Goal: Task Accomplishment & Management: Manage account settings

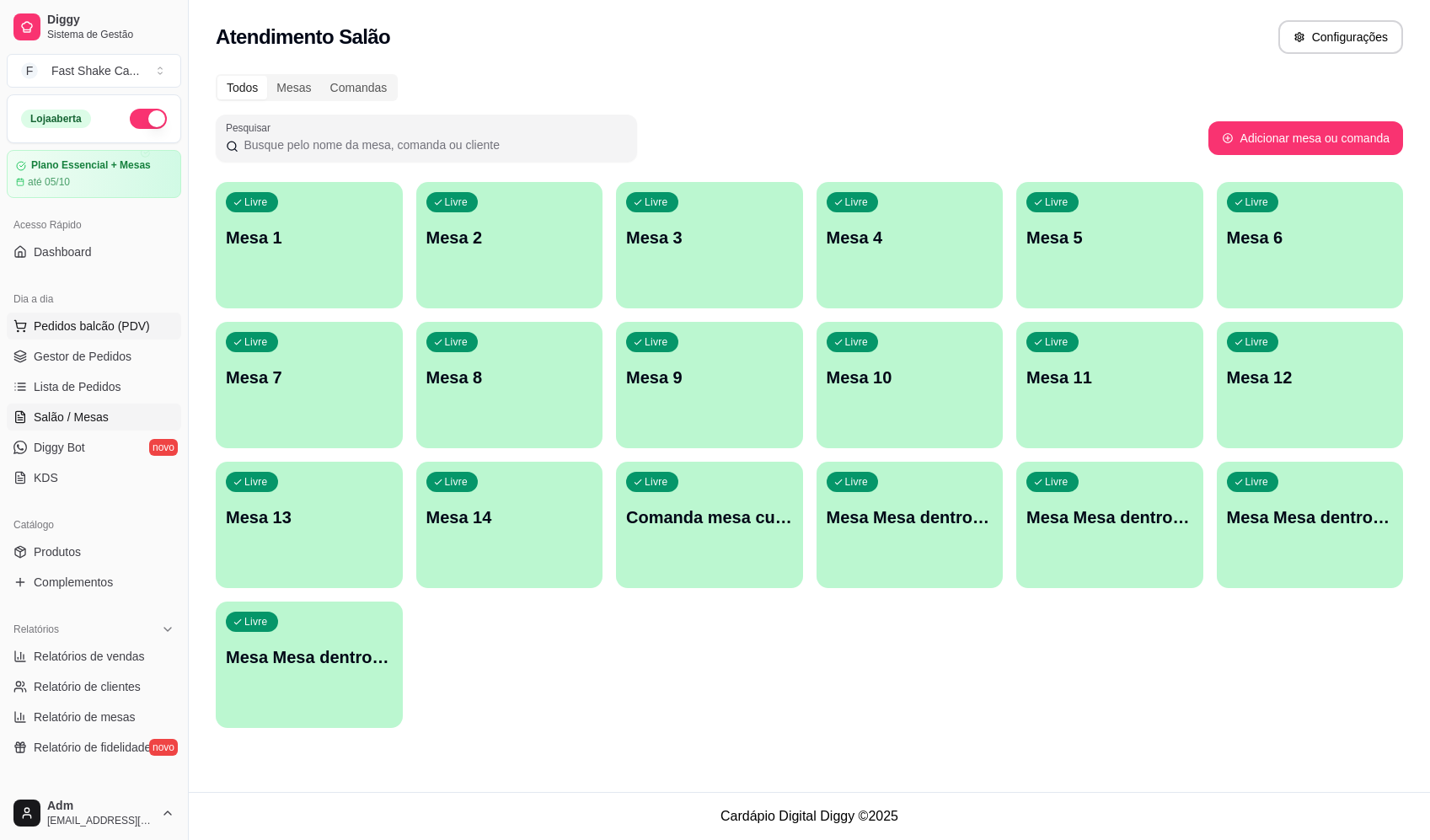
click at [111, 318] on span "Pedidos balcão (PDV)" at bounding box center [92, 325] width 116 height 17
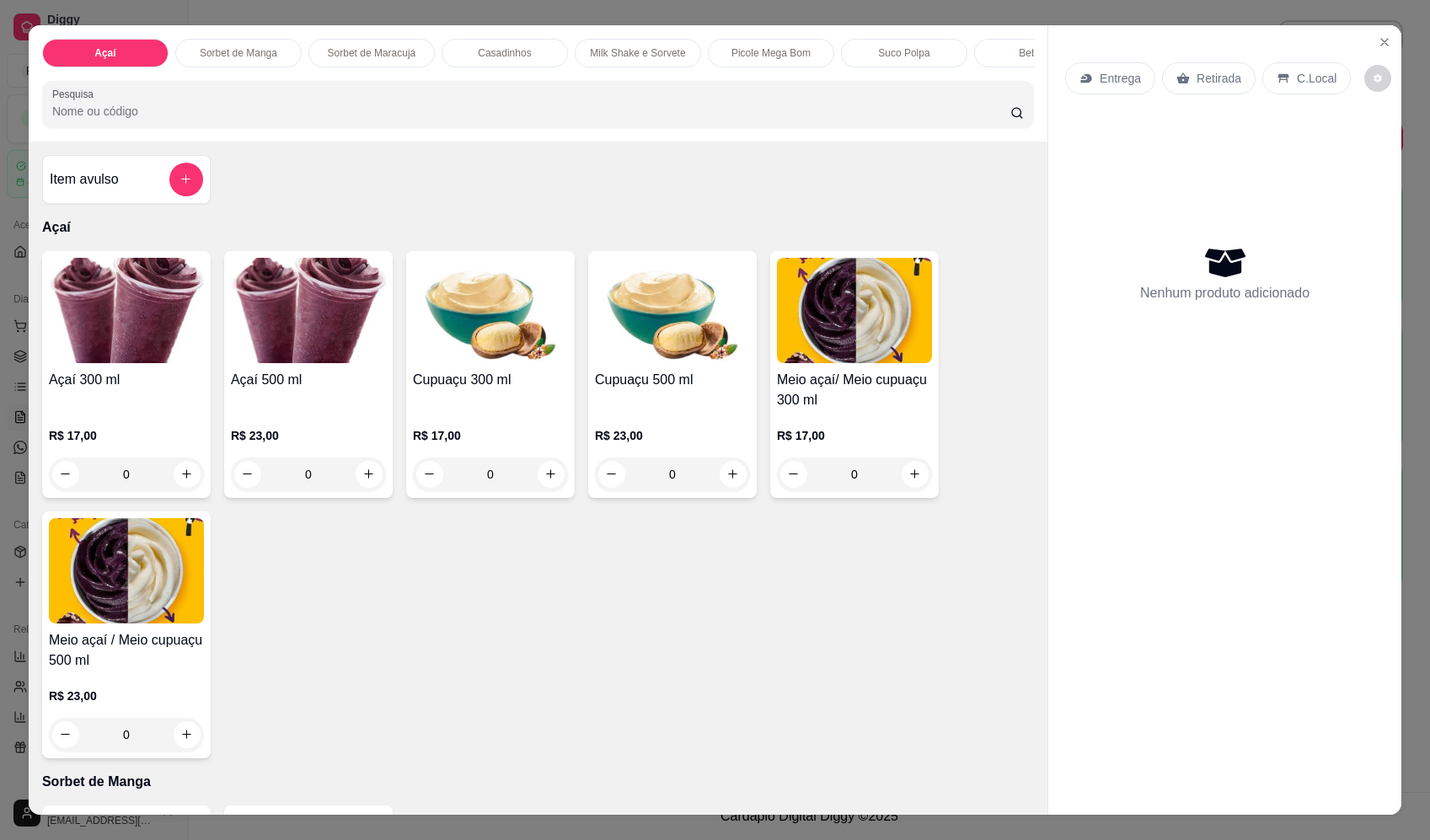
click at [190, 479] on div "0" at bounding box center [127, 474] width 155 height 34
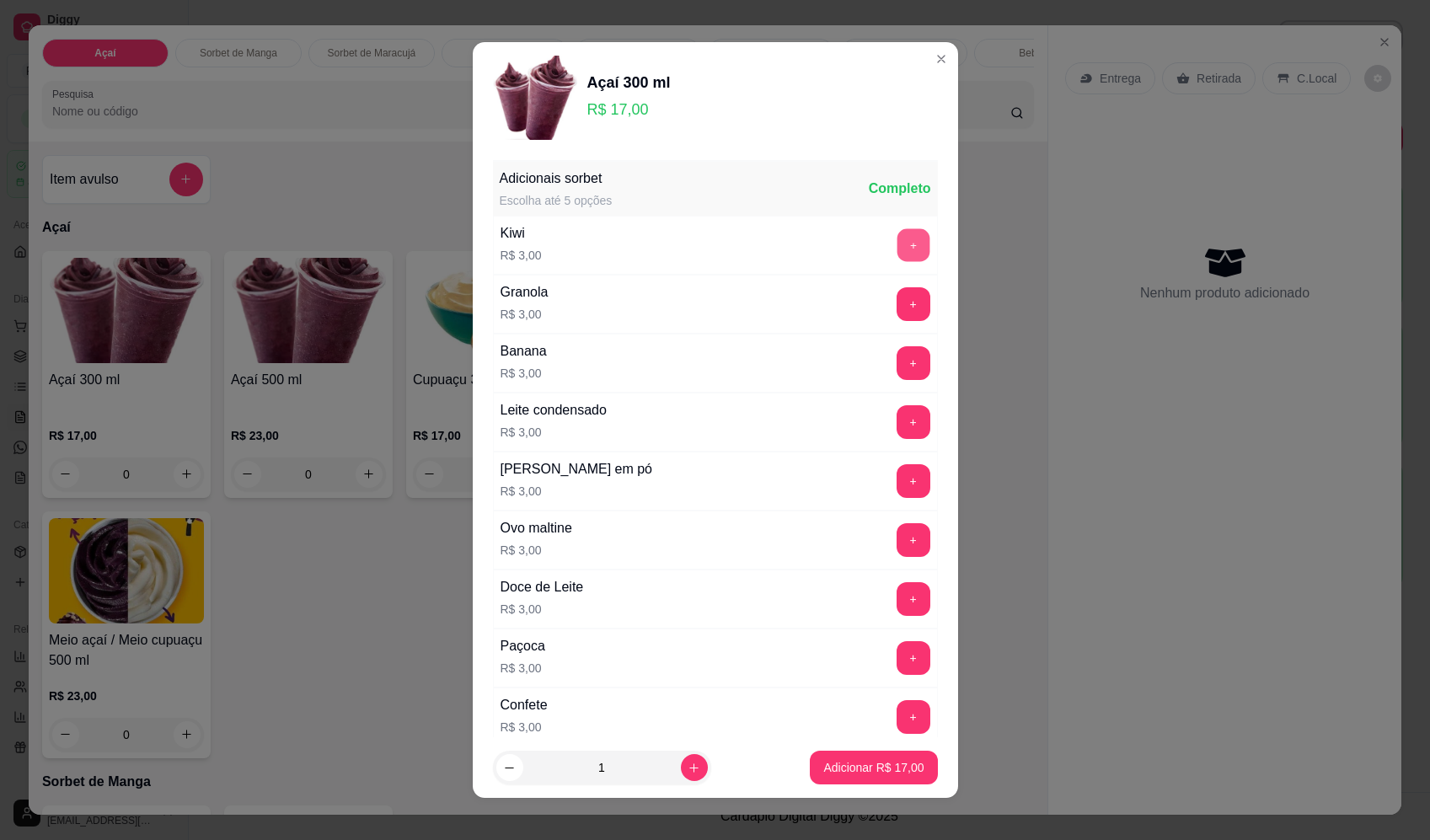
click at [897, 245] on button "+" at bounding box center [913, 244] width 33 height 33
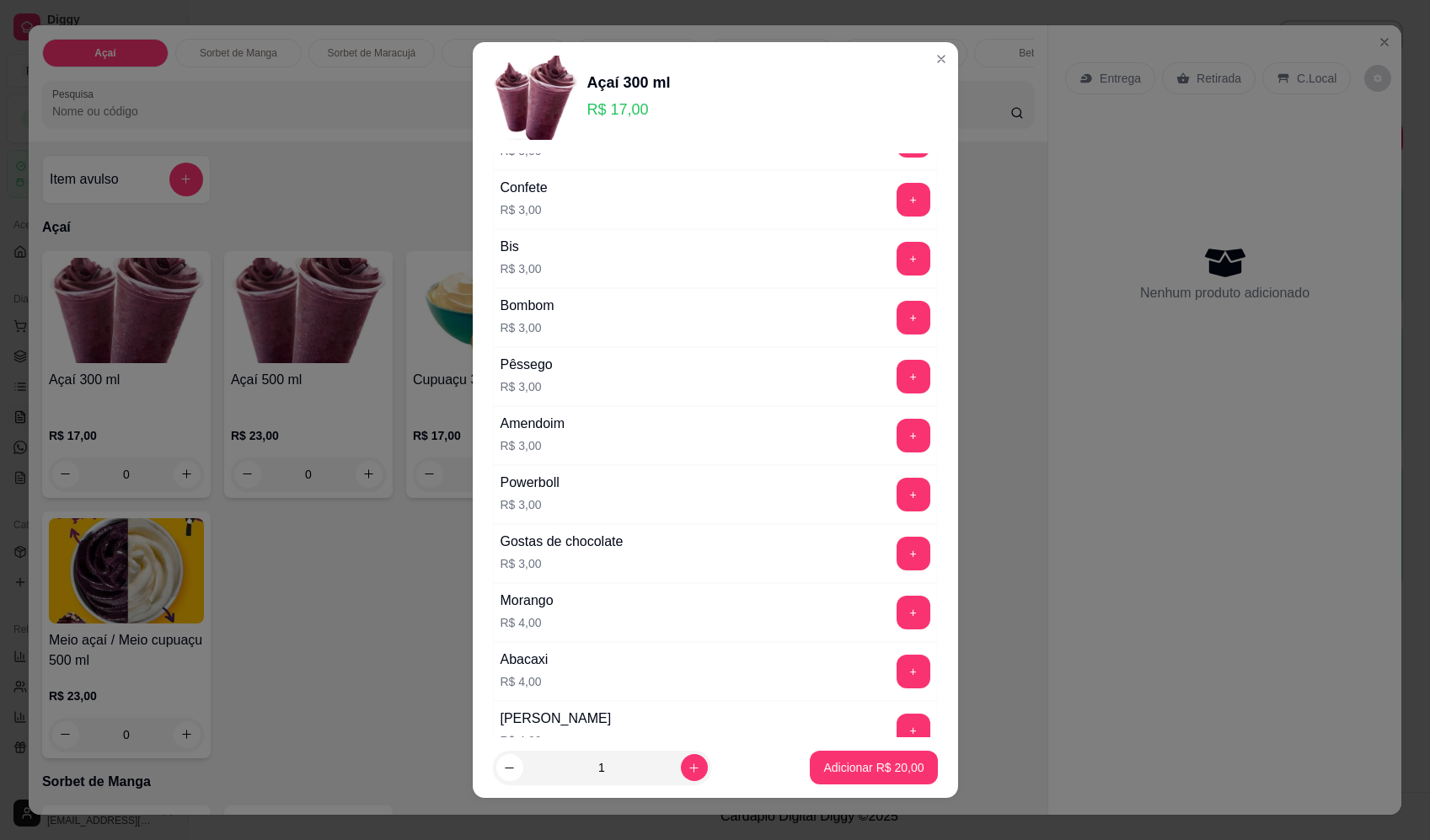
scroll to position [674, 0]
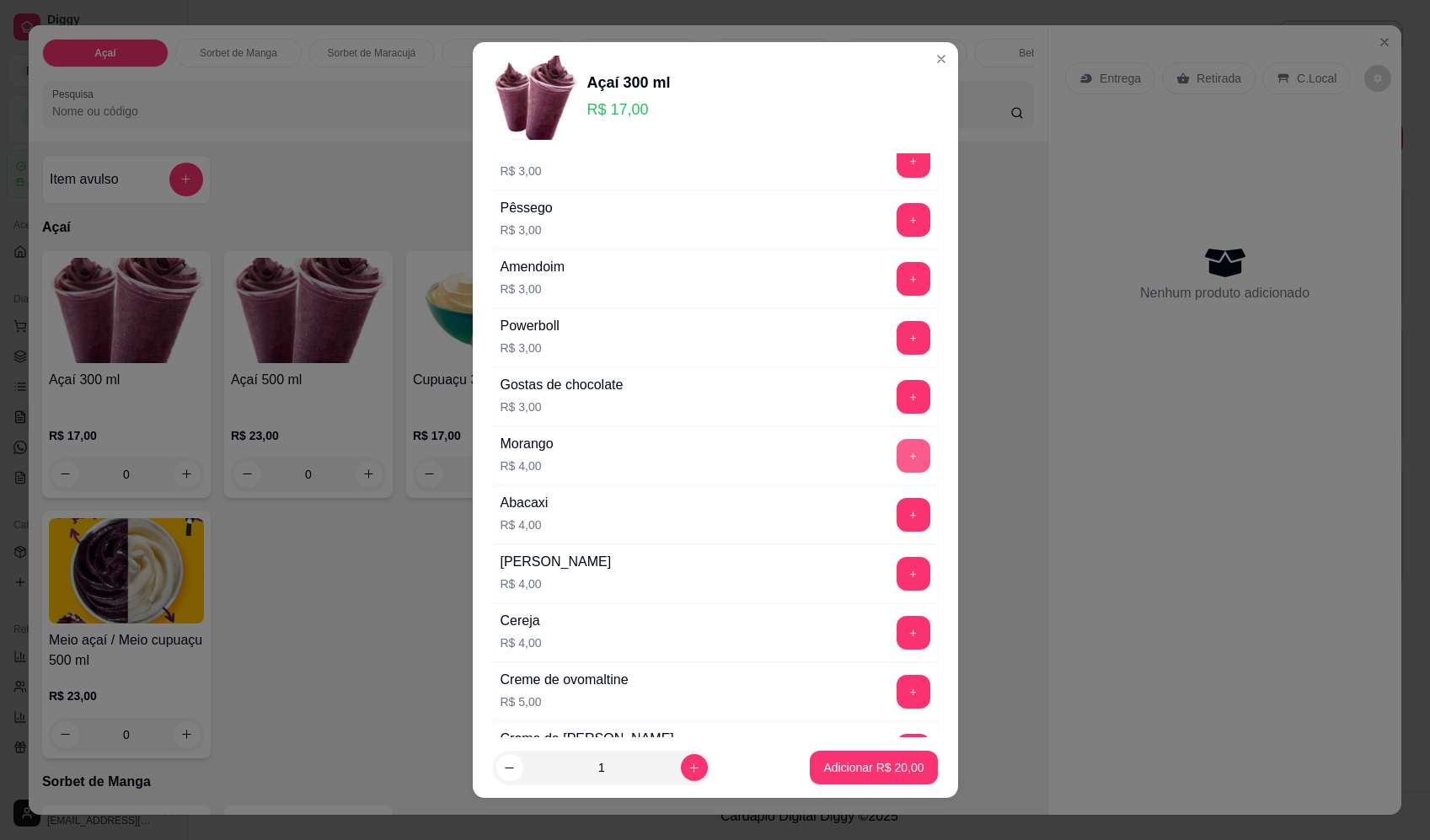
click at [897, 444] on div "+" at bounding box center [913, 456] width 47 height 34
click at [897, 456] on button "+" at bounding box center [913, 456] width 34 height 34
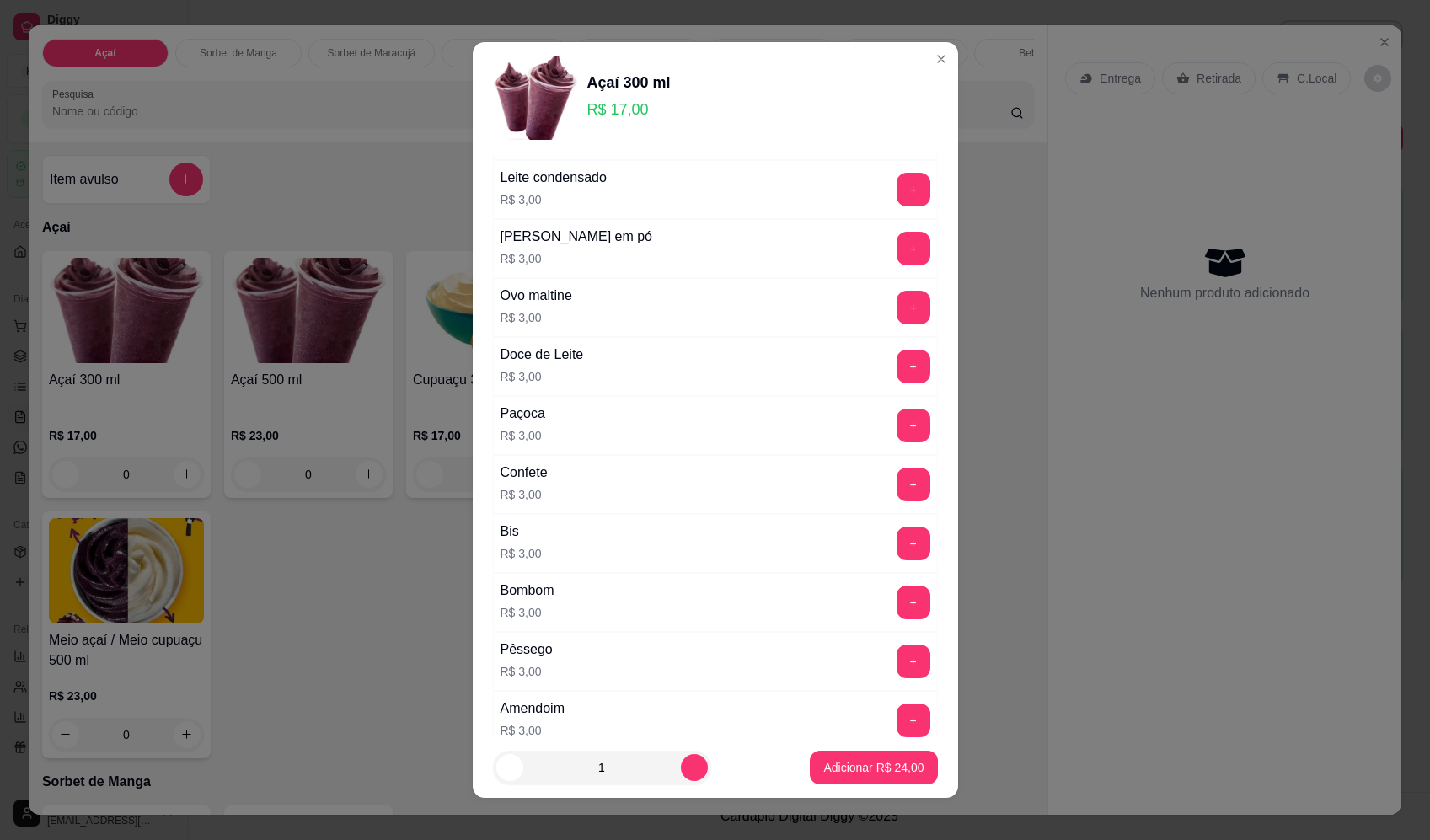
scroll to position [84, 0]
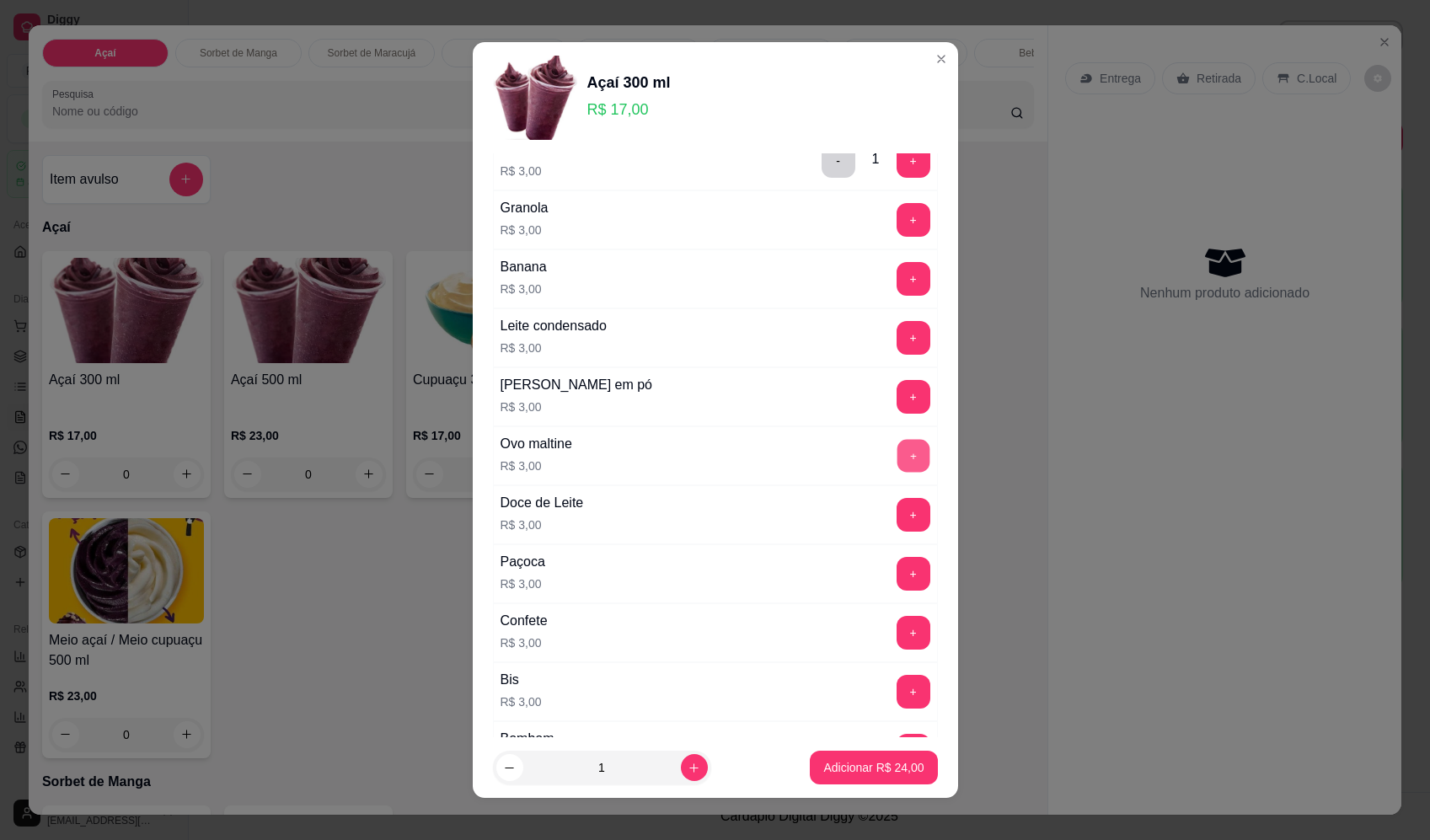
click at [897, 451] on button "+" at bounding box center [913, 455] width 33 height 33
click at [885, 773] on p "Adicionar R$ 27,00" at bounding box center [873, 767] width 100 height 17
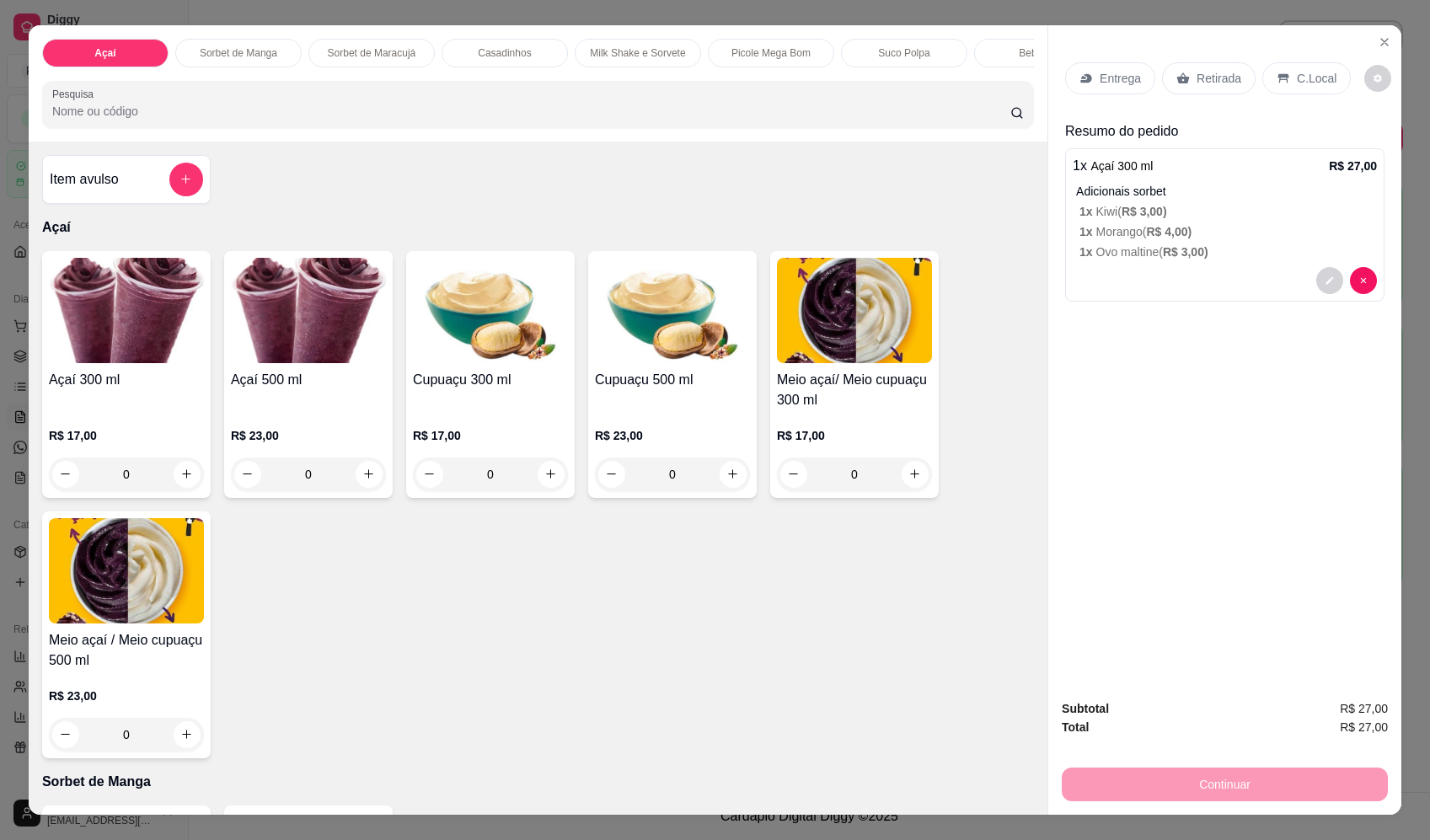
click at [181, 482] on div "0" at bounding box center [127, 474] width 155 height 34
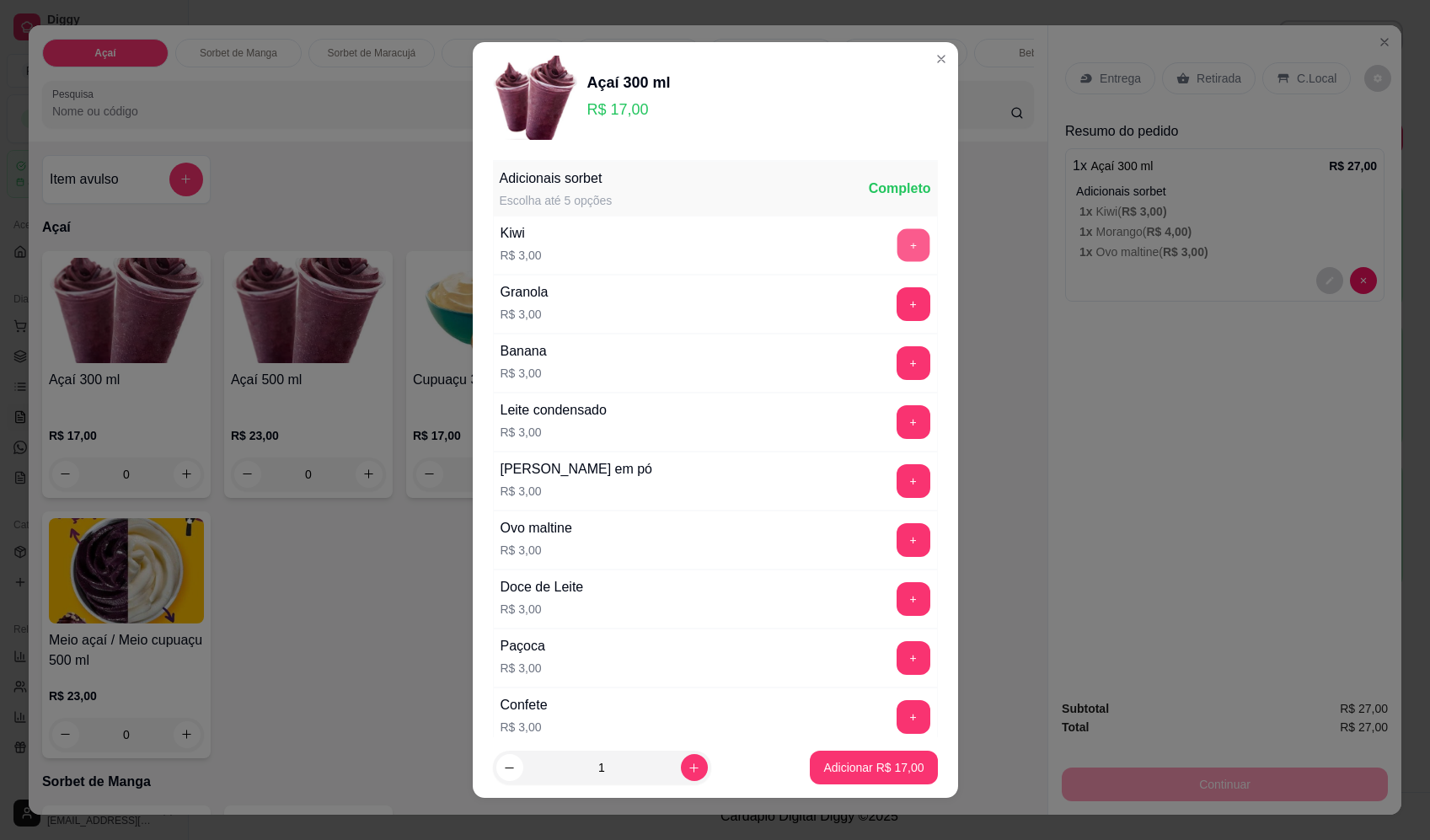
click at [897, 243] on button "+" at bounding box center [913, 244] width 33 height 33
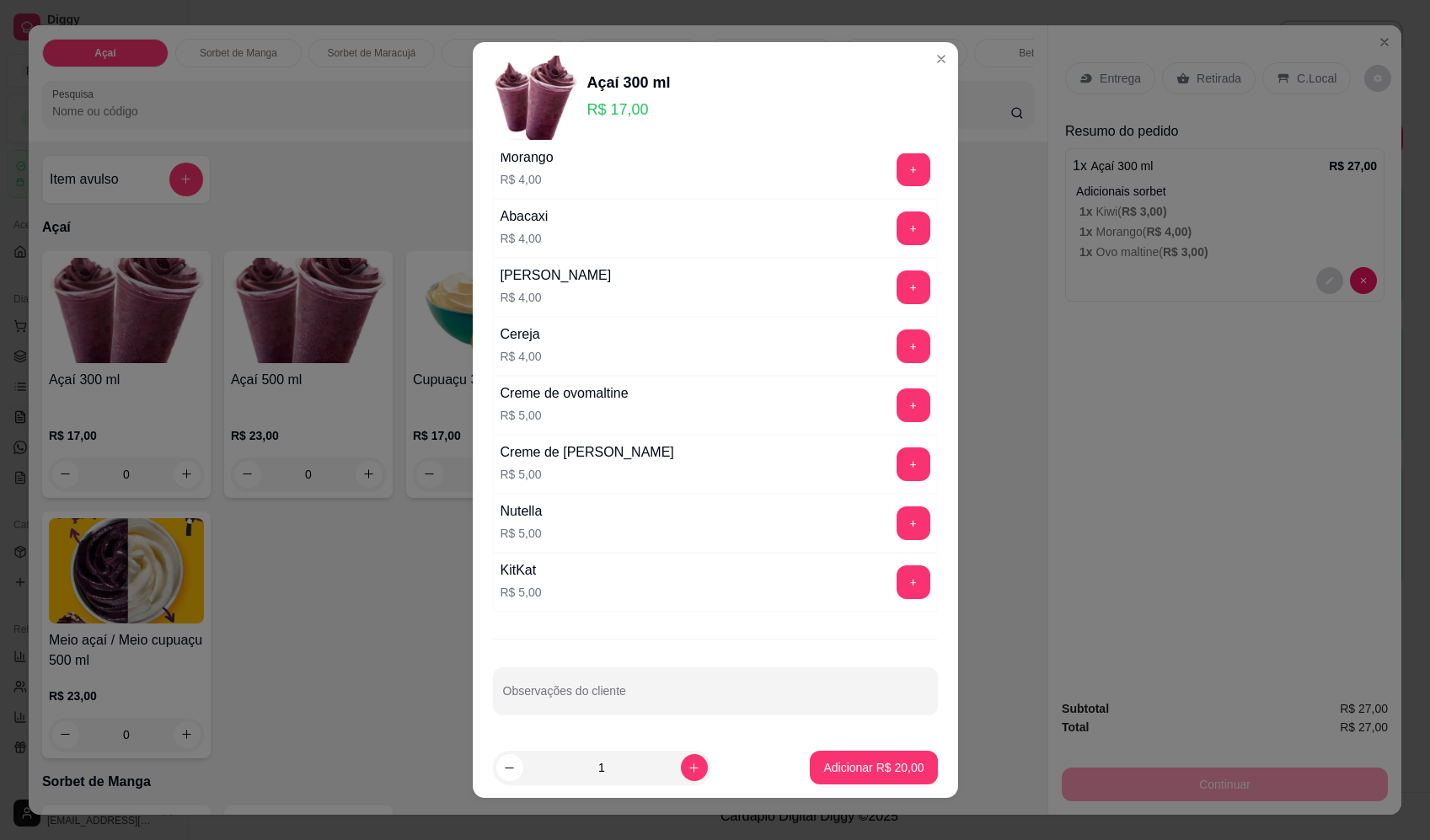
scroll to position [961, 0]
click at [897, 169] on button "+" at bounding box center [913, 169] width 34 height 34
click at [866, 770] on p "Adicionar R$ 24,00" at bounding box center [873, 767] width 100 height 17
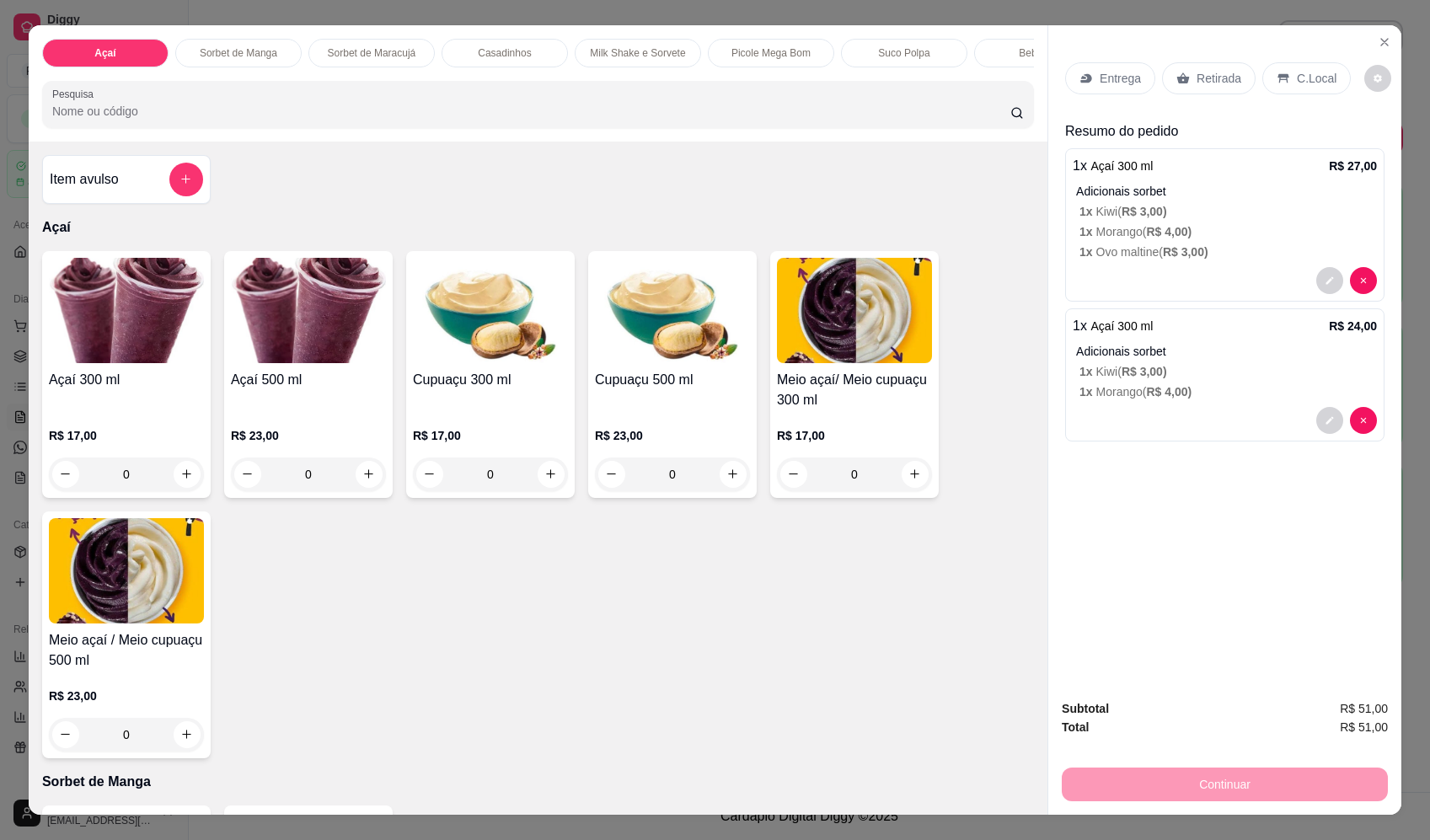
click at [1116, 83] on p "Entrega" at bounding box center [1120, 78] width 41 height 17
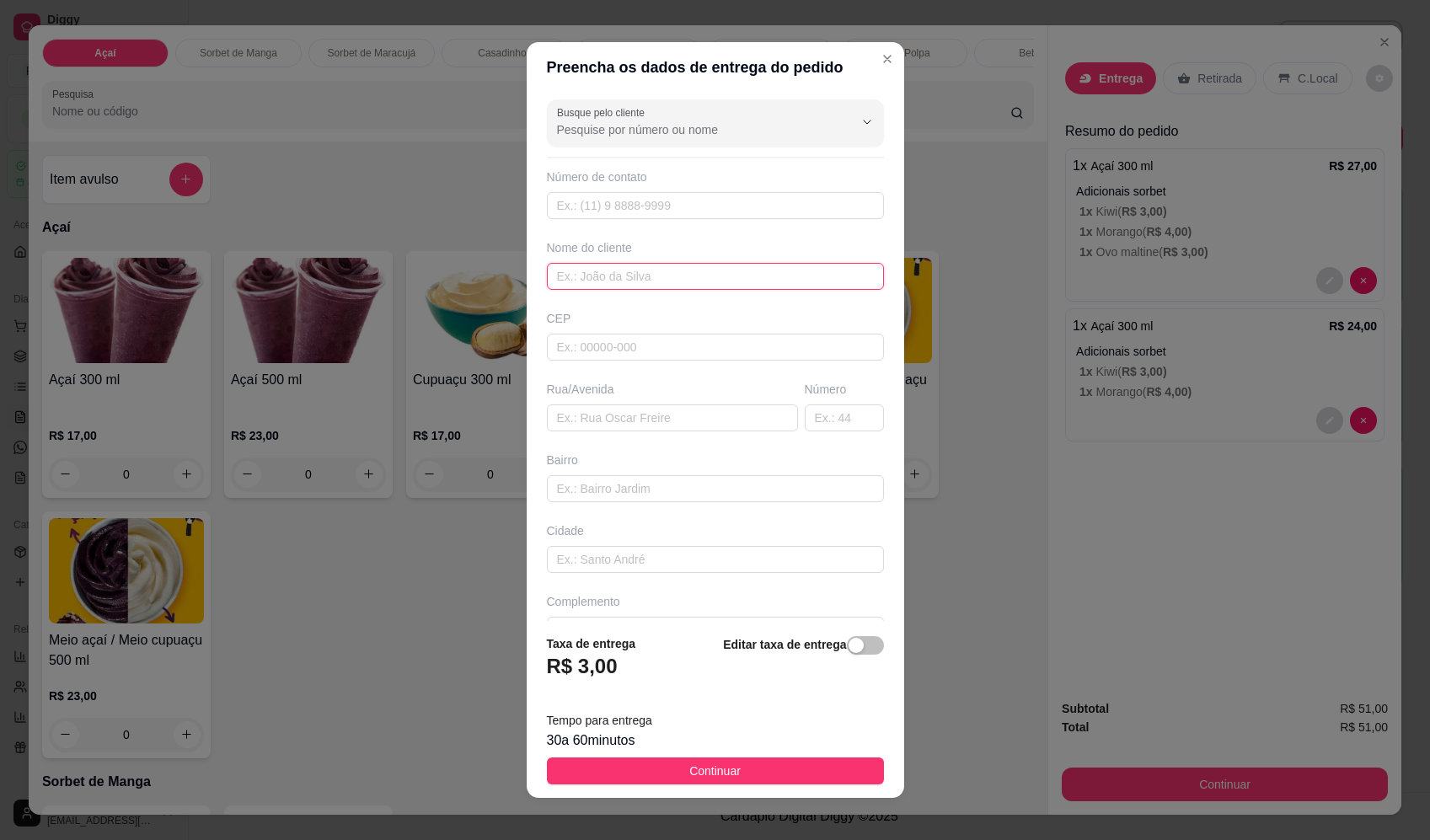
click at [716, 271] on input "text" at bounding box center [715, 276] width 337 height 27
type input "c"
type input "cleusa"
click at [681, 416] on input "text" at bounding box center [673, 418] width 252 height 27
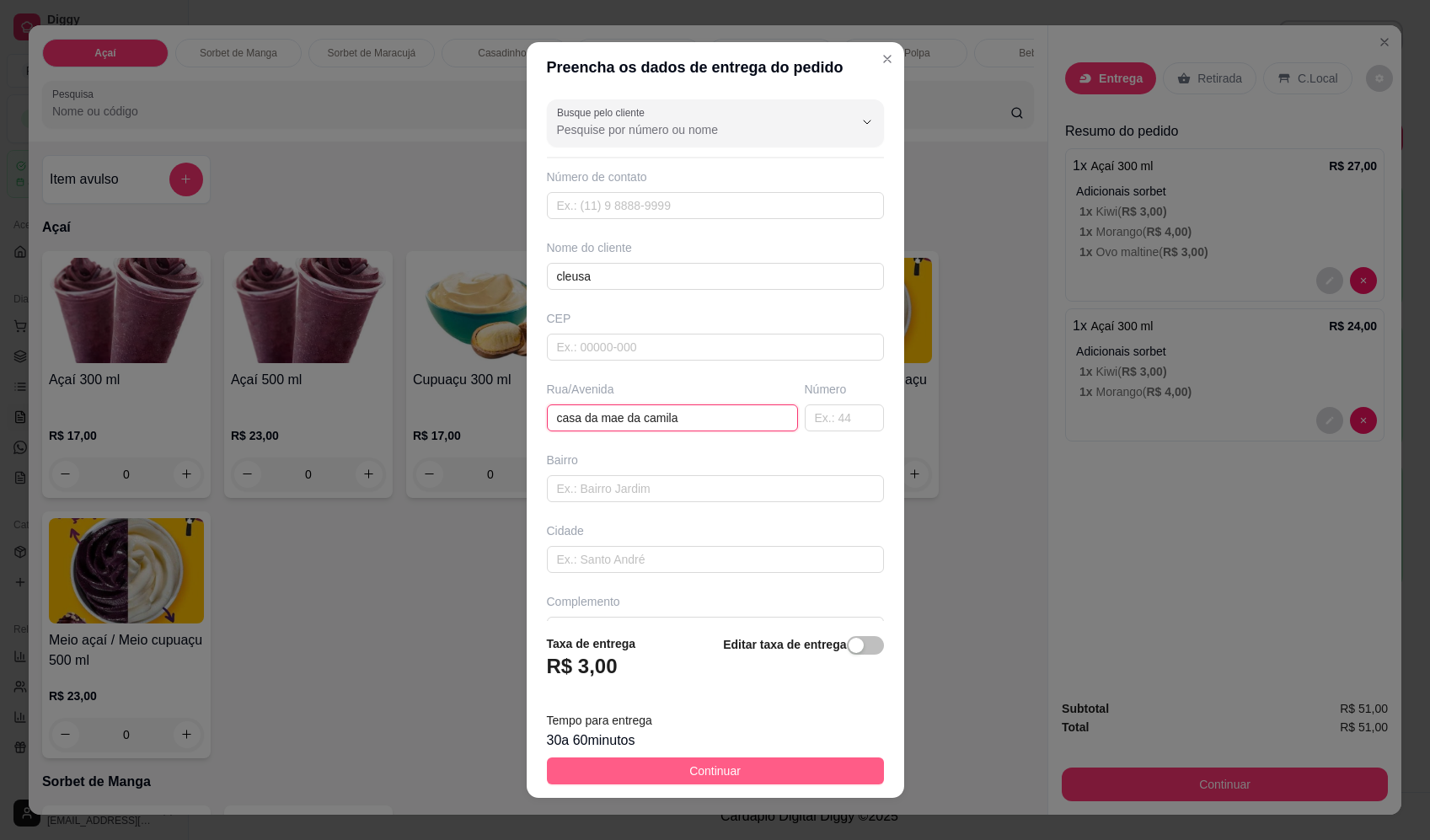
type input "casa da mae da camila"
drag, startPoint x: 790, startPoint y: 765, endPoint x: 813, endPoint y: 773, distance: 24.4
click at [790, 766] on button "Continuar" at bounding box center [715, 770] width 337 height 27
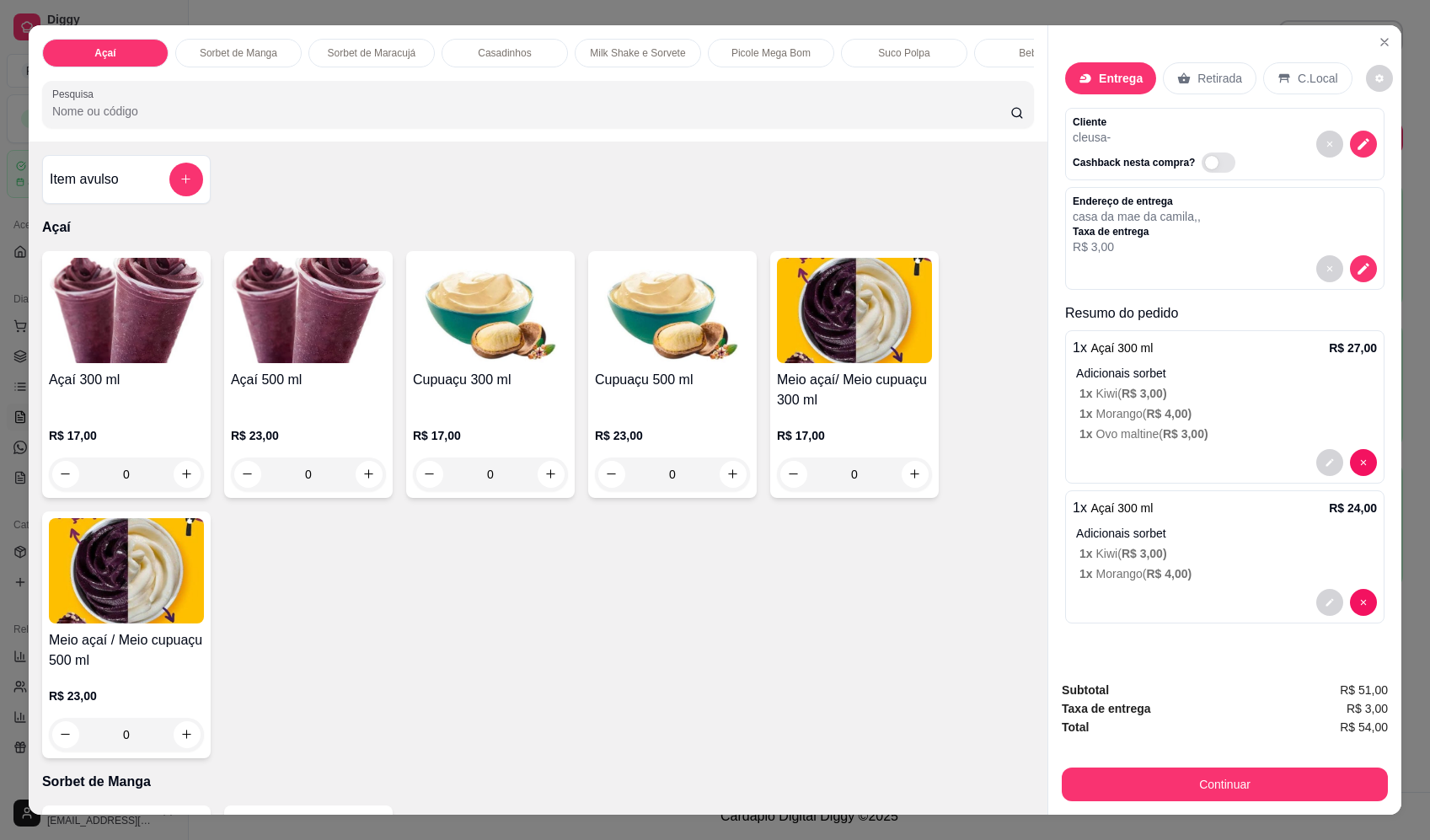
click at [1220, 762] on div "Subtotal R$ 51,00 Taxa de entrega R$ 3,00 Total R$ 54,00 Continuar" at bounding box center [1226, 740] width 327 height 120
click at [1221, 776] on button "Continuar" at bounding box center [1226, 785] width 327 height 34
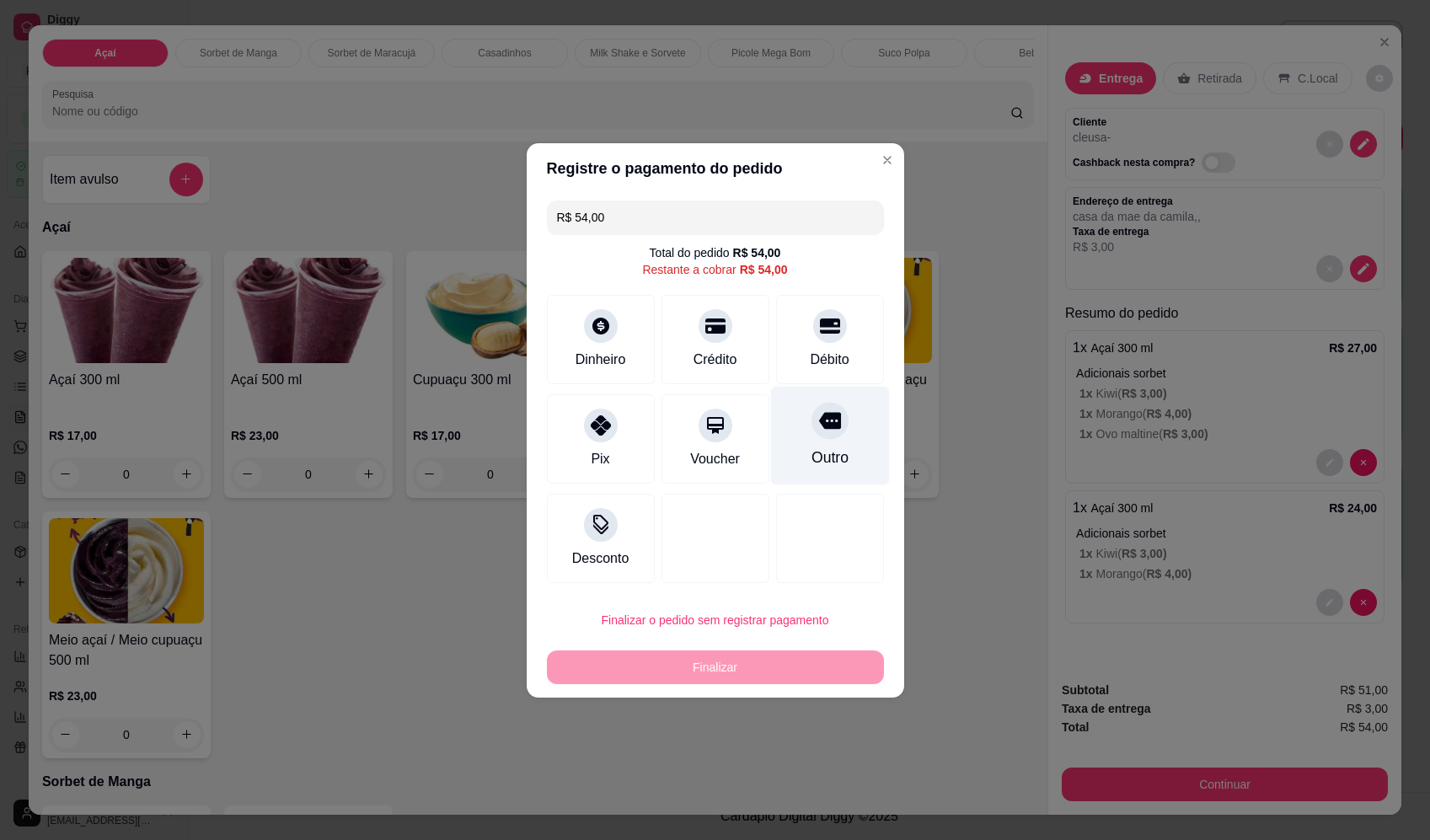
click at [820, 425] on icon at bounding box center [829, 420] width 22 height 17
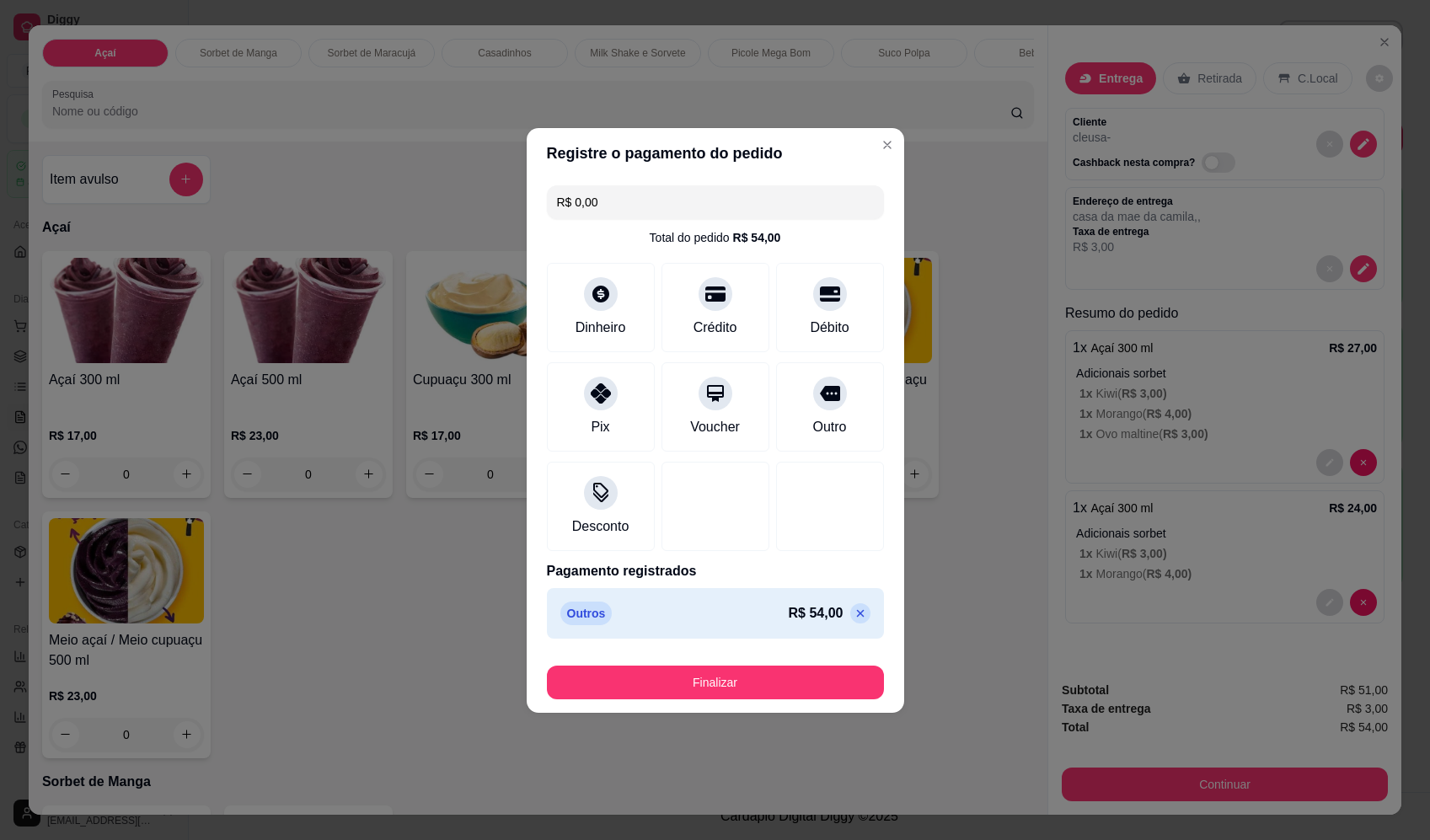
click at [767, 704] on footer "Finalizar" at bounding box center [715, 679] width 377 height 68
click at [767, 696] on button "Finalizar" at bounding box center [715, 682] width 337 height 34
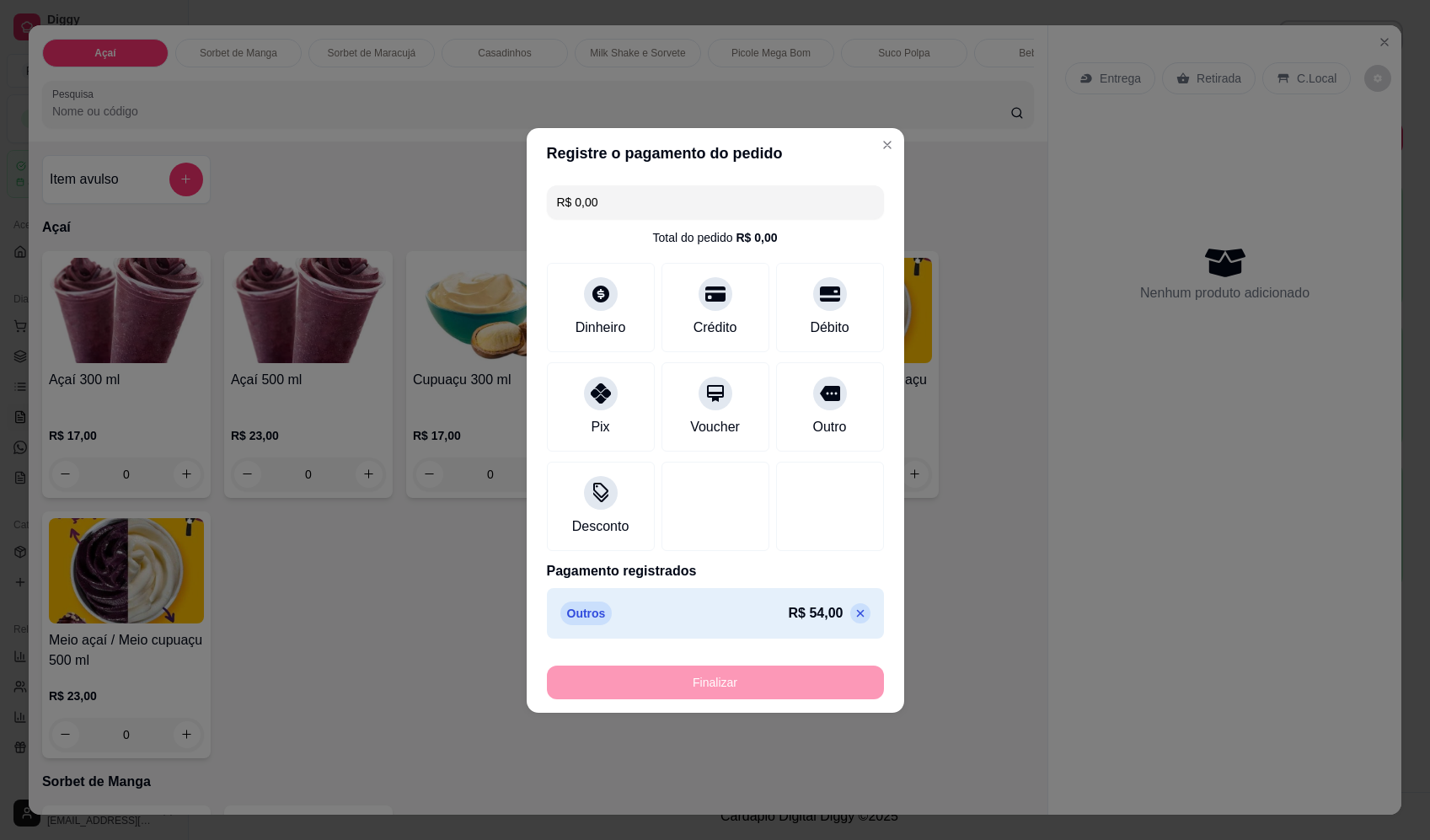
type input "-R$ 54,00"
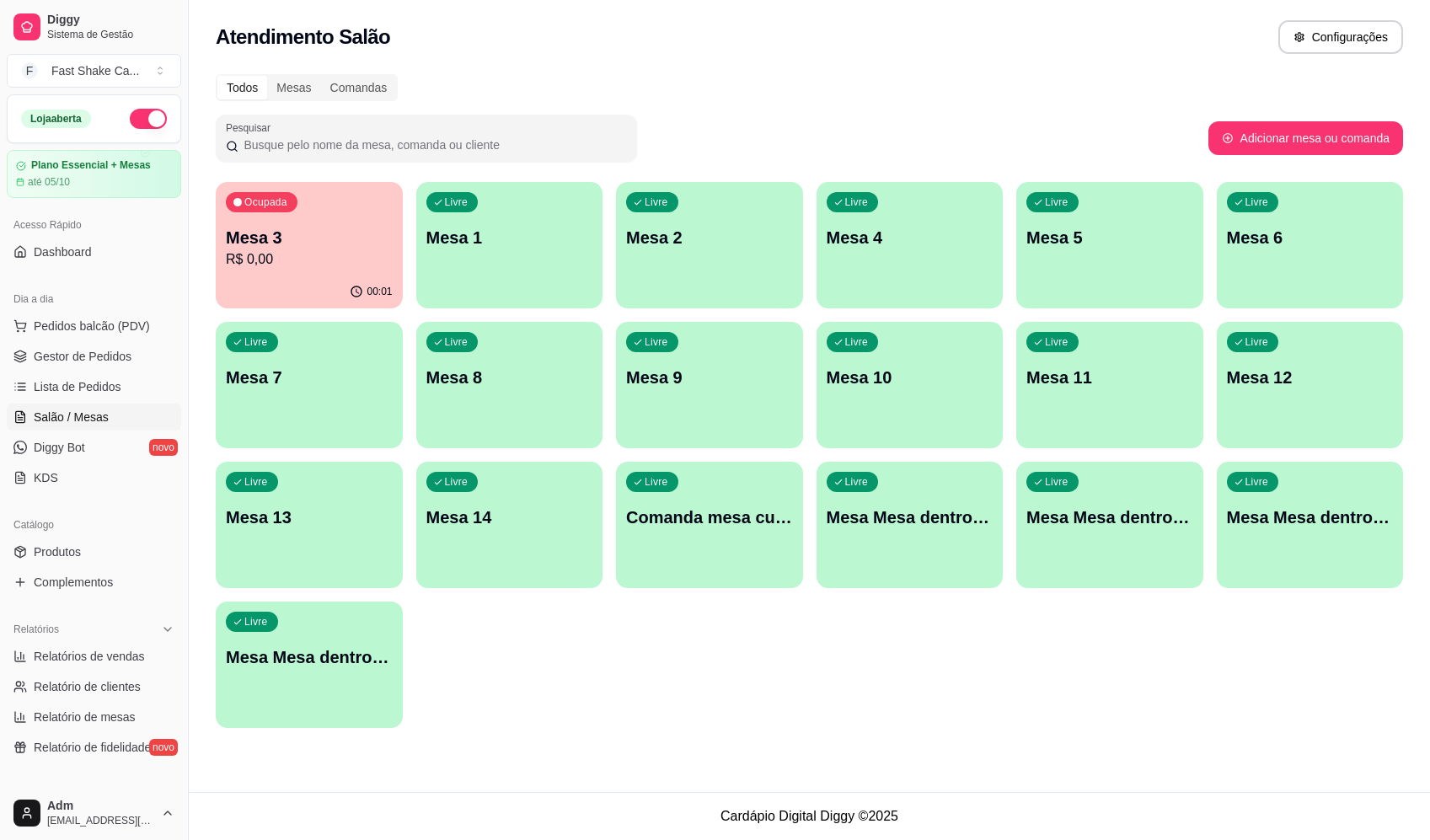
click at [1116, 536] on div "Livre Mesa Mesa dentro laranja" at bounding box center [1111, 515] width 187 height 106
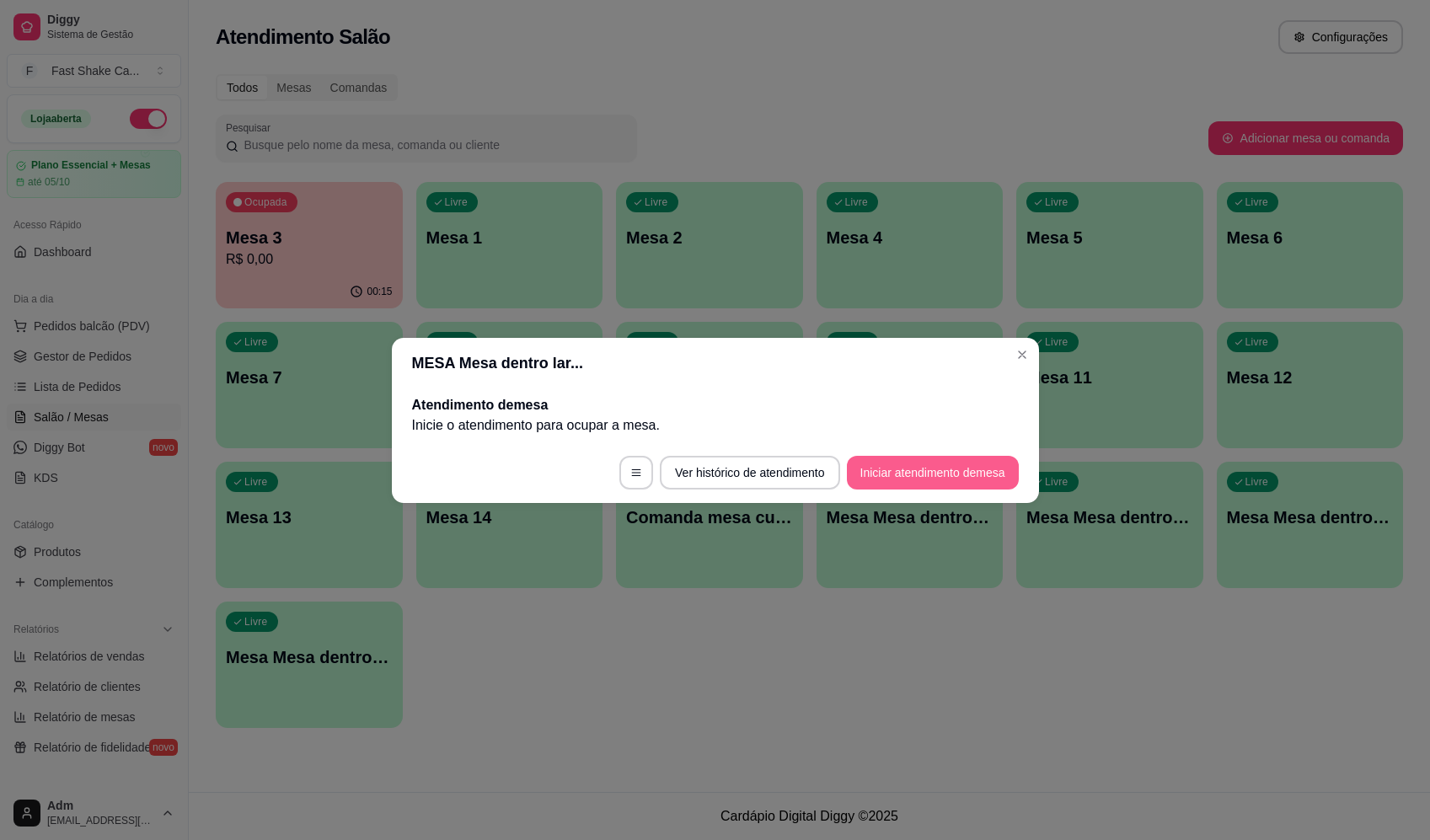
click at [914, 470] on button "Iniciar atendimento de mesa" at bounding box center [933, 473] width 172 height 34
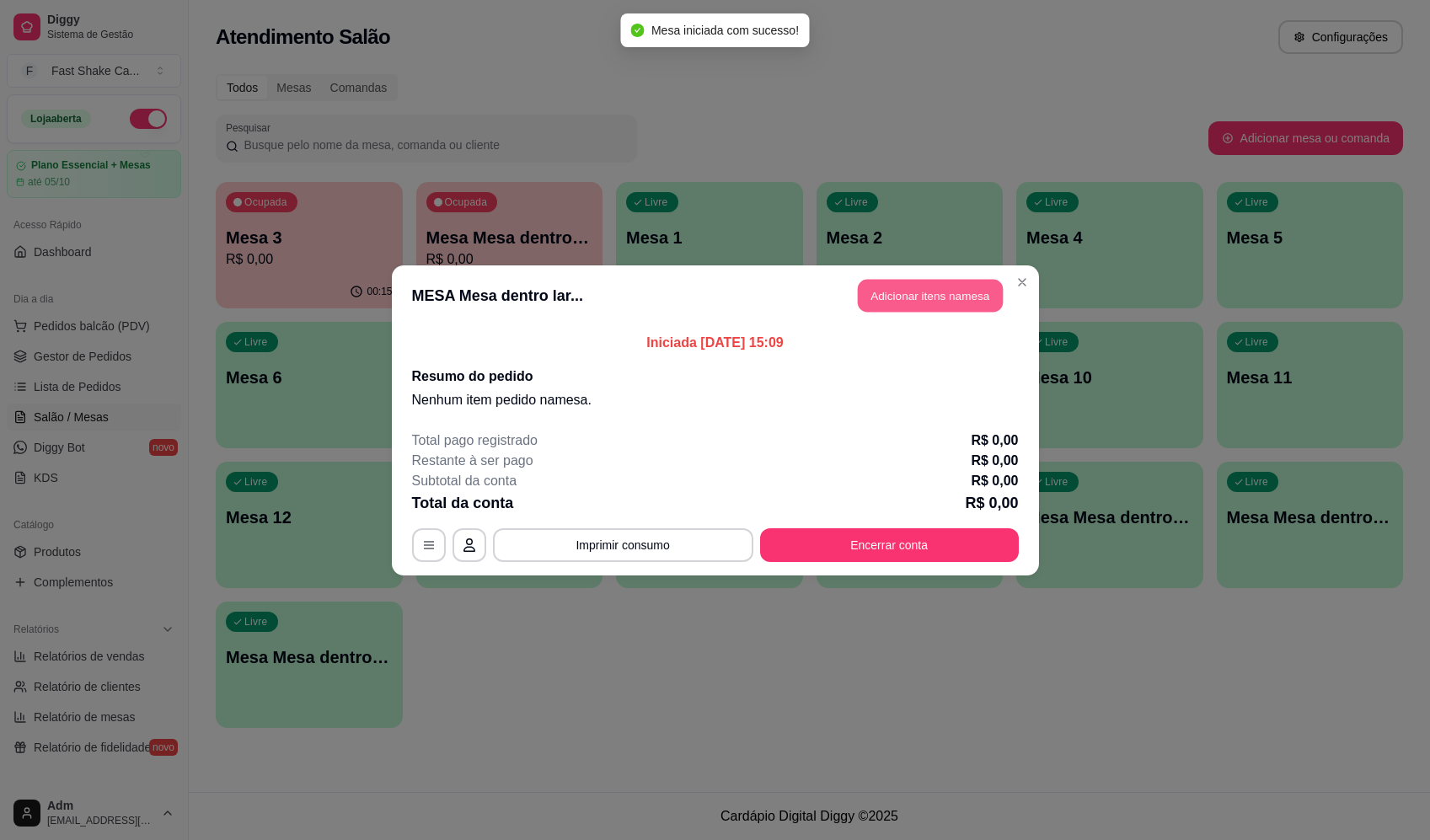
click at [913, 299] on button "Adicionar itens na mesa" at bounding box center [930, 295] width 145 height 33
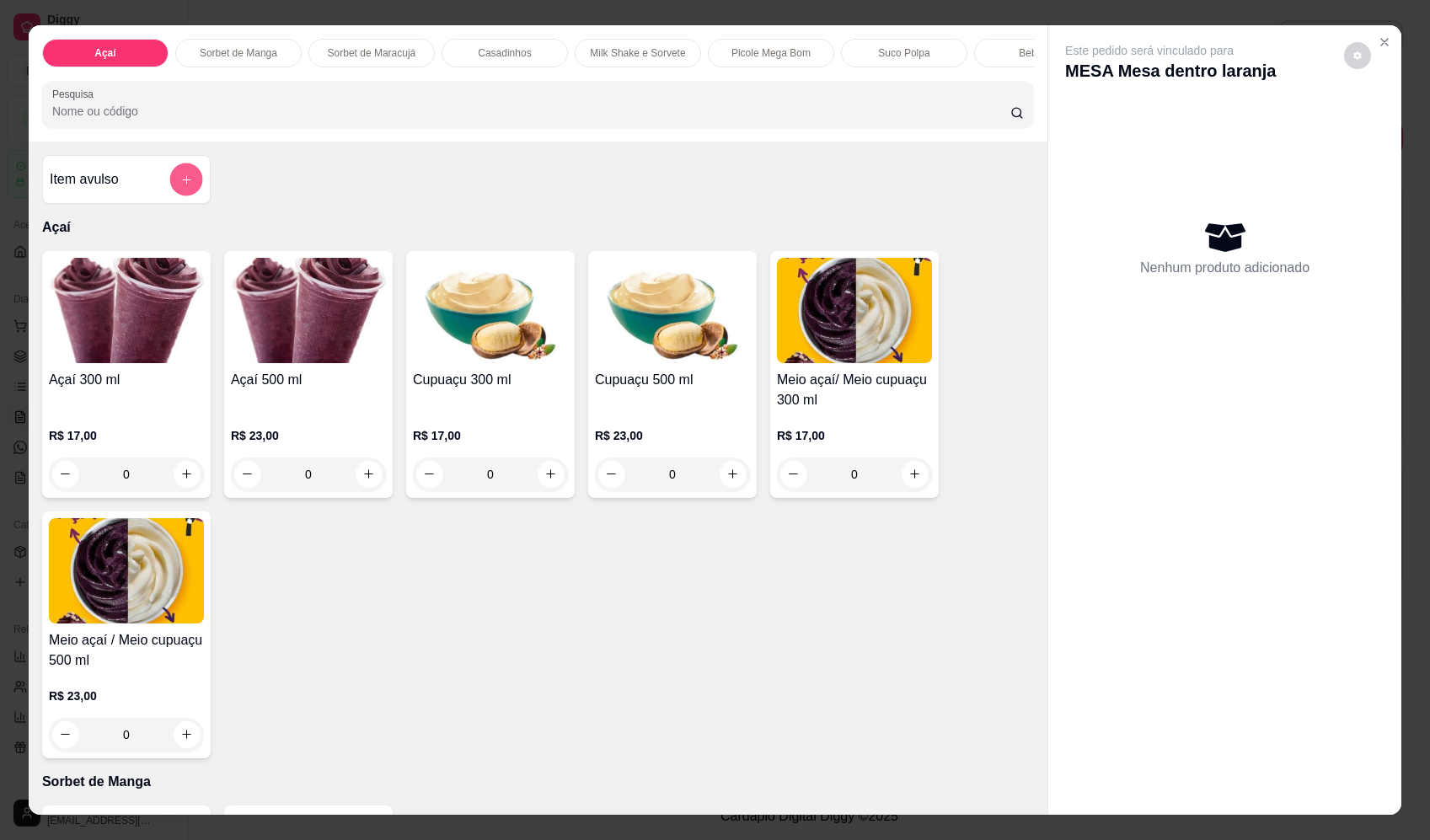
click at [187, 191] on button "add-separate-item" at bounding box center [186, 179] width 33 height 33
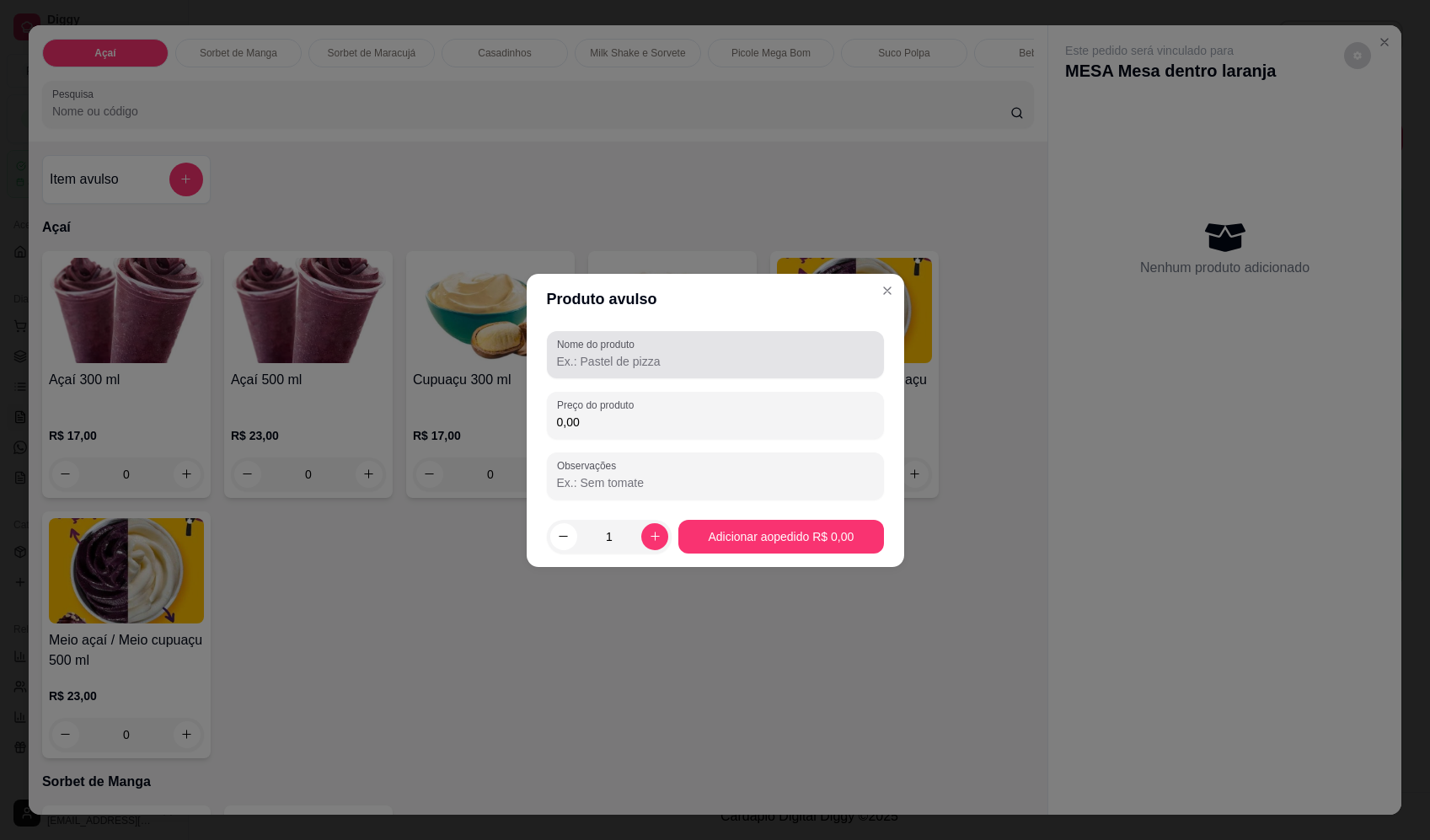
click at [683, 364] on input "Nome do produto" at bounding box center [715, 361] width 317 height 17
type input "sorvete"
click at [794, 422] on input "0,00" at bounding box center [715, 422] width 317 height 17
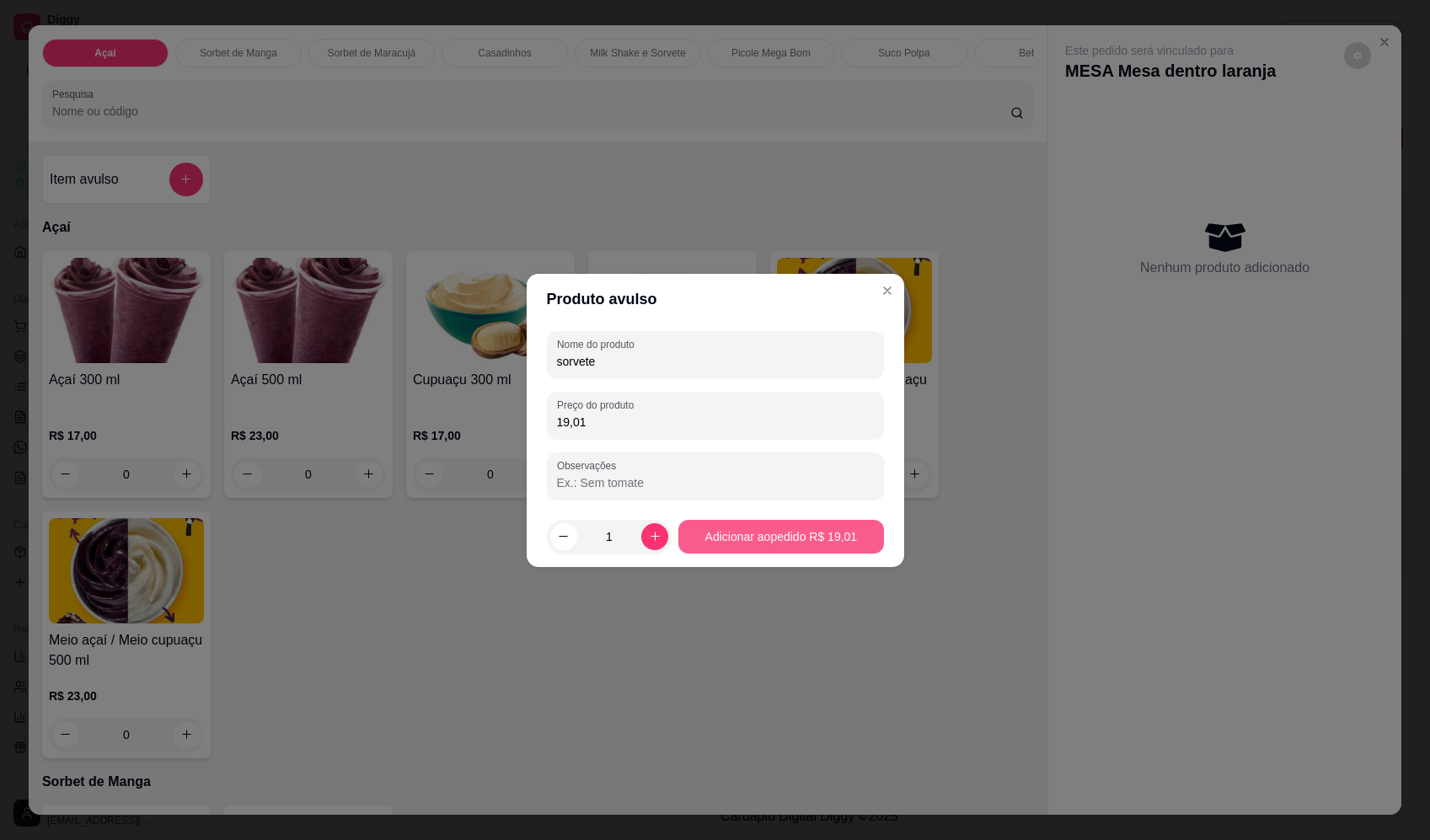
type input "19,01"
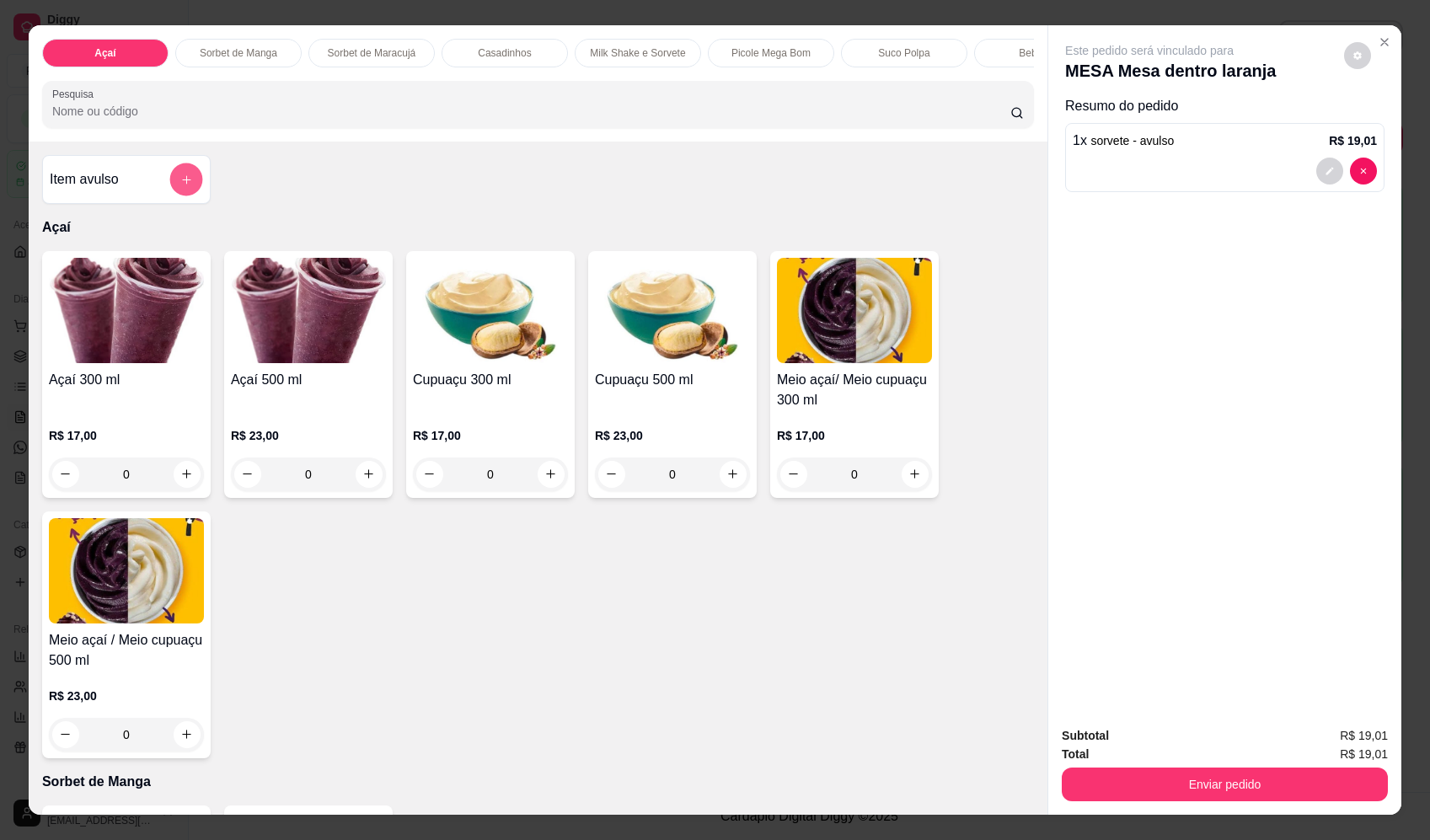
click at [180, 186] on icon "add-separate-item" at bounding box center [186, 180] width 12 height 12
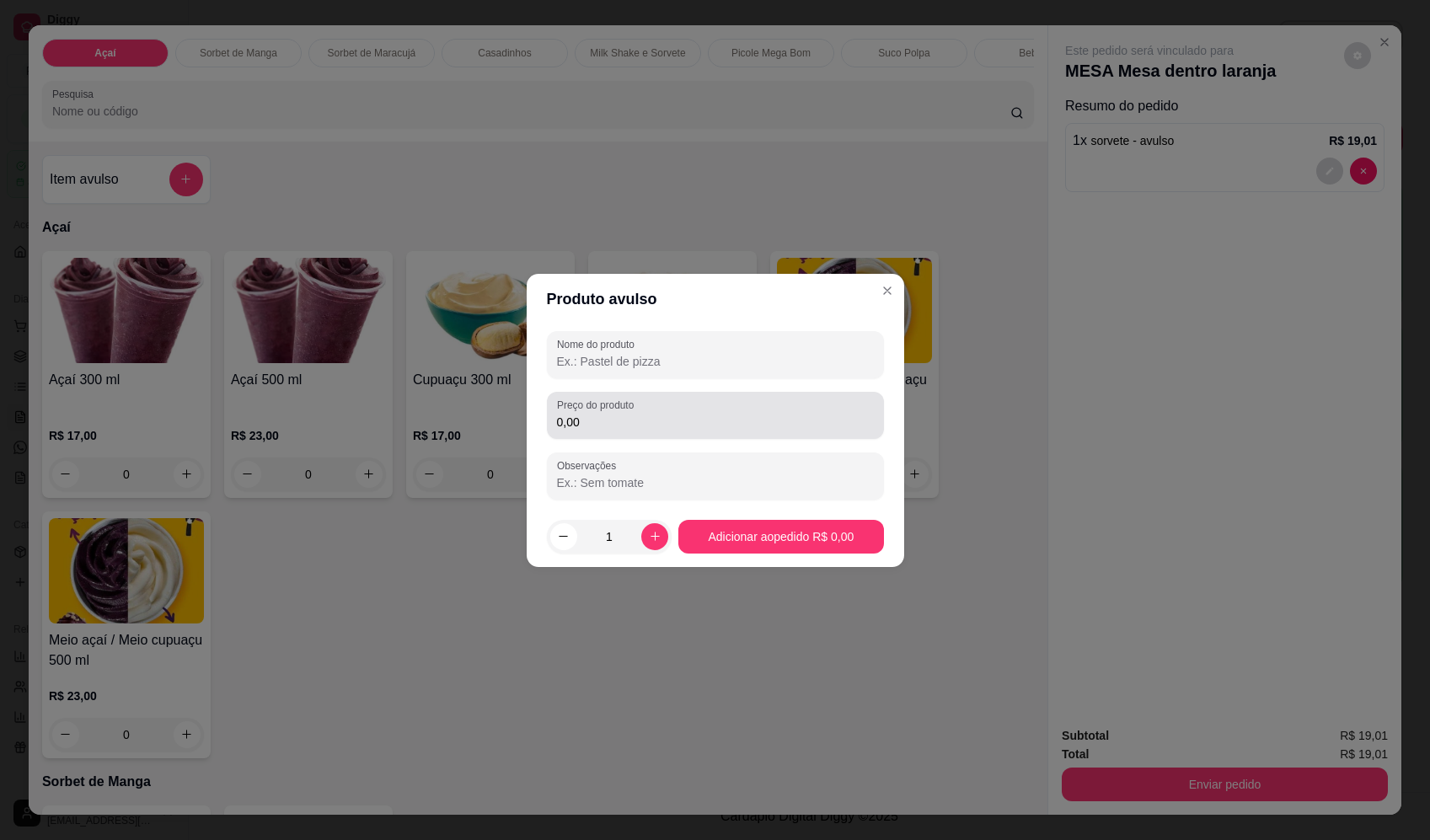
click at [680, 409] on div "0,00" at bounding box center [715, 416] width 317 height 34
type input "9,86"
click at [664, 361] on input "Nome do produto" at bounding box center [715, 361] width 317 height 17
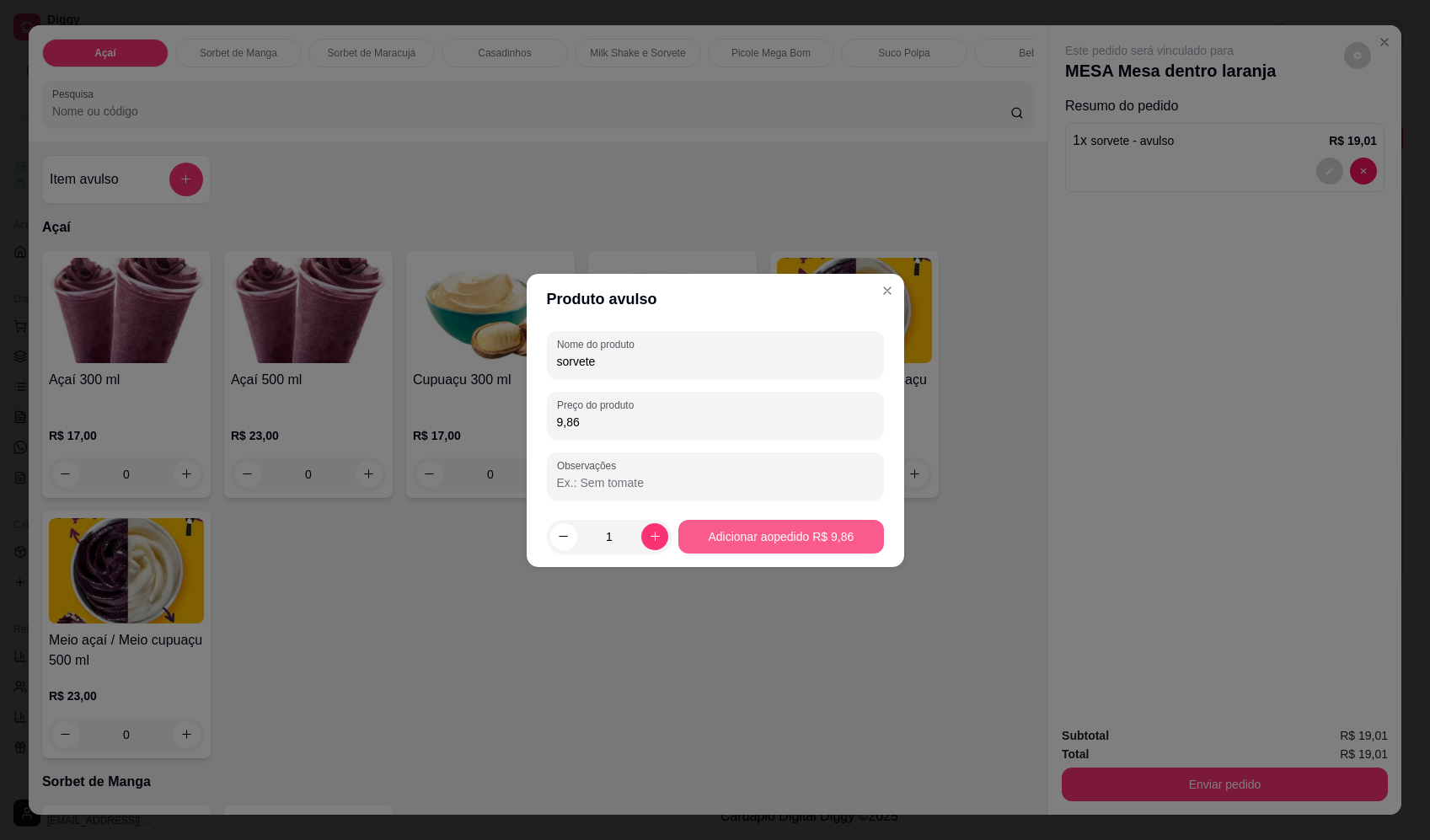
type input "sorvete"
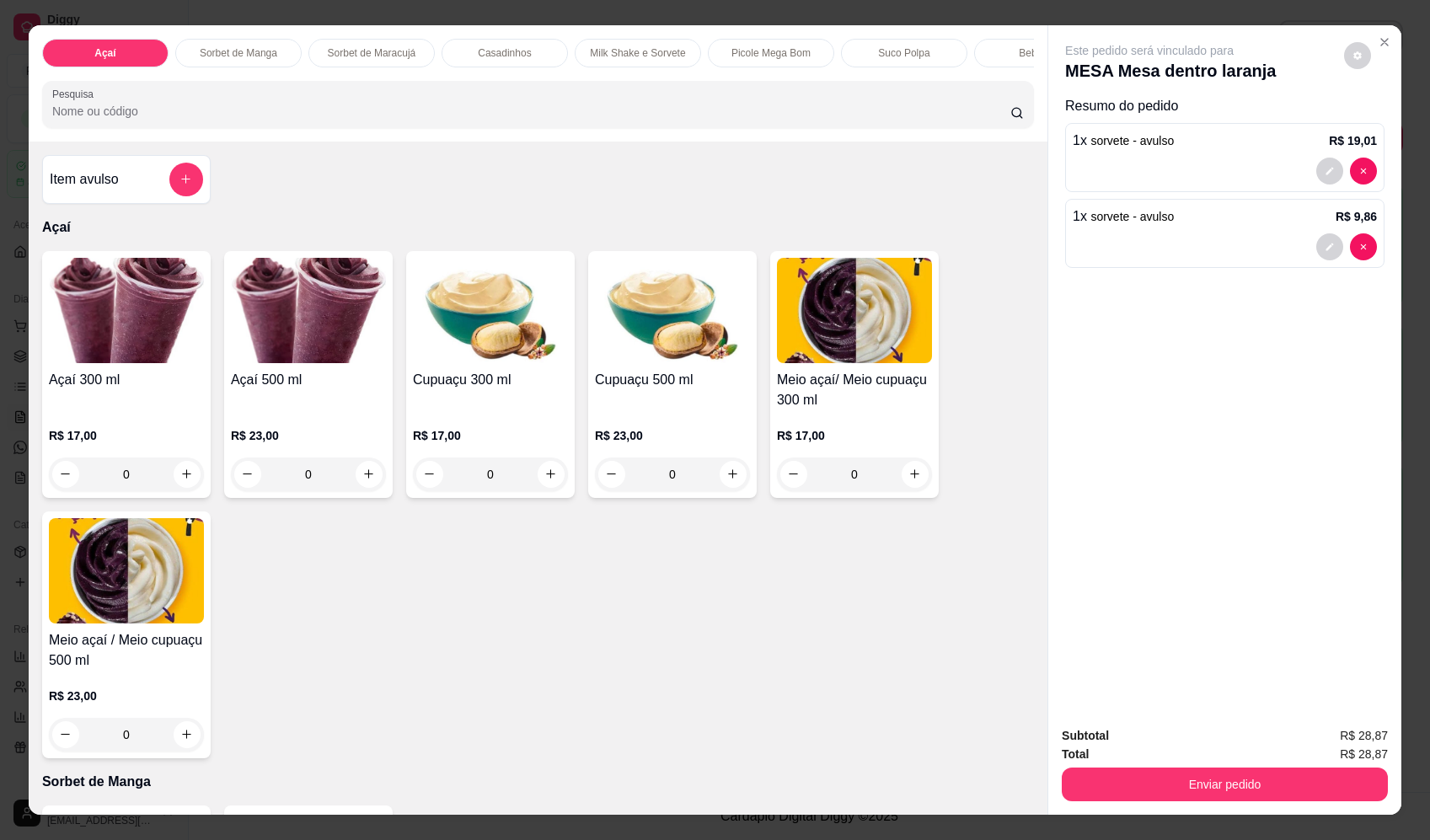
click at [195, 196] on div at bounding box center [186, 179] width 34 height 34
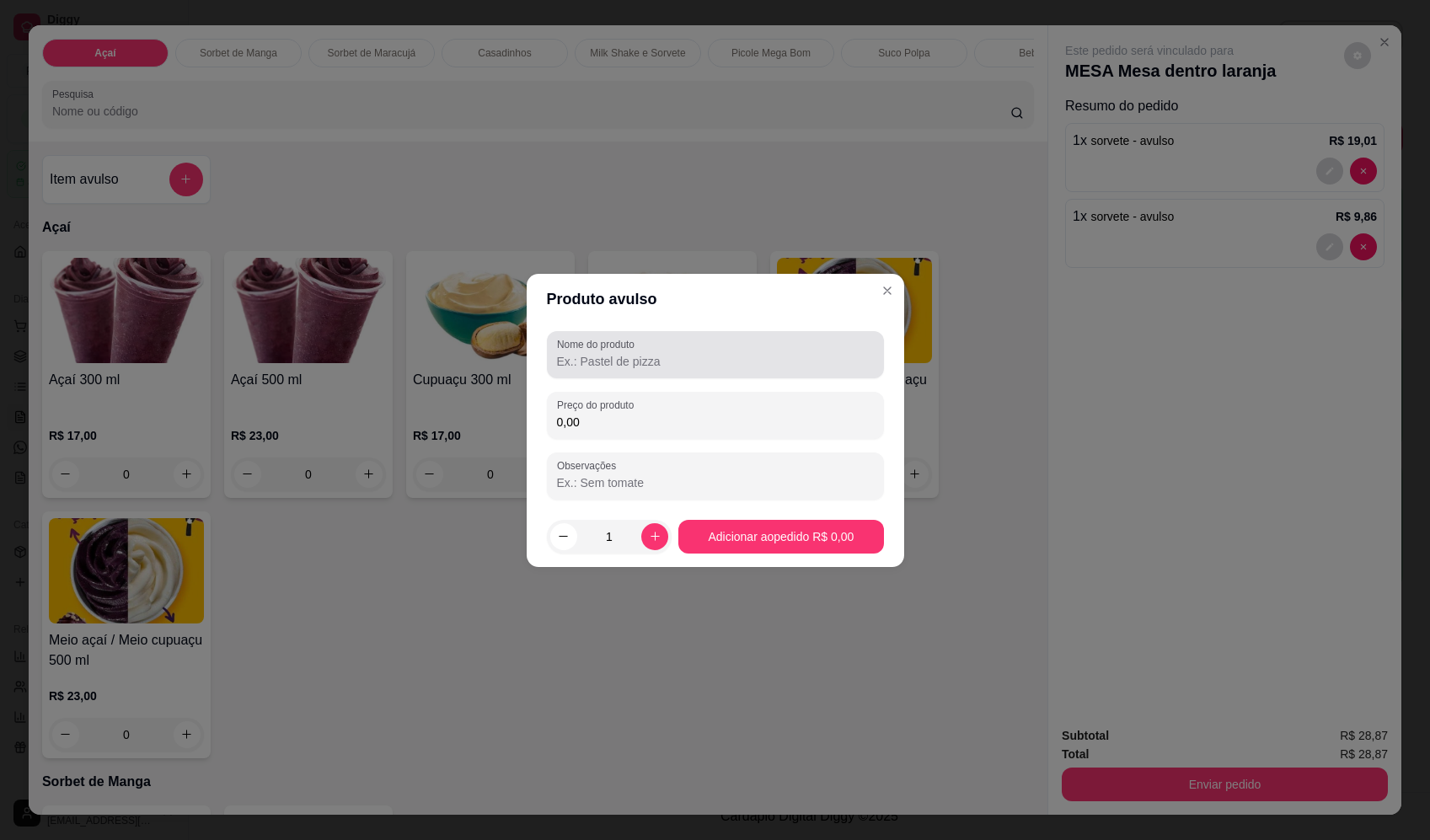
drag, startPoint x: 624, startPoint y: 350, endPoint x: 606, endPoint y: 358, distance: 19.7
click at [619, 354] on div "Nome do produto" at bounding box center [715, 354] width 337 height 47
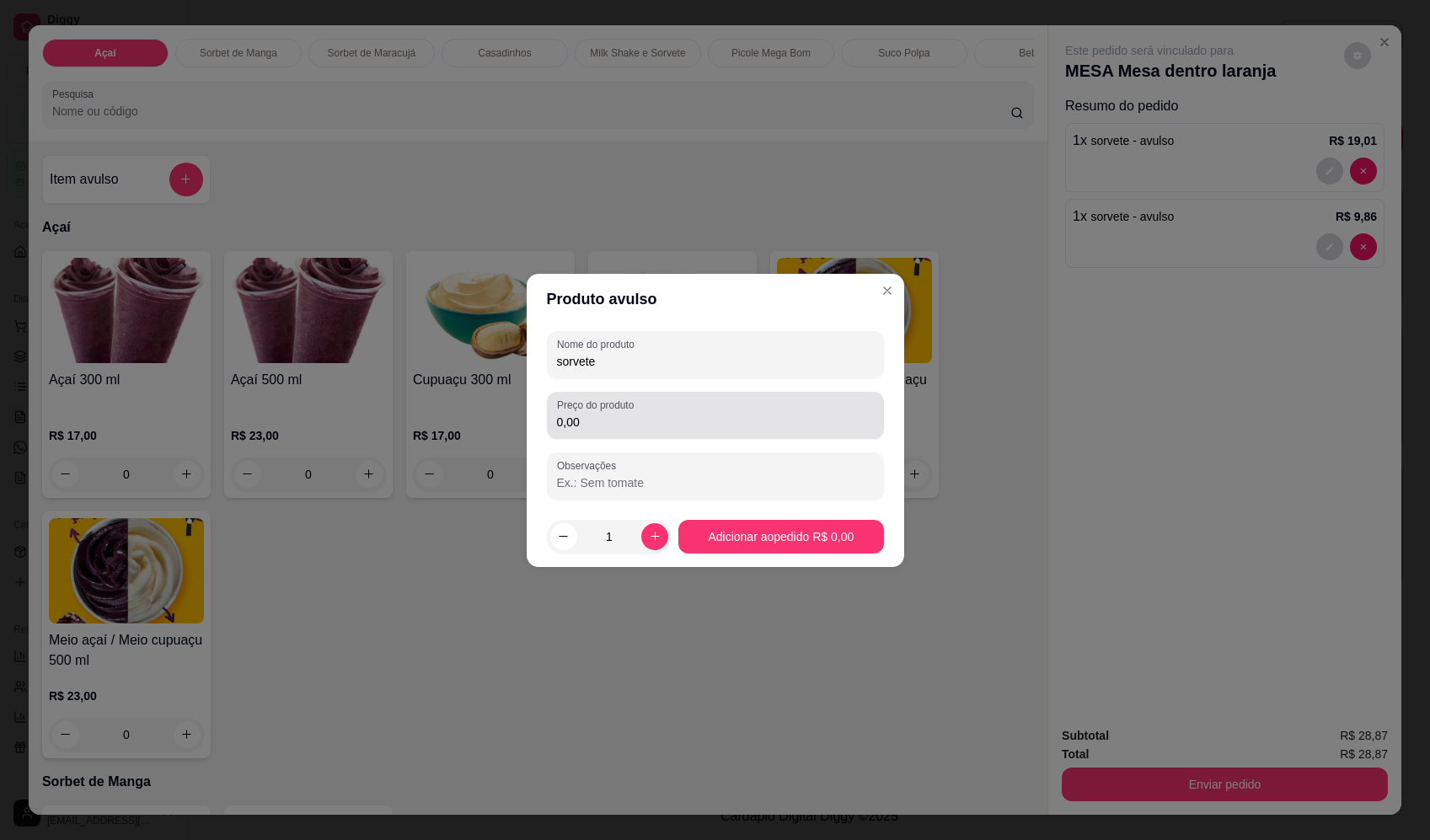
type input "sorvete"
click at [696, 423] on input "0,00" at bounding box center [715, 422] width 317 height 17
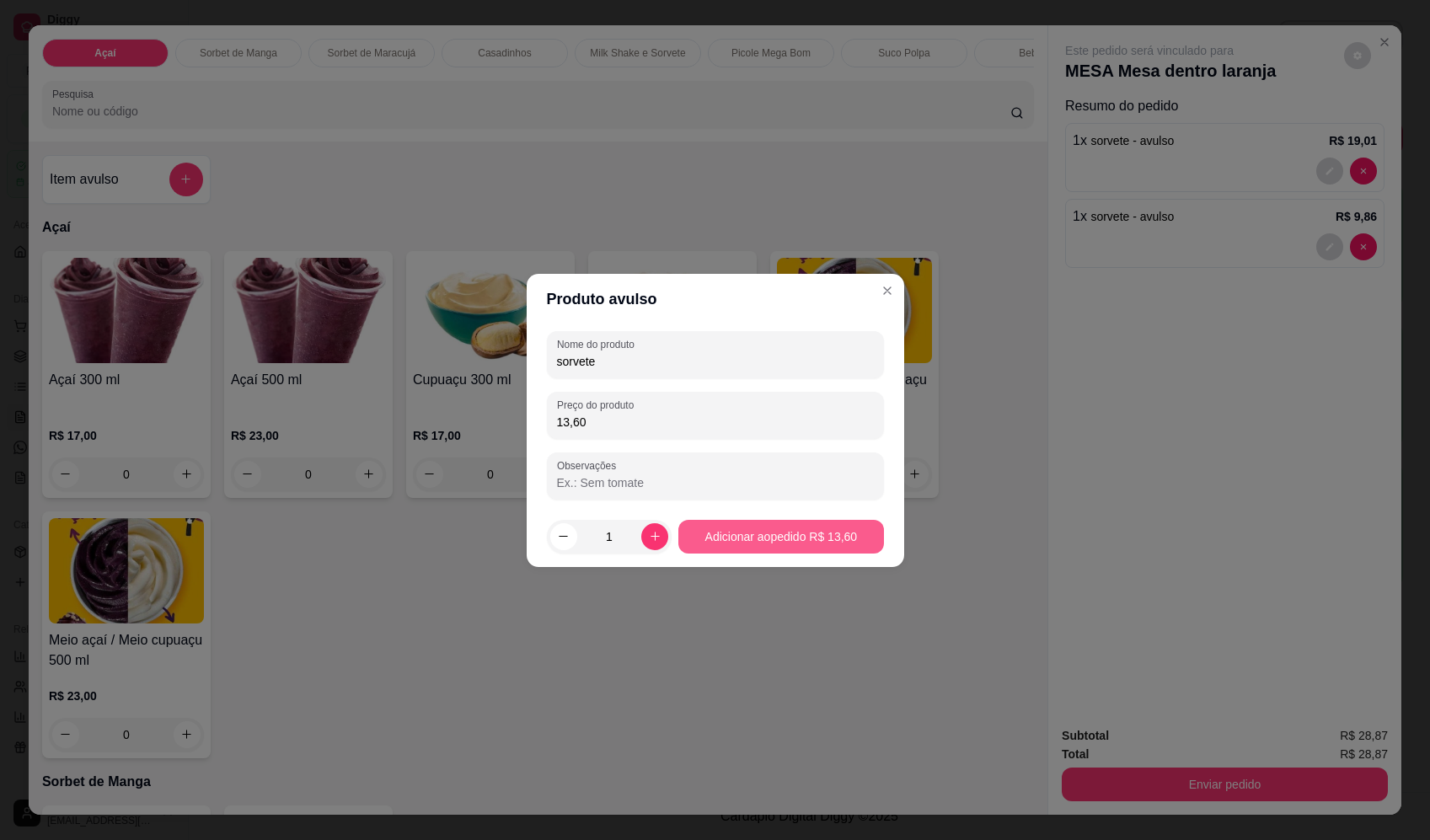
type input "13,60"
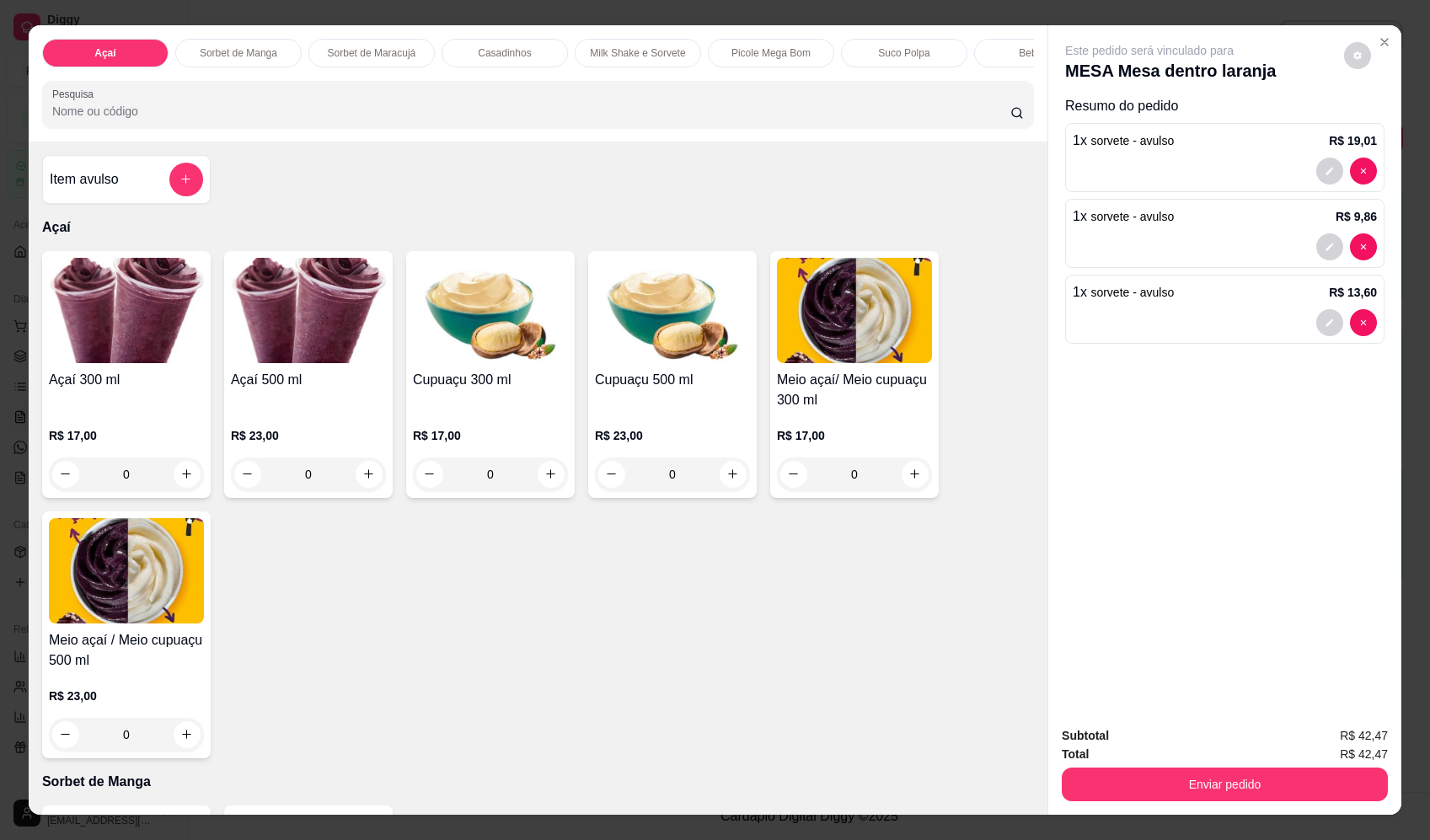
click at [1284, 795] on button "Enviar pedido" at bounding box center [1226, 785] width 327 height 34
click at [1332, 737] on button "Enviar pedido" at bounding box center [1344, 743] width 95 height 32
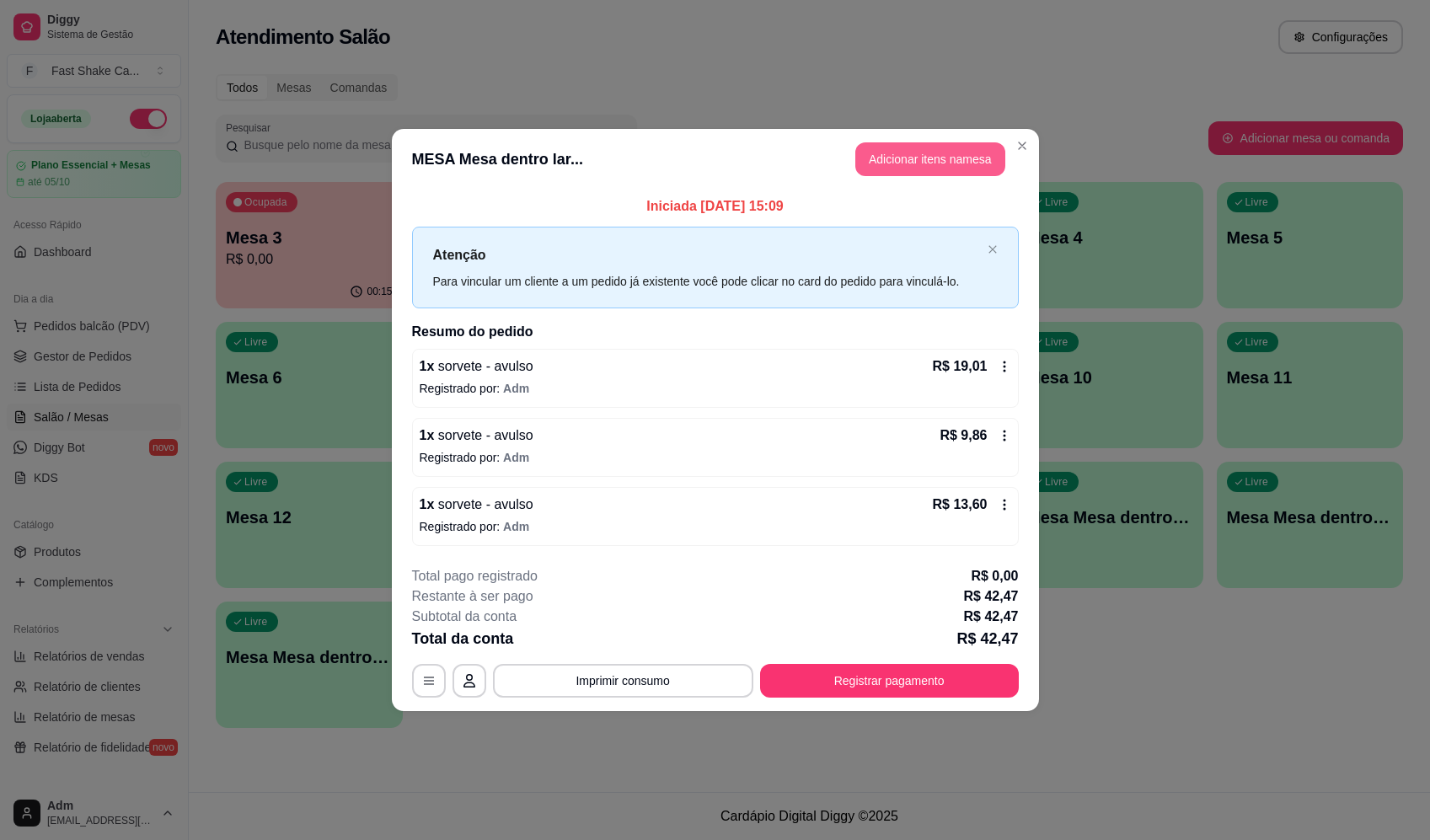
click at [937, 169] on button "Adicionar itens na mesa" at bounding box center [930, 160] width 150 height 34
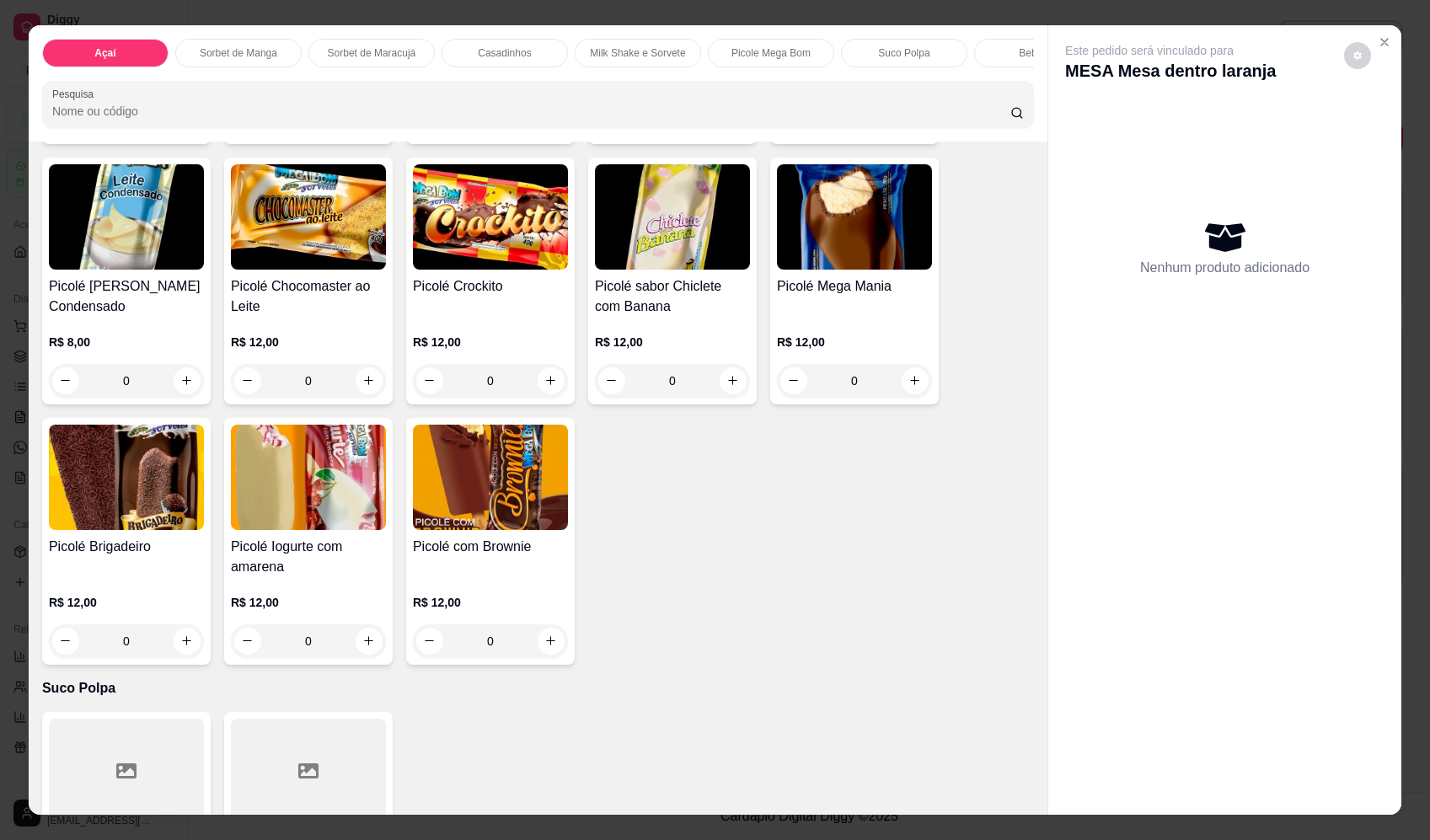
scroll to position [2528, 0]
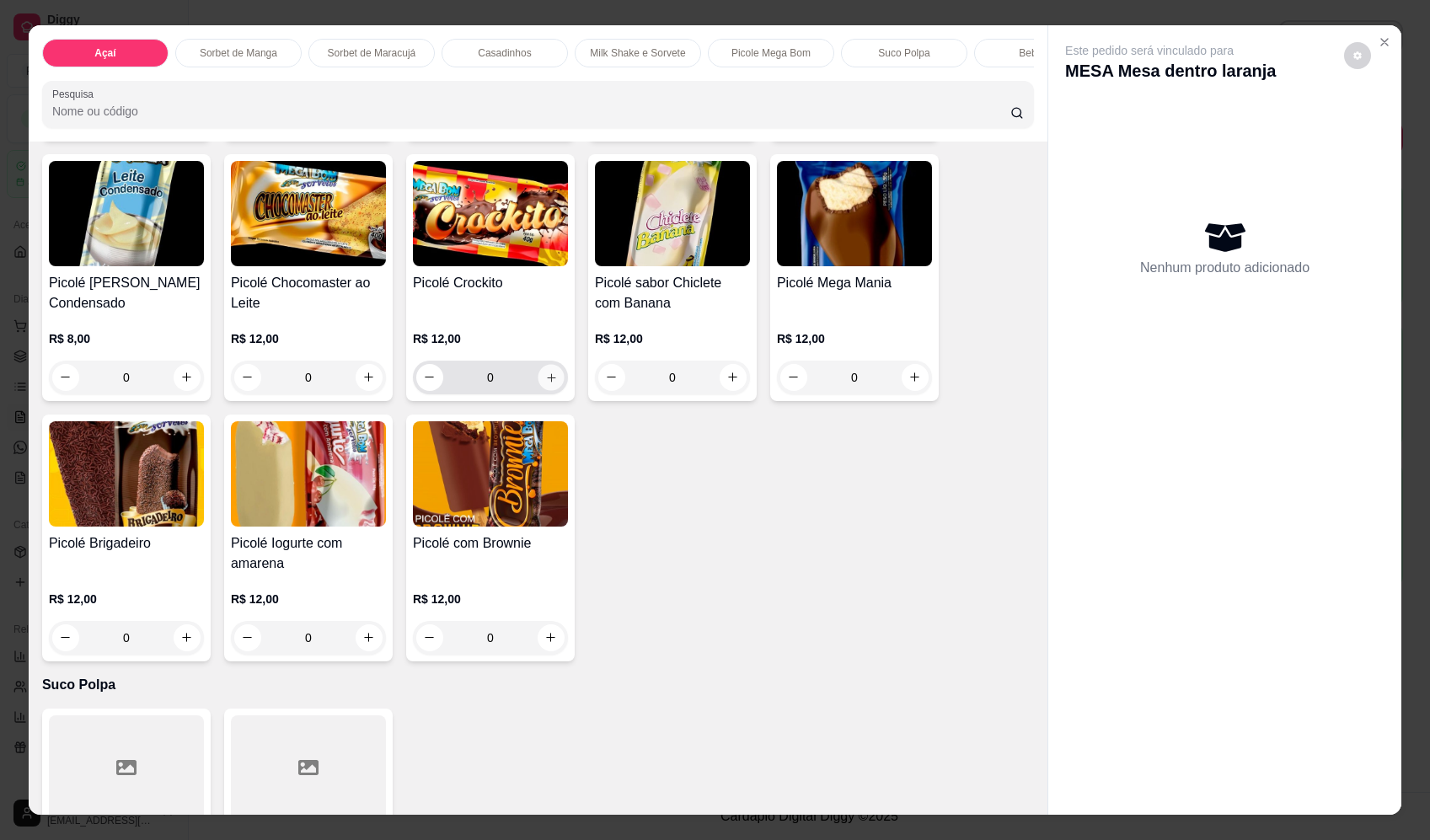
click at [553, 390] on button "increase-product-quantity" at bounding box center [550, 376] width 26 height 26
type input "1"
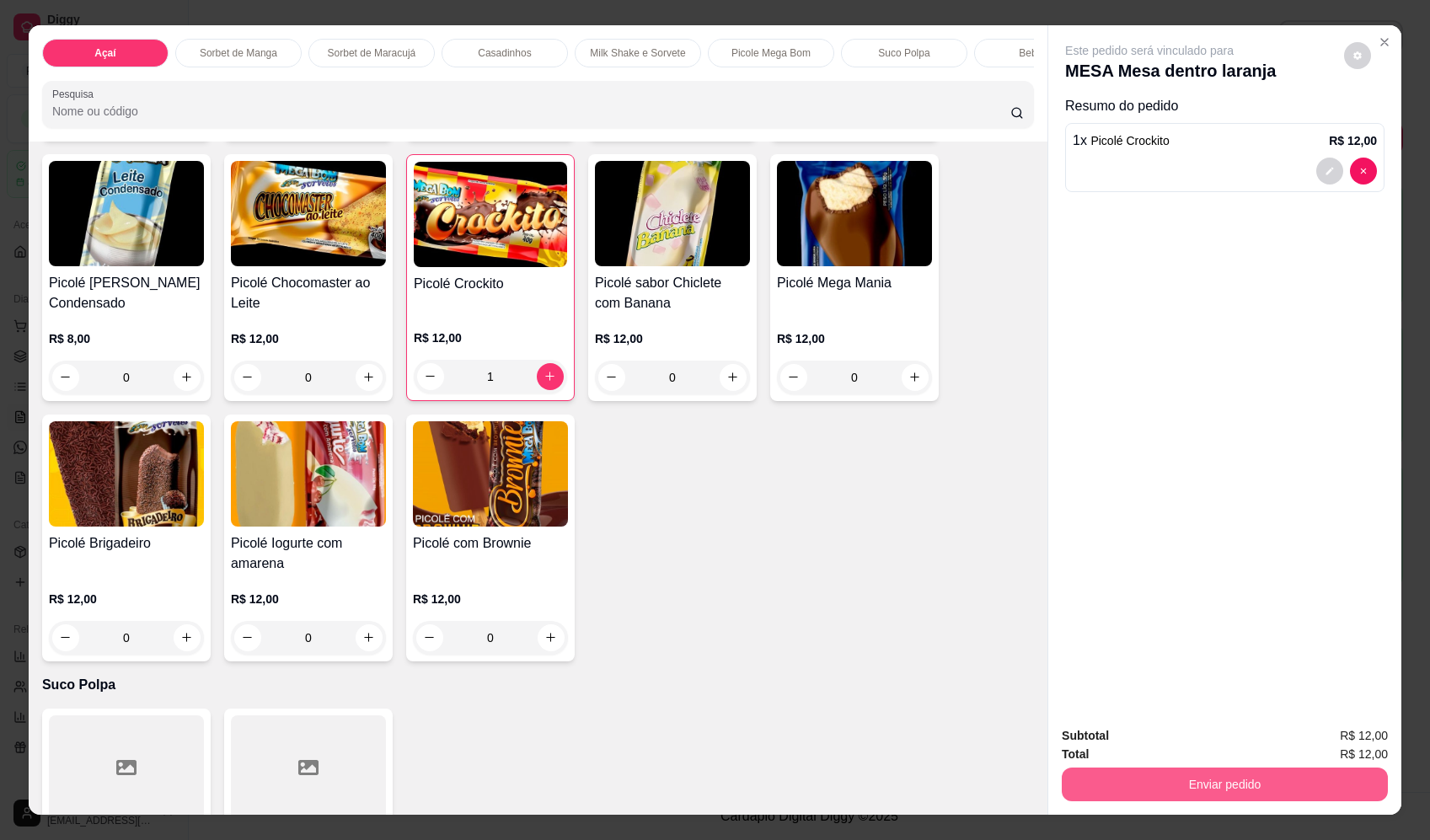
click at [1246, 788] on button "Enviar pedido" at bounding box center [1226, 785] width 327 height 34
click at [1335, 737] on button "Enviar pedido" at bounding box center [1344, 742] width 93 height 31
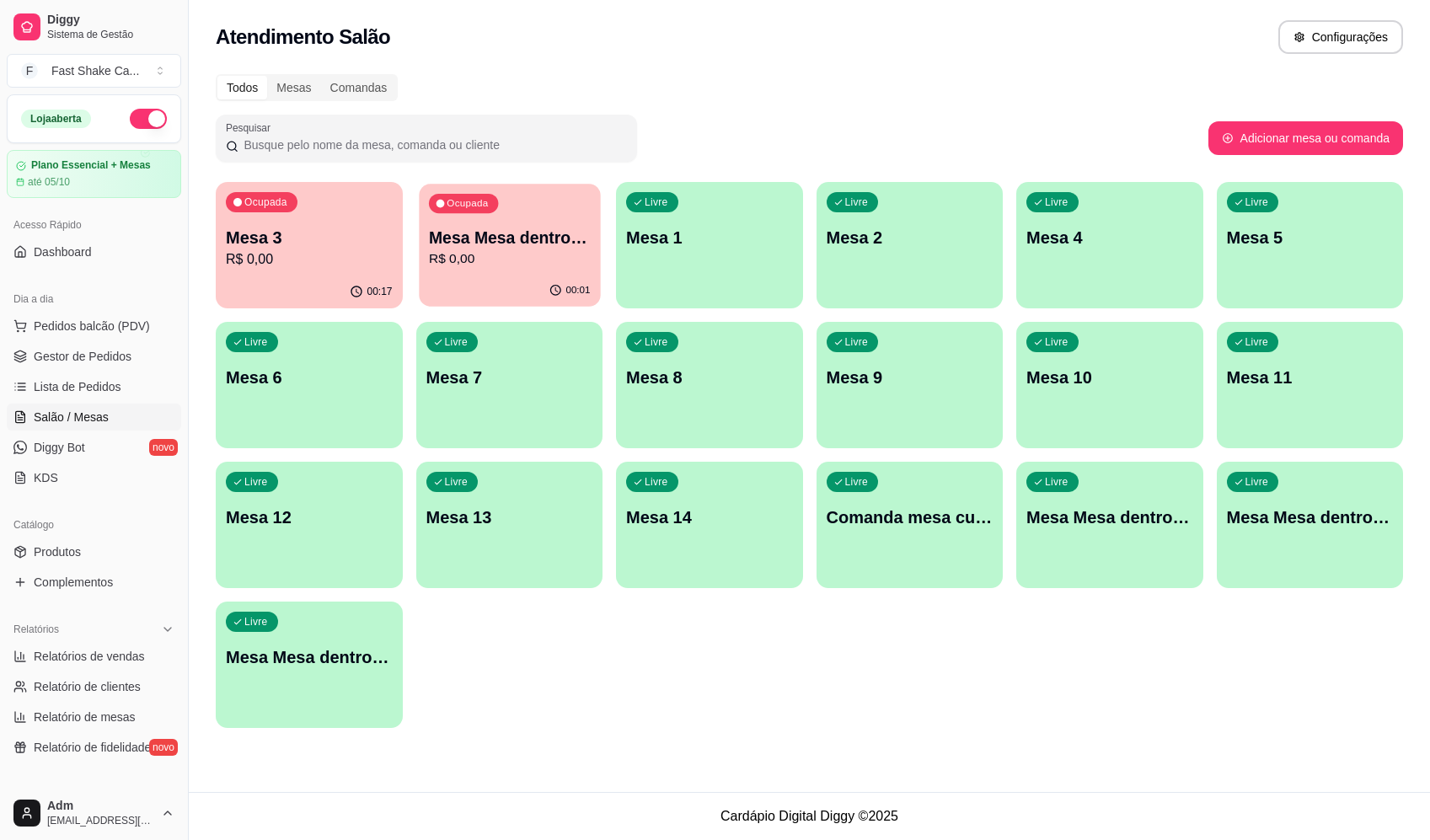
click at [478, 206] on p "Ocupada" at bounding box center [467, 203] width 41 height 13
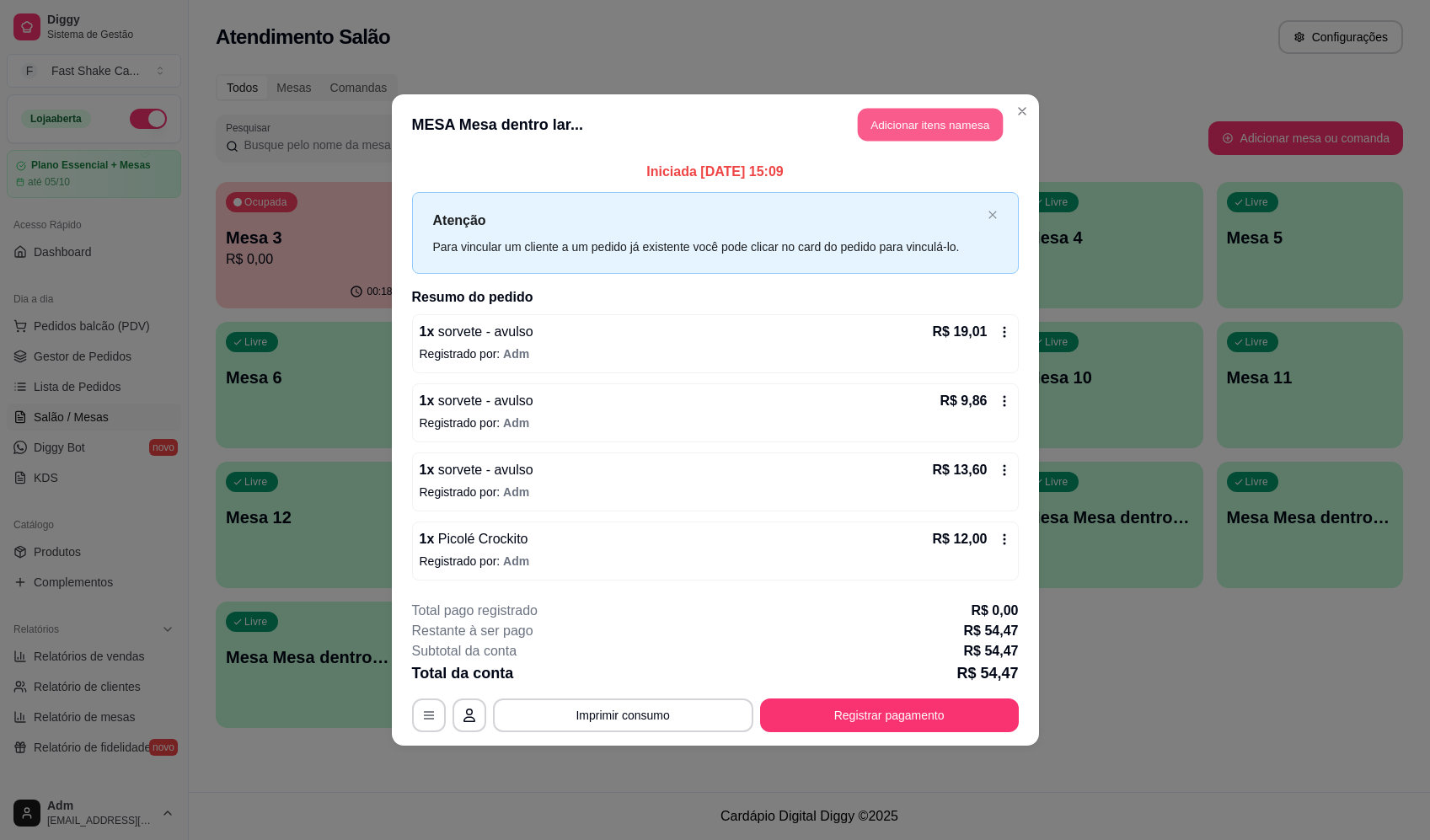
click at [912, 129] on button "Adicionar itens na mesa" at bounding box center [930, 125] width 145 height 33
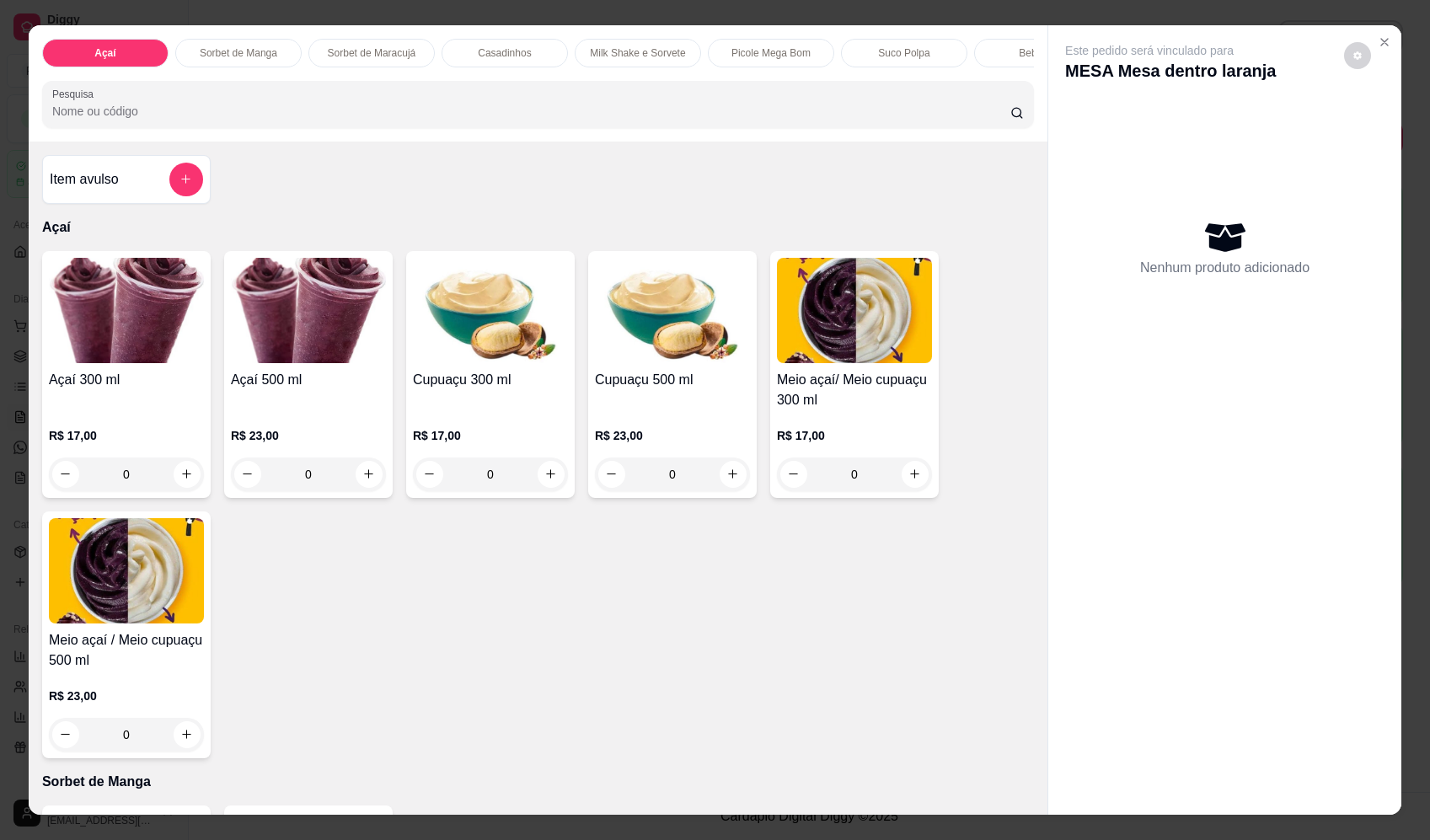
click at [179, 185] on icon "add-separate-item" at bounding box center [186, 179] width 12 height 12
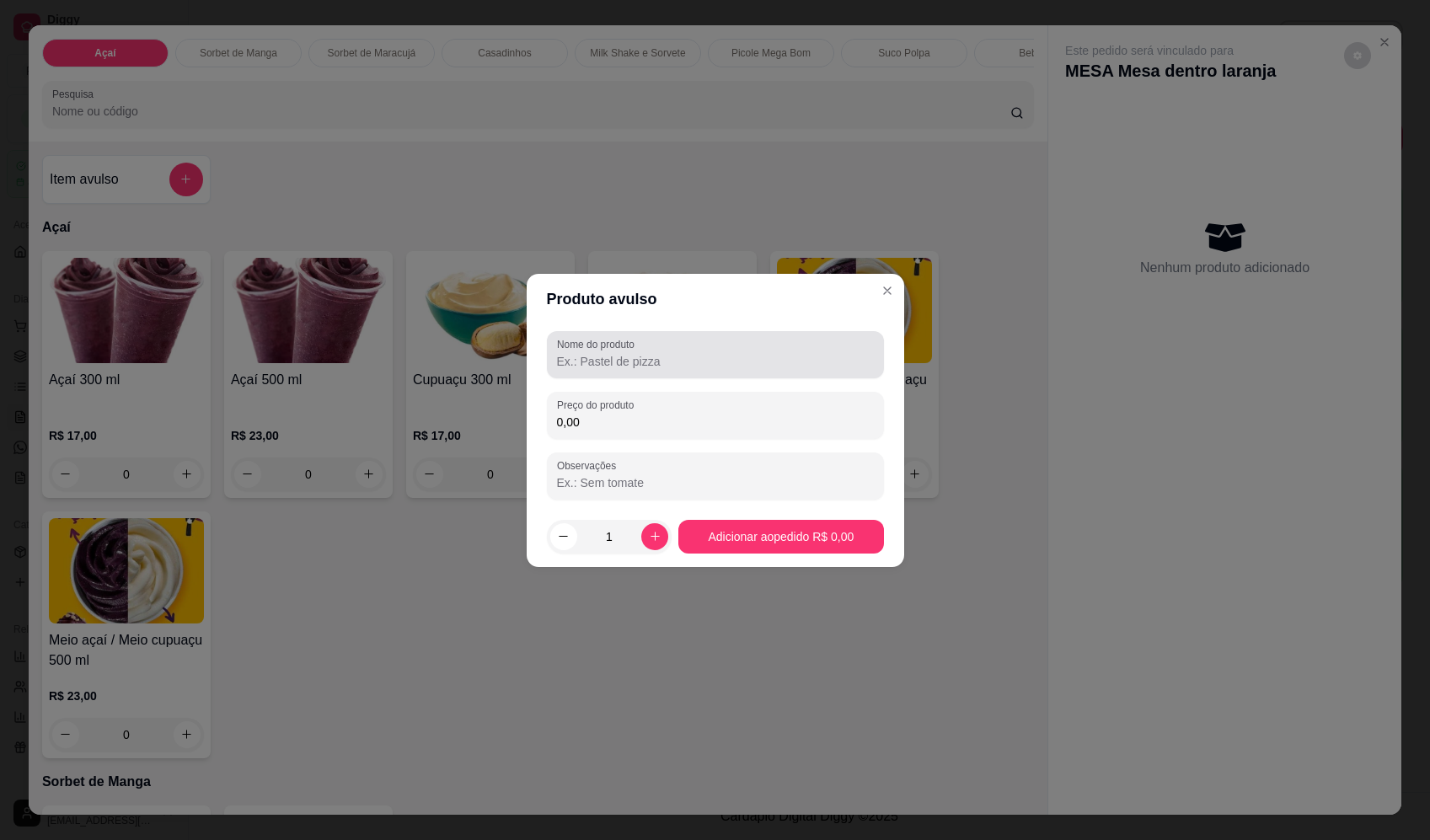
click at [643, 332] on div "Nome do produto" at bounding box center [715, 354] width 337 height 47
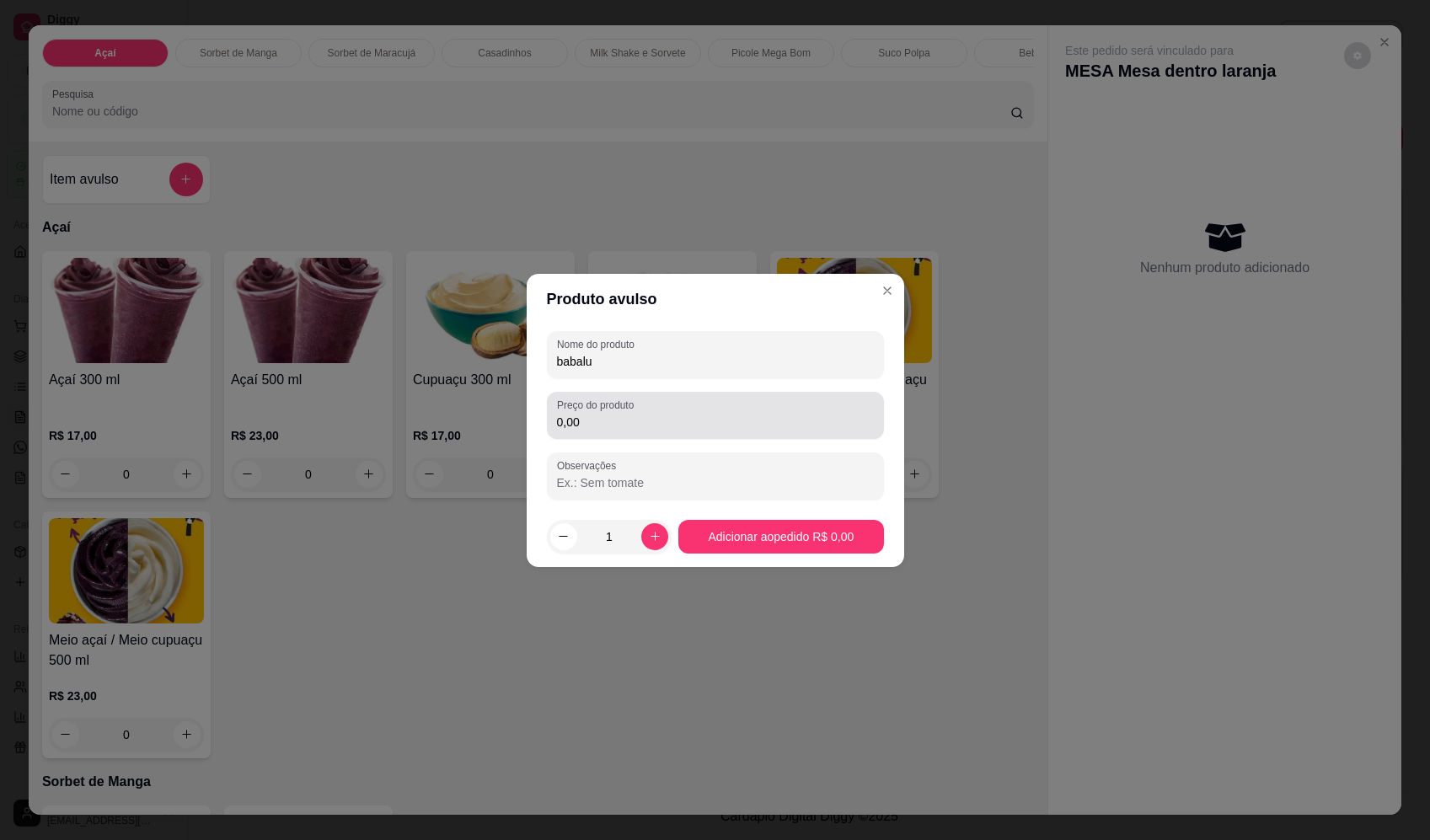
type input "babalu"
click at [696, 400] on div "0,00" at bounding box center [715, 416] width 317 height 34
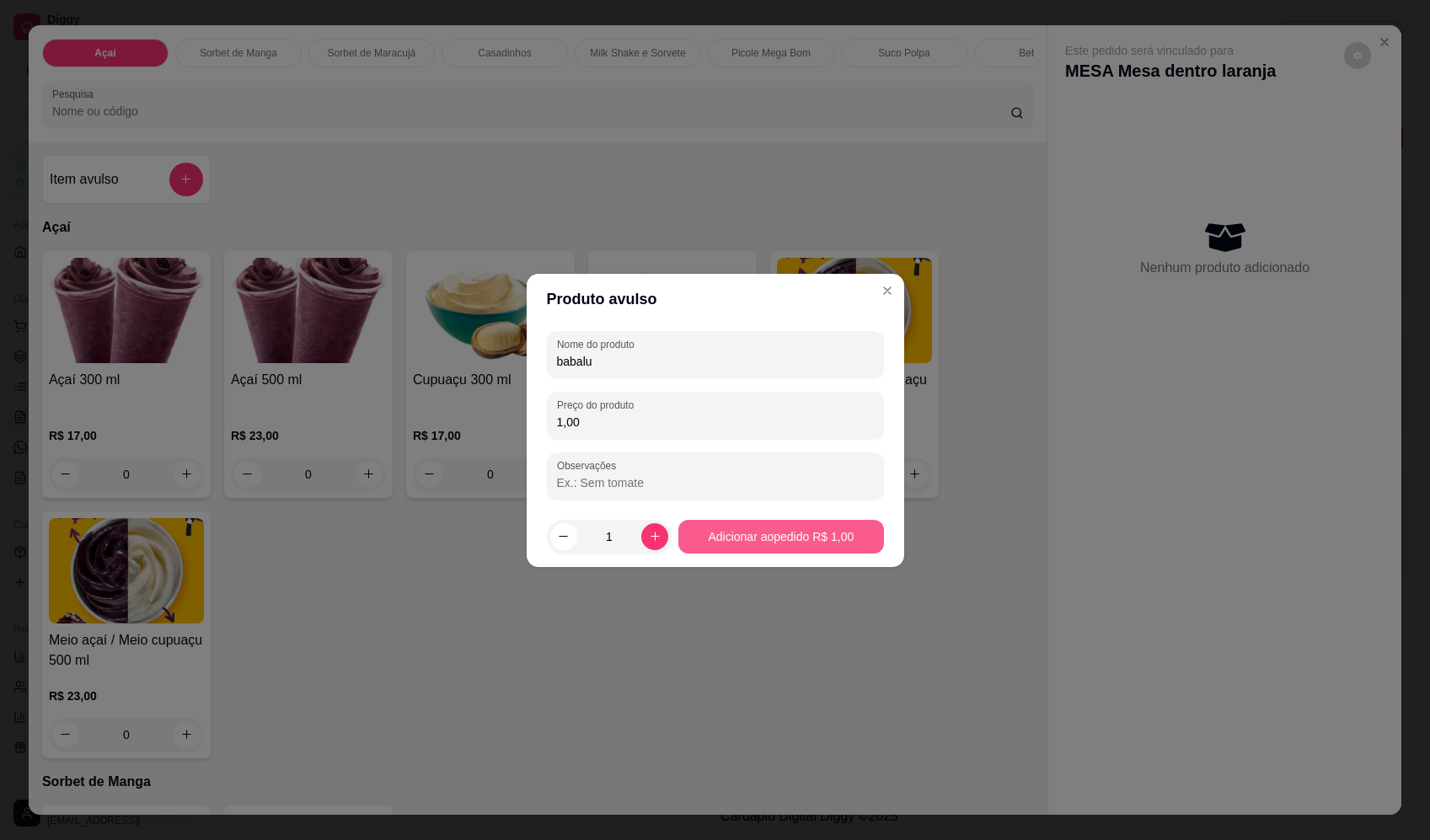
type input "1,00"
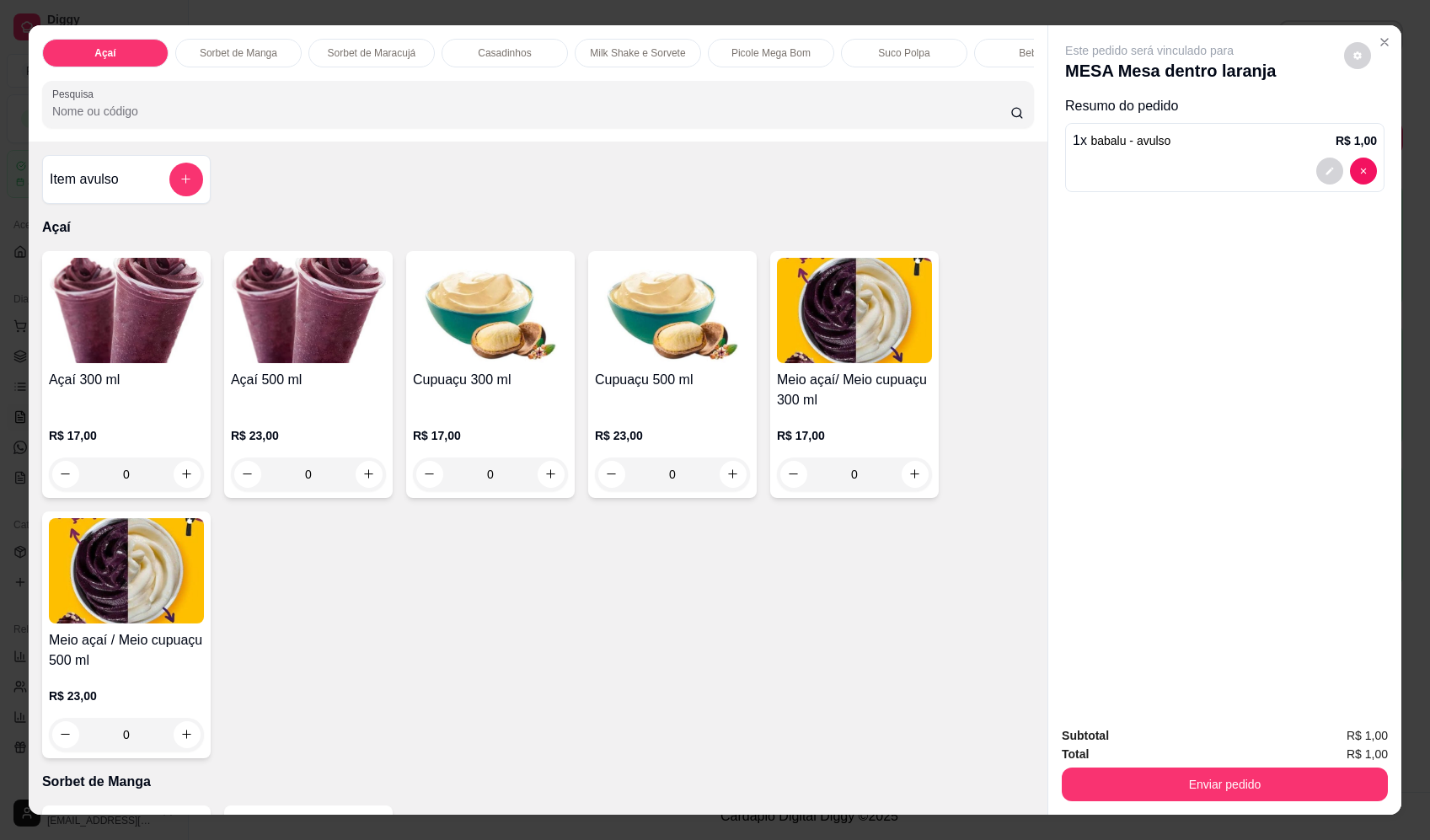
drag, startPoint x: 1182, startPoint y: 754, endPoint x: 1204, endPoint y: 766, distance: 25.1
click at [1189, 756] on div "Total R$ 1,00" at bounding box center [1226, 754] width 327 height 19
click at [1210, 771] on button "Enviar pedido" at bounding box center [1225, 785] width 316 height 33
click at [1207, 741] on button "Registrar cliente" at bounding box center [1231, 743] width 112 height 32
click at [1298, 781] on button "Enviar pedido" at bounding box center [1226, 785] width 327 height 34
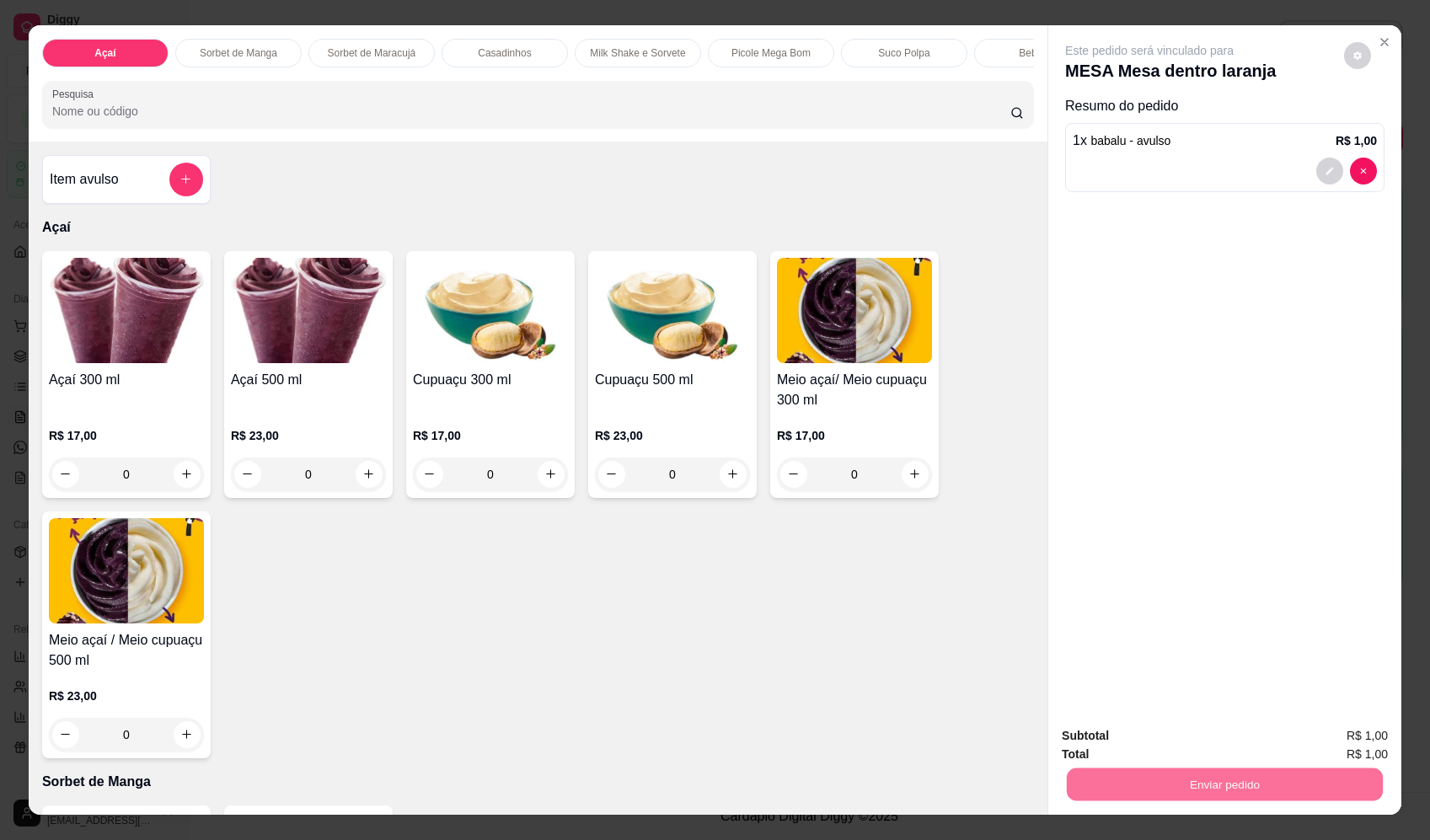
click at [1313, 738] on button "Enviar pedido" at bounding box center [1349, 743] width 99 height 34
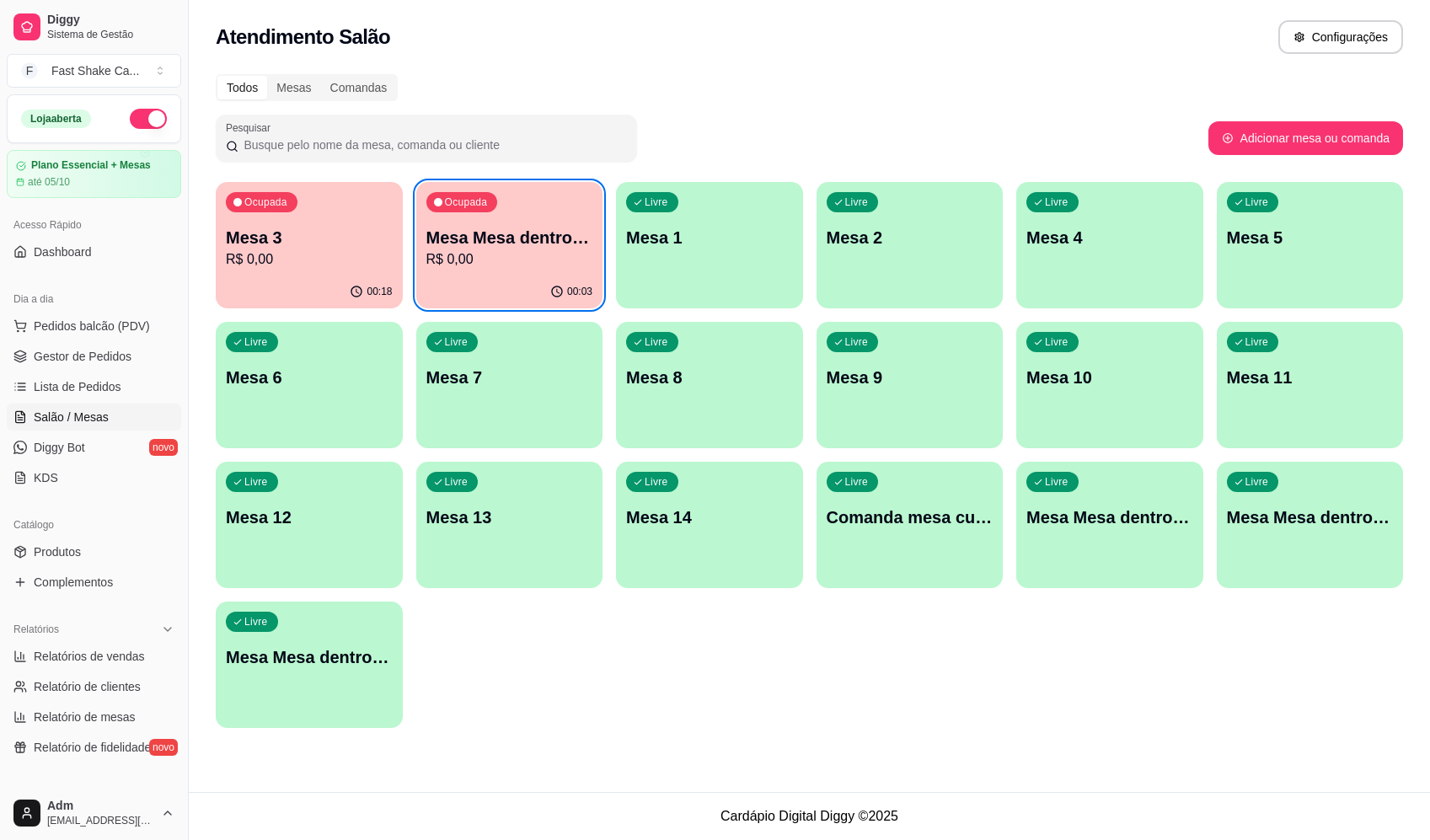
click at [487, 236] on p "Mesa Mesa dentro laranja" at bounding box center [509, 237] width 167 height 23
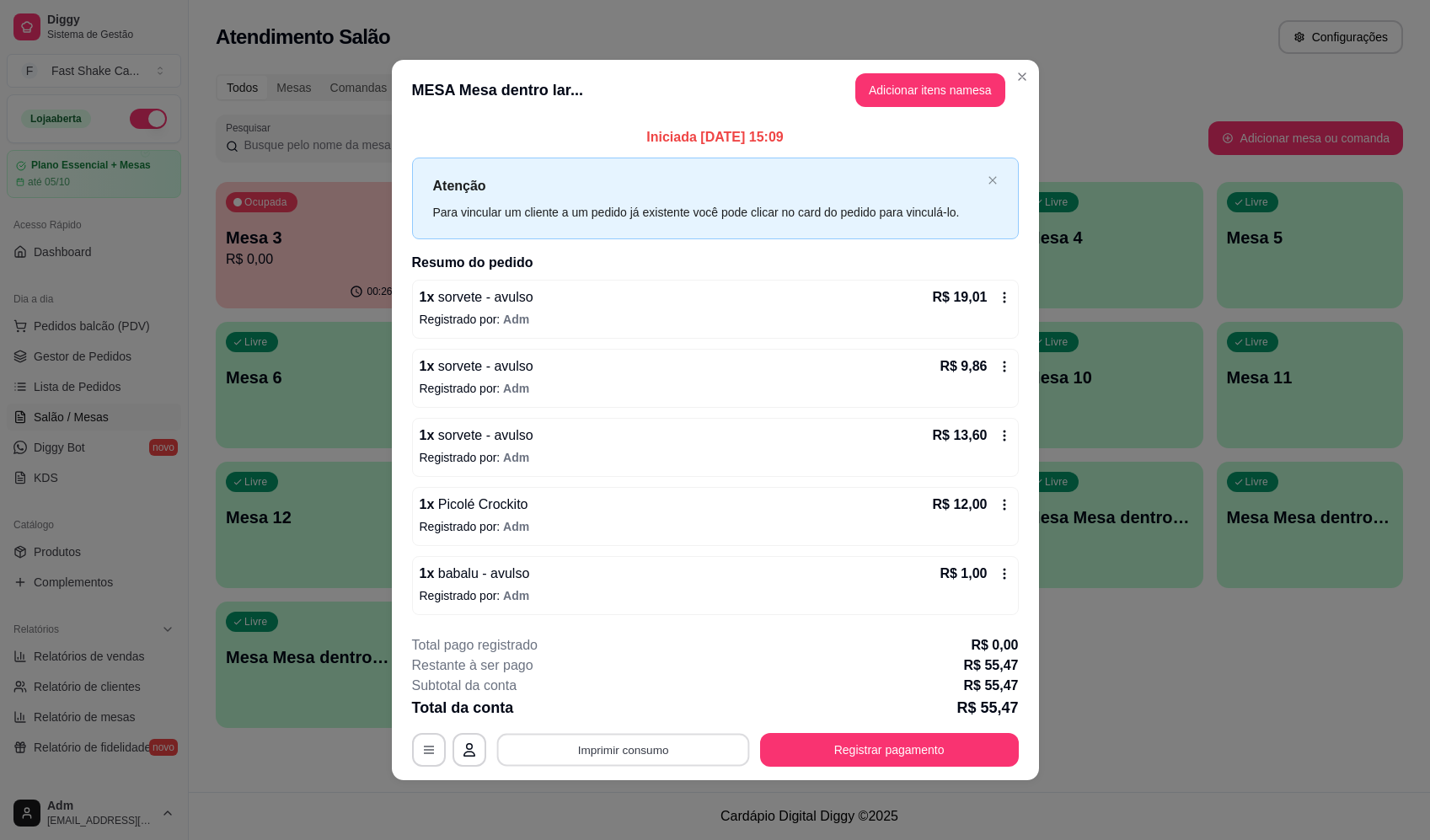
click at [685, 745] on button "Imprimir consumo" at bounding box center [623, 750] width 252 height 33
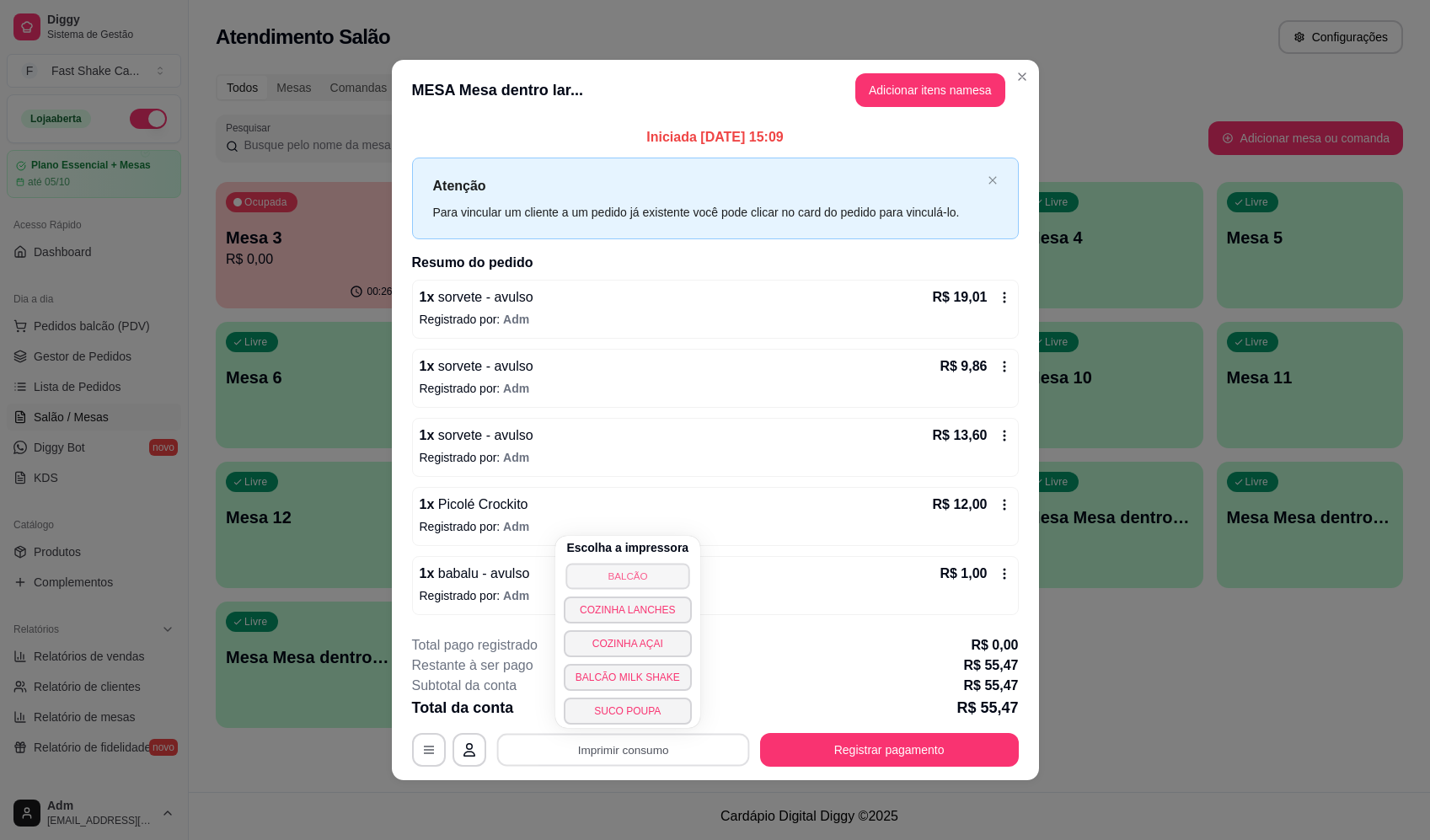
click at [649, 572] on button "BALCÃO" at bounding box center [627, 575] width 124 height 26
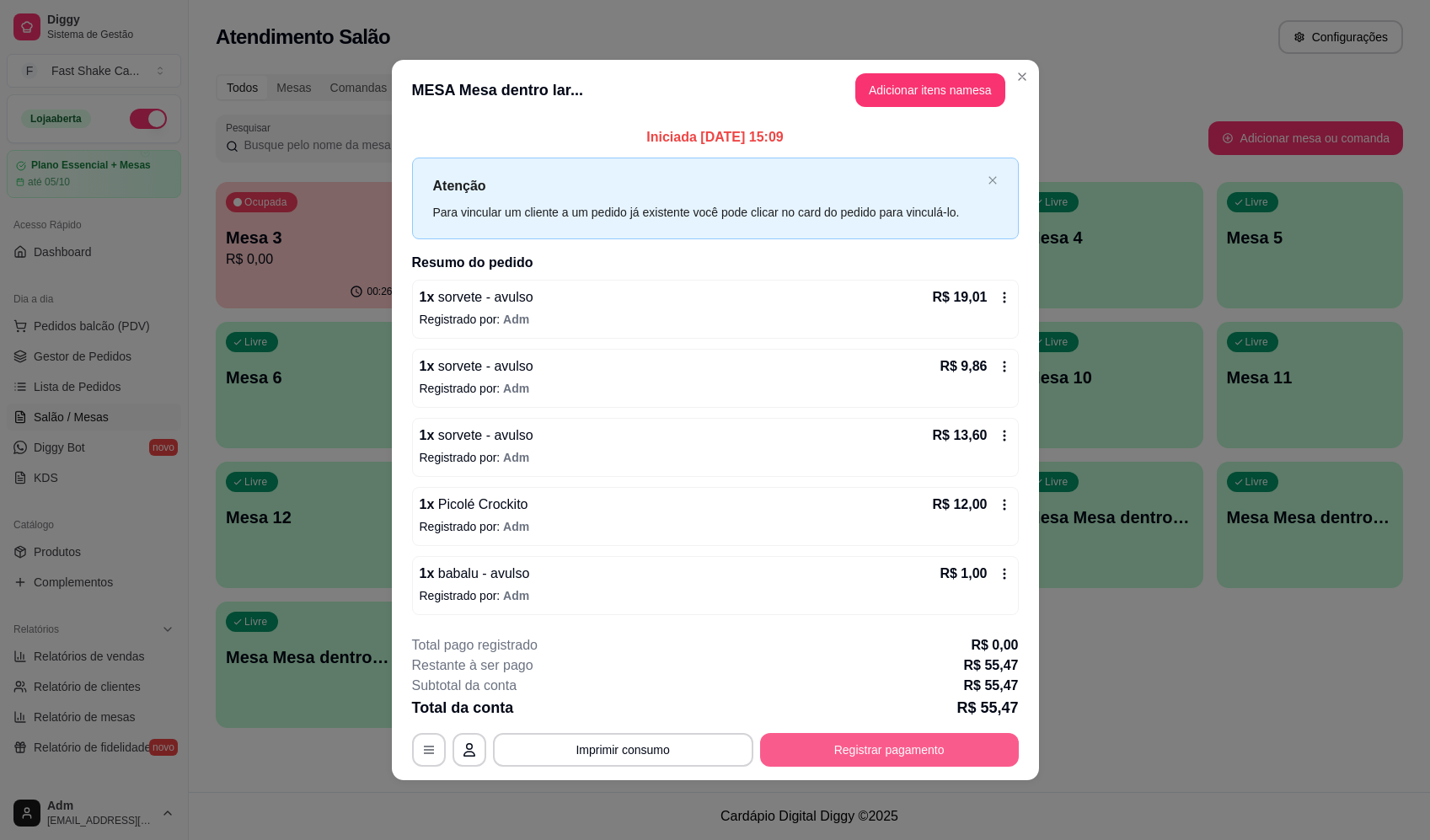
click at [934, 758] on button "Registrar pagamento" at bounding box center [889, 750] width 259 height 34
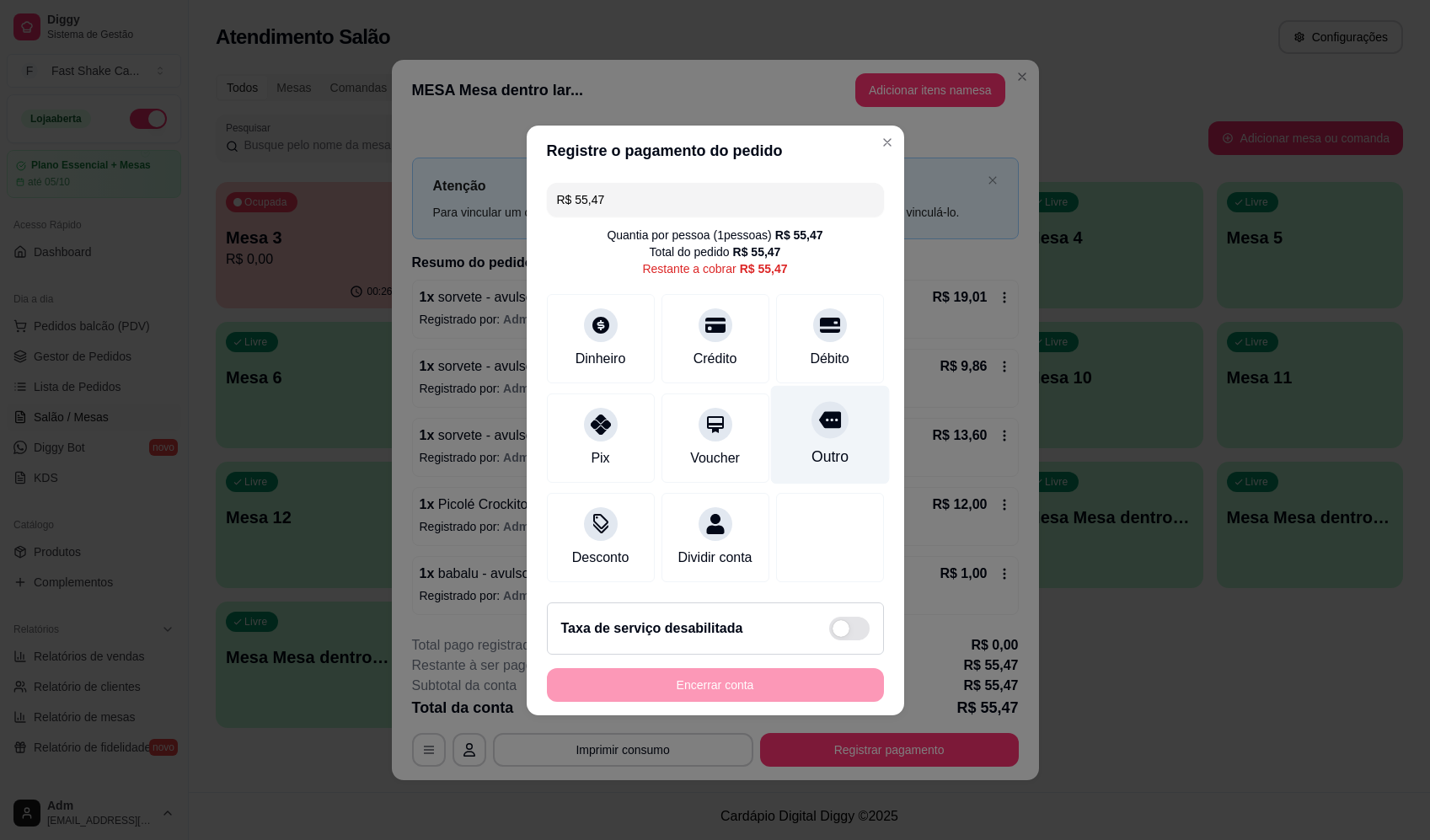
click at [810, 434] on div "Outro" at bounding box center [830, 434] width 119 height 99
type input "R$ 0,00"
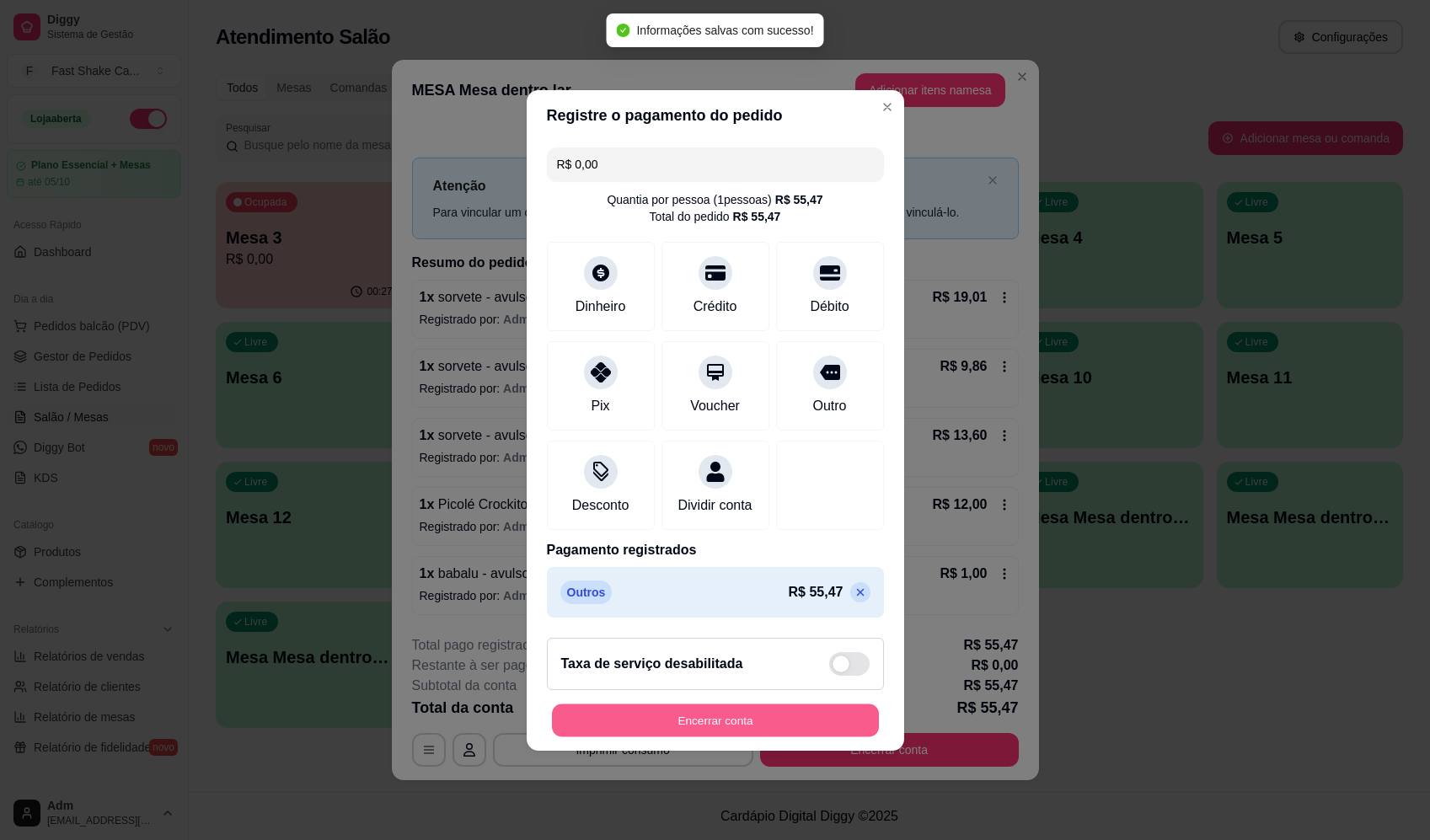
click at [826, 725] on button "Encerrar conta" at bounding box center [715, 720] width 327 height 33
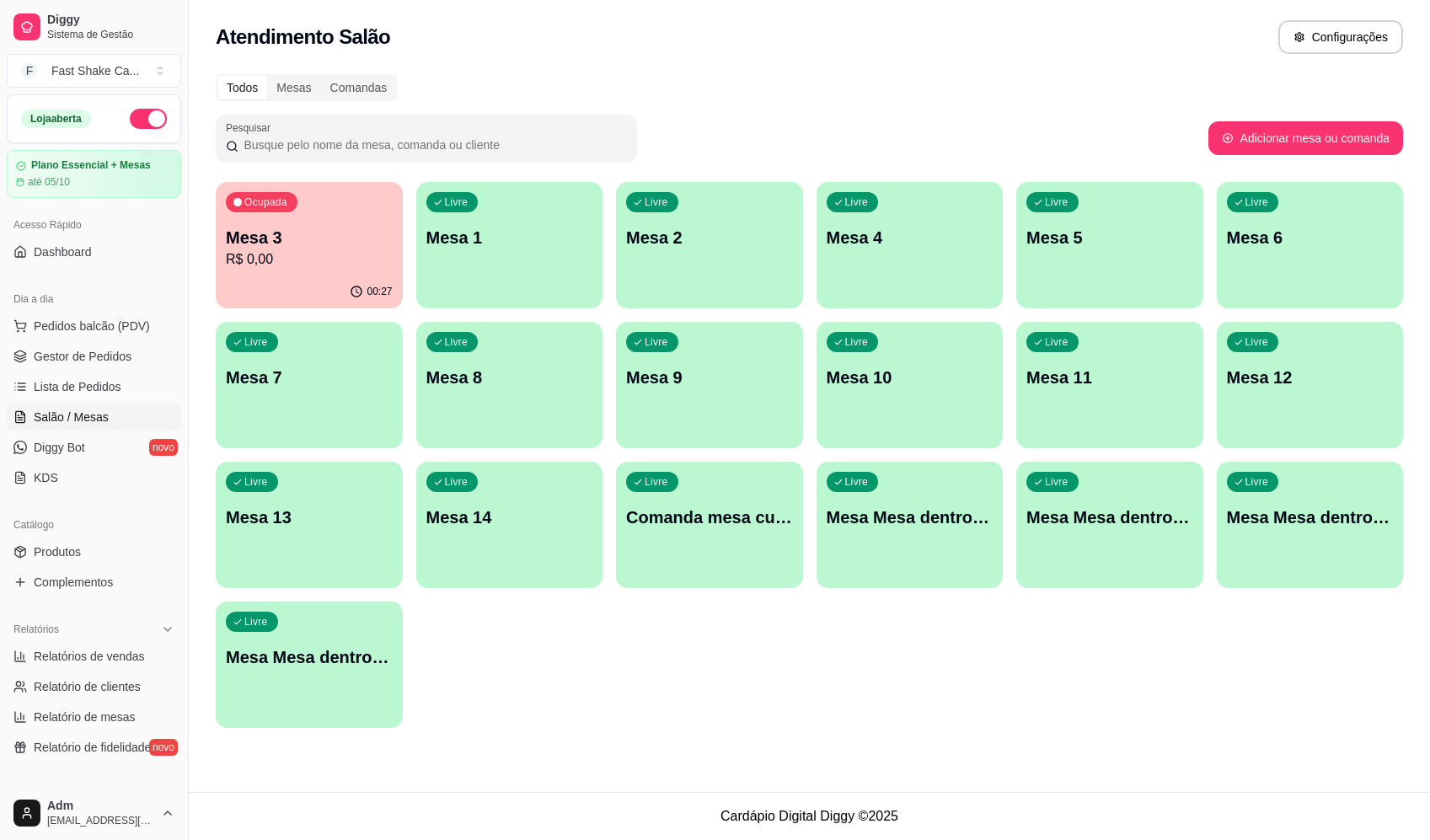
click at [811, 658] on div "Ocupada Mesa 3 R$ 0,00 00:27 Livre Mesa 1 Livre Mesa 2 Livre Mesa 4 Livre Mesa …" at bounding box center [809, 455] width 1187 height 546
drag, startPoint x: 120, startPoint y: 351, endPoint x: 136, endPoint y: 358, distance: 17.5
click at [130, 364] on ul "Pedidos balcão (PDV) Gestor de Pedidos Lista de Pedidos Salão / Mesas Diggy Bot…" at bounding box center [95, 402] width 175 height 178
click at [105, 328] on span "Pedidos balcão (PDV)" at bounding box center [92, 325] width 116 height 17
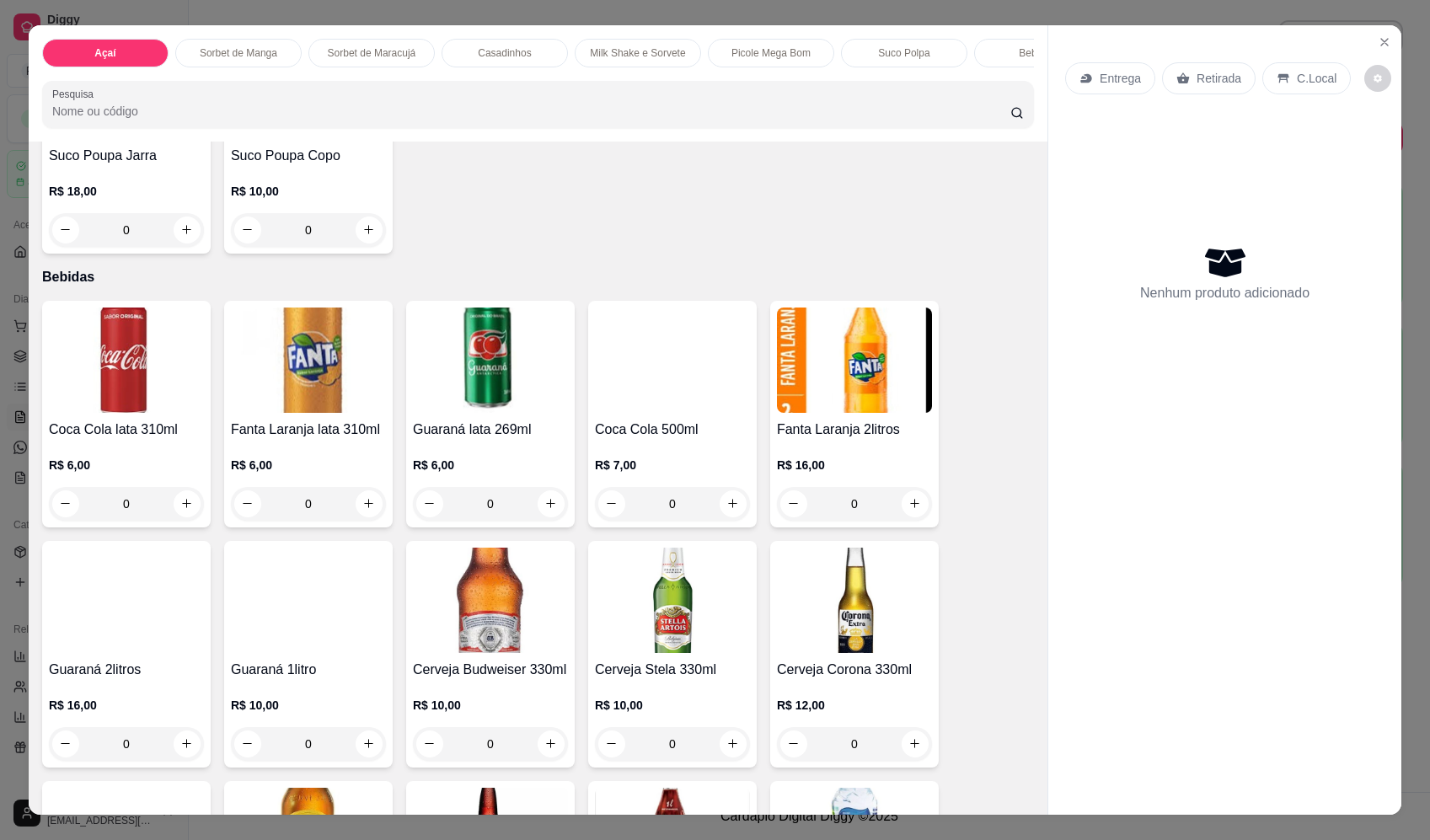
scroll to position [3125, 0]
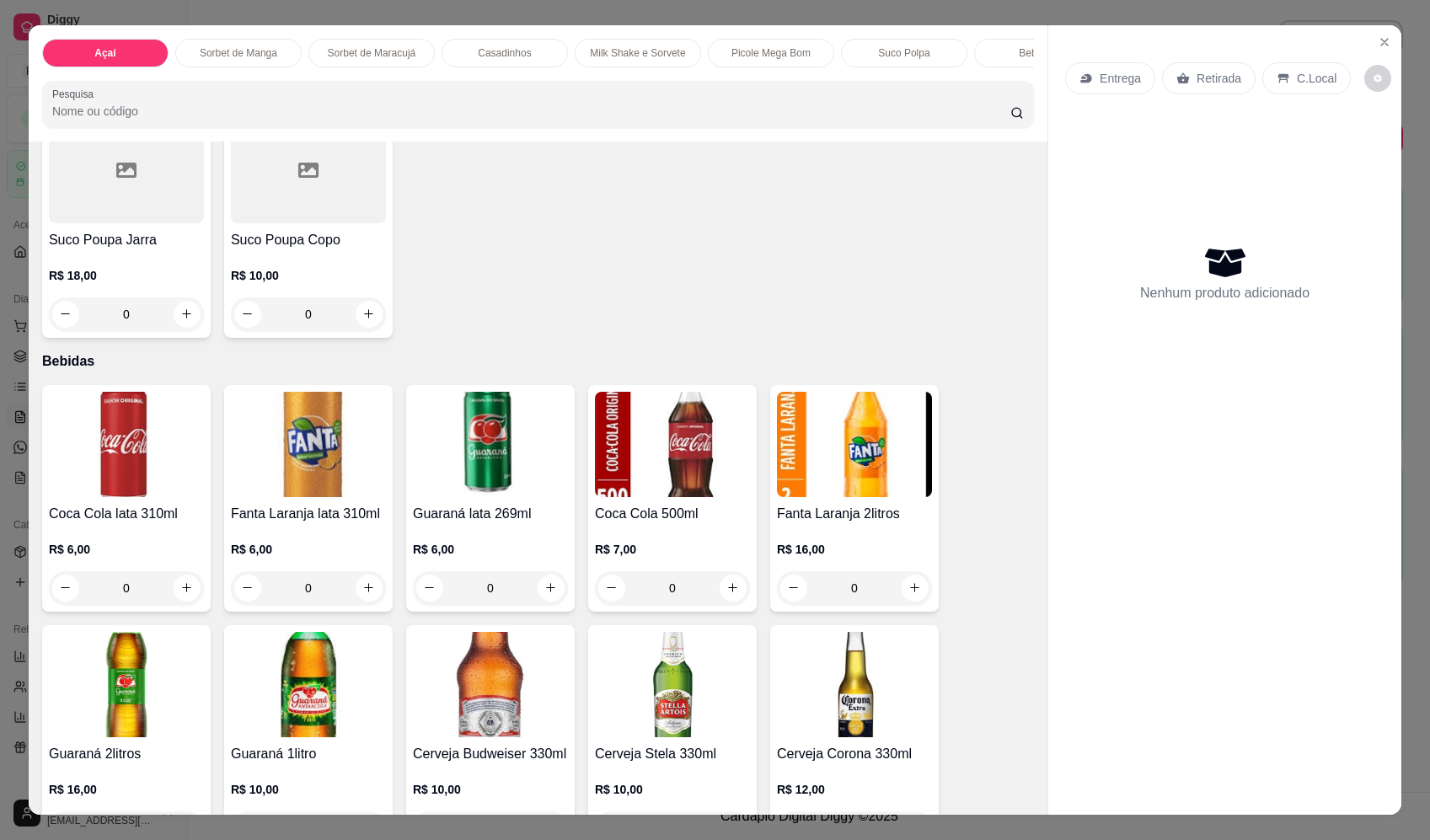
click at [365, 330] on div "0" at bounding box center [309, 315] width 155 height 34
click at [1380, 38] on icon "Close" at bounding box center [1385, 42] width 13 height 13
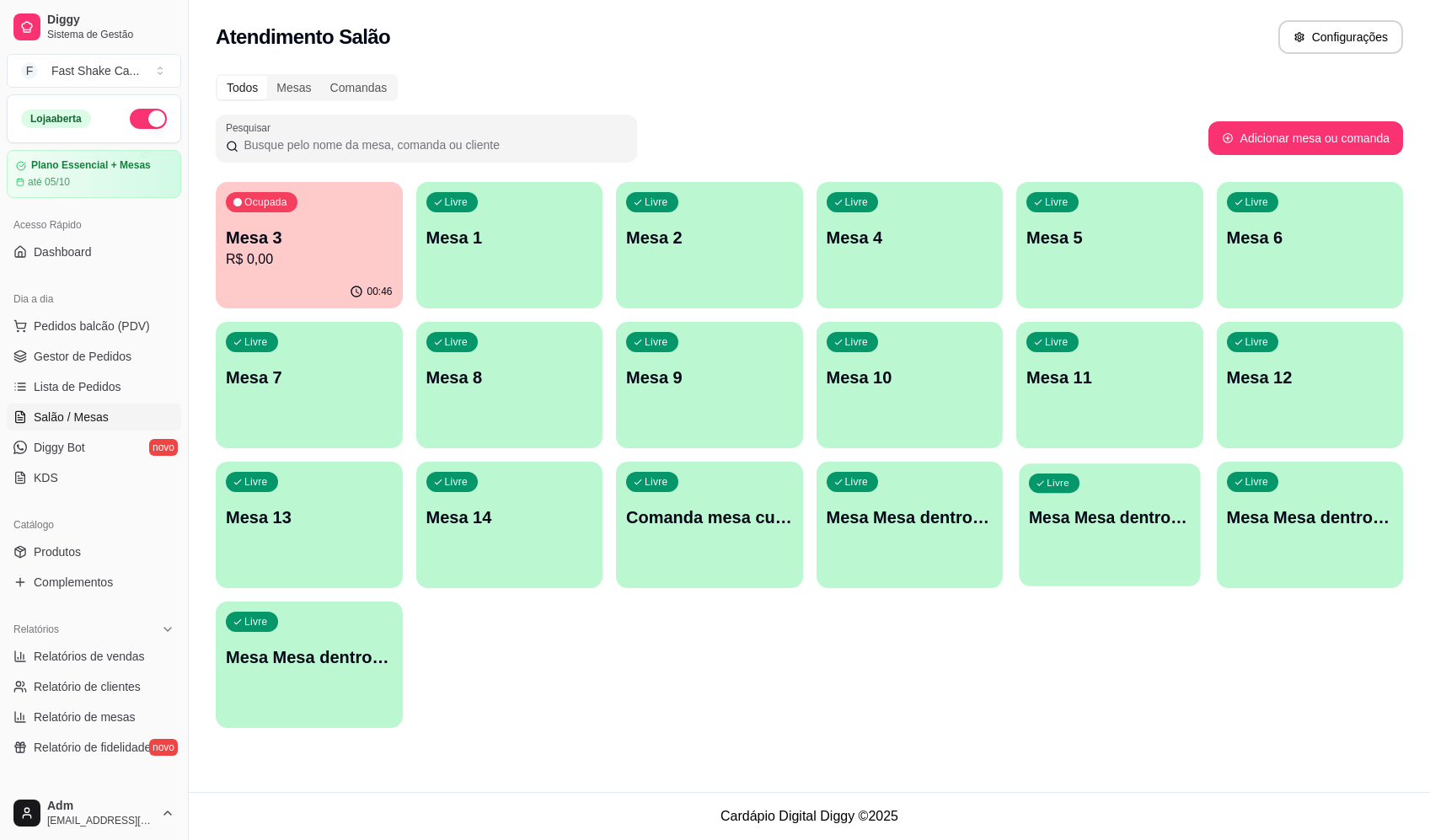
click at [1115, 550] on div "Livre Mesa Mesa dentro laranja" at bounding box center [1109, 515] width 181 height 103
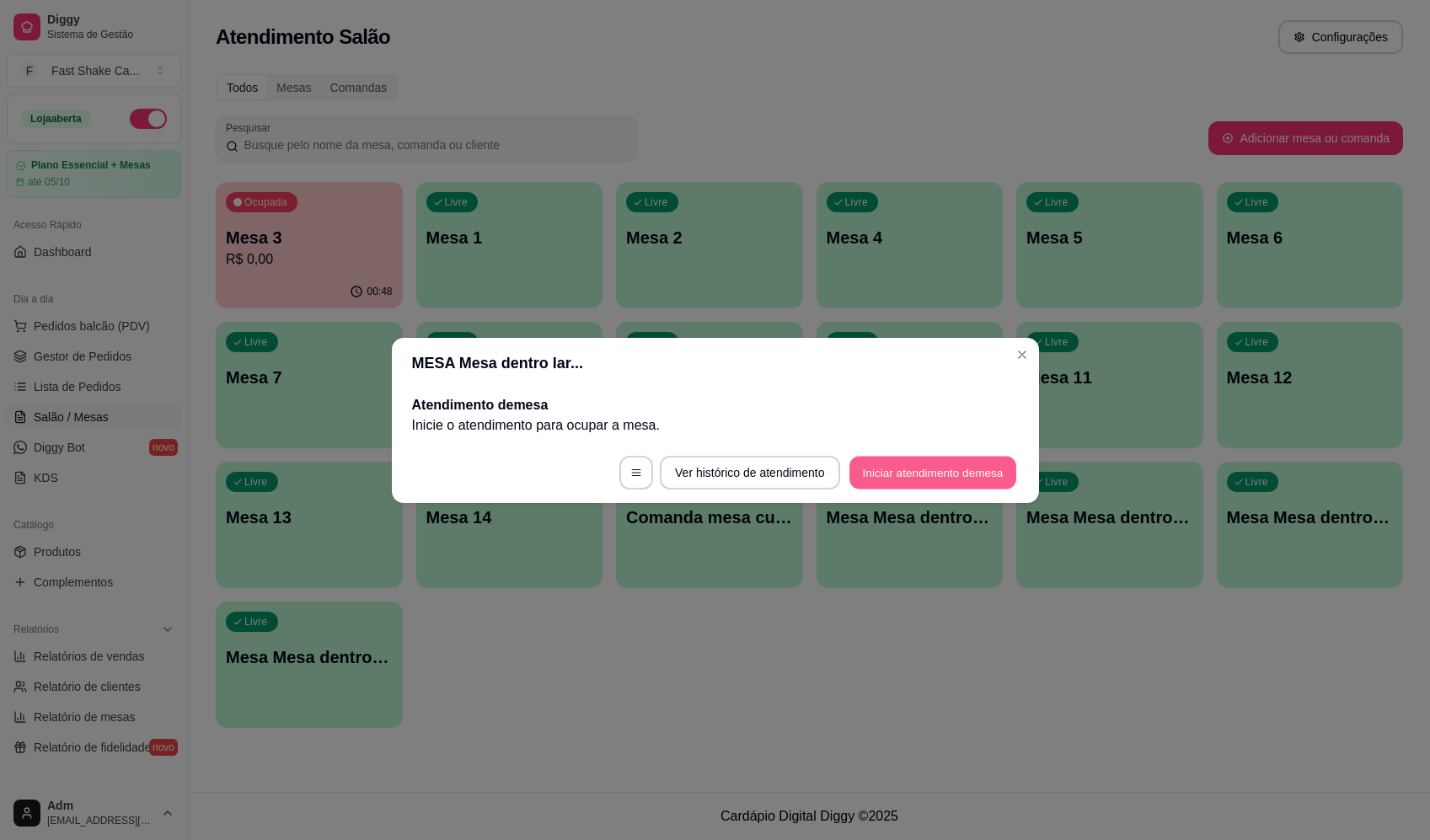
click at [957, 471] on button "Iniciar atendimento de mesa" at bounding box center [932, 472] width 167 height 33
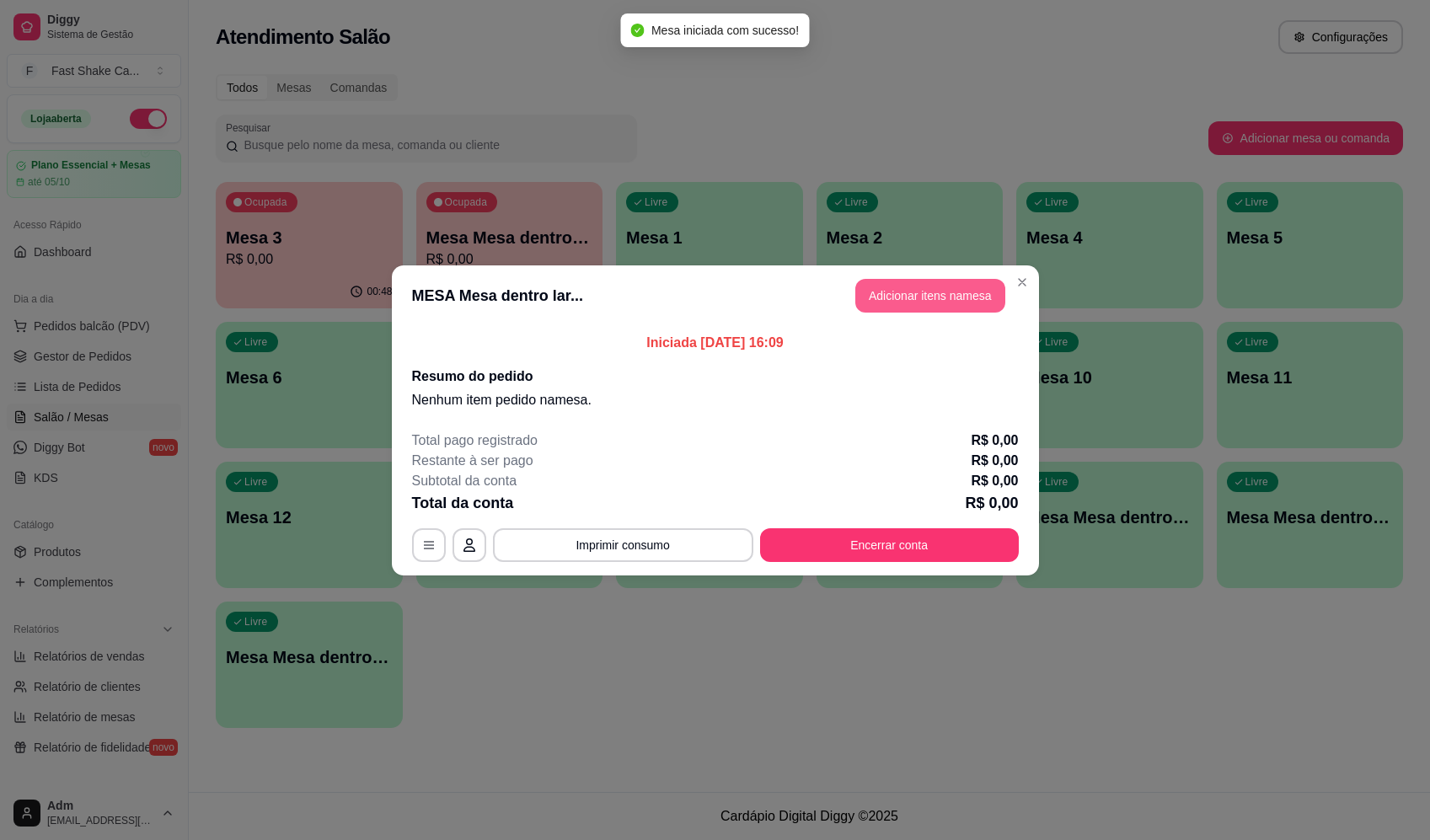
click at [946, 293] on button "Adicionar itens na mesa" at bounding box center [930, 296] width 150 height 34
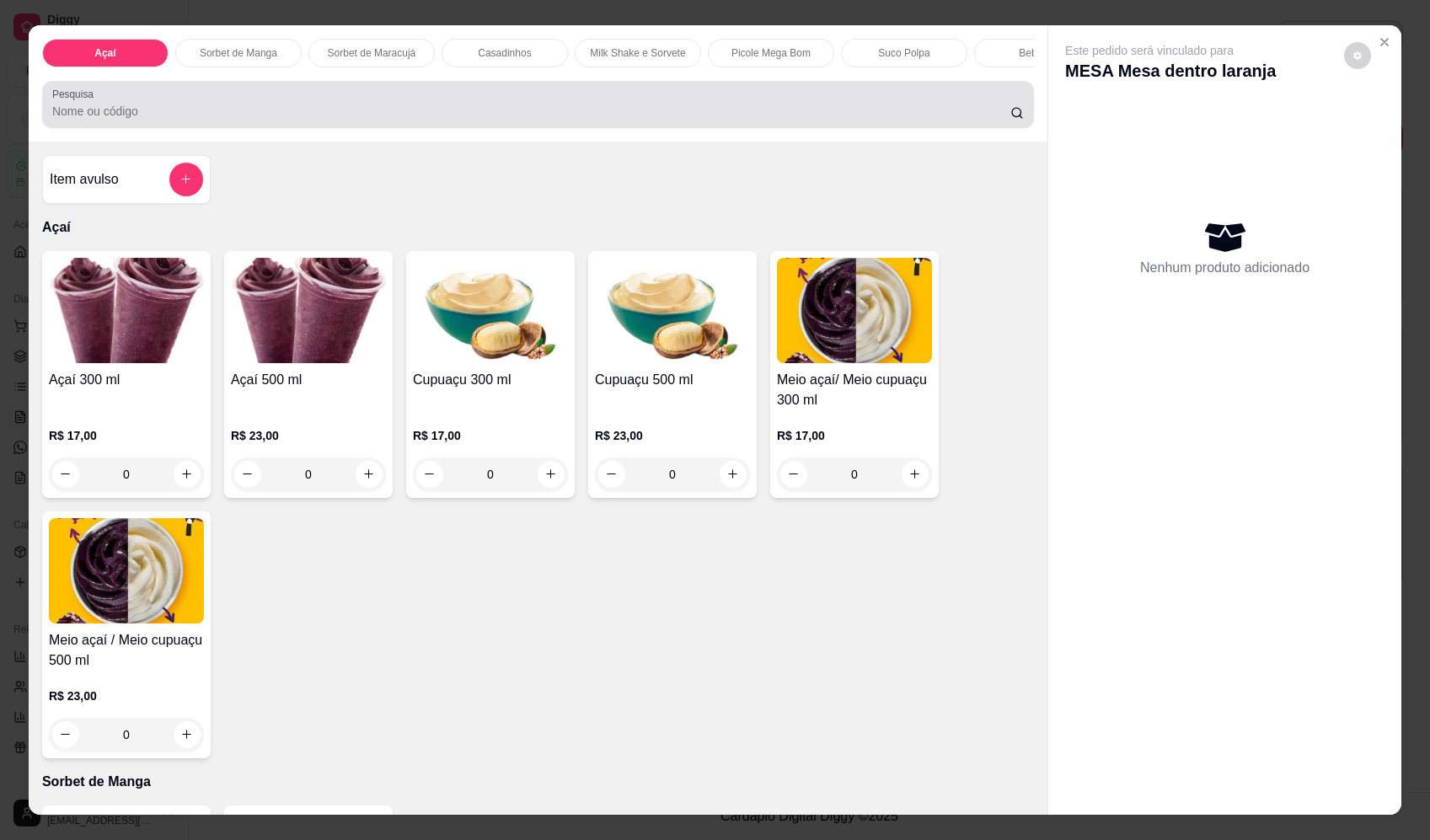
click at [465, 114] on div at bounding box center [538, 104] width 971 height 34
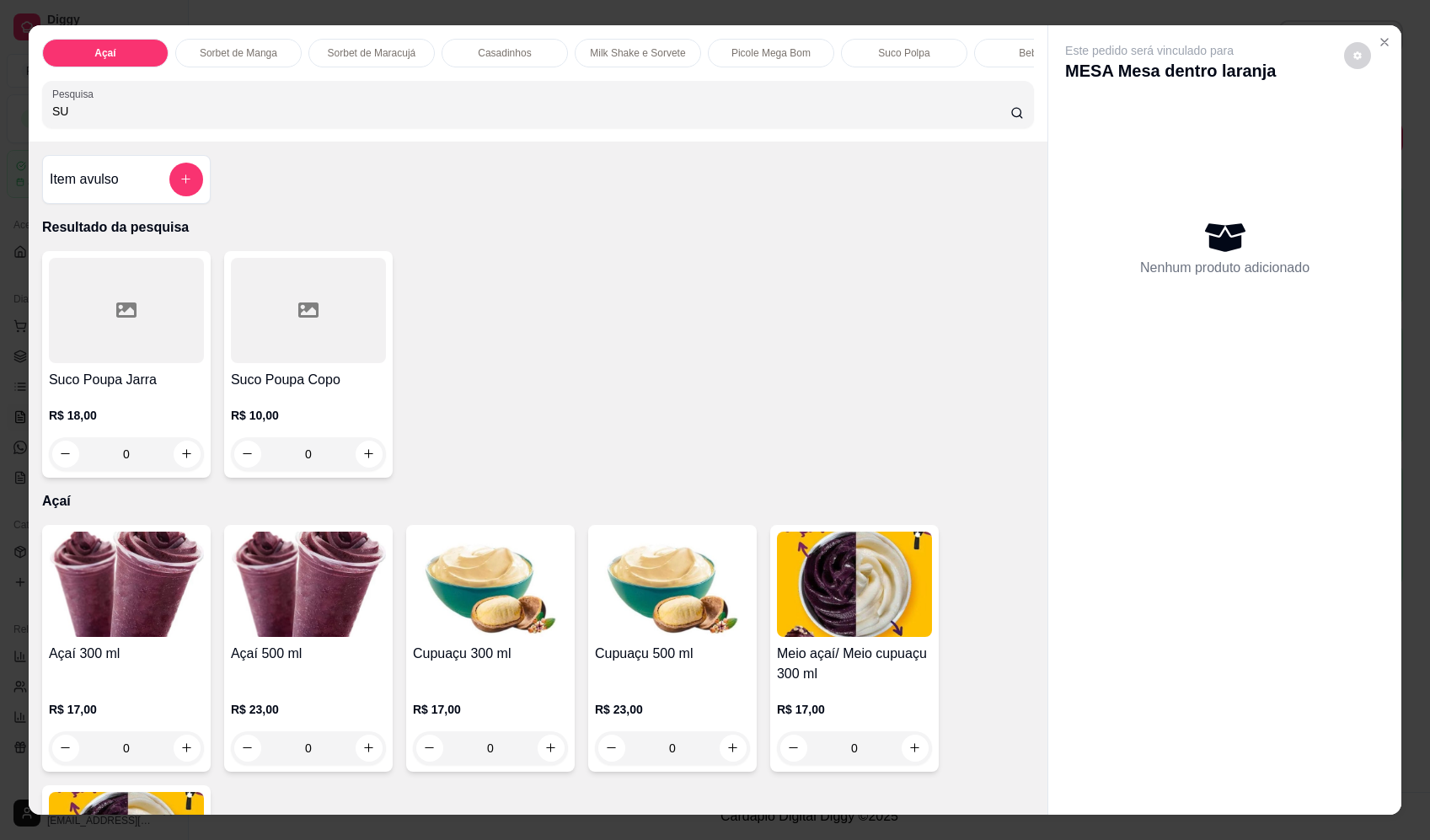
type input "SU"
click at [362, 466] on div "0" at bounding box center [309, 454] width 155 height 34
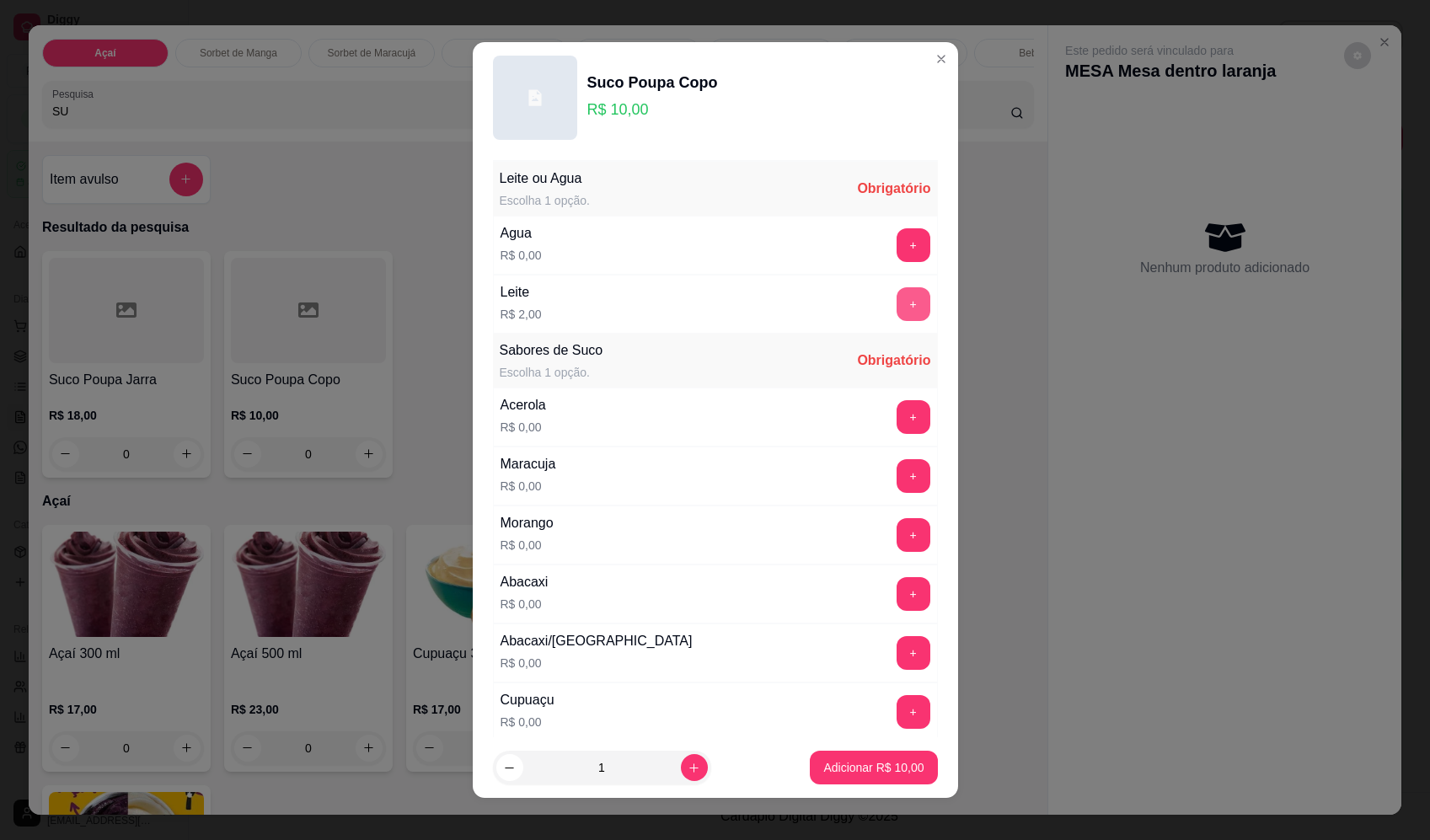
click at [897, 296] on button "+" at bounding box center [913, 304] width 34 height 34
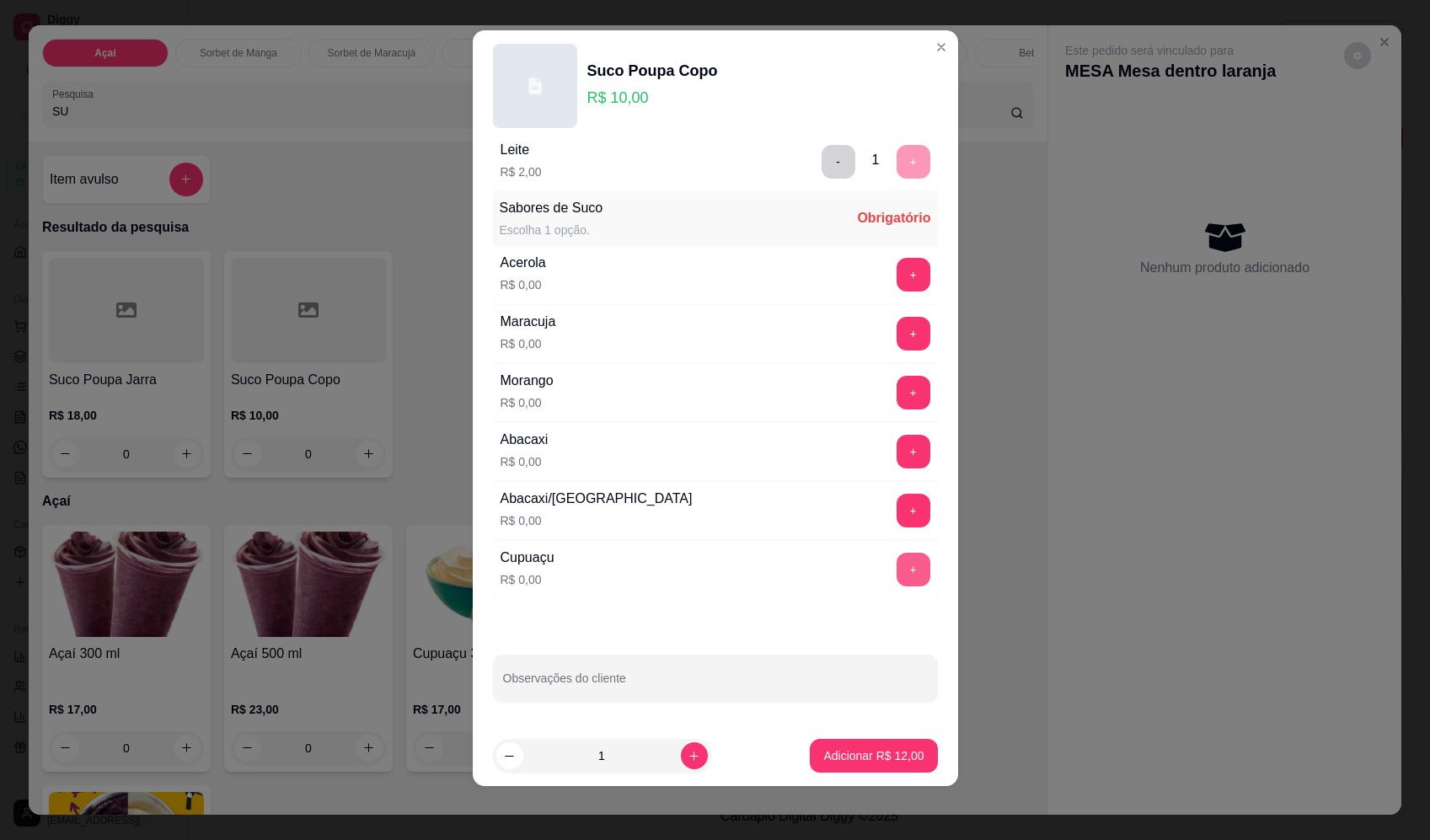
click at [897, 572] on button "+" at bounding box center [913, 570] width 34 height 34
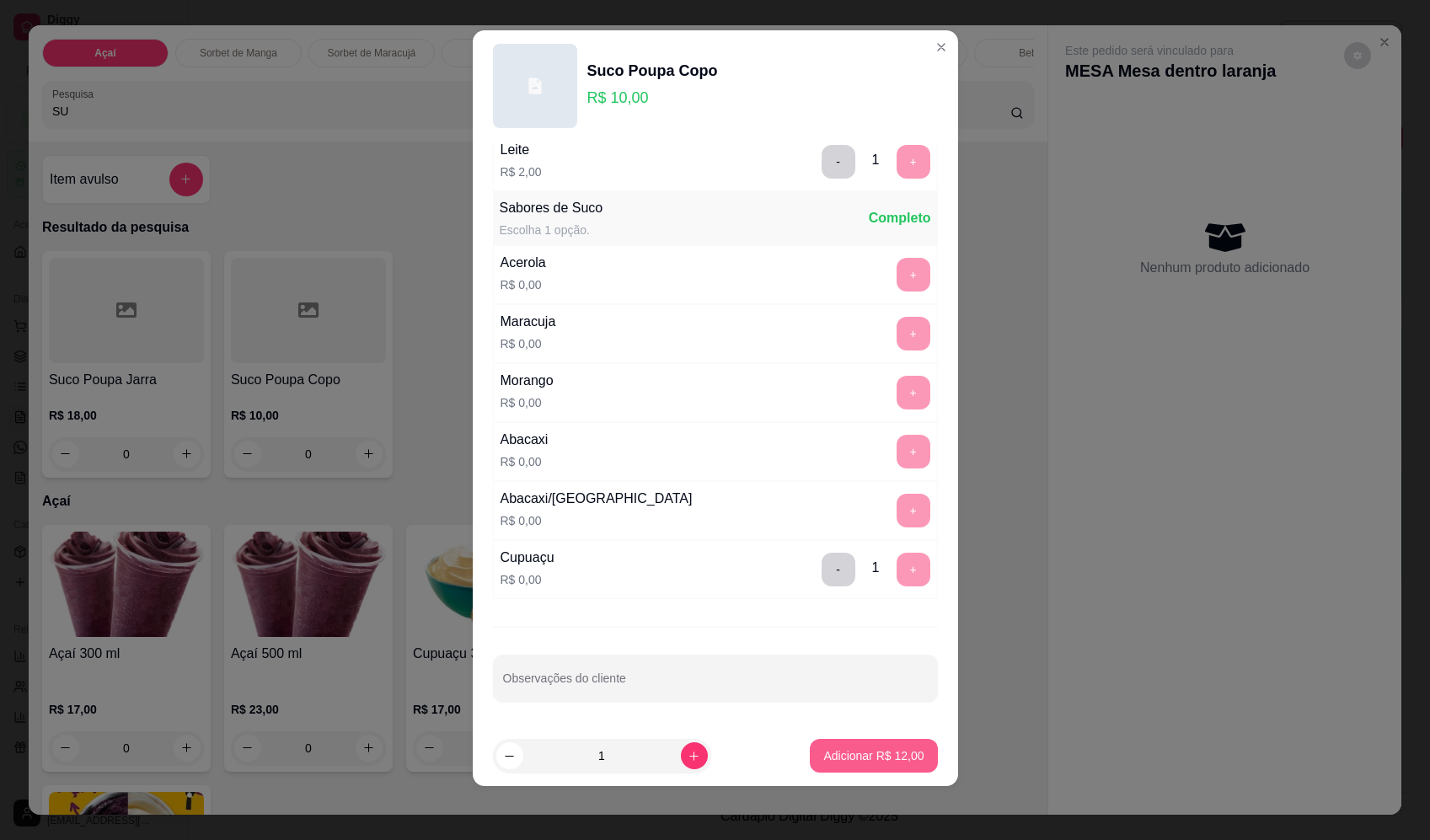
click at [882, 761] on p "Adicionar R$ 12,00" at bounding box center [873, 755] width 100 height 17
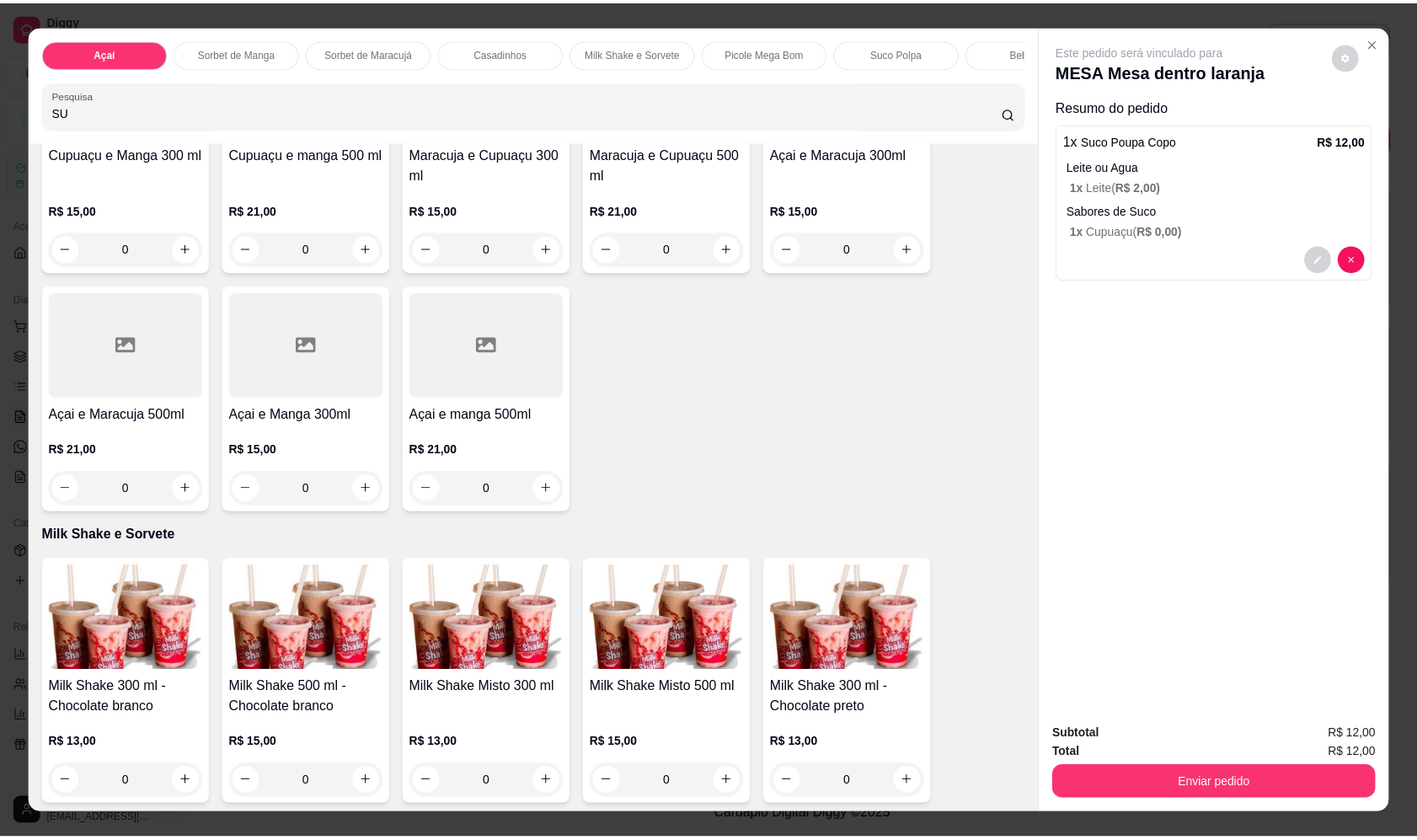
scroll to position [1769, 0]
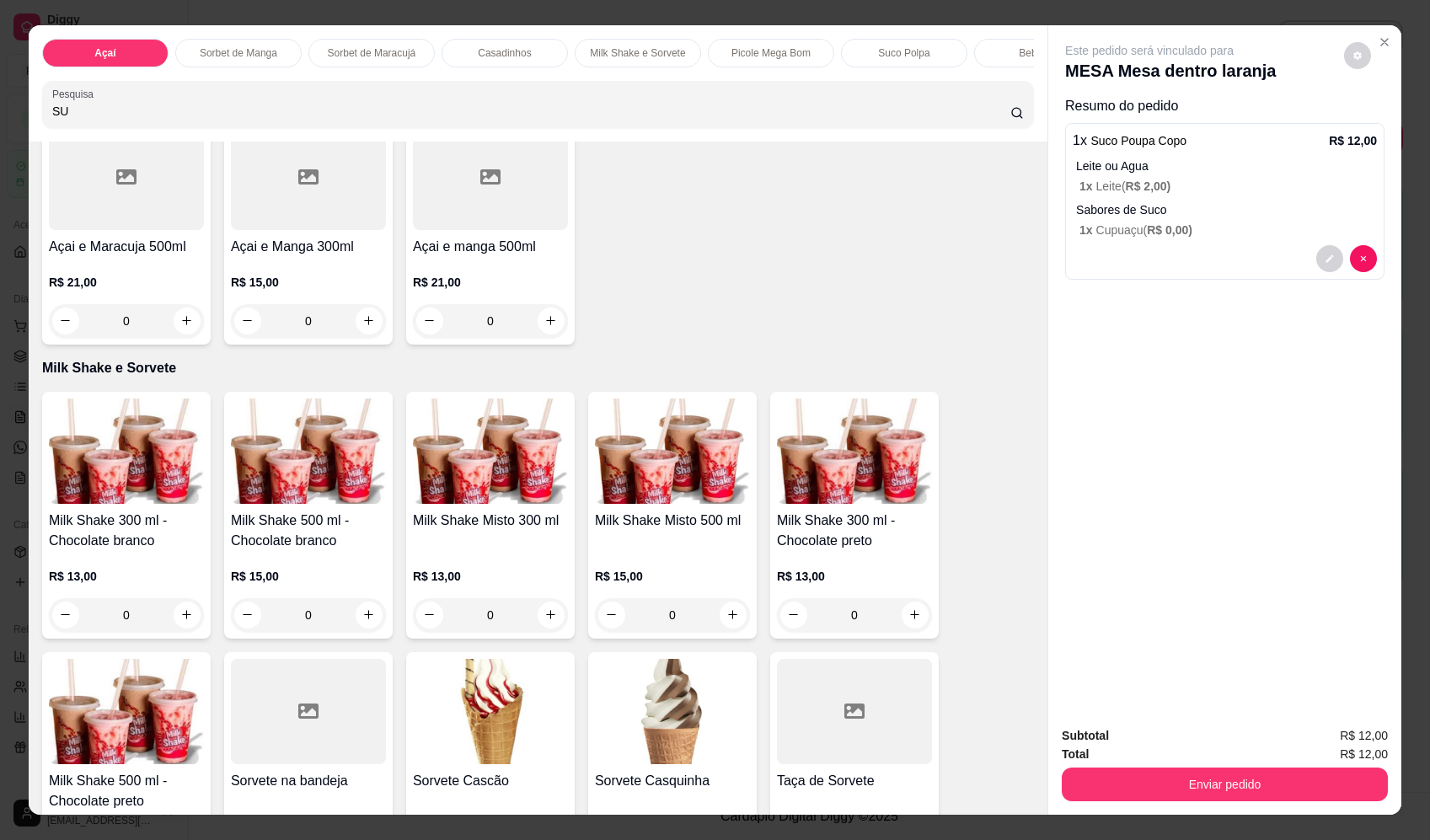
click at [733, 619] on div "0" at bounding box center [673, 615] width 155 height 34
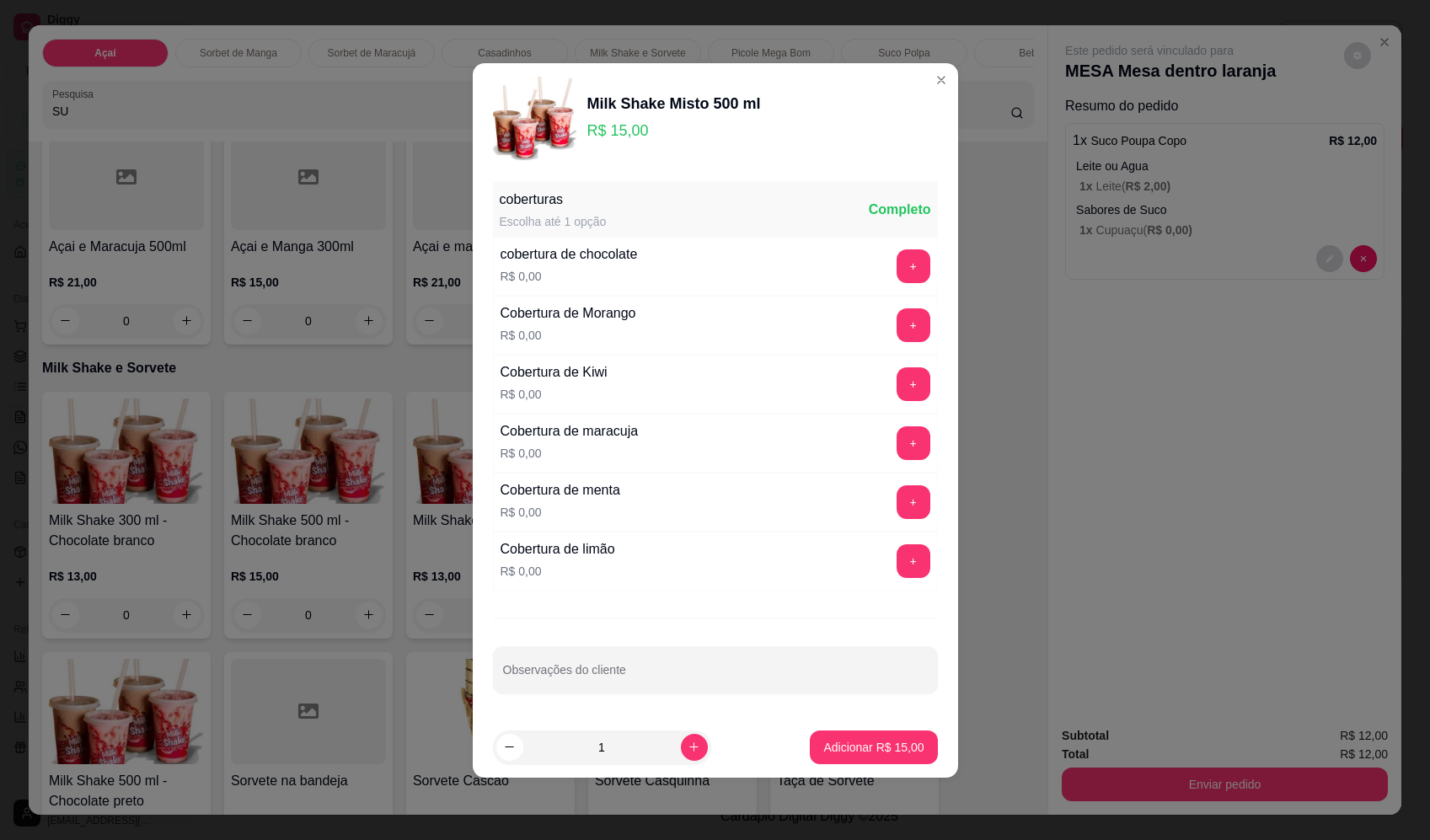
click at [880, 747] on p "Adicionar R$ 15,00" at bounding box center [873, 747] width 100 height 17
type input "1"
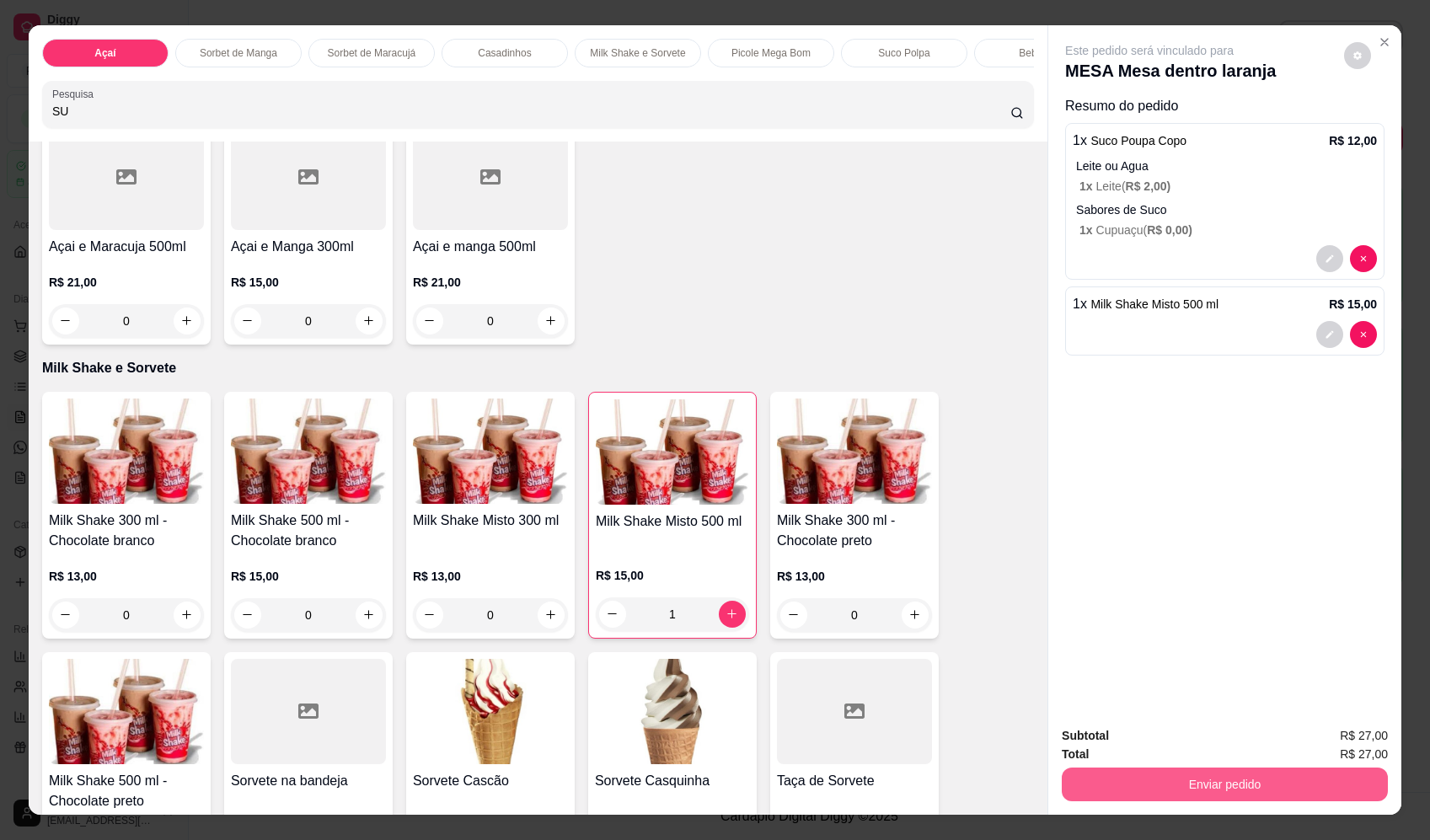
click at [1206, 782] on button "Enviar pedido" at bounding box center [1226, 785] width 327 height 34
click at [1333, 735] on button "Enviar pedido" at bounding box center [1344, 743] width 95 height 32
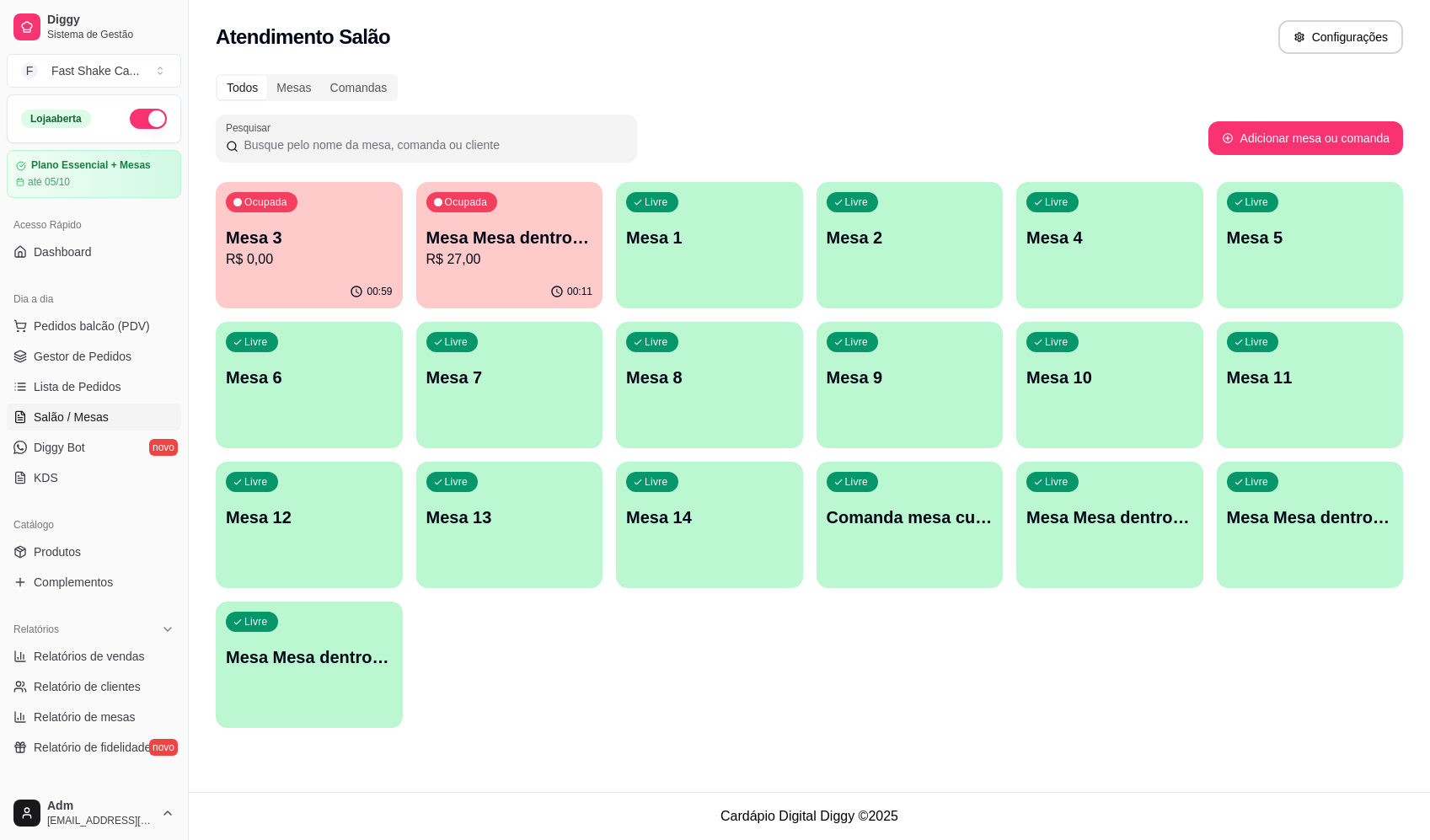
click at [477, 243] on p "Mesa Mesa dentro laranja" at bounding box center [509, 237] width 167 height 23
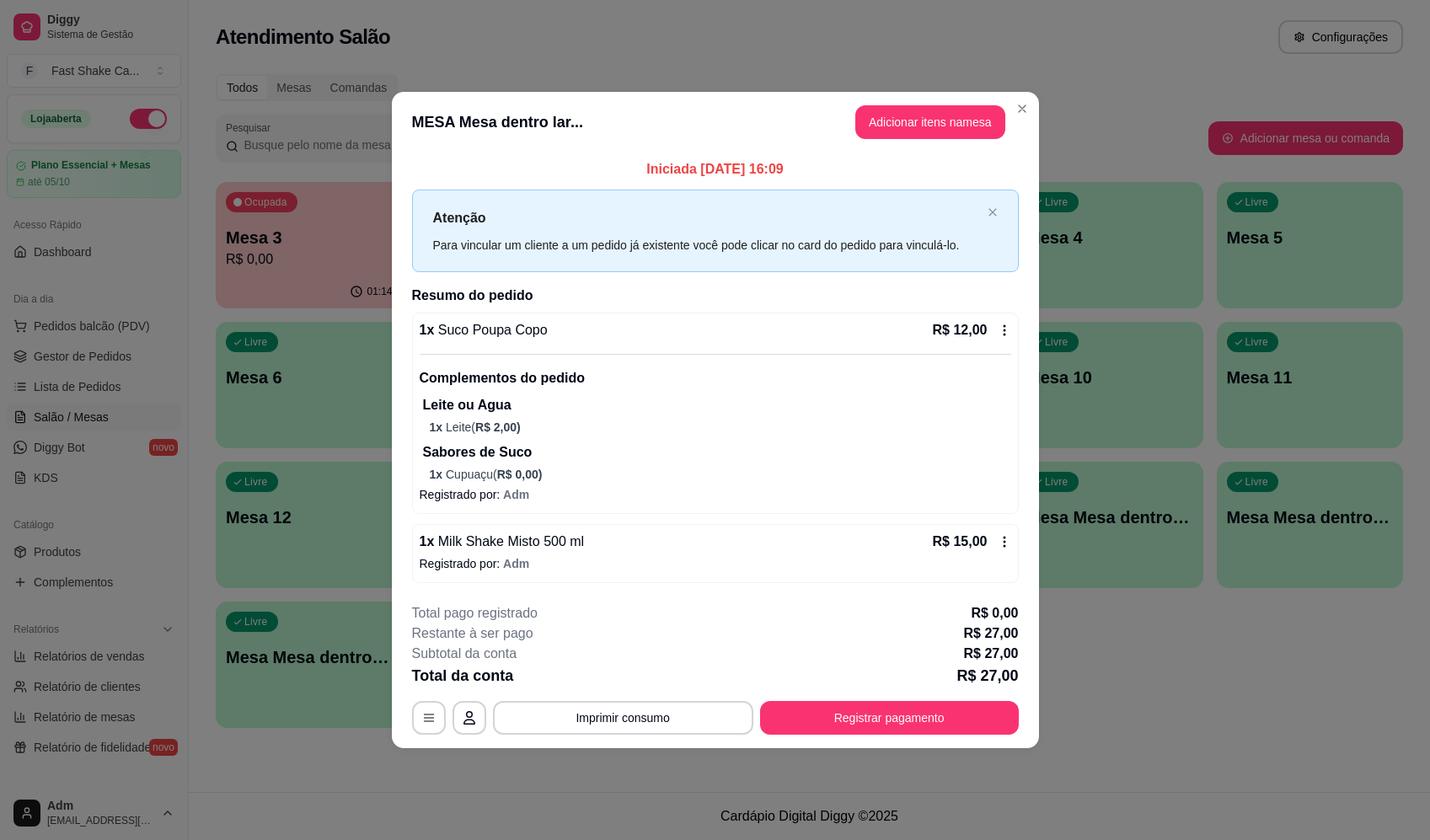
click at [902, 111] on button "Adicionar itens na mesa" at bounding box center [930, 122] width 150 height 34
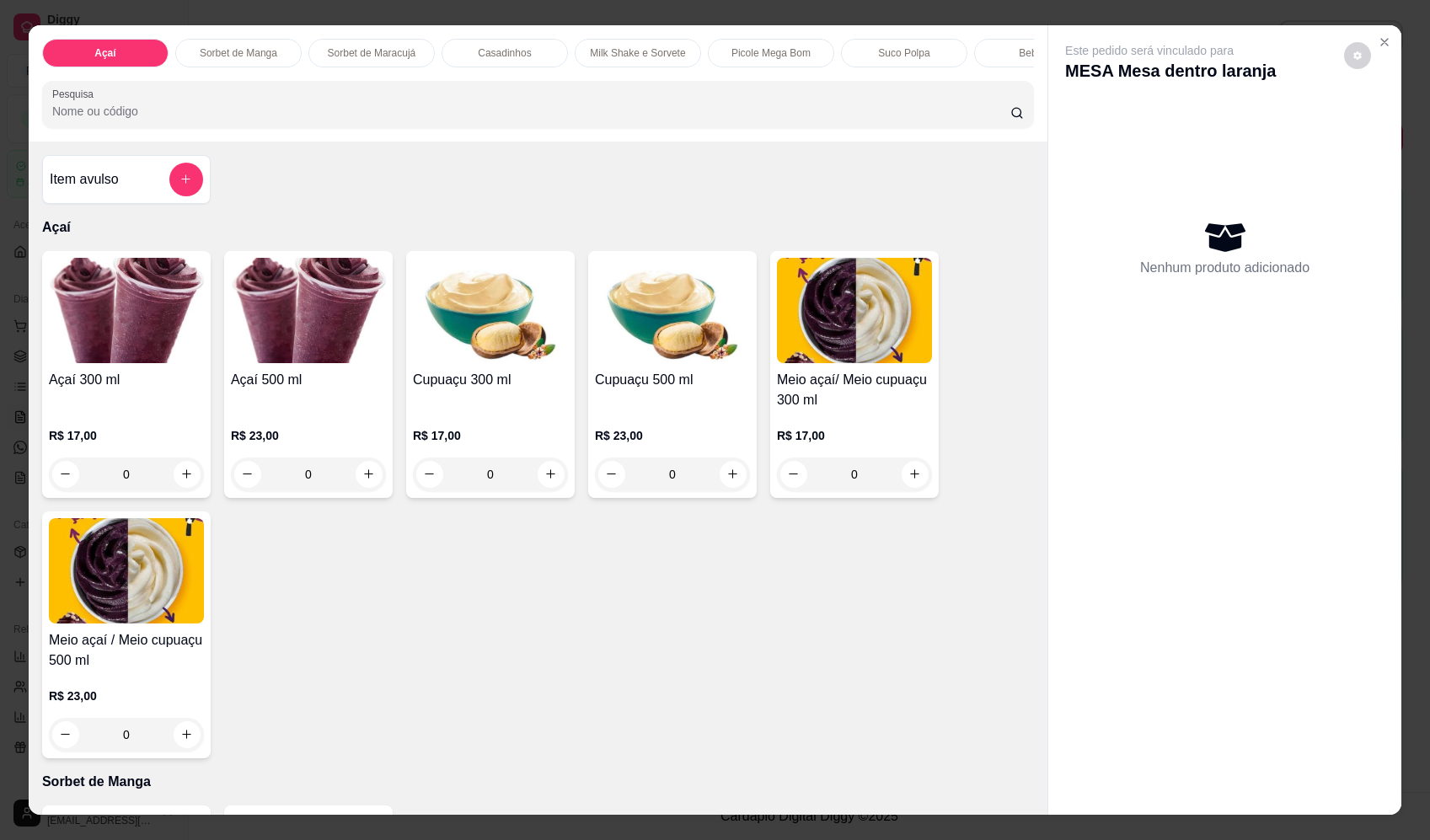
click at [330, 119] on input "Pesquisa" at bounding box center [532, 111] width 958 height 17
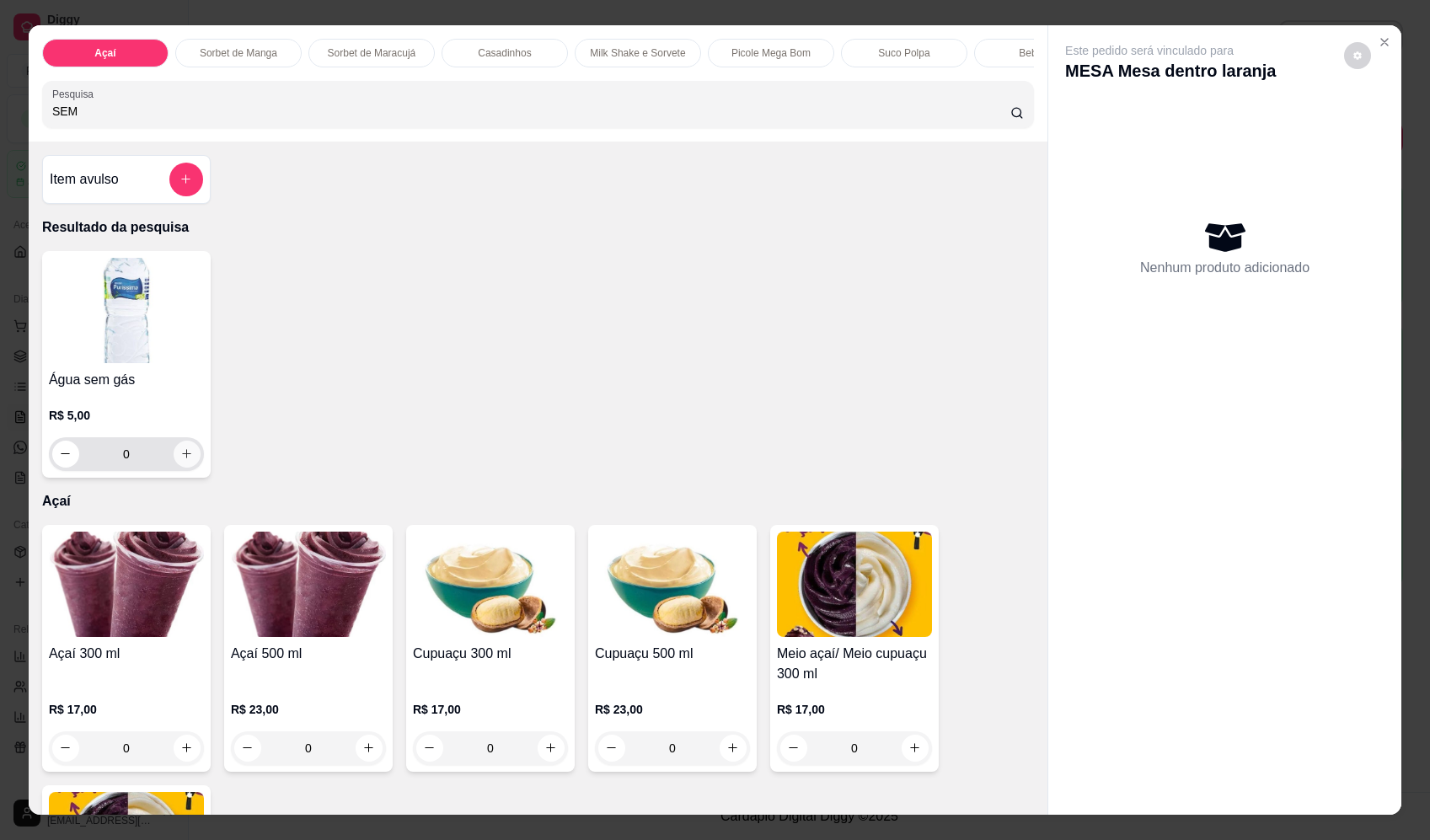
type input "SEM"
click at [192, 463] on button "increase-product-quantity" at bounding box center [187, 454] width 27 height 27
type input "1"
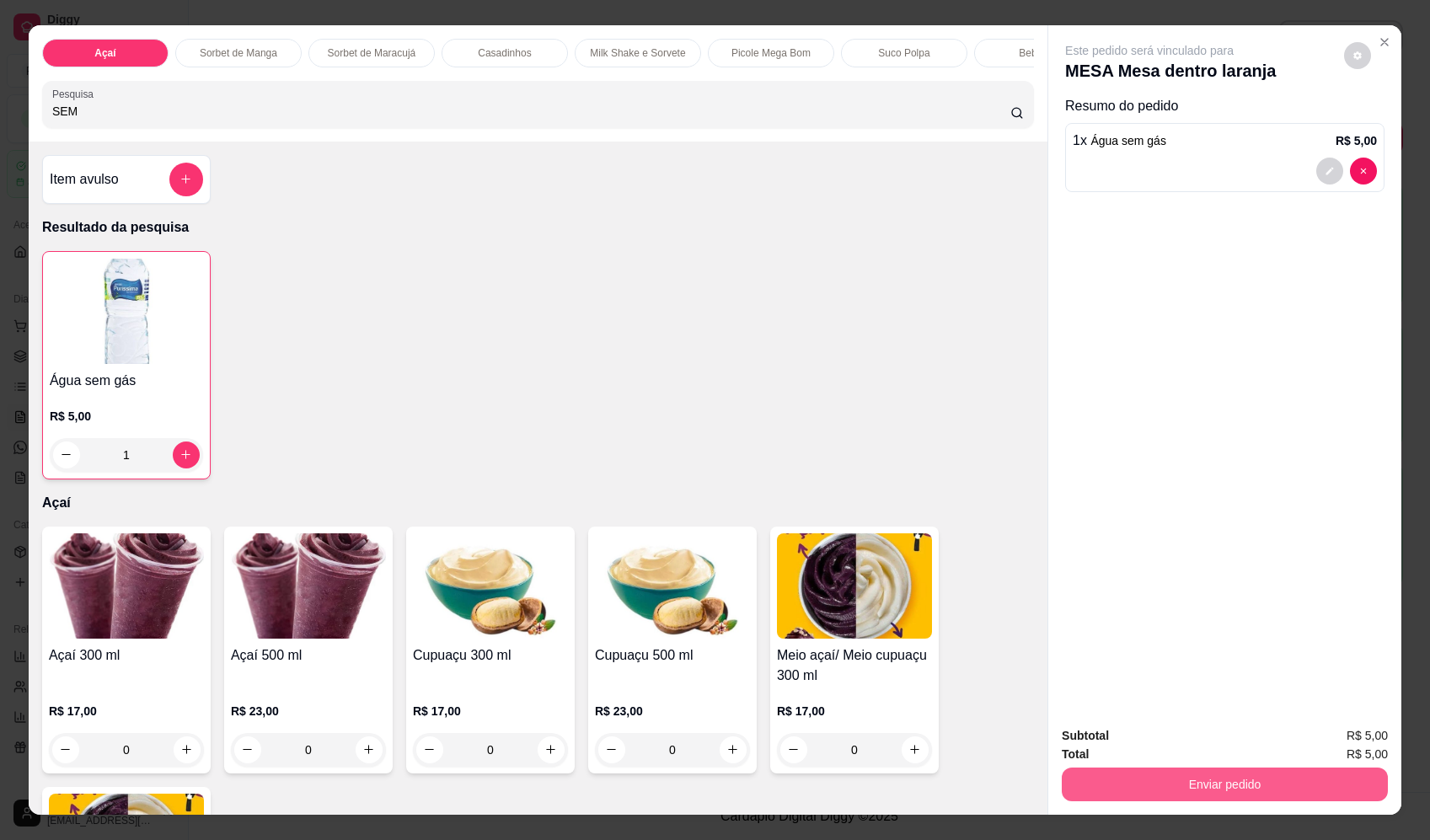
click at [1214, 799] on button "Enviar pedido" at bounding box center [1226, 785] width 327 height 34
click at [1328, 737] on button "Enviar pedido" at bounding box center [1344, 742] width 93 height 31
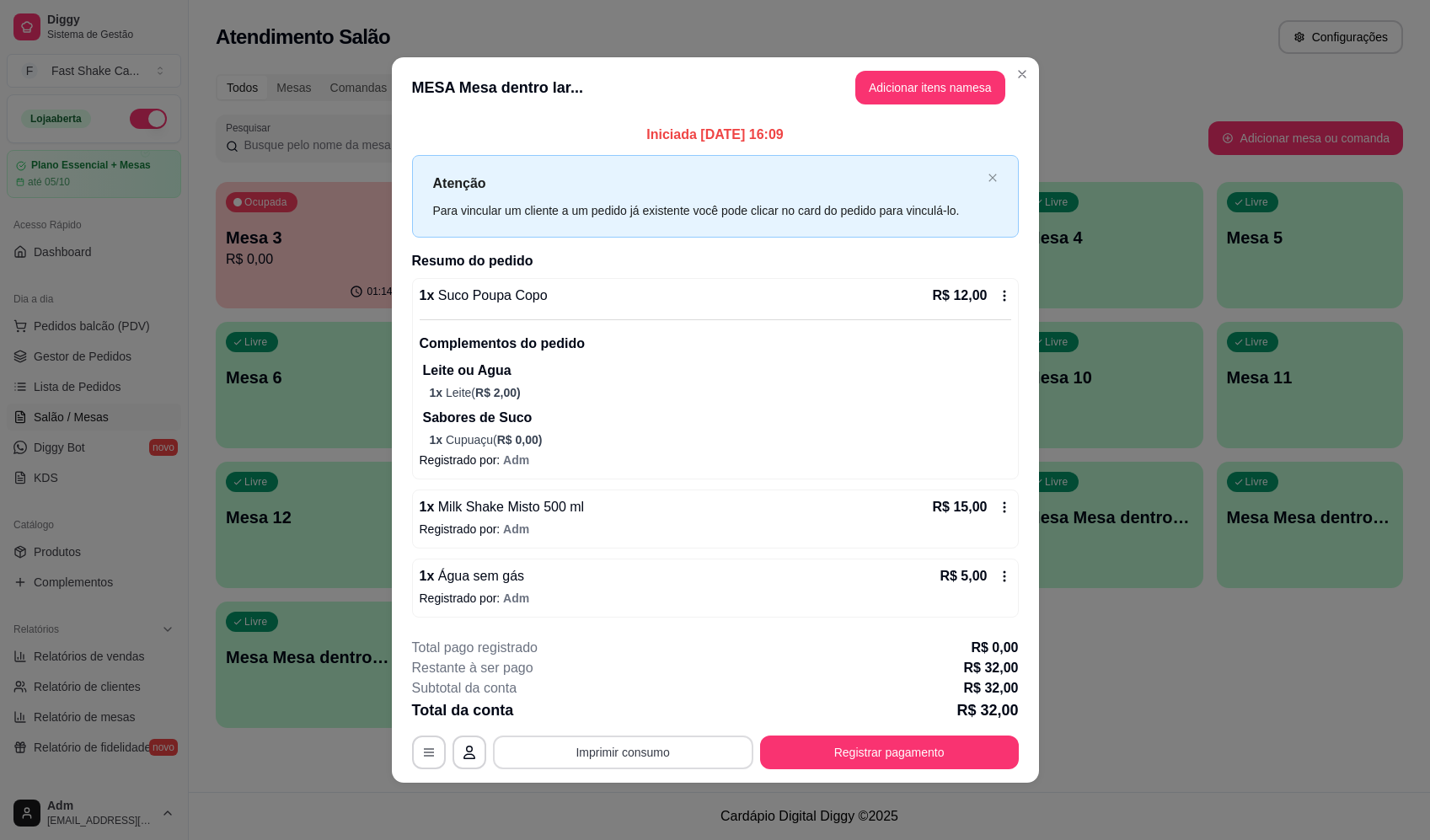
click at [658, 751] on button "Imprimir consumo" at bounding box center [624, 753] width 260 height 34
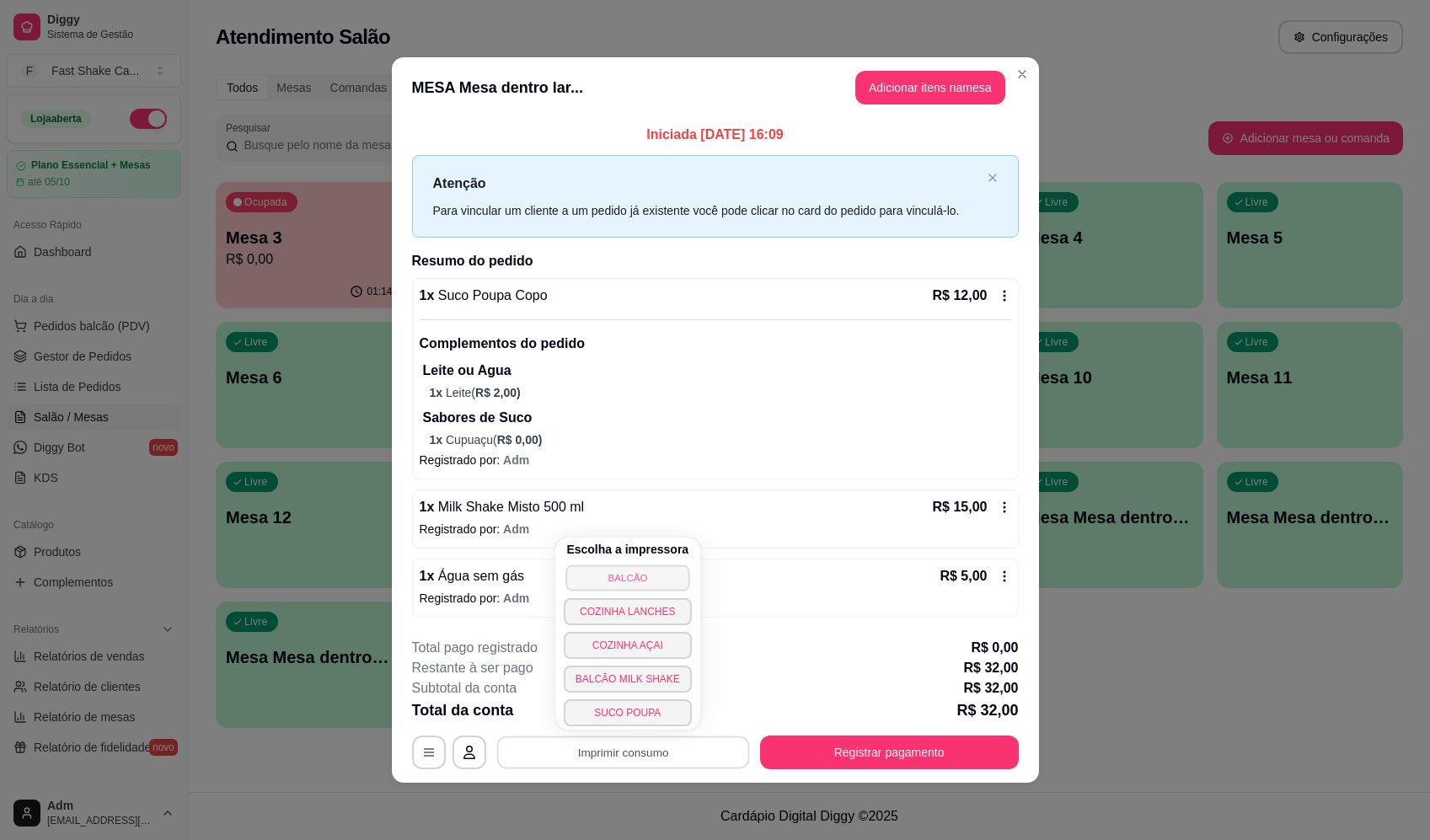
click at [649, 578] on button "BALCÃO" at bounding box center [627, 577] width 124 height 26
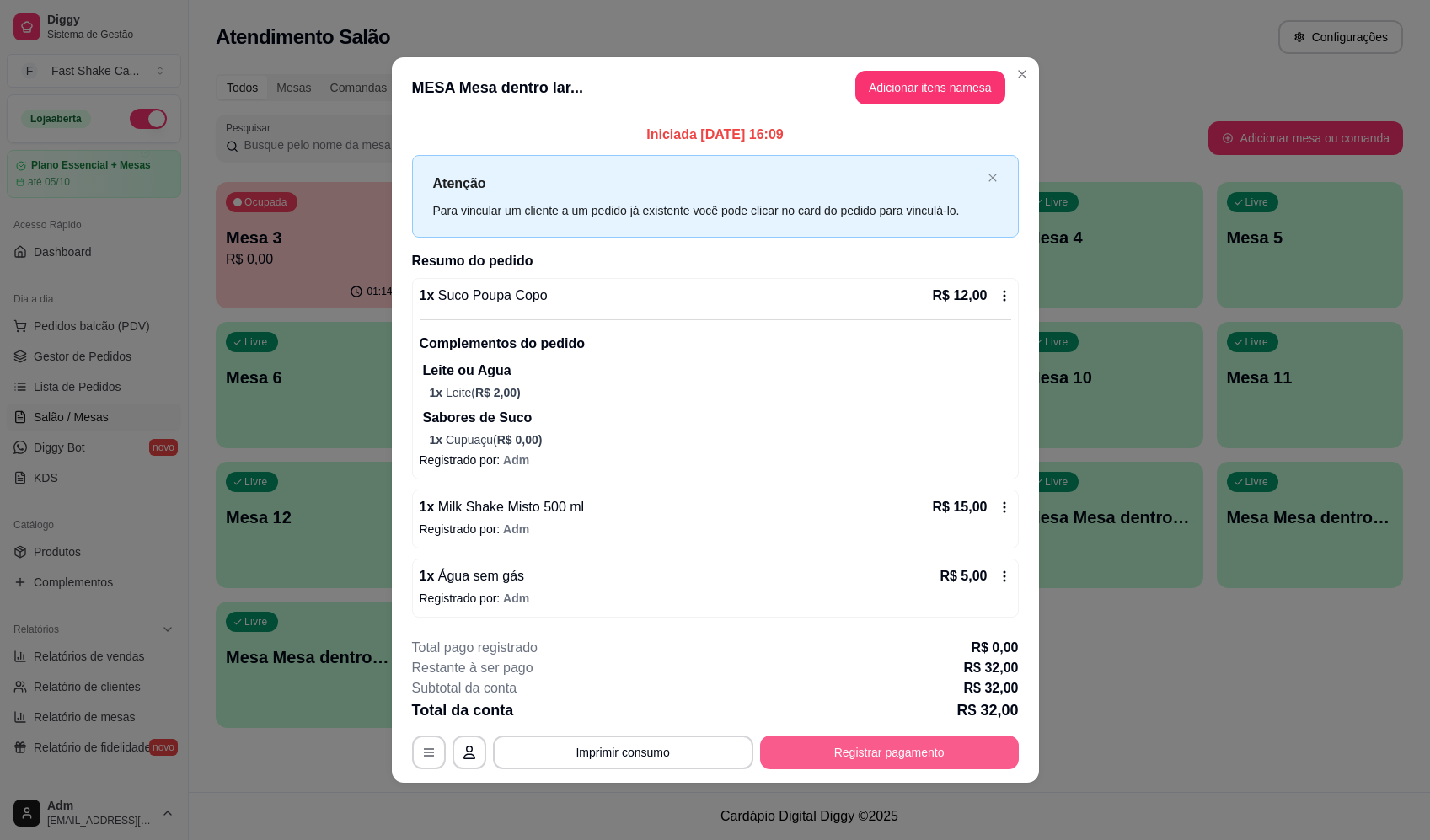
click at [925, 741] on button "Registrar pagamento" at bounding box center [889, 753] width 259 height 34
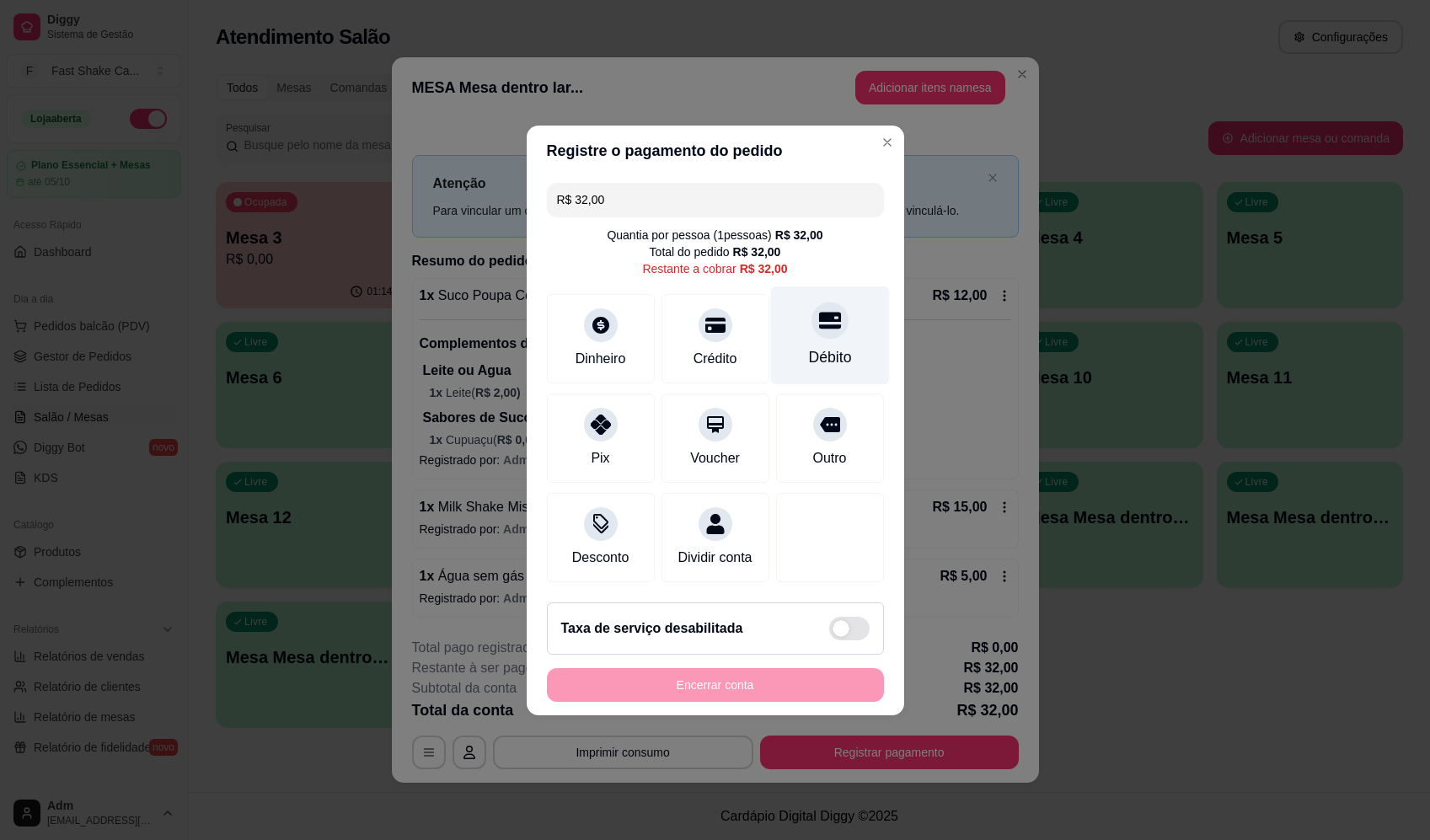
click at [814, 325] on div at bounding box center [831, 320] width 37 height 37
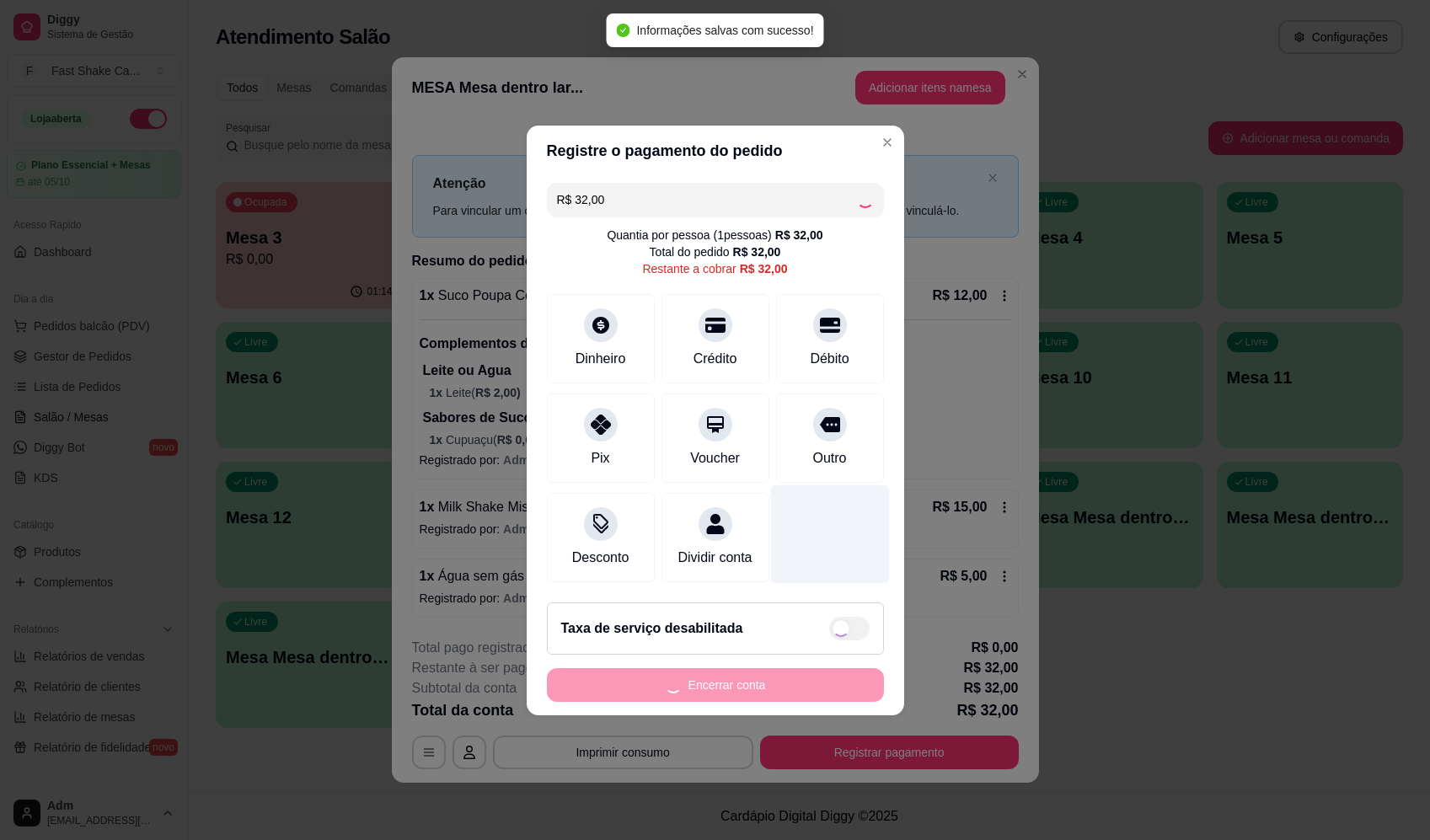
type input "R$ 0,00"
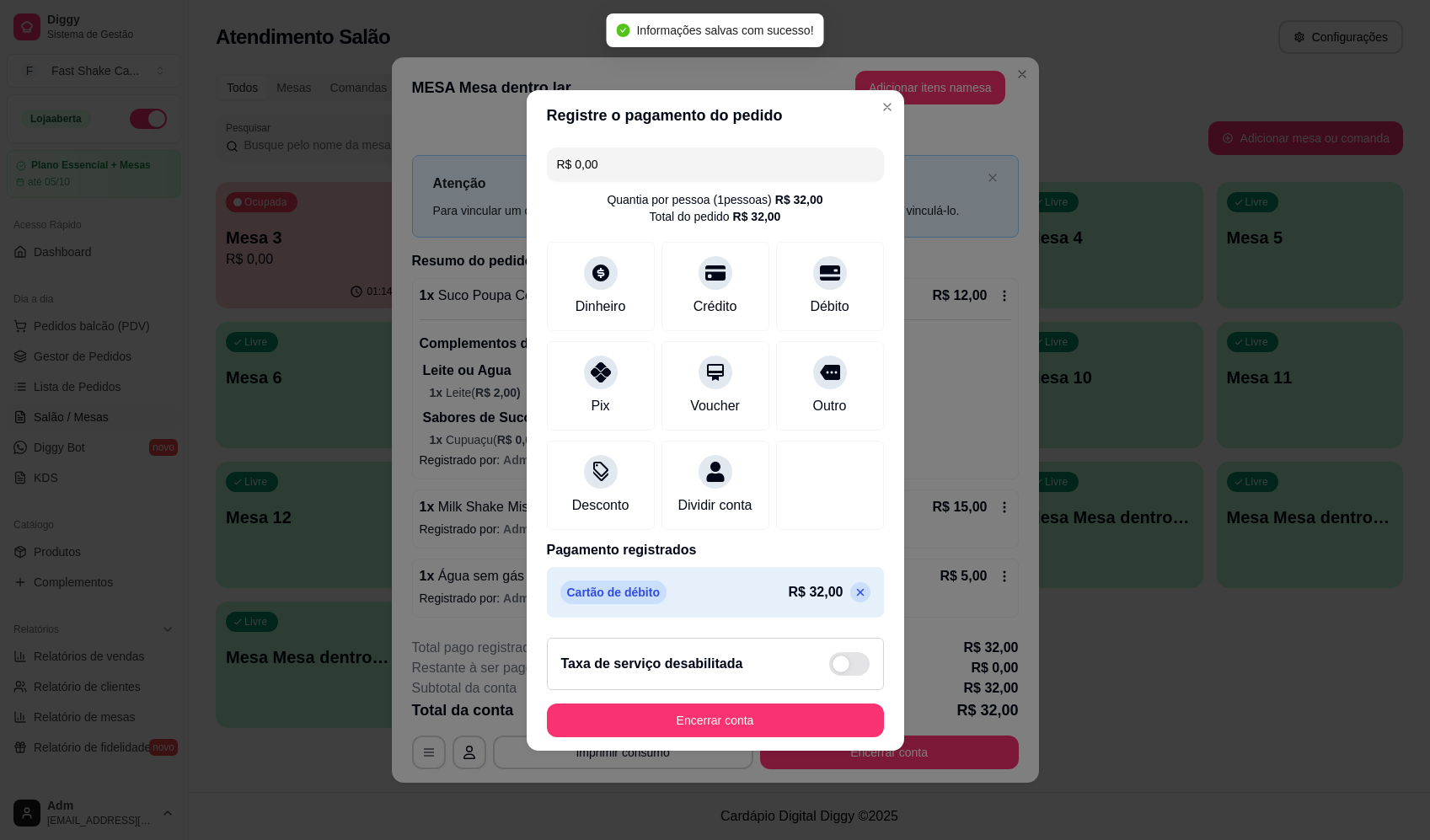
click at [805, 690] on div "Taxa de serviço desabilitada" at bounding box center [715, 663] width 337 height 53
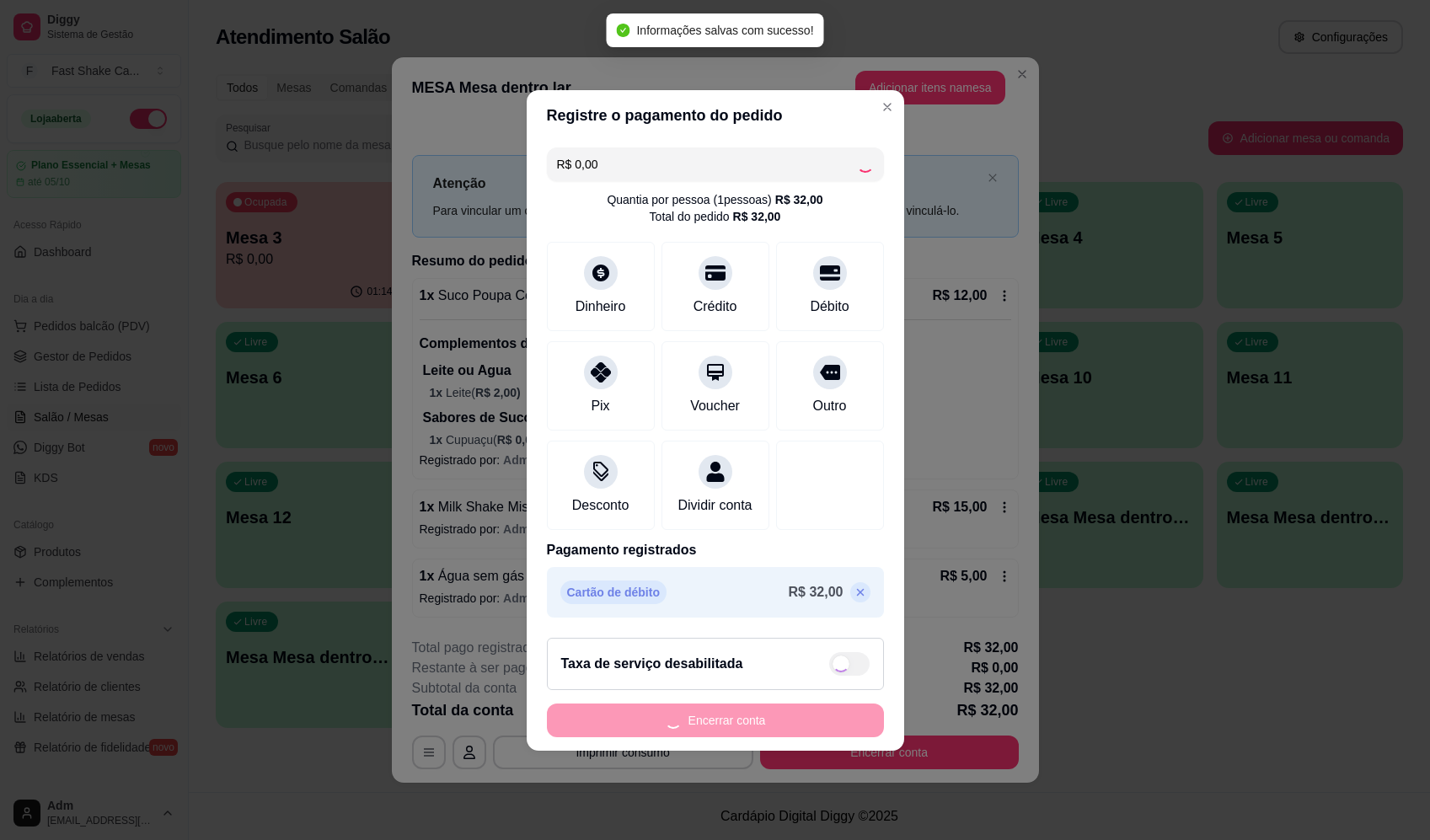
click at [804, 721] on div "Encerrar conta" at bounding box center [715, 721] width 337 height 34
checkbox input "true"
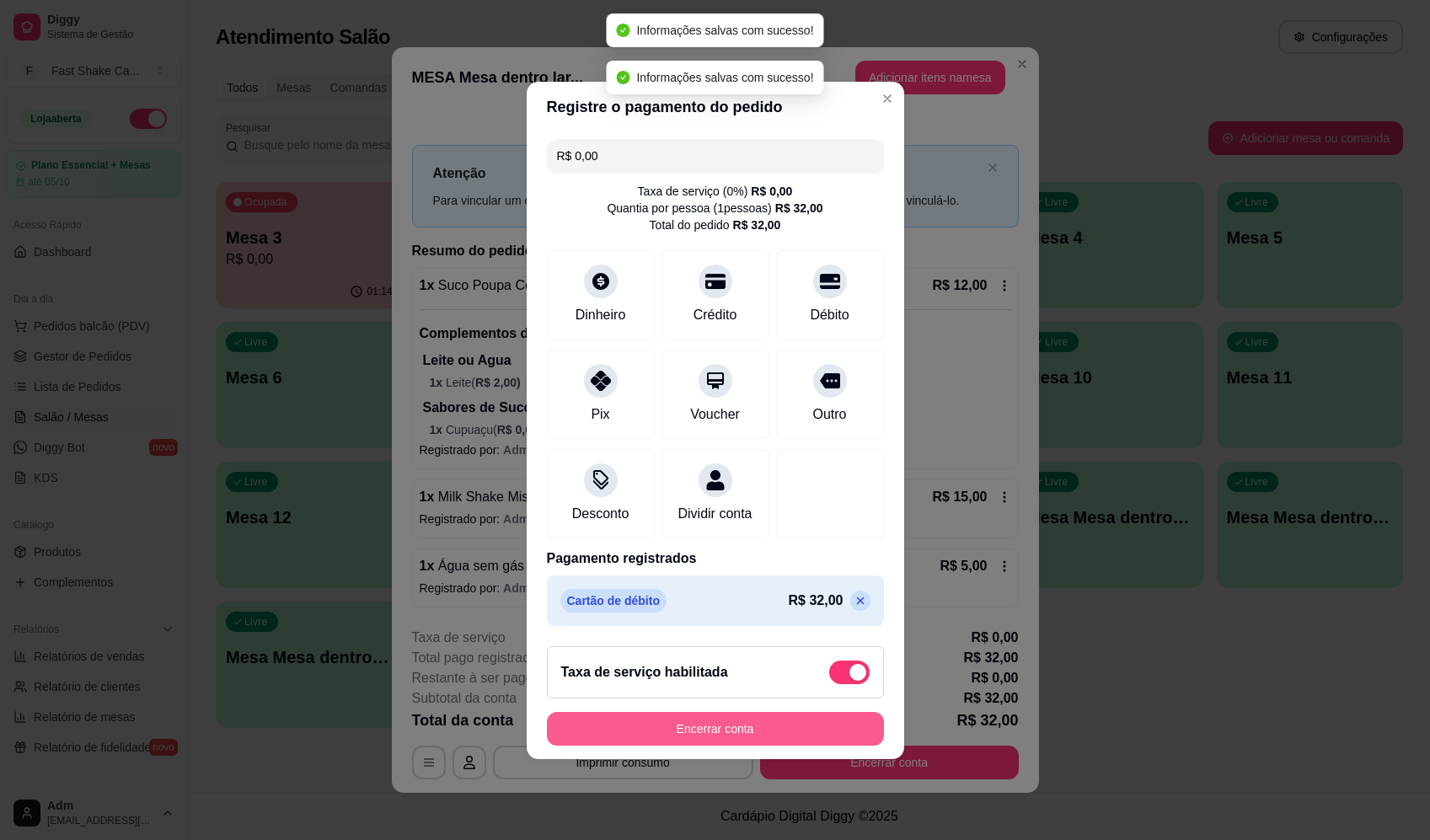
click at [803, 741] on button "Encerrar conta" at bounding box center [715, 729] width 337 height 34
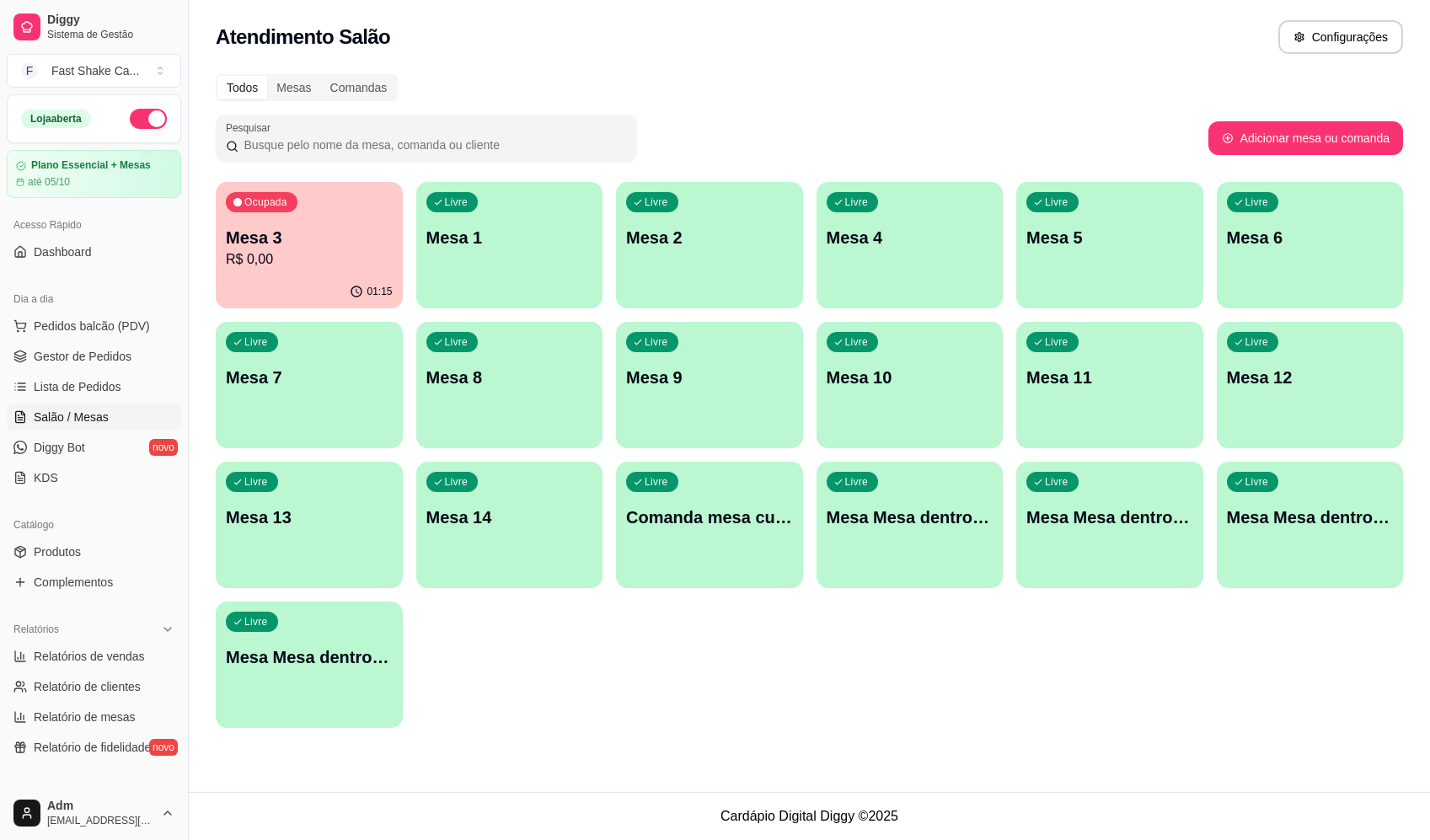
click at [326, 256] on p "R$ 0,00" at bounding box center [309, 259] width 167 height 21
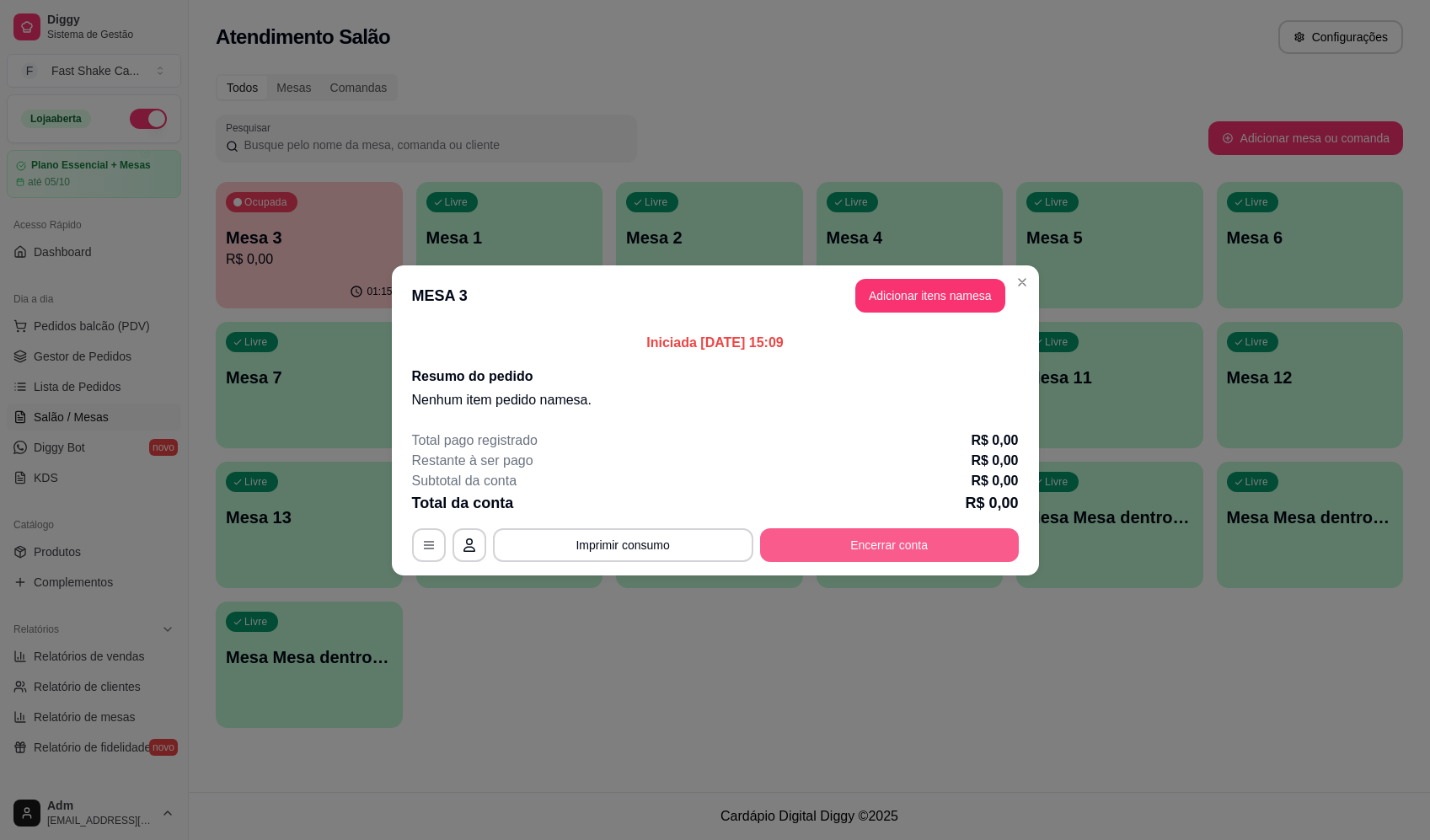
click at [898, 544] on button "Encerrar conta" at bounding box center [889, 545] width 259 height 34
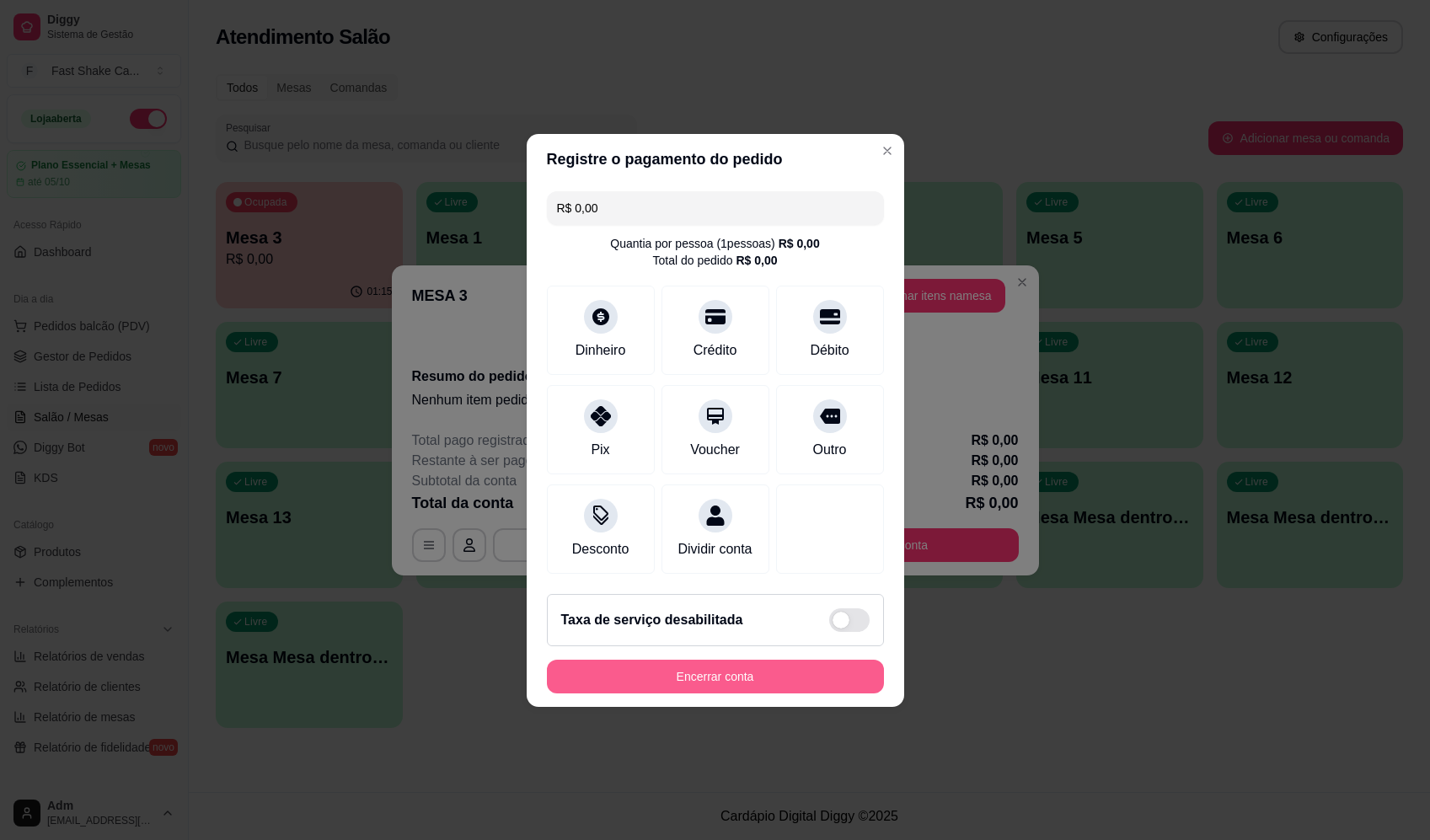
click at [785, 677] on button "Encerrar conta" at bounding box center [715, 677] width 337 height 34
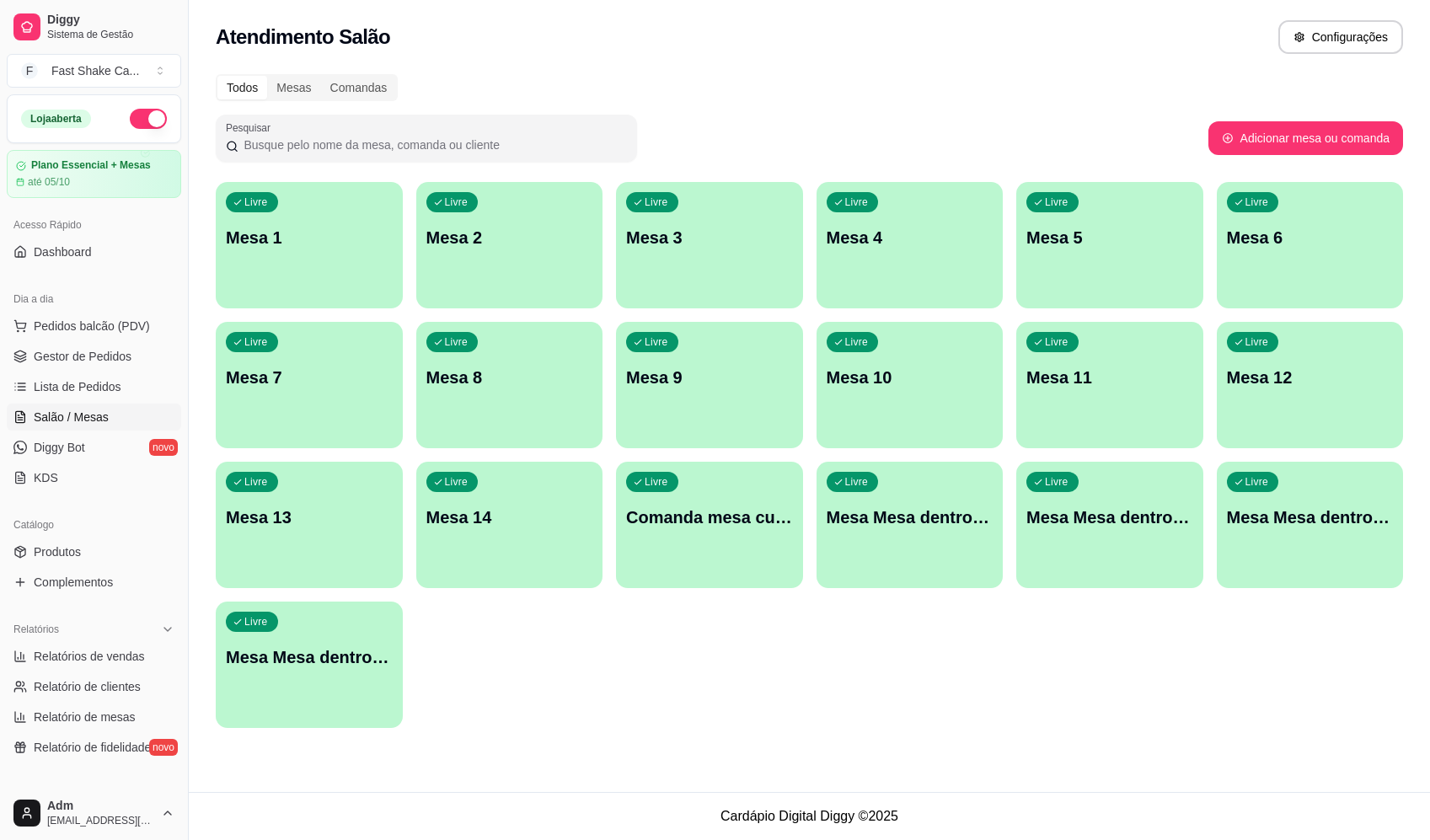
drag, startPoint x: 796, startPoint y: 45, endPoint x: 682, endPoint y: 86, distance: 121.1
click at [682, 86] on div "Todos Mesas Comandas" at bounding box center [809, 87] width 1187 height 27
click at [884, 250] on div "Livre Mesa 4" at bounding box center [911, 235] width 187 height 106
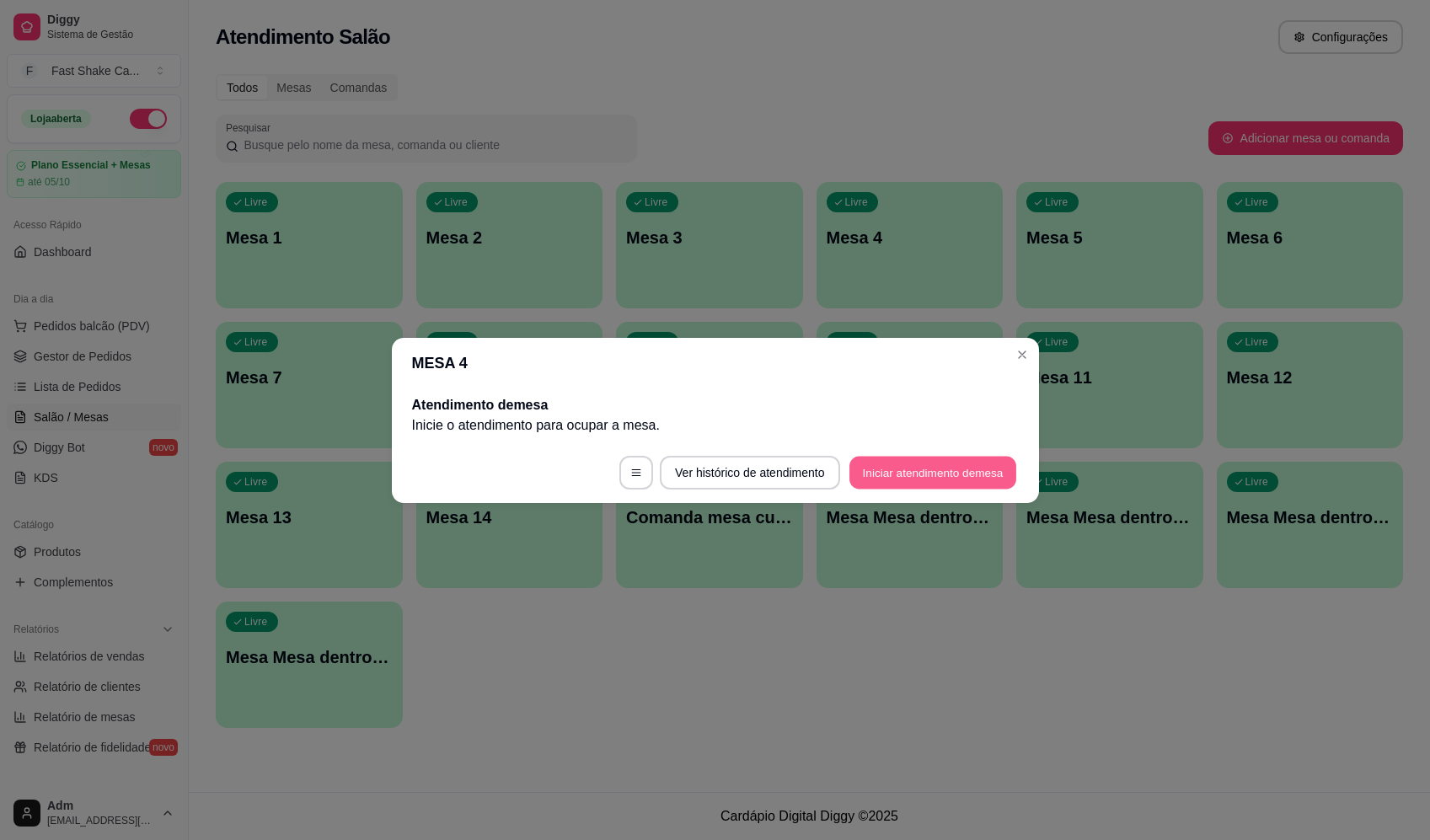
click at [944, 474] on button "Iniciar atendimento de mesa" at bounding box center [932, 472] width 167 height 33
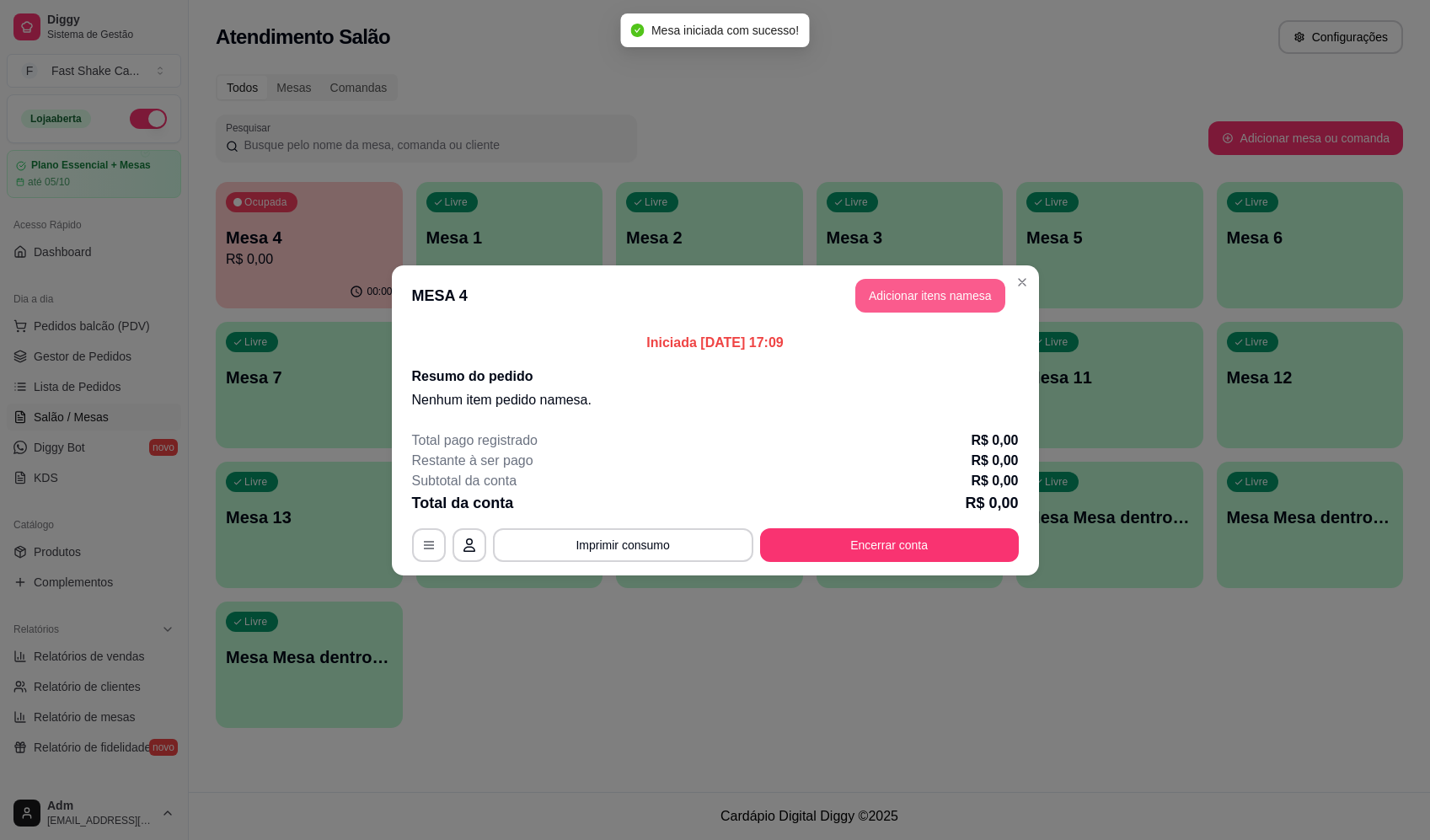
click at [940, 298] on button "Adicionar itens na mesa" at bounding box center [930, 296] width 150 height 34
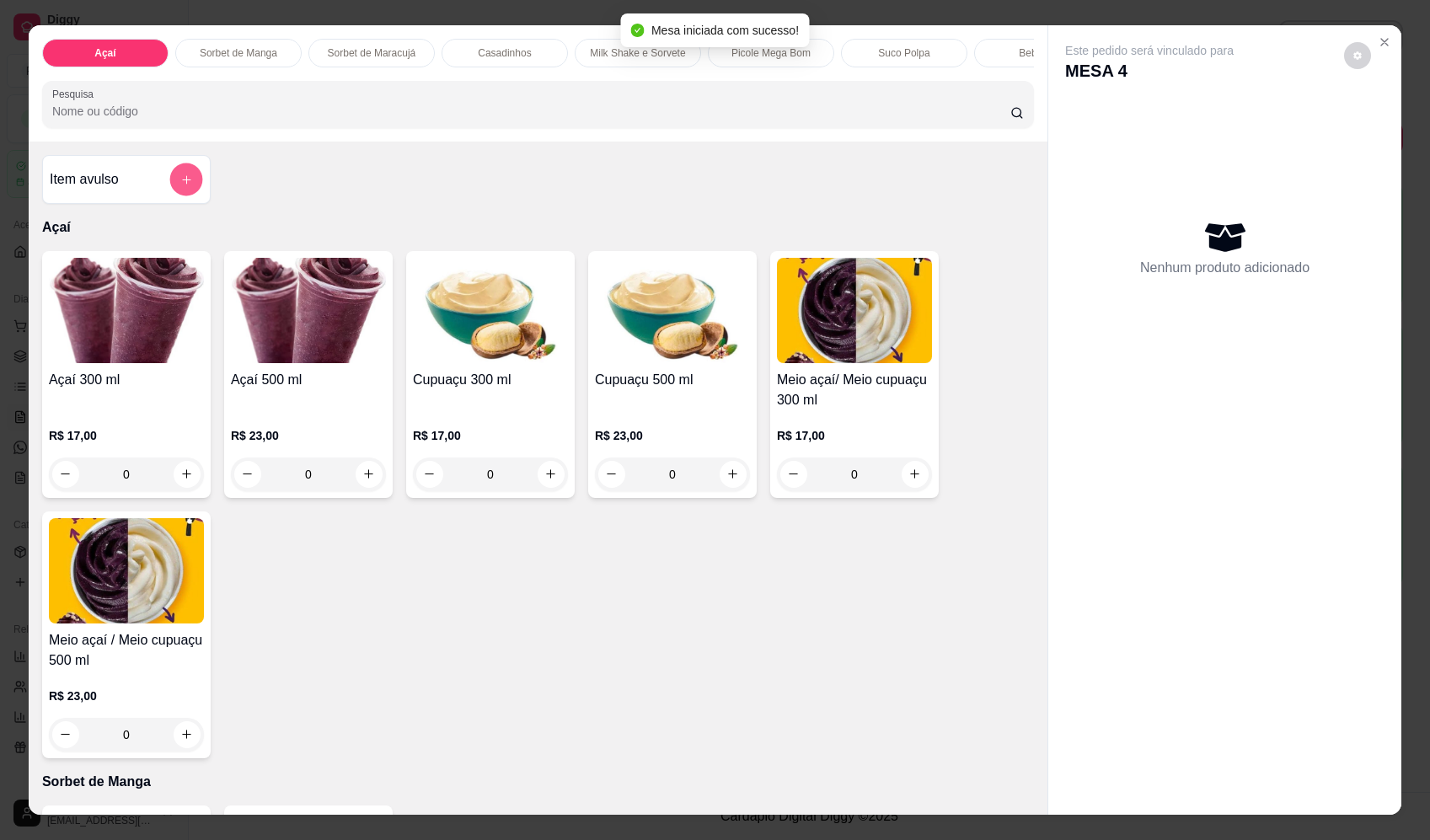
click at [183, 186] on icon "add-separate-item" at bounding box center [186, 180] width 12 height 12
click at [784, 348] on div at bounding box center [715, 354] width 317 height 34
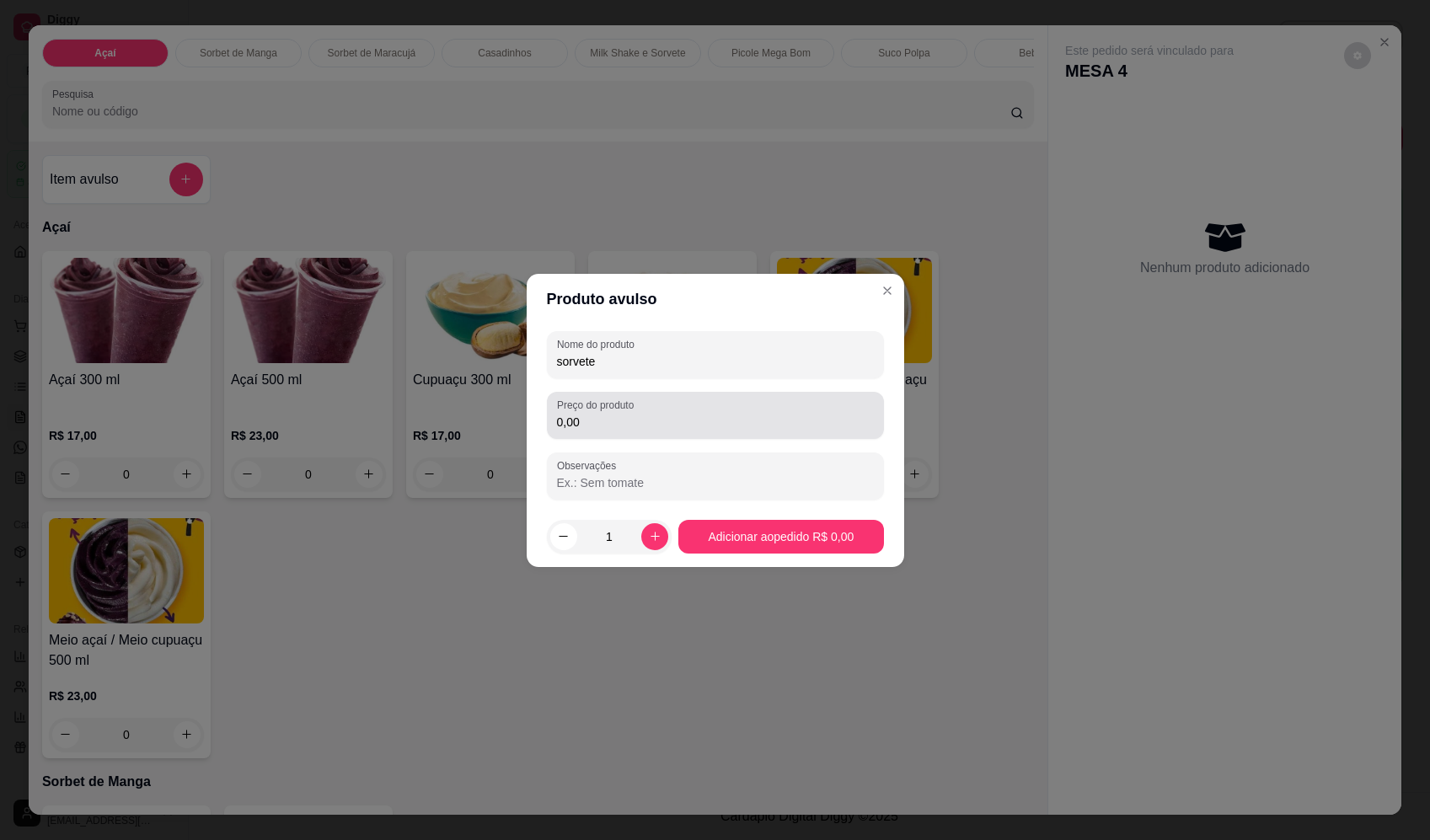
type input "sorvete"
click at [751, 416] on input "0,00" at bounding box center [715, 422] width 317 height 17
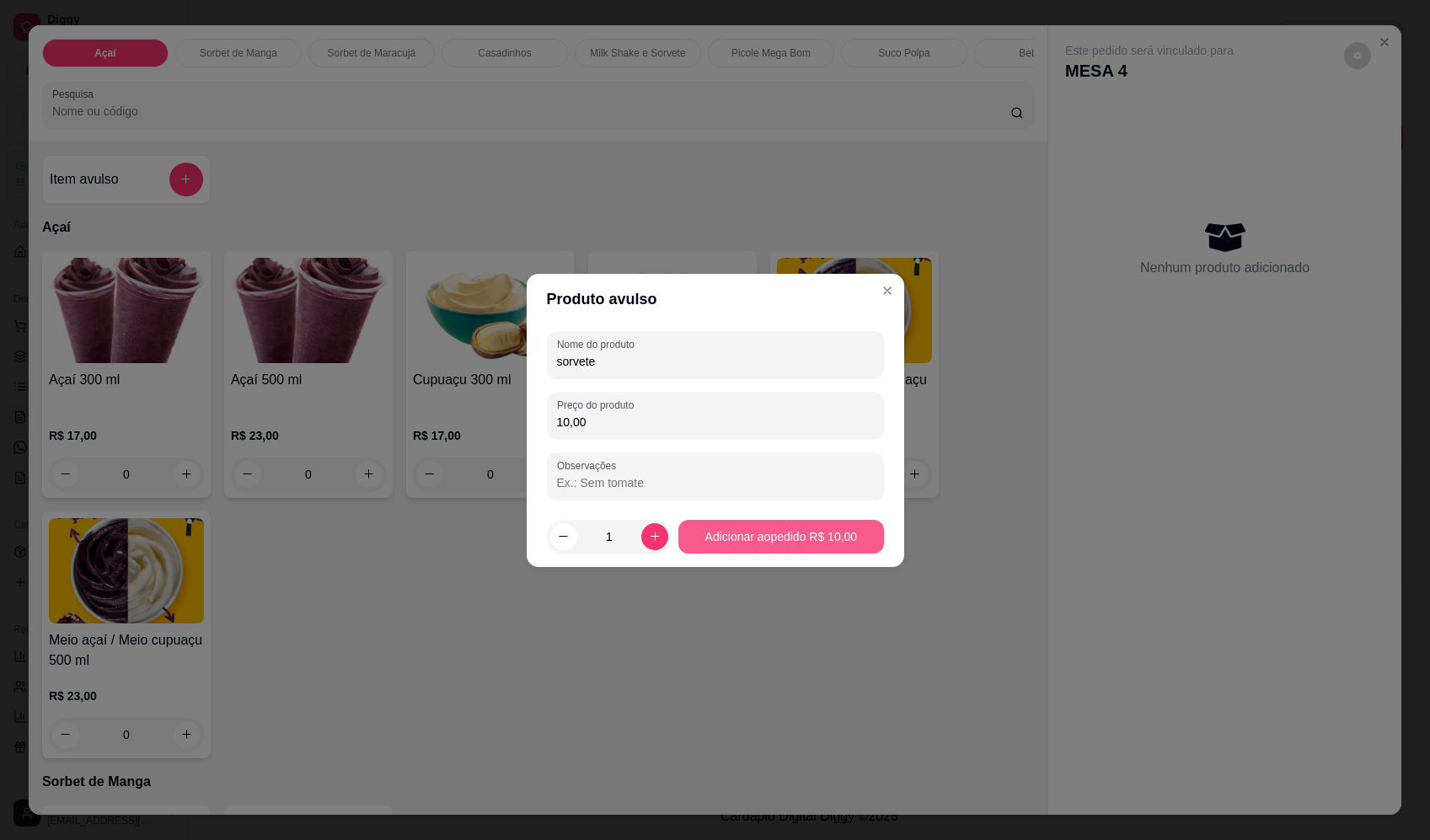
type input "10,00"
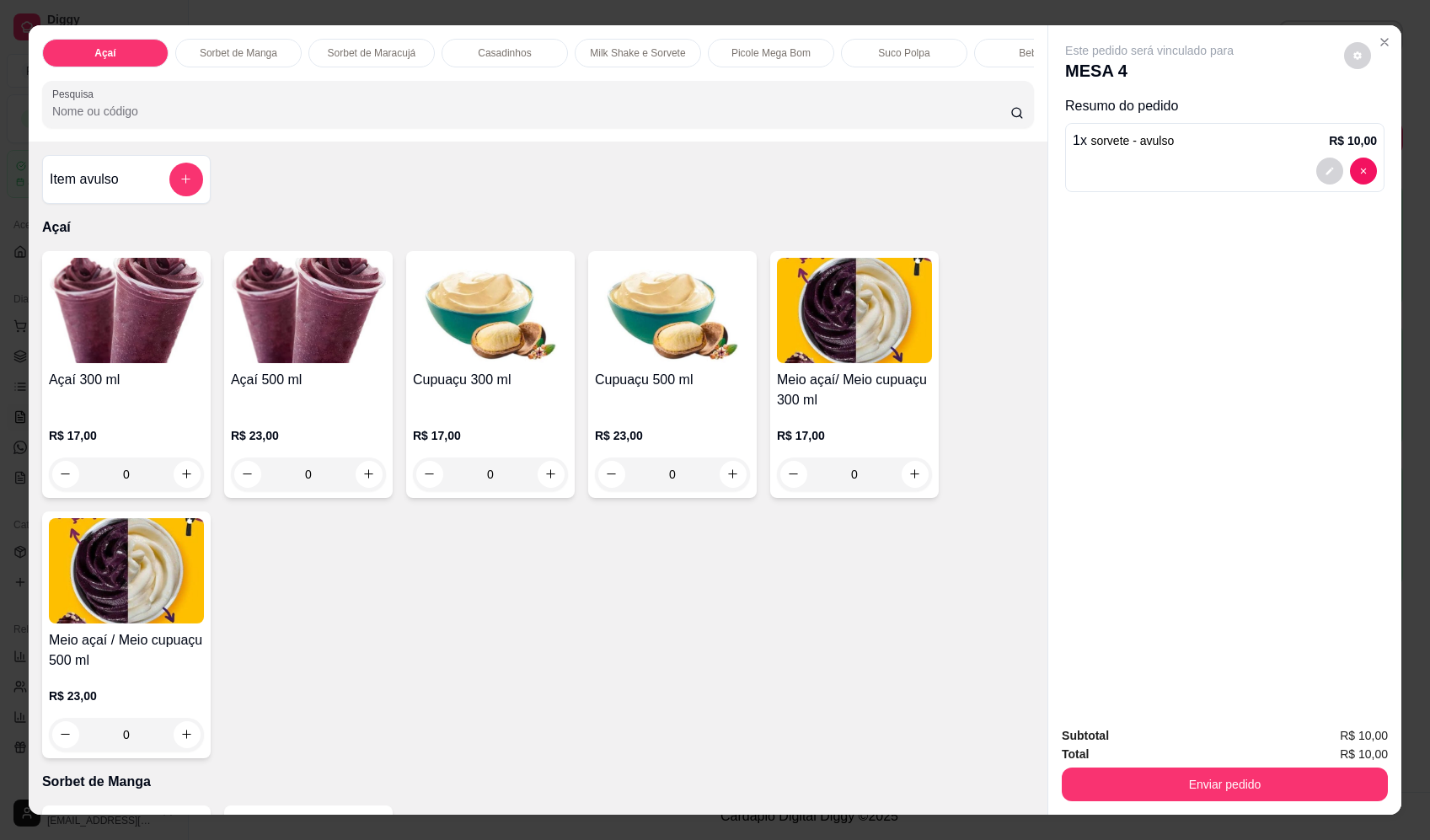
click at [1277, 794] on button "Enviar pedido" at bounding box center [1226, 785] width 327 height 34
click at [1320, 736] on button "Enviar pedido" at bounding box center [1344, 743] width 95 height 32
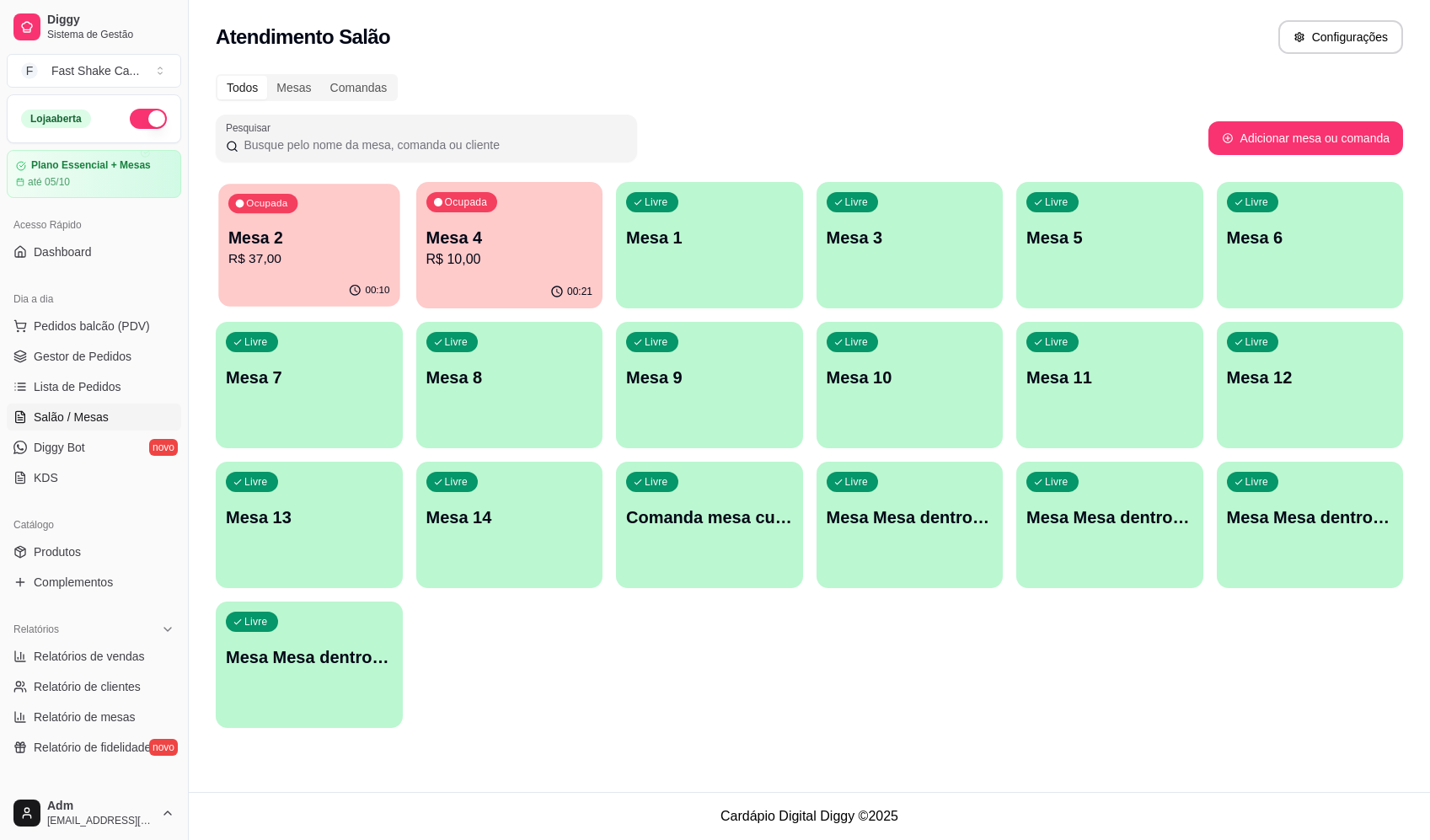
click at [265, 282] on div "00:10" at bounding box center [309, 291] width 181 height 32
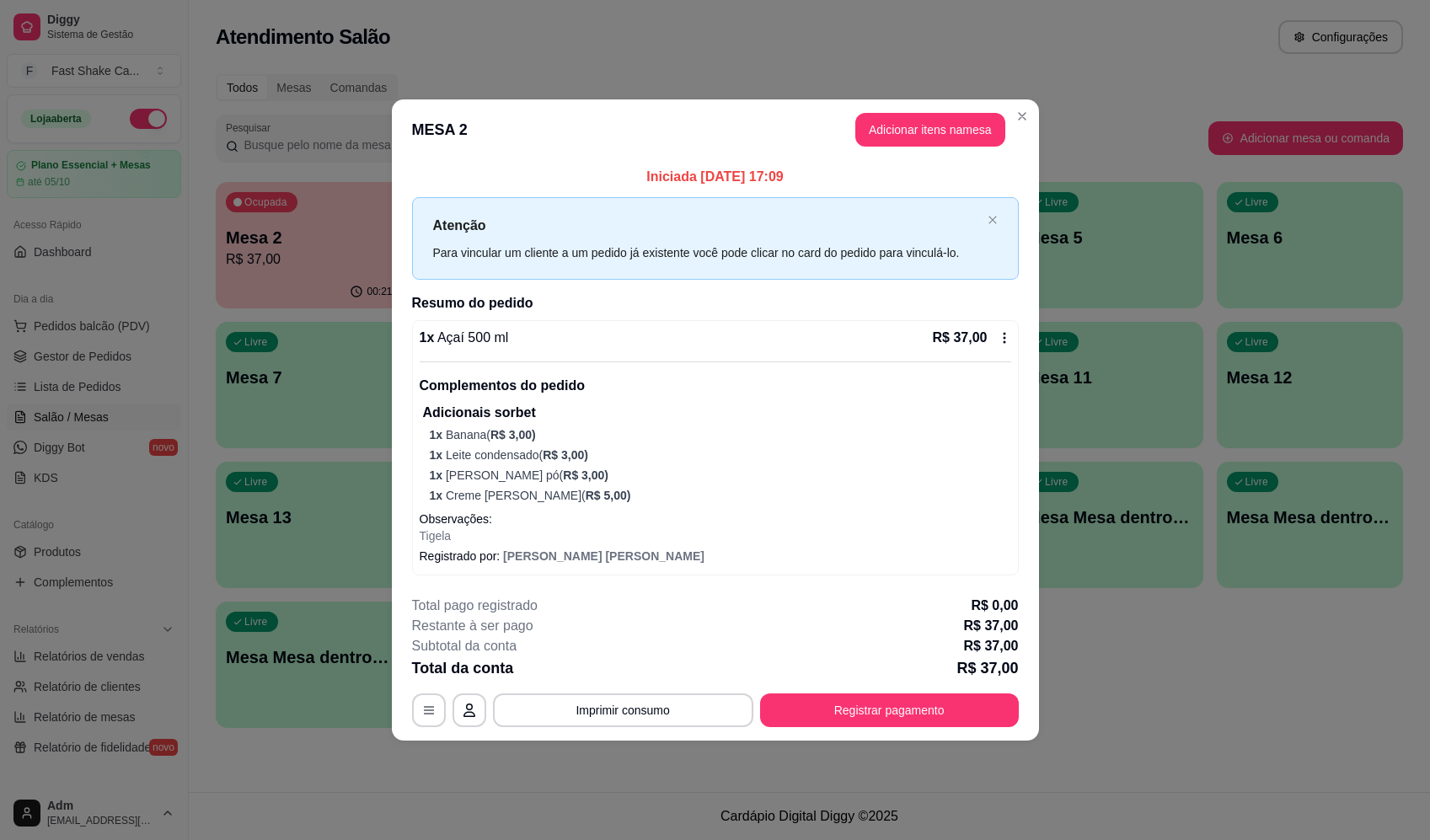
click at [909, 729] on footer "**********" at bounding box center [715, 662] width 648 height 159
click at [908, 715] on button "Registrar pagamento" at bounding box center [889, 711] width 259 height 34
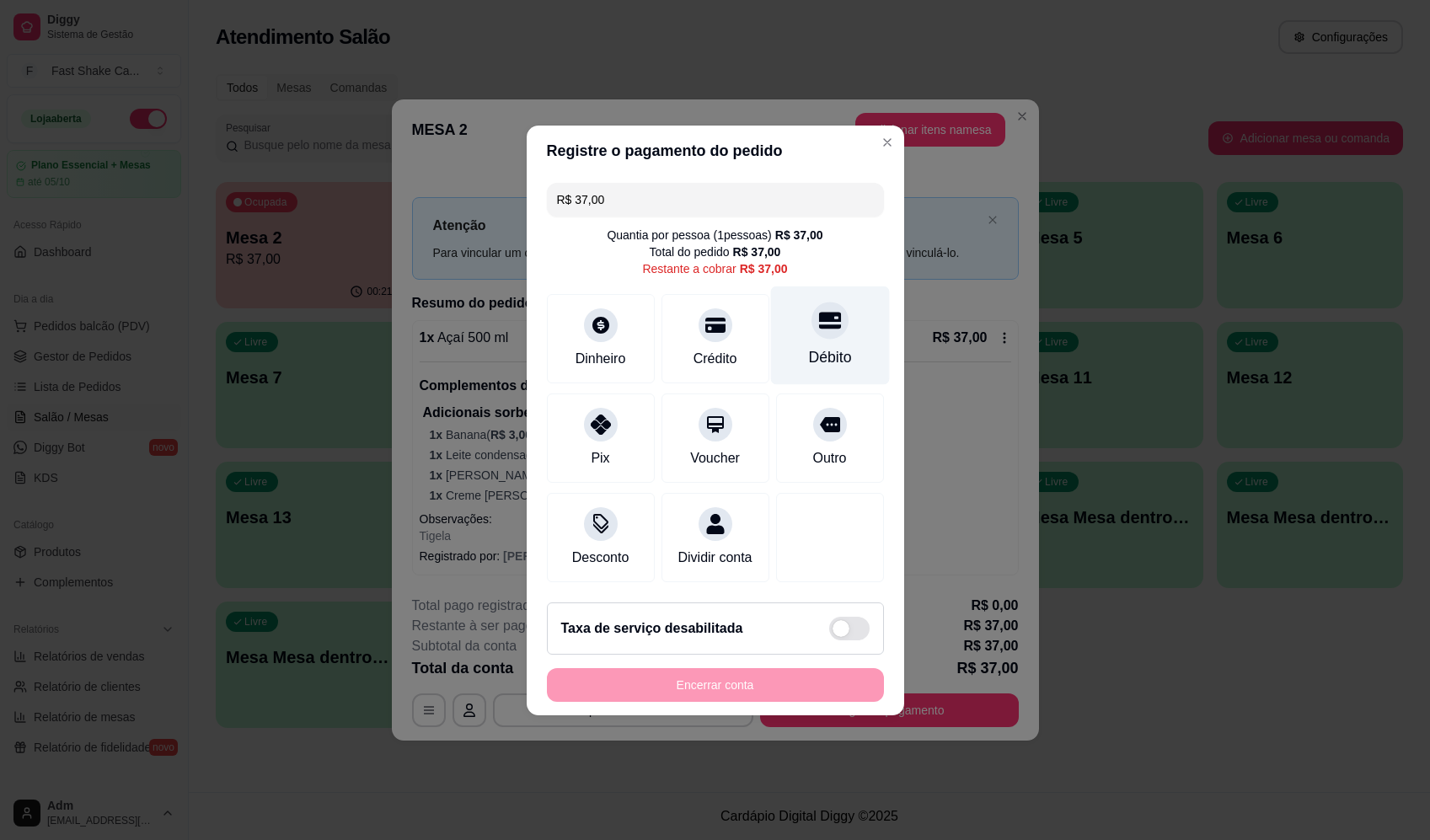
click at [836, 322] on div "Débito" at bounding box center [830, 334] width 119 height 99
type input "R$ 0,00"
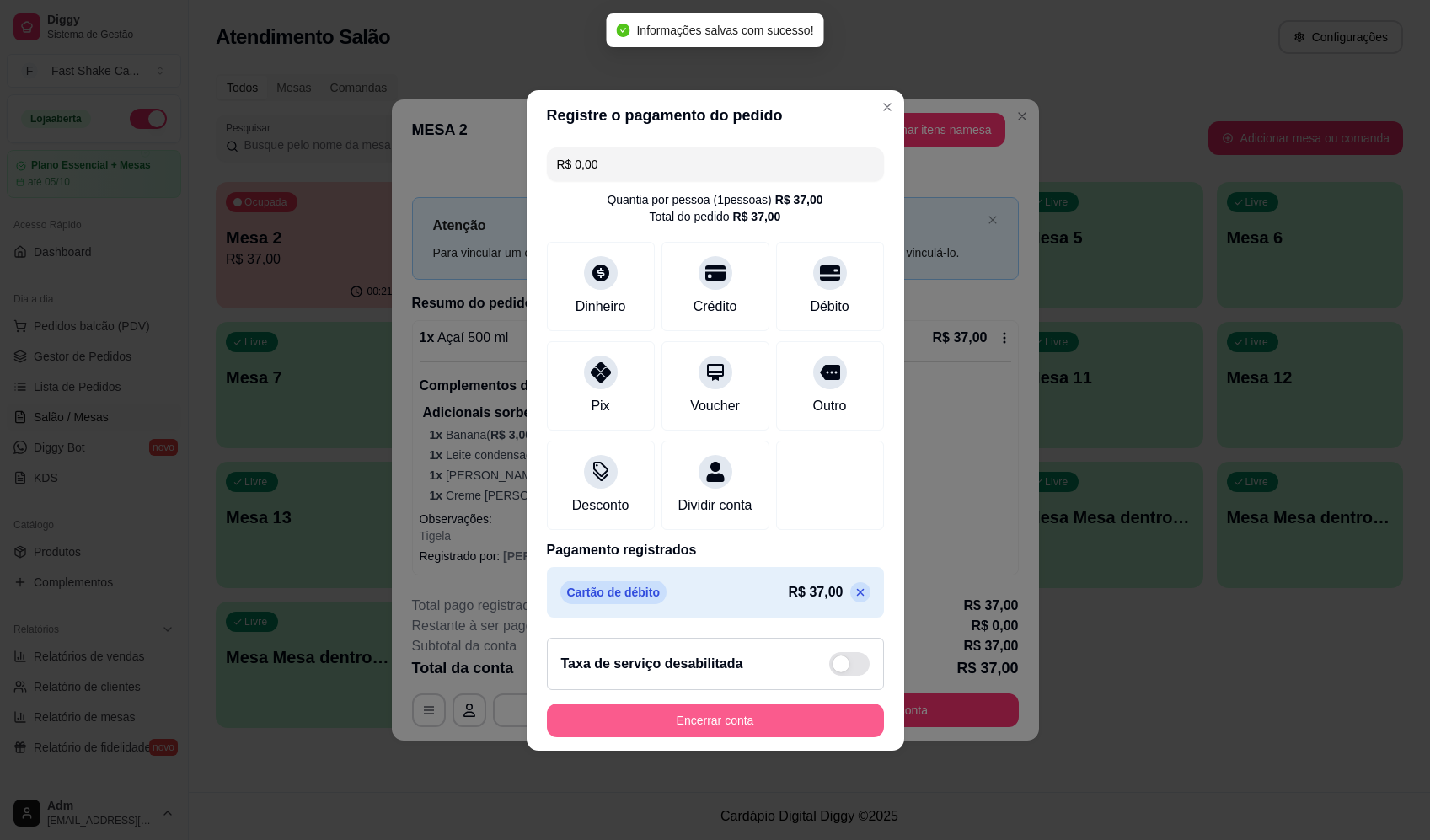
click at [764, 726] on button "Encerrar conta" at bounding box center [715, 721] width 337 height 34
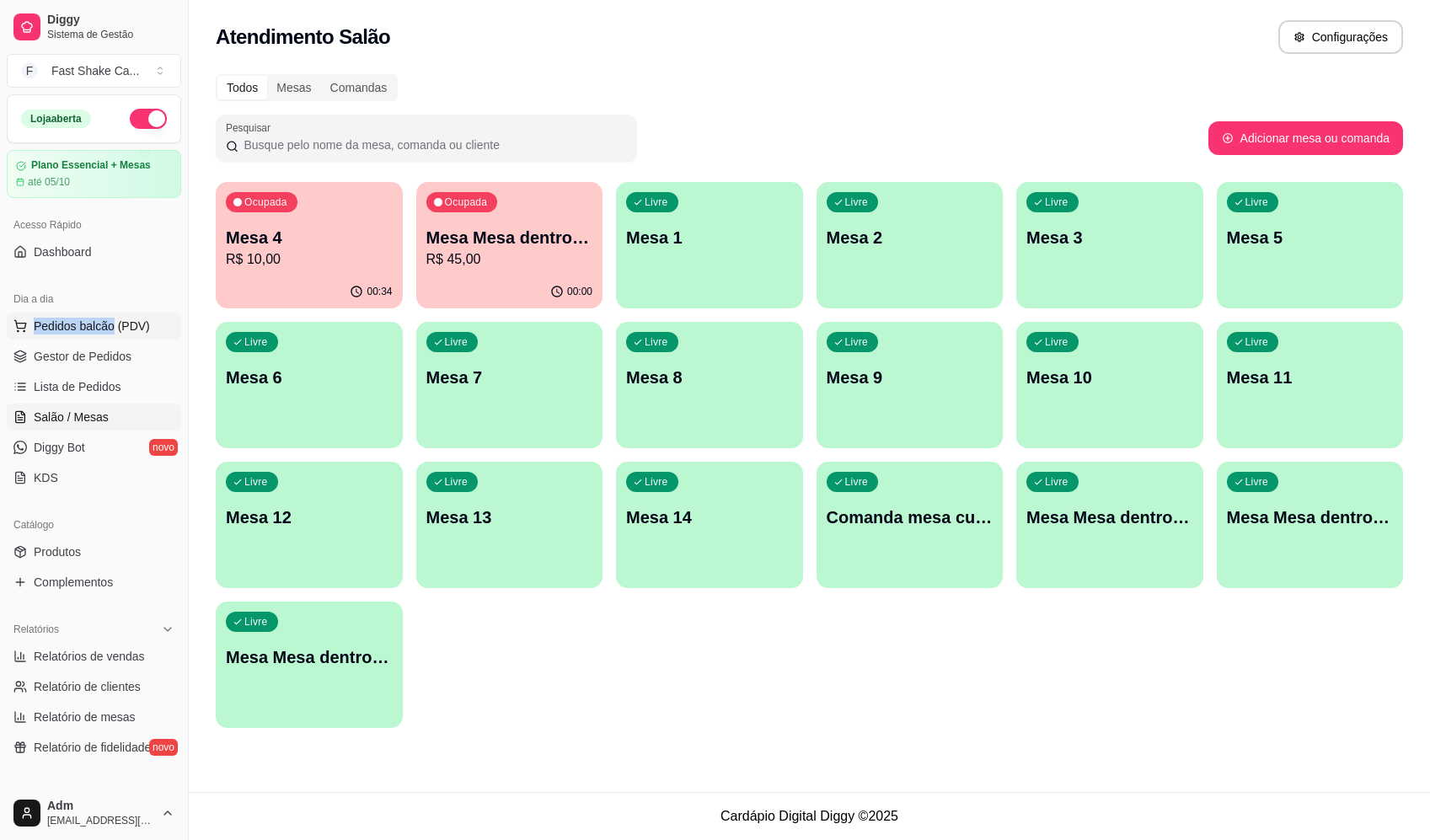
drag, startPoint x: 107, startPoint y: 312, endPoint x: 112, endPoint y: 321, distance: 10.3
click at [110, 316] on div "Dia a dia Pedidos balcão (PDV) Gestor de Pedidos Lista de Pedidos Salão / Mesas…" at bounding box center [94, 389] width 188 height 219
click at [114, 327] on span "Pedidos balcão (PDV)" at bounding box center [92, 325] width 116 height 17
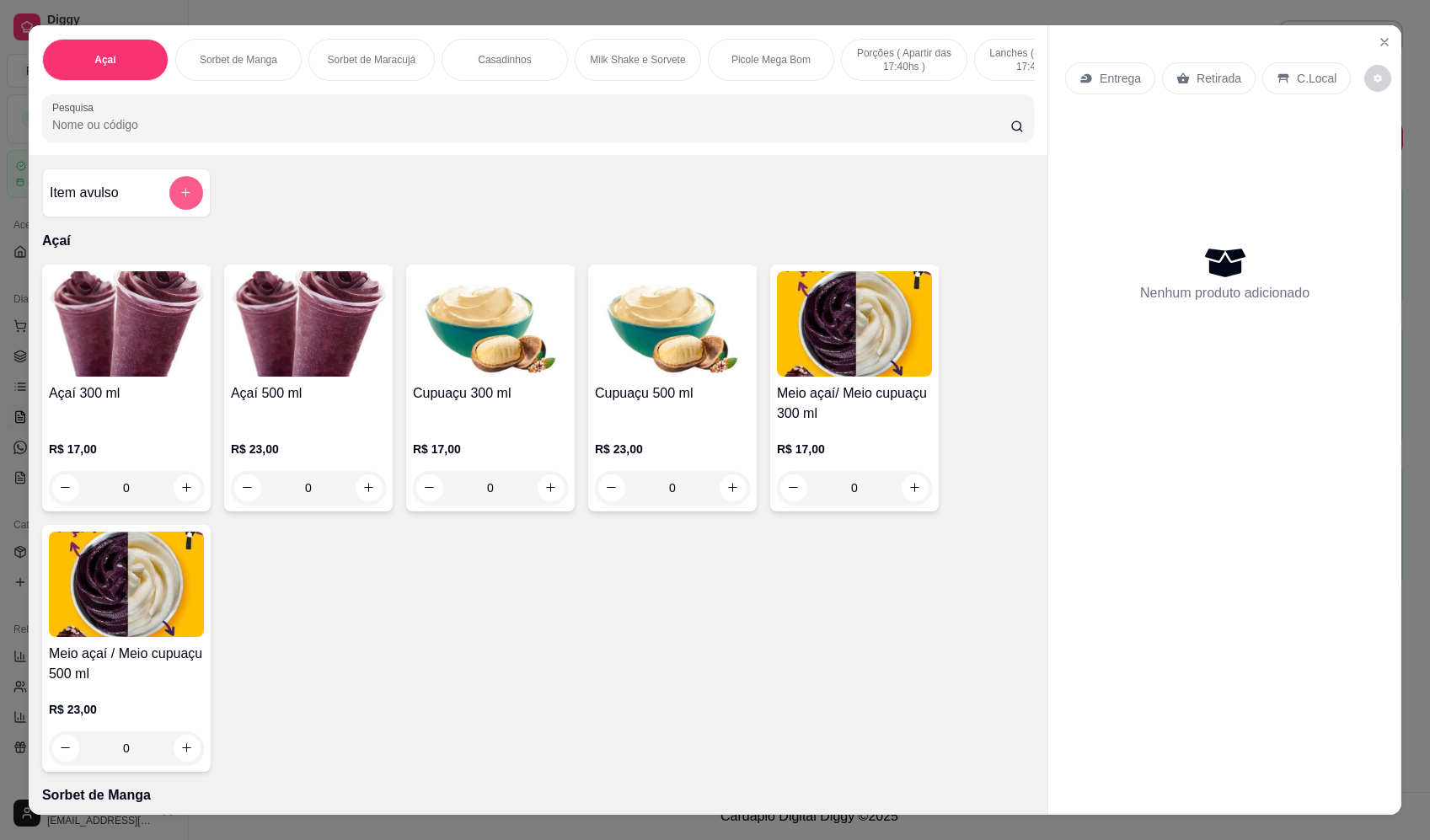
click at [186, 207] on button "add-separate-item" at bounding box center [186, 193] width 34 height 34
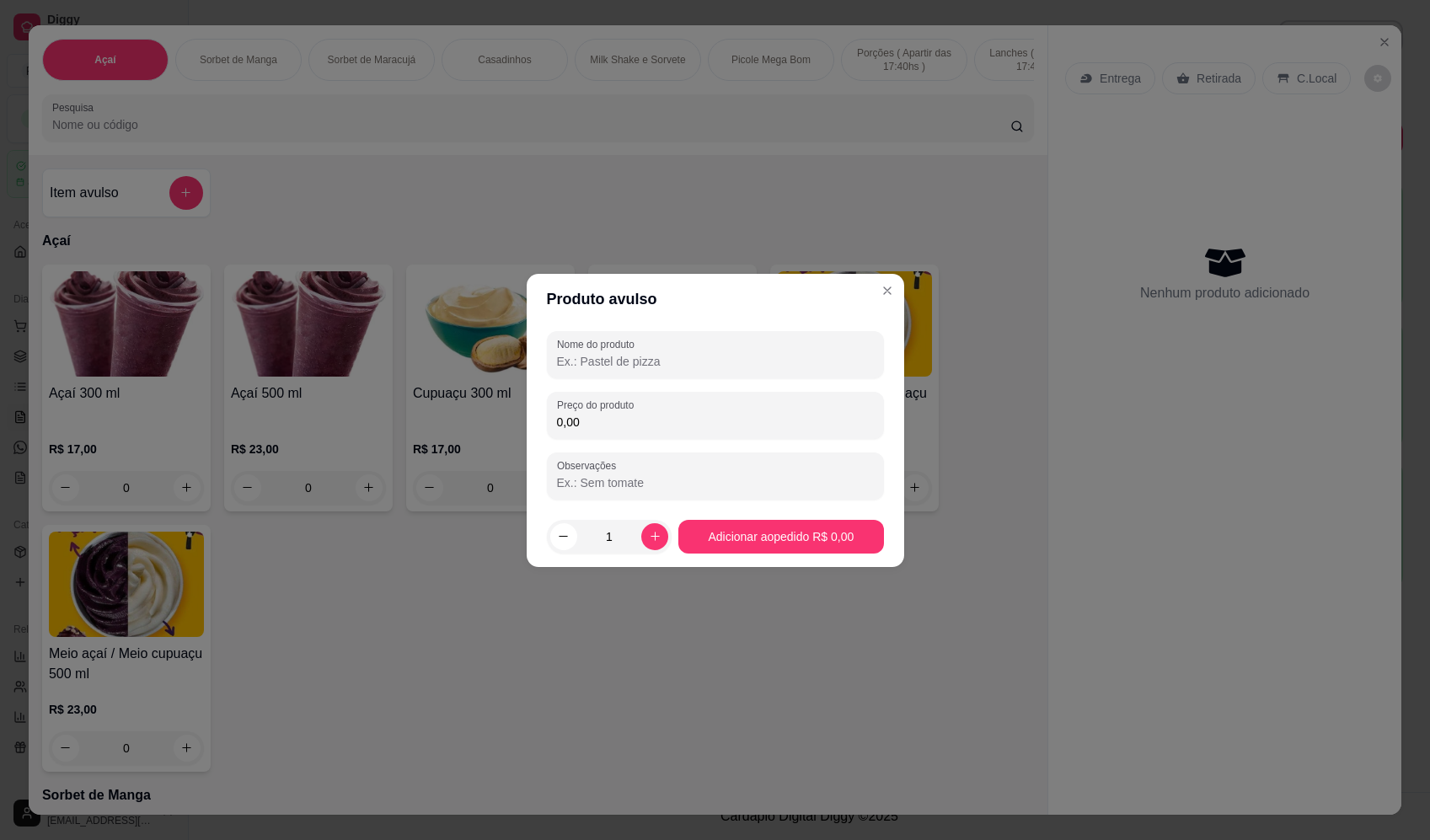
click at [704, 364] on input "Nome do produto" at bounding box center [715, 361] width 317 height 17
type input "MORANGO"
click at [680, 414] on div "0,00" at bounding box center [715, 416] width 317 height 34
type input "18,00"
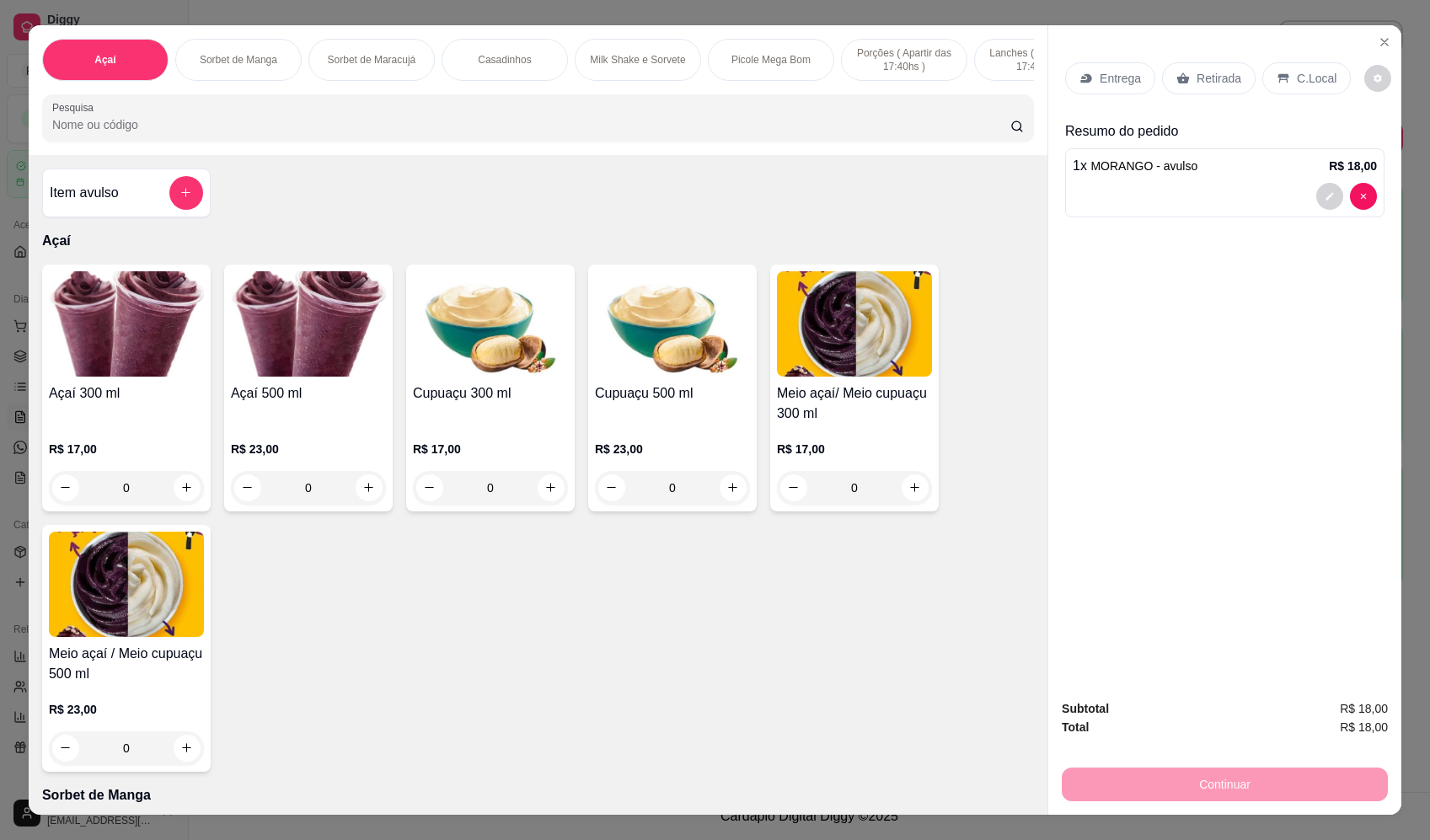
click at [1128, 84] on p "Entrega" at bounding box center [1120, 78] width 41 height 17
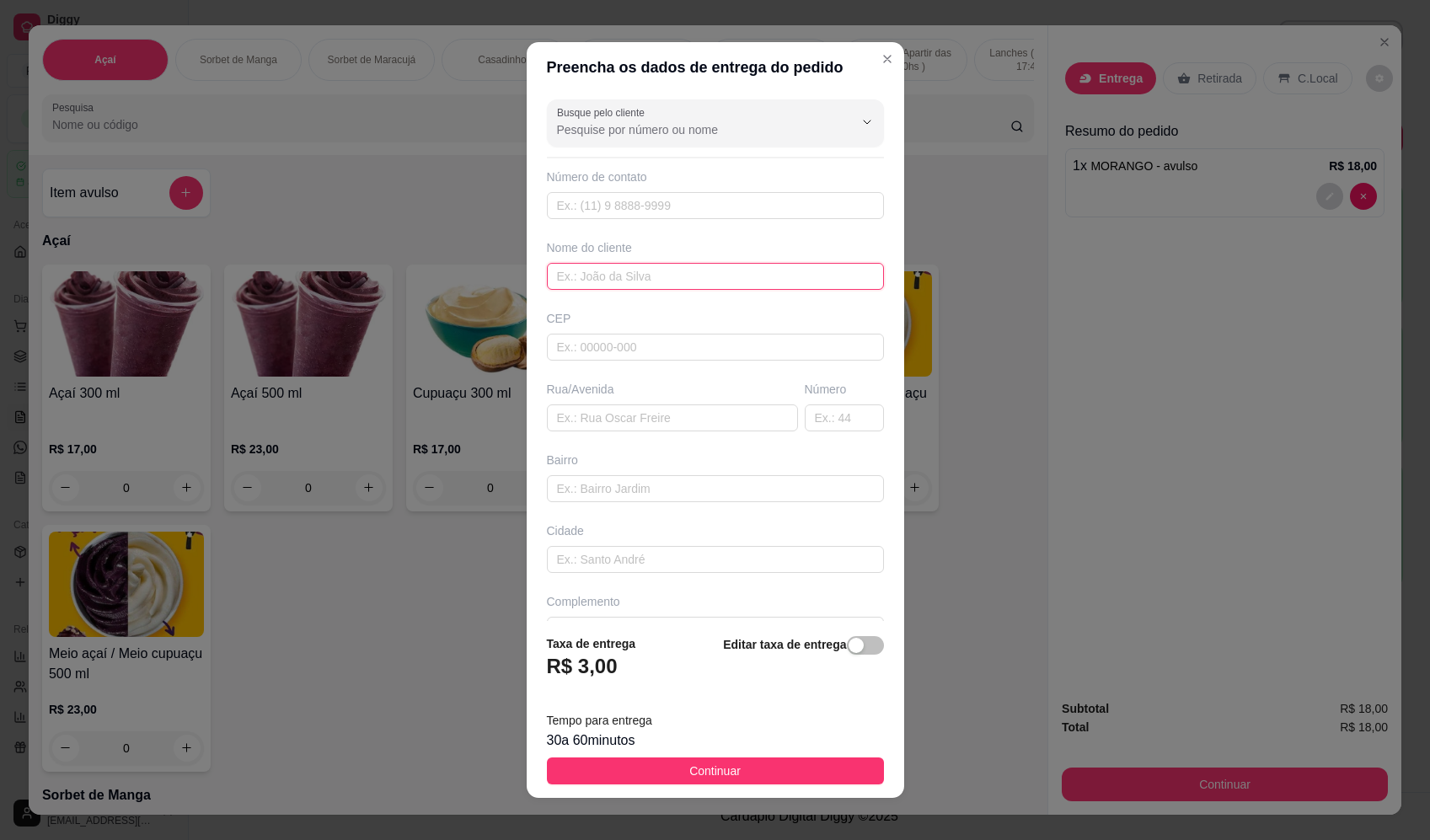
click at [615, 286] on input "text" at bounding box center [715, 276] width 337 height 27
type input "DIEGO"
click at [689, 417] on input "text" at bounding box center [673, 418] width 252 height 27
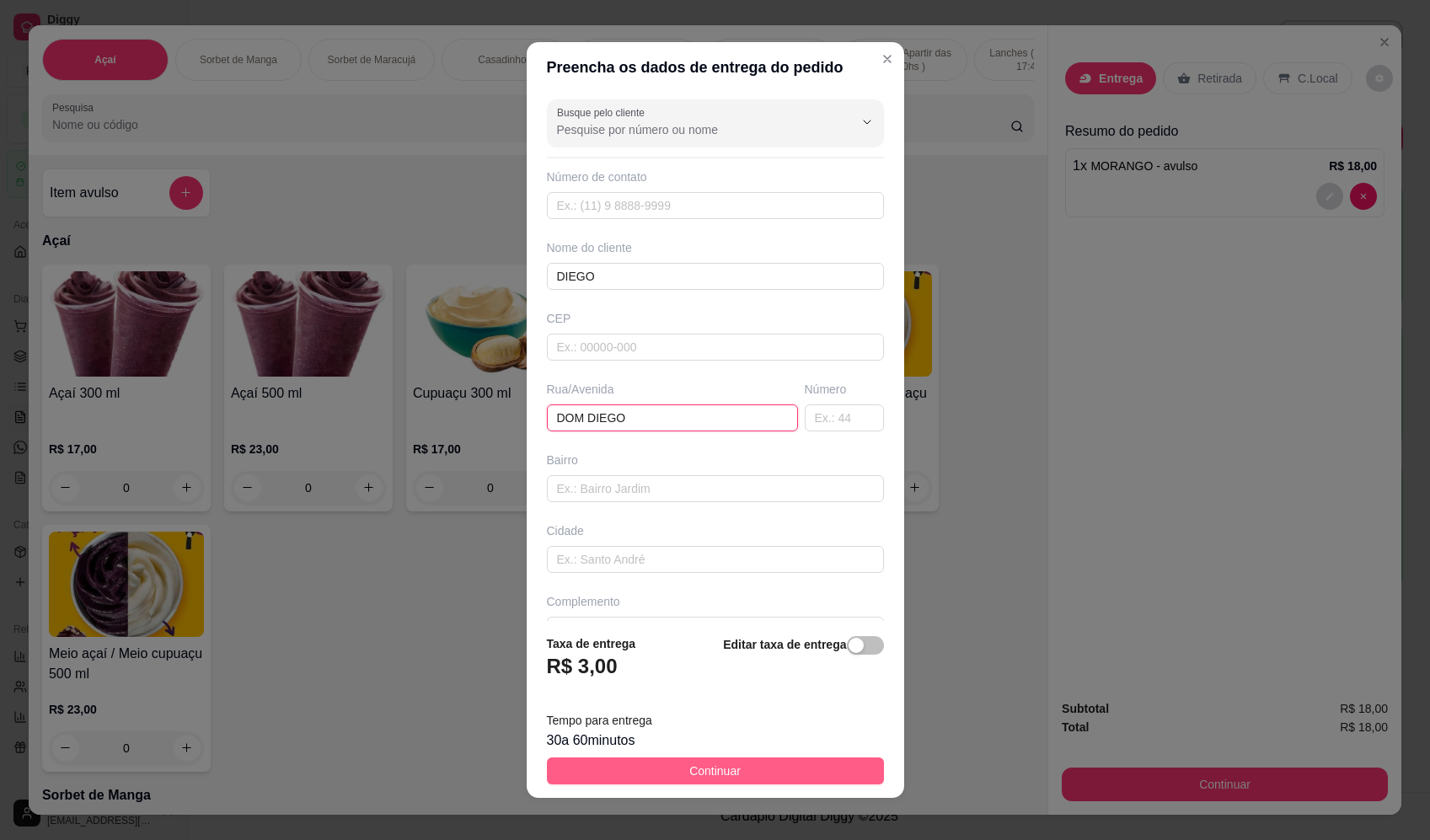
type input "DOM DIEGO"
click at [756, 769] on button "Continuar" at bounding box center [715, 770] width 337 height 27
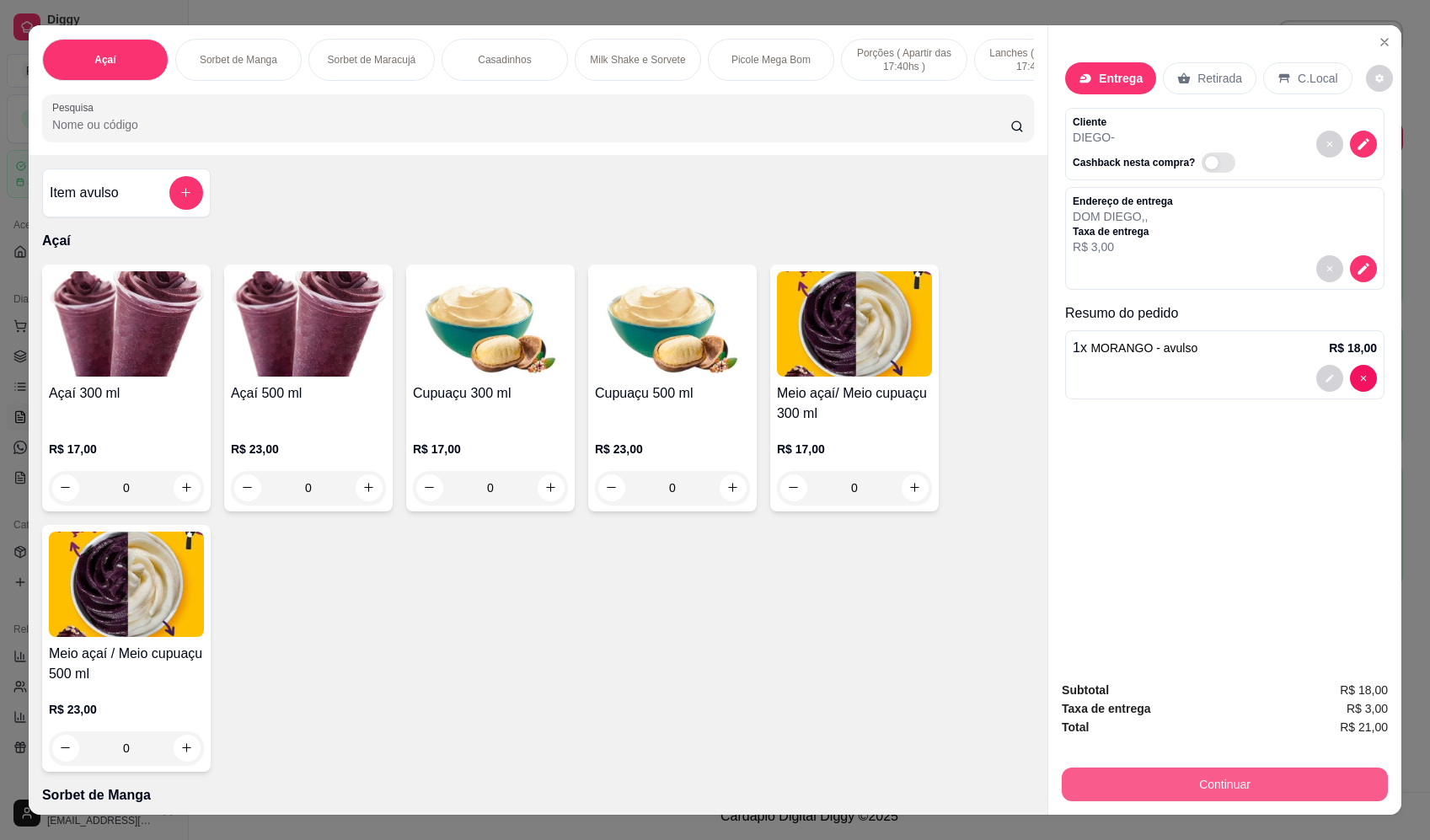
click at [1285, 778] on button "Continuar" at bounding box center [1226, 785] width 327 height 34
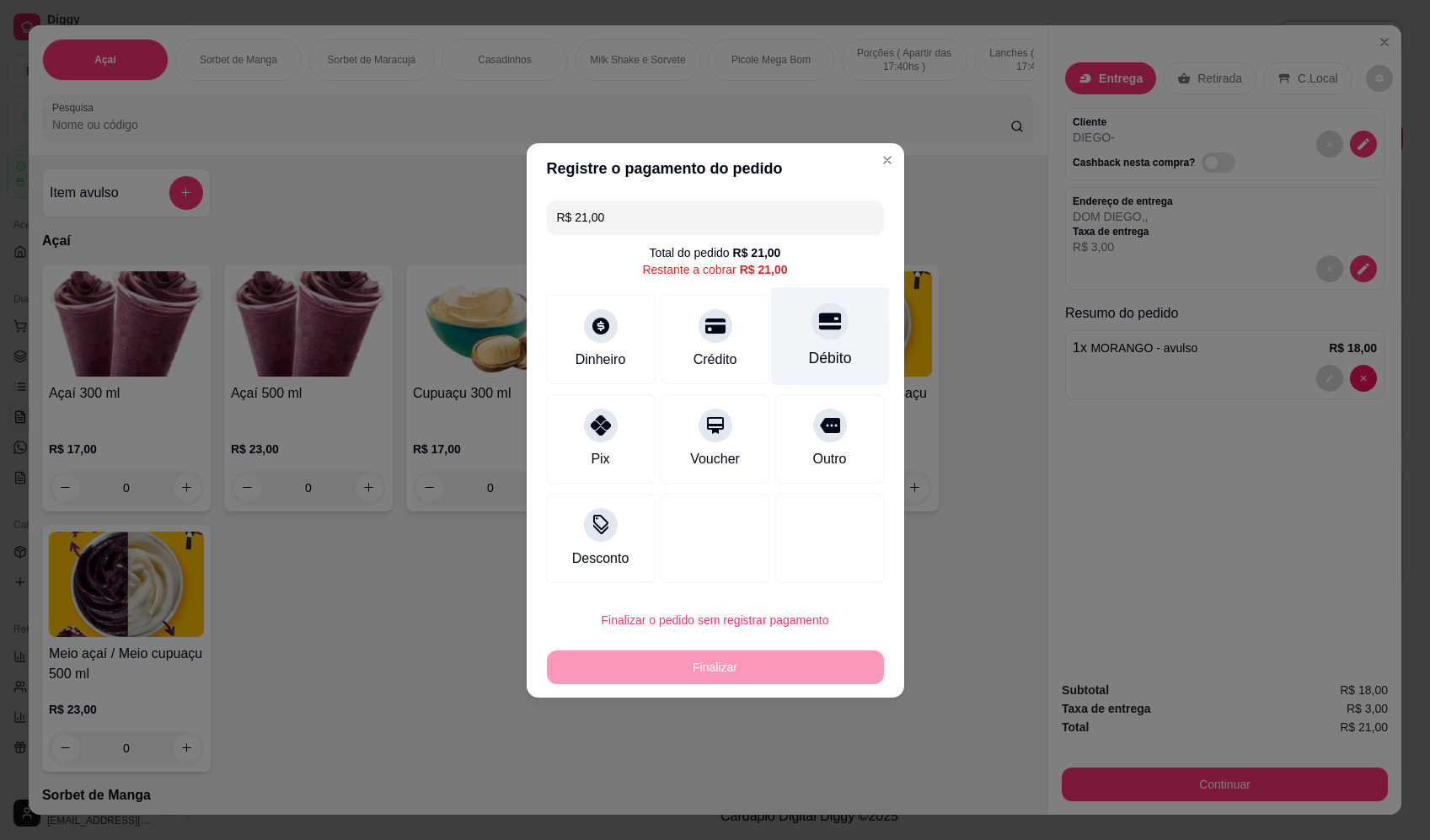
drag, startPoint x: 819, startPoint y: 322, endPoint x: 814, endPoint y: 343, distance: 21.6
click at [820, 323] on icon at bounding box center [829, 321] width 22 height 17
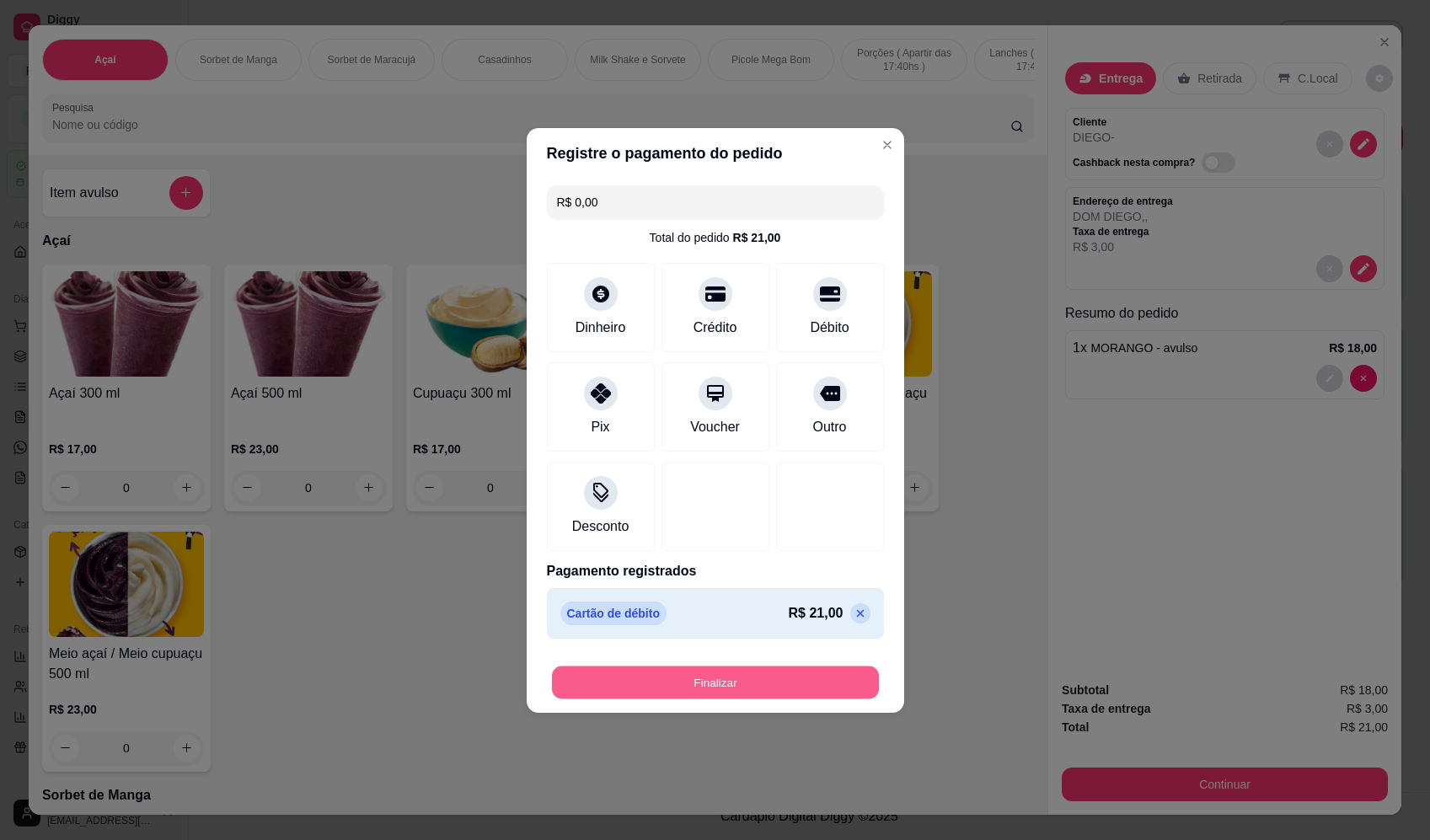
click at [782, 696] on button "Finalizar" at bounding box center [715, 681] width 327 height 33
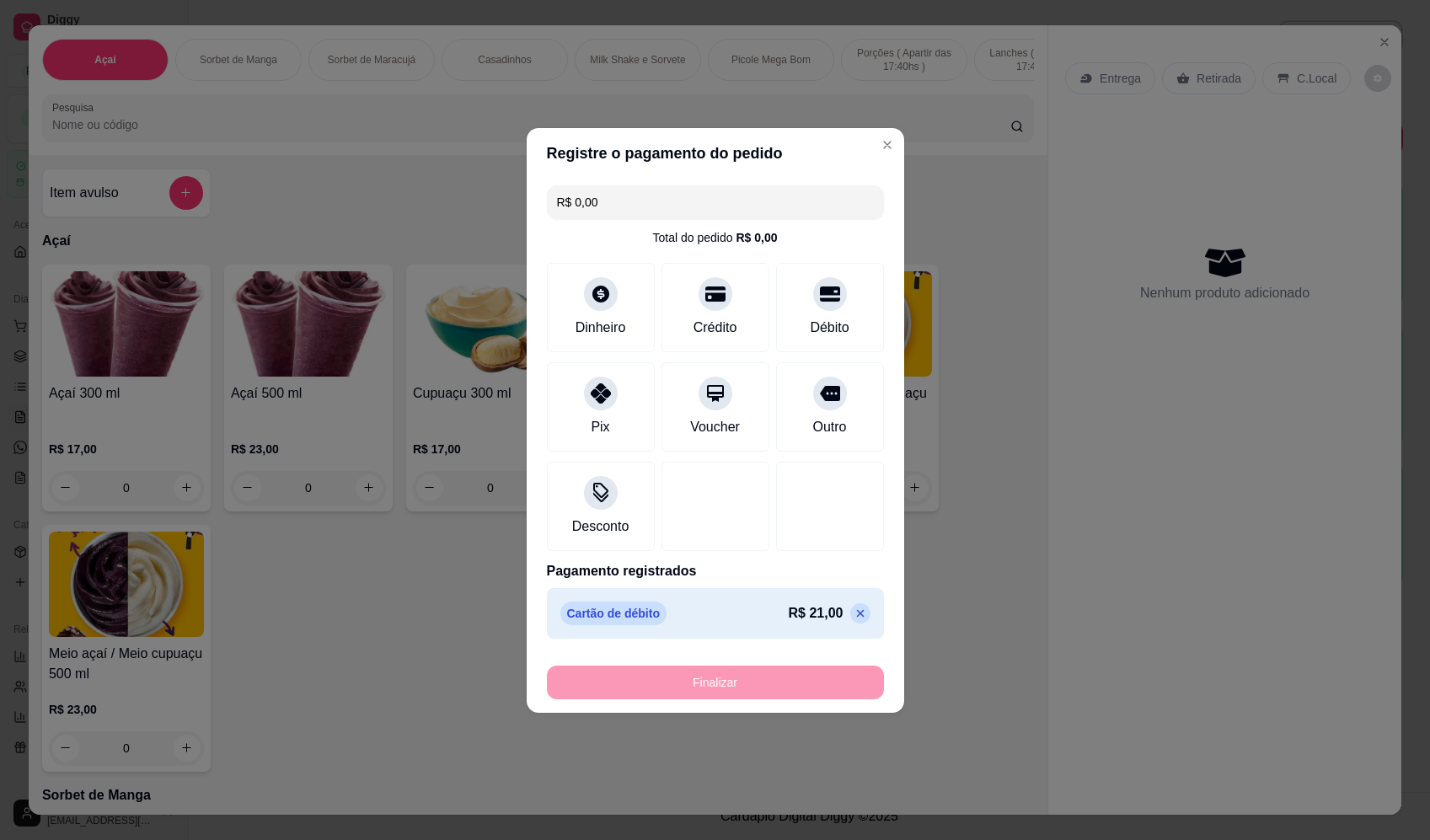
type input "-R$ 21,00"
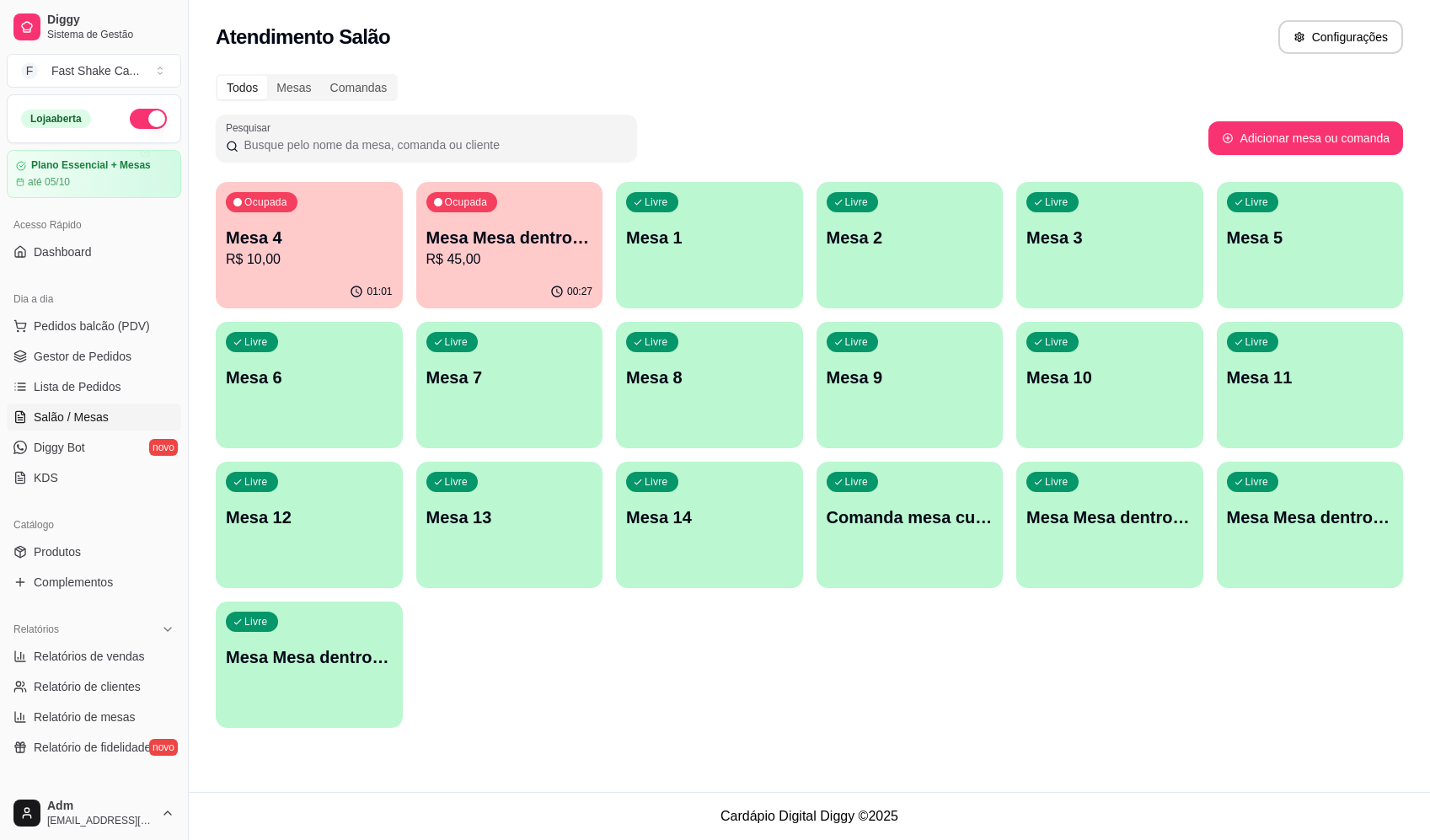
click at [556, 255] on p "R$ 45,00" at bounding box center [509, 259] width 167 height 21
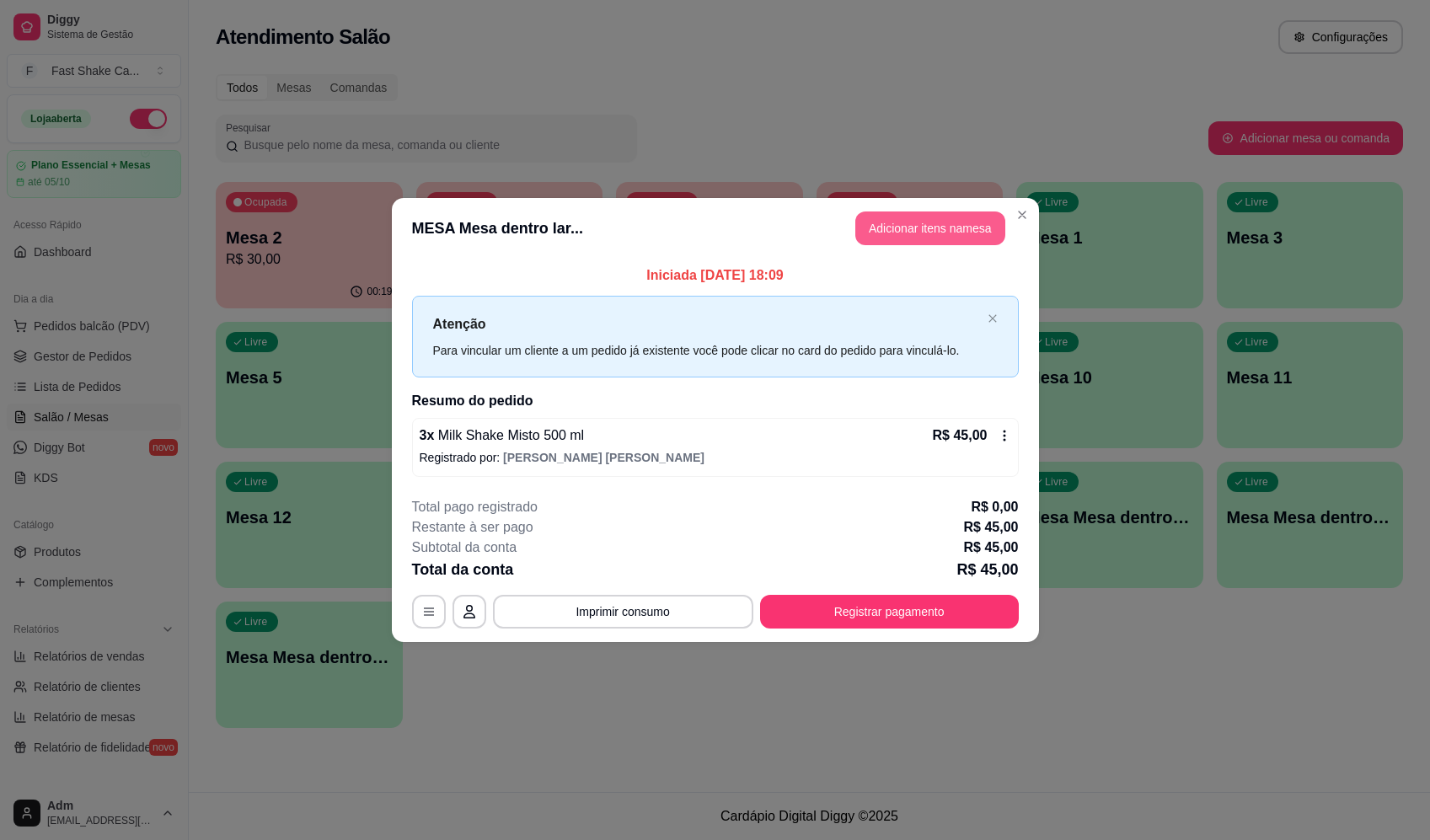
click at [914, 237] on button "Adicionar itens na mesa" at bounding box center [930, 228] width 150 height 34
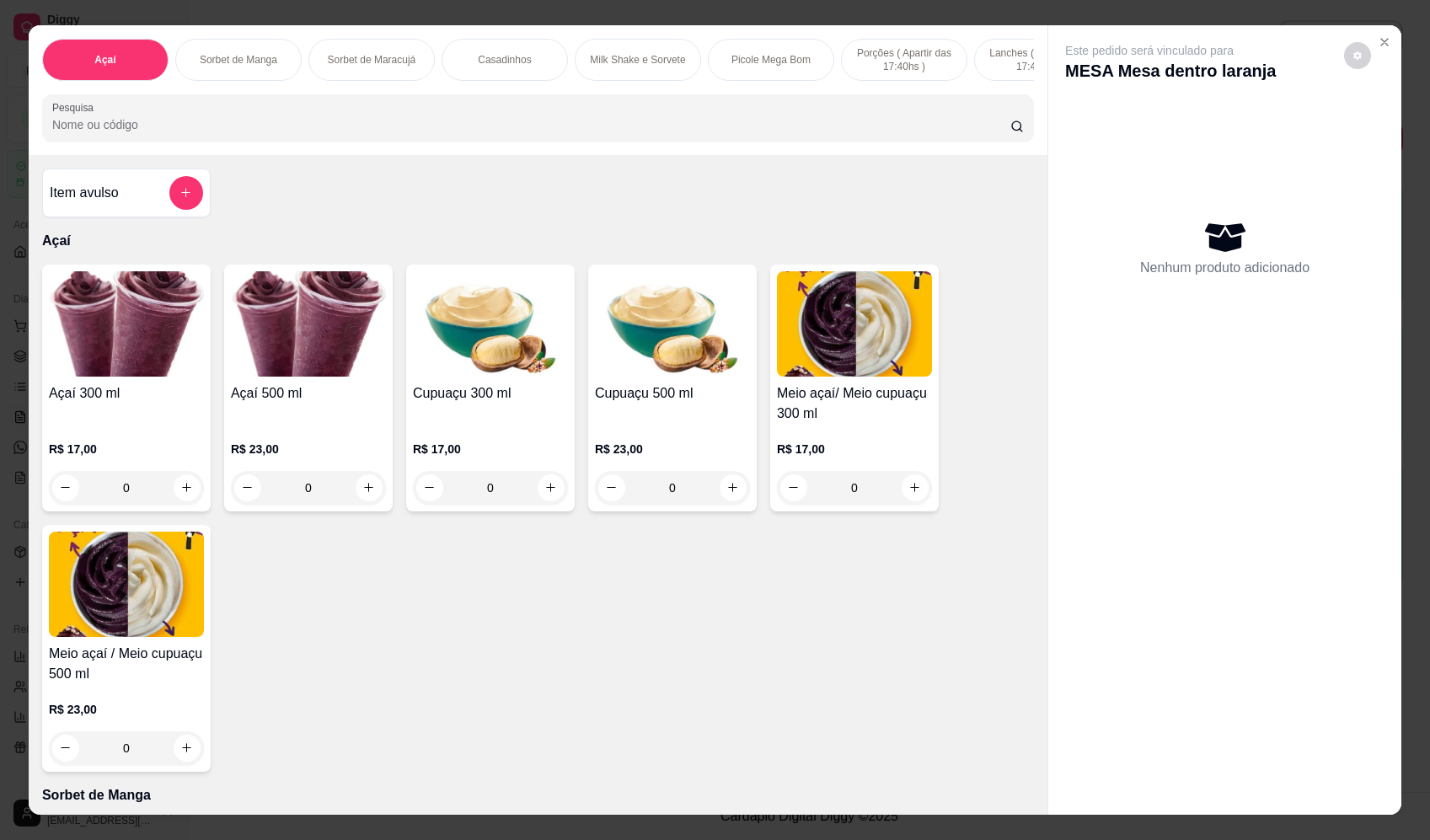
click at [364, 497] on div "0" at bounding box center [309, 488] width 155 height 34
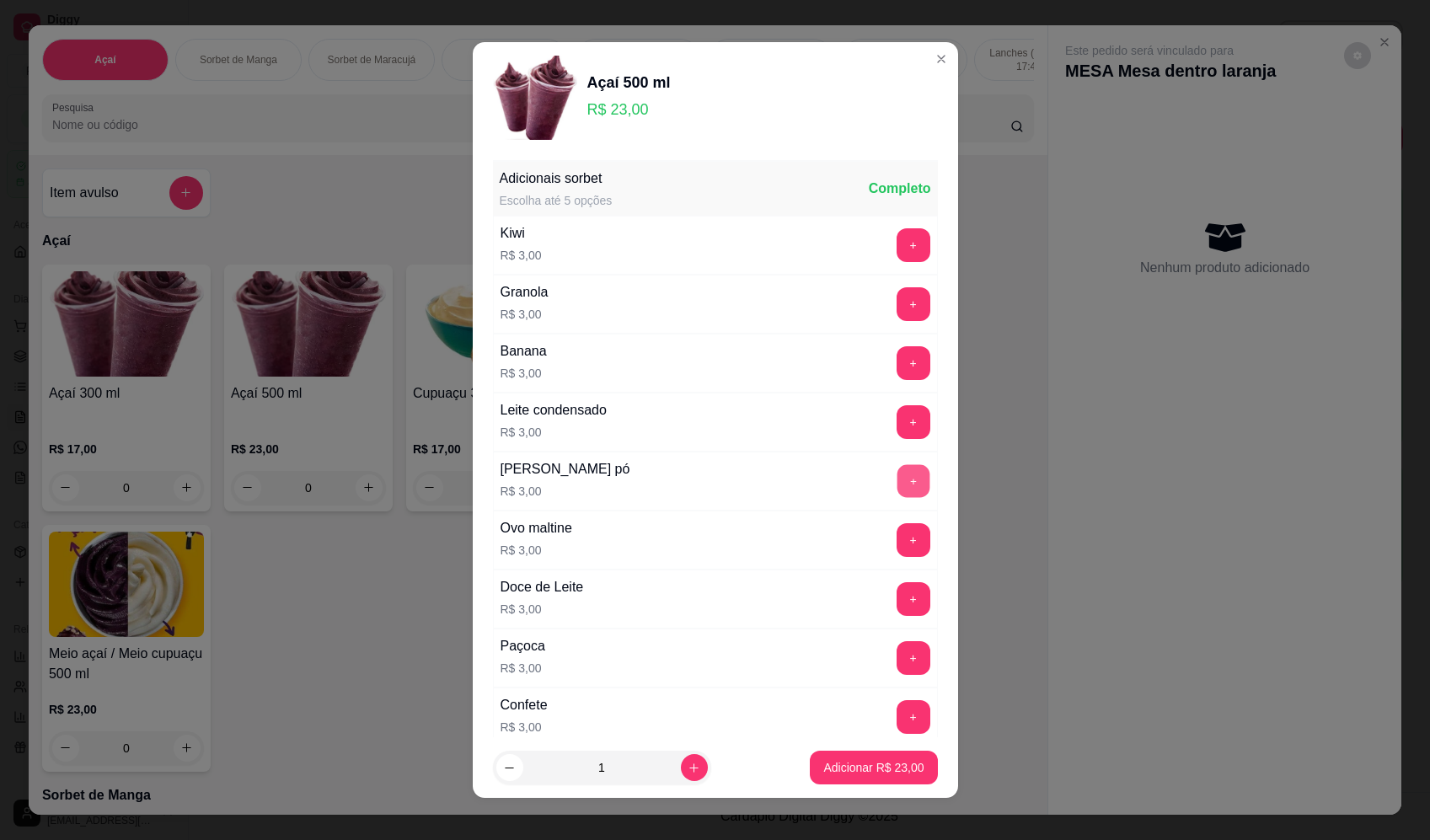
click at [897, 488] on button "+" at bounding box center [913, 481] width 33 height 33
click at [878, 773] on p "Adicionar R$ 26,00" at bounding box center [873, 767] width 100 height 17
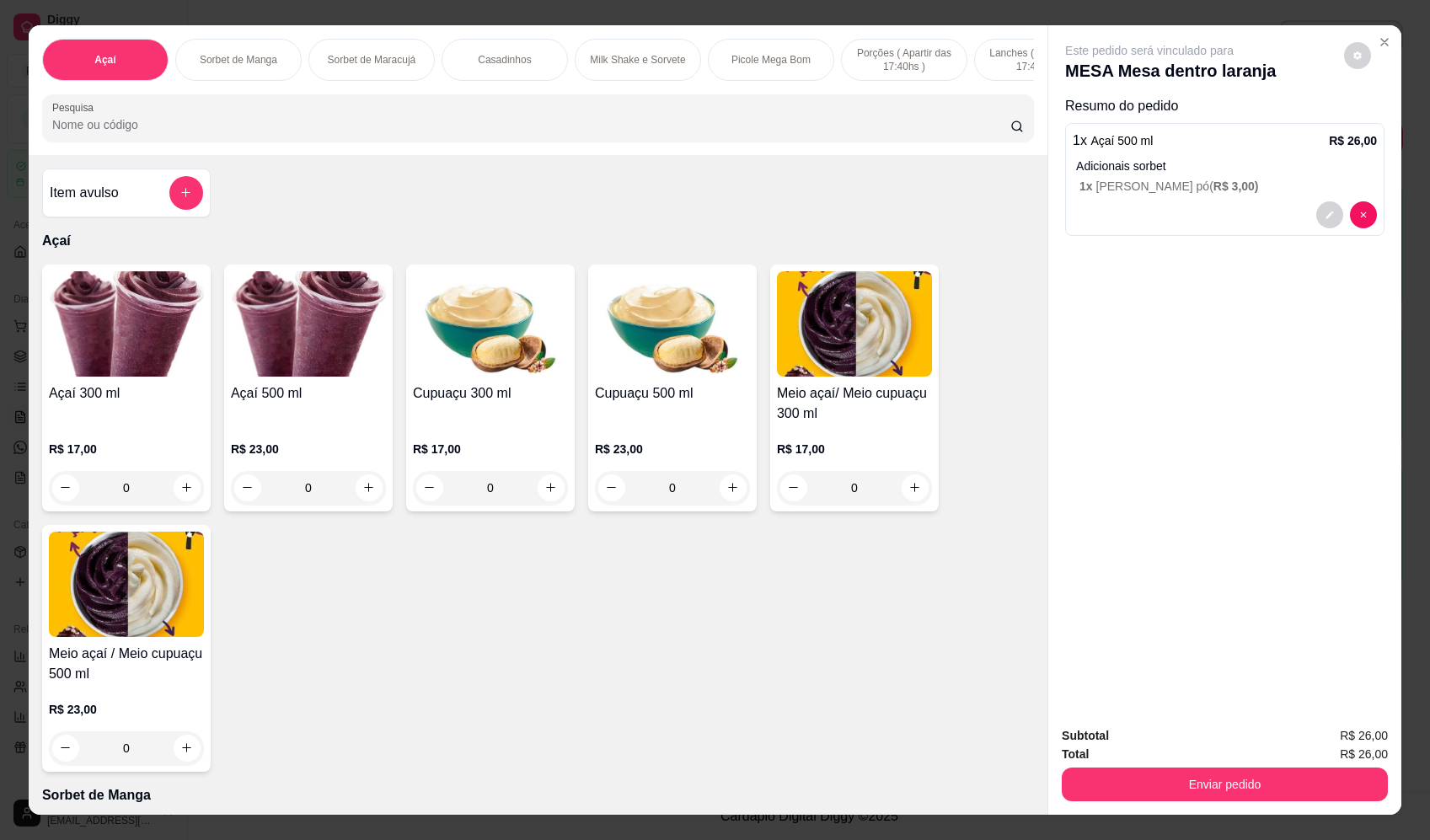
click at [186, 505] on div "0" at bounding box center [127, 488] width 155 height 34
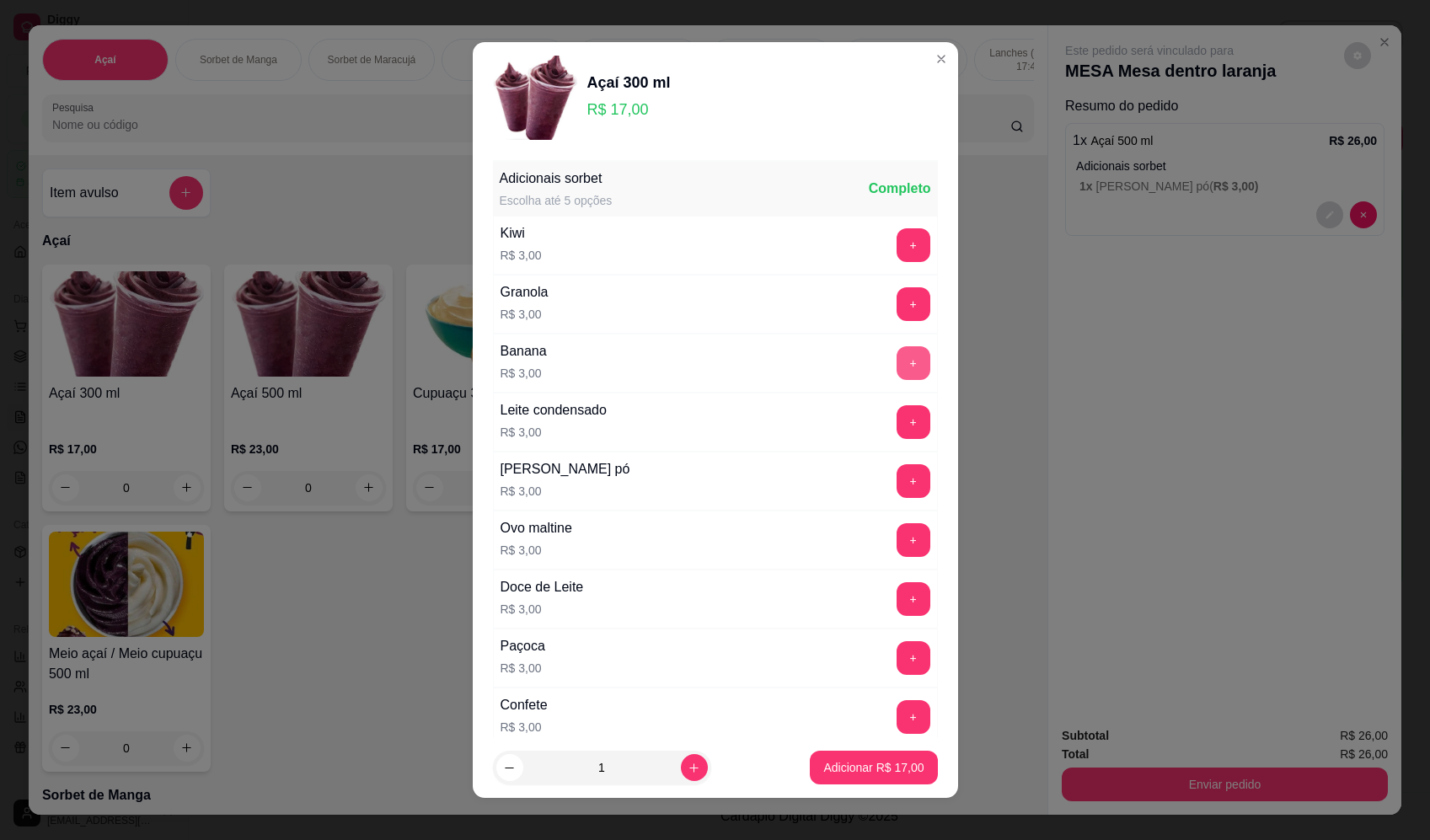
click at [897, 372] on button "+" at bounding box center [913, 363] width 34 height 34
click at [875, 762] on button "Adicionar R$ 20,00" at bounding box center [873, 768] width 128 height 34
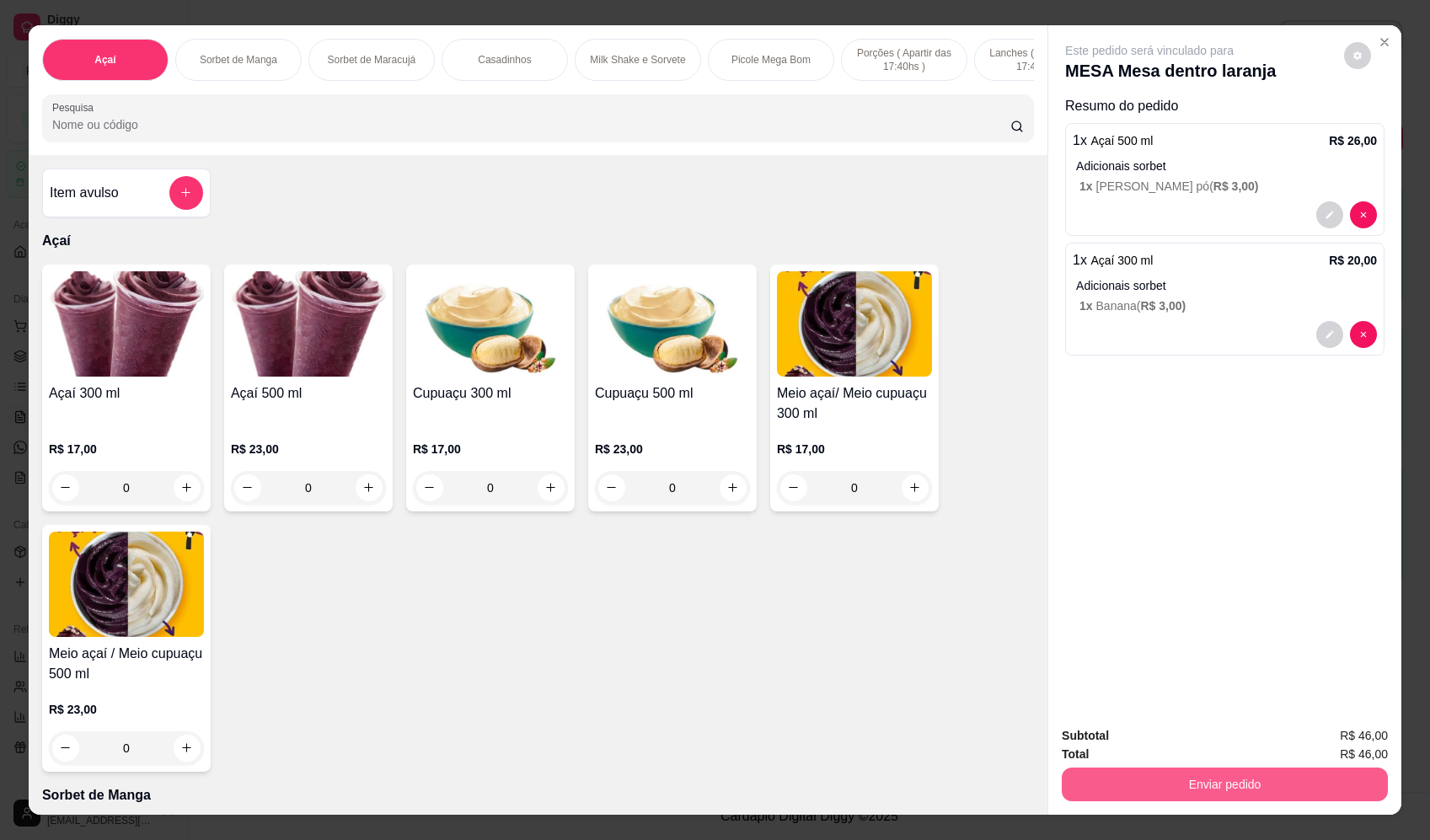
click at [1195, 788] on button "Enviar pedido" at bounding box center [1226, 785] width 327 height 34
click at [1339, 735] on button "Enviar pedido" at bounding box center [1344, 742] width 93 height 31
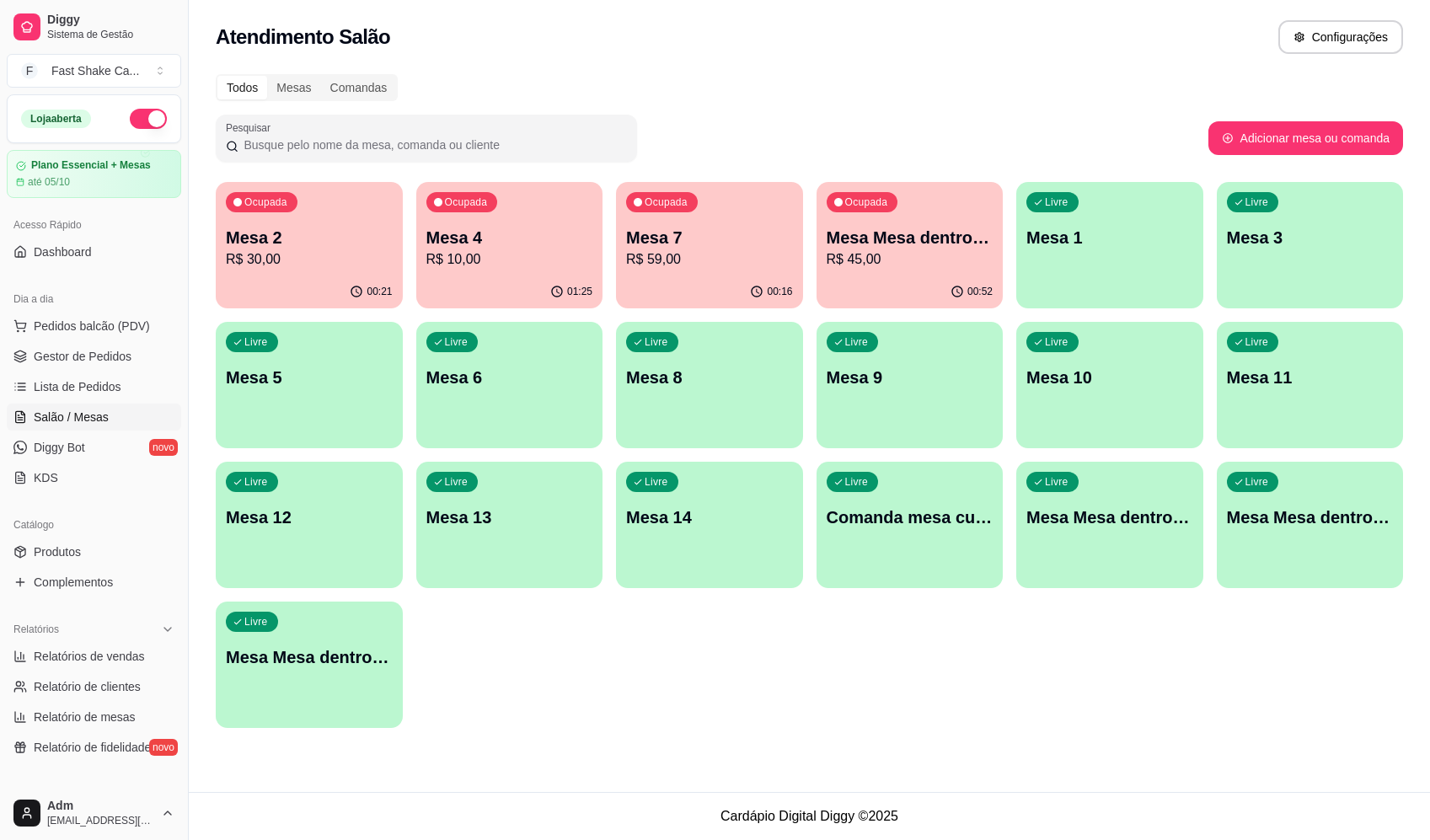
click at [351, 239] on p "Mesa 2" at bounding box center [309, 237] width 167 height 23
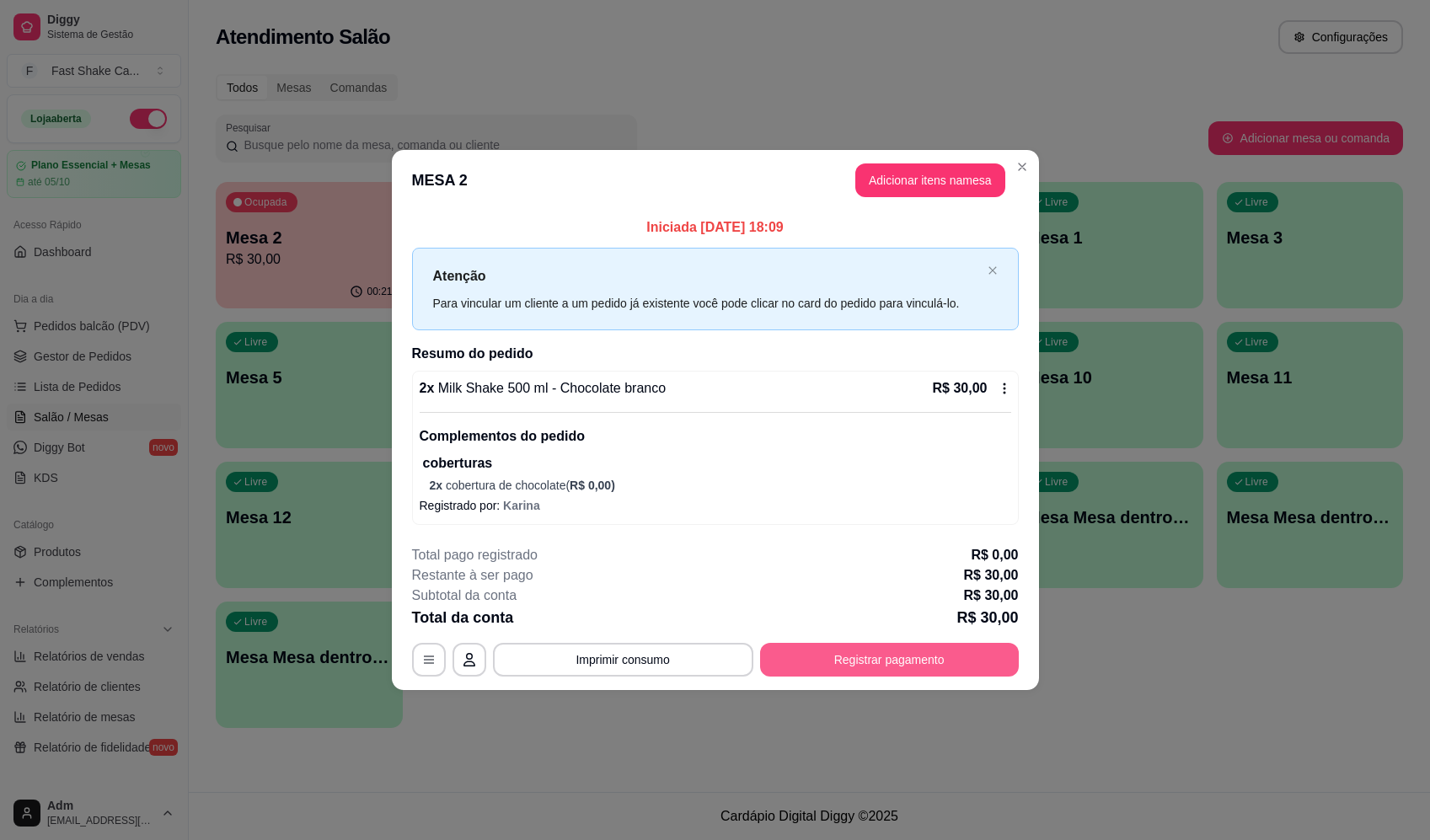
click at [885, 654] on div "**********" at bounding box center [715, 610] width 607 height 131
click at [889, 654] on button "Registrar pagamento" at bounding box center [889, 659] width 252 height 33
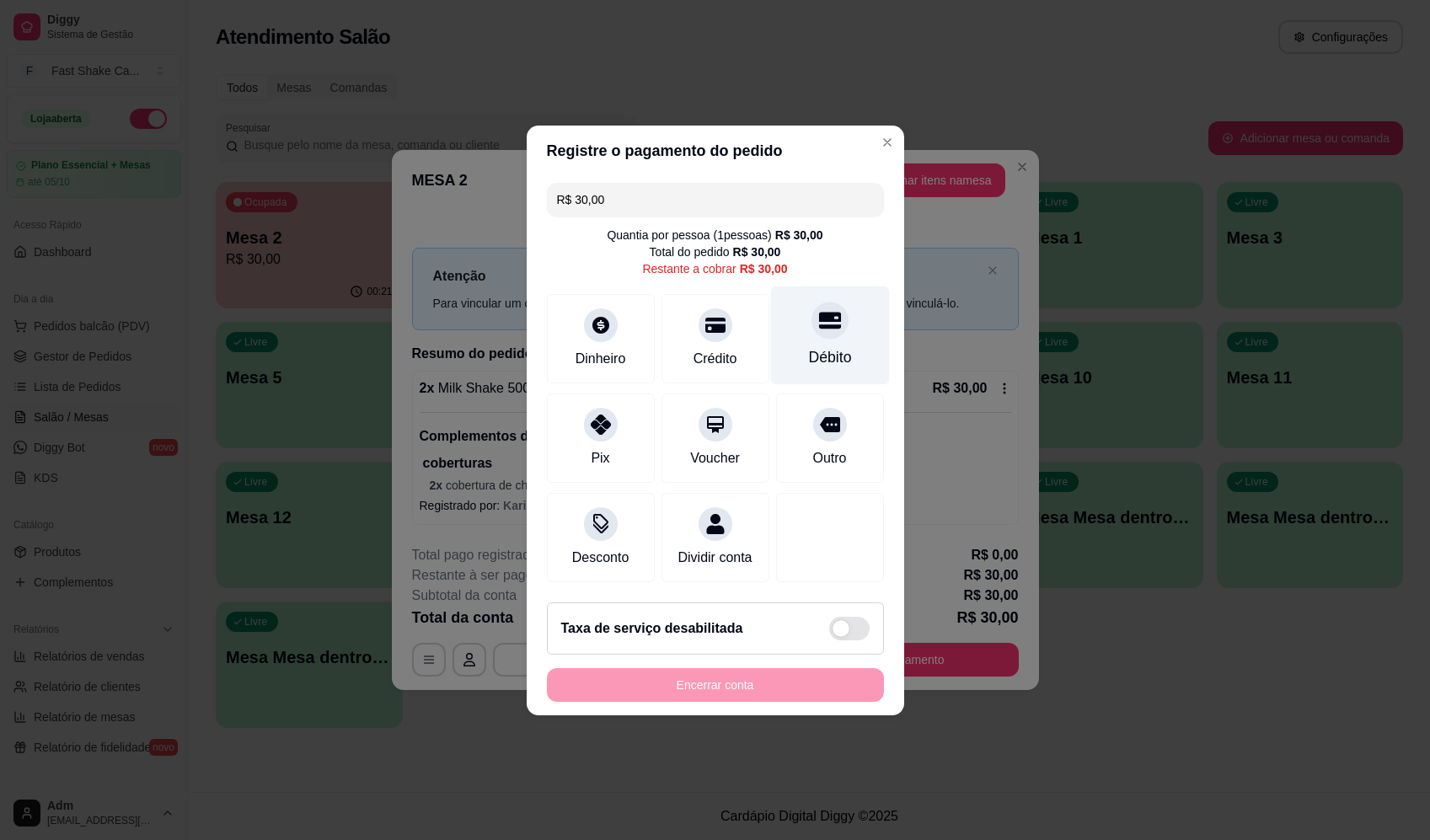
click at [812, 319] on div at bounding box center [831, 320] width 37 height 37
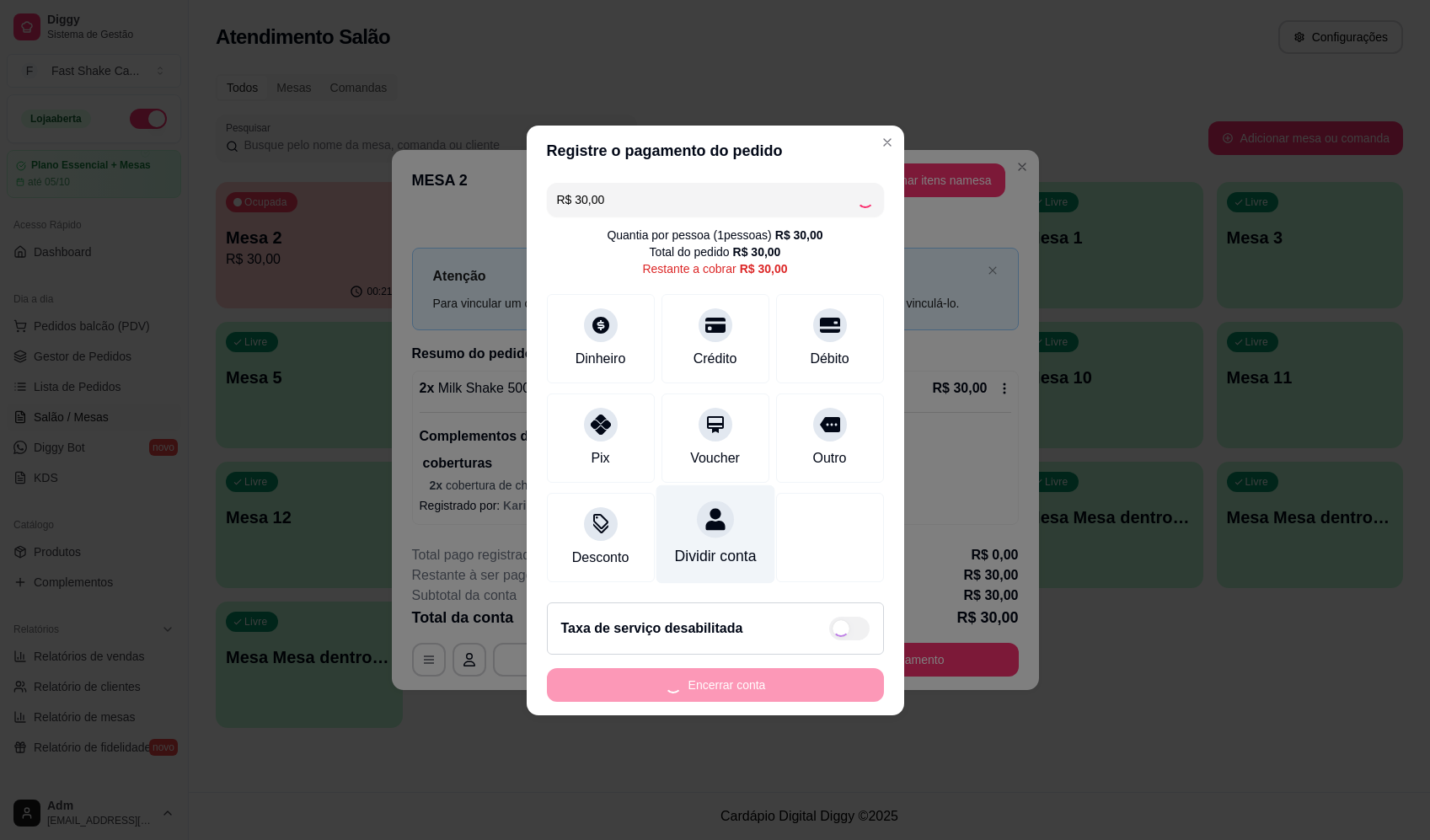
type input "R$ 0,00"
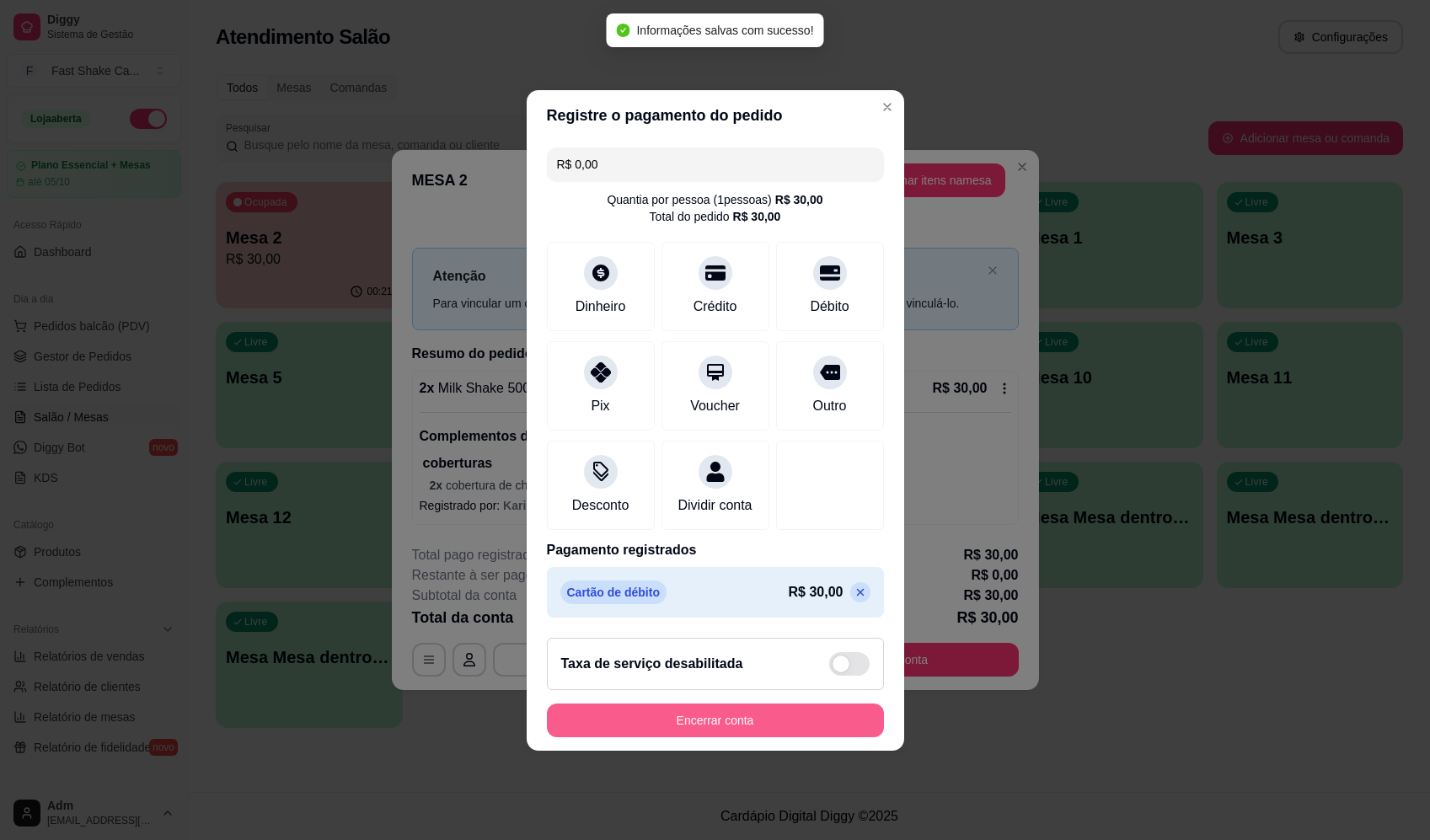
click at [795, 737] on button "Encerrar conta" at bounding box center [715, 721] width 337 height 34
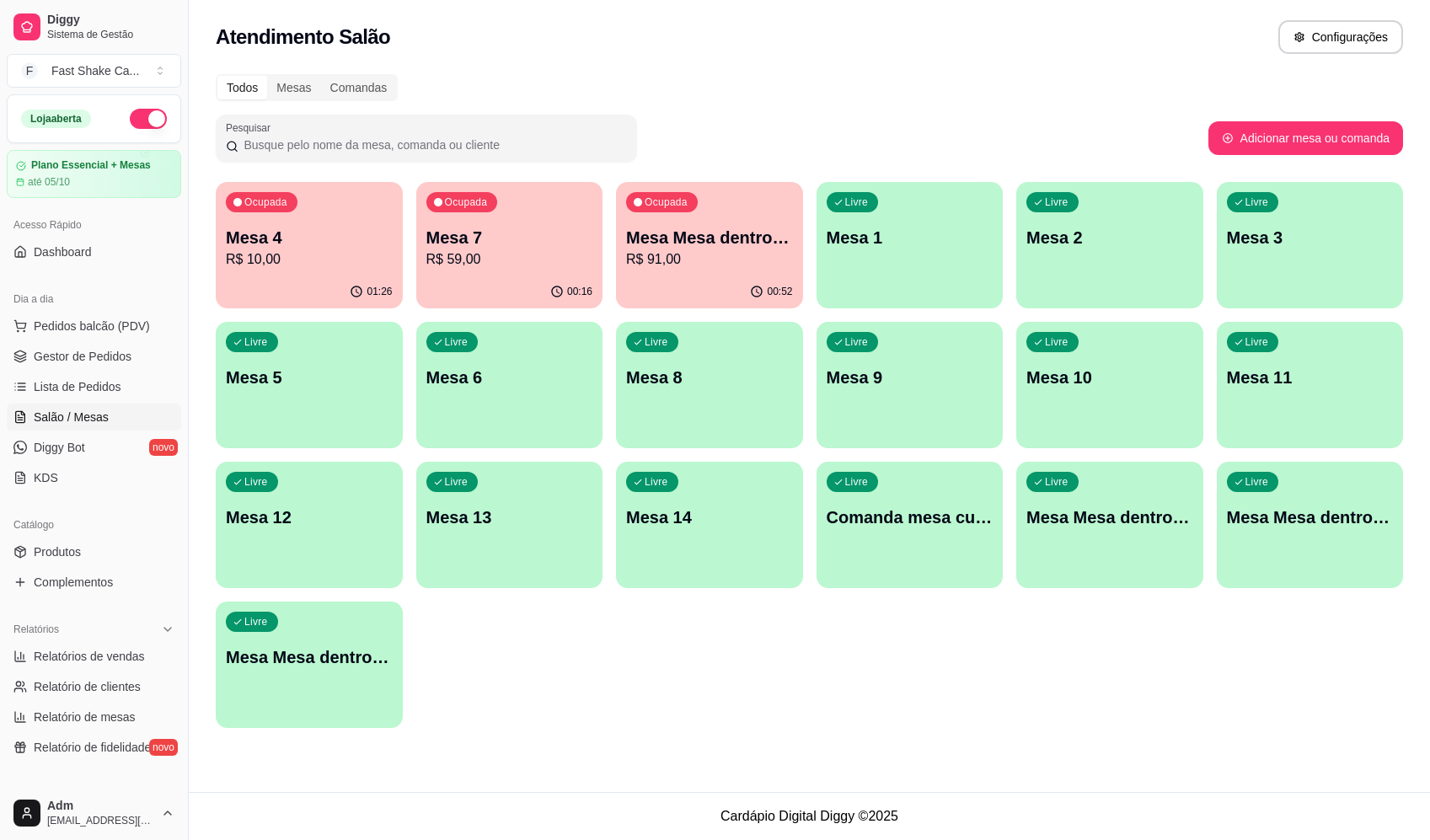
click at [709, 257] on p "R$ 91,00" at bounding box center [709, 259] width 167 height 21
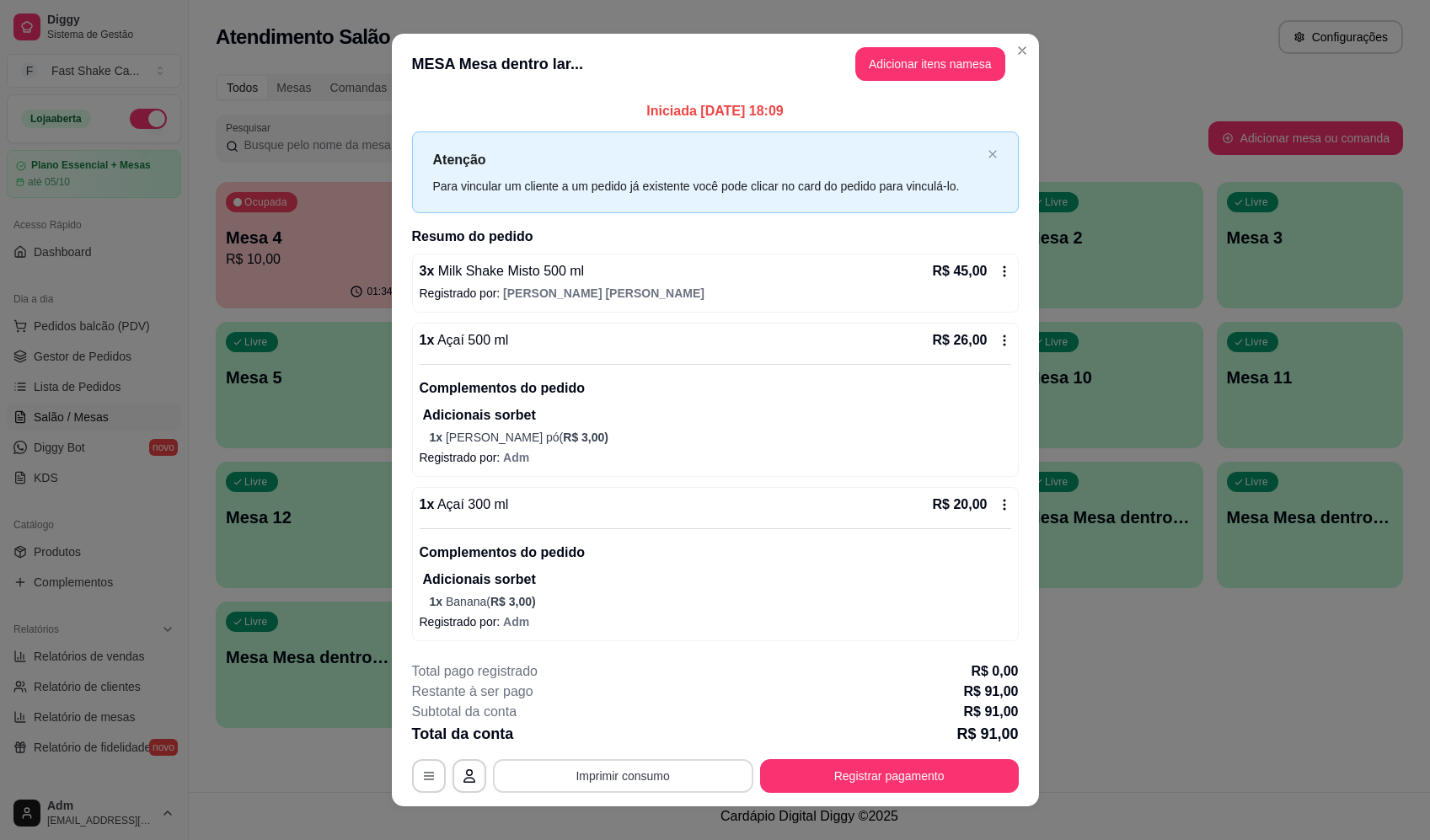
click at [696, 792] on button "Imprimir consumo" at bounding box center [624, 776] width 260 height 34
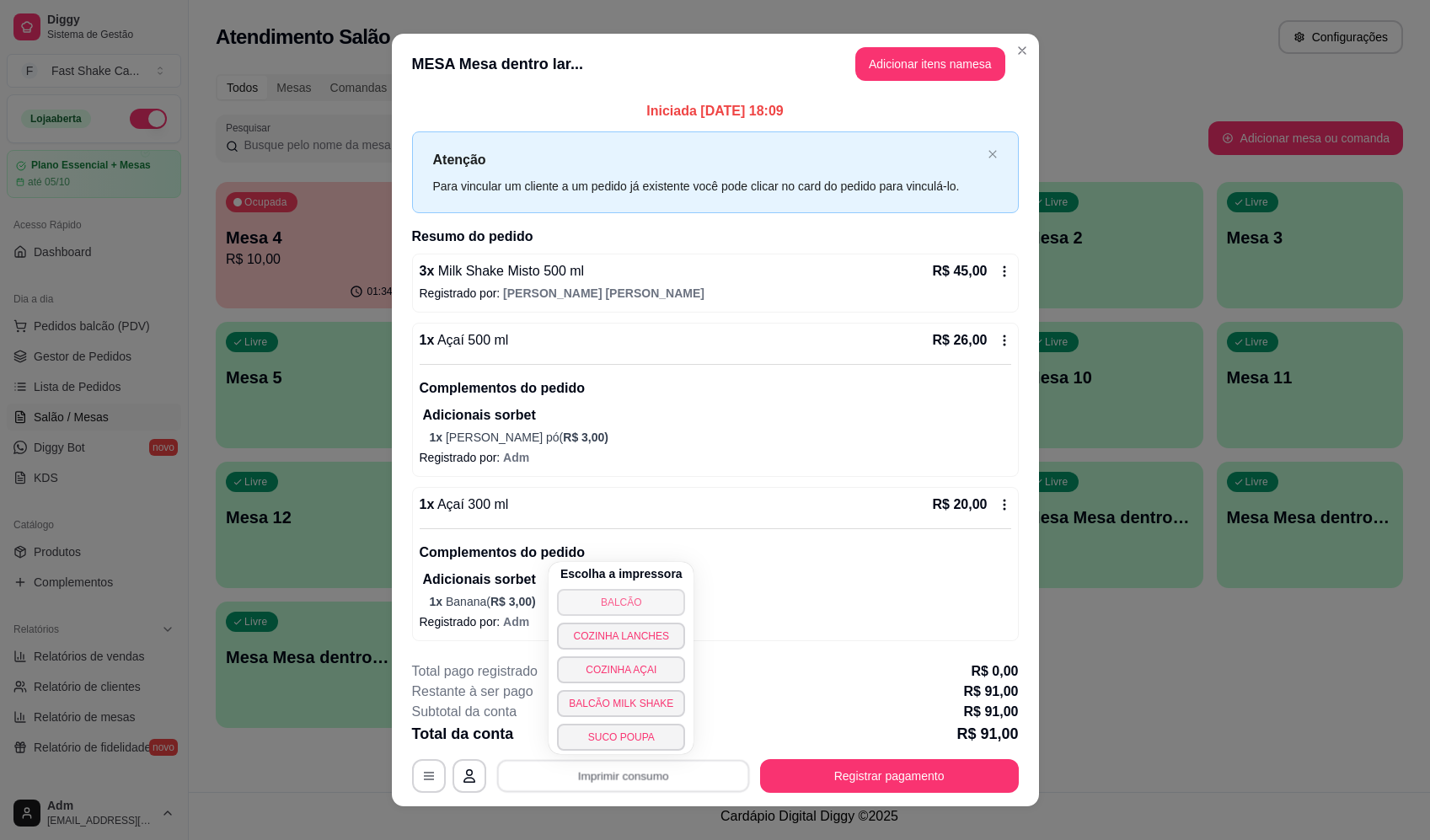
click at [649, 605] on button "BALCÃO" at bounding box center [622, 602] width 128 height 27
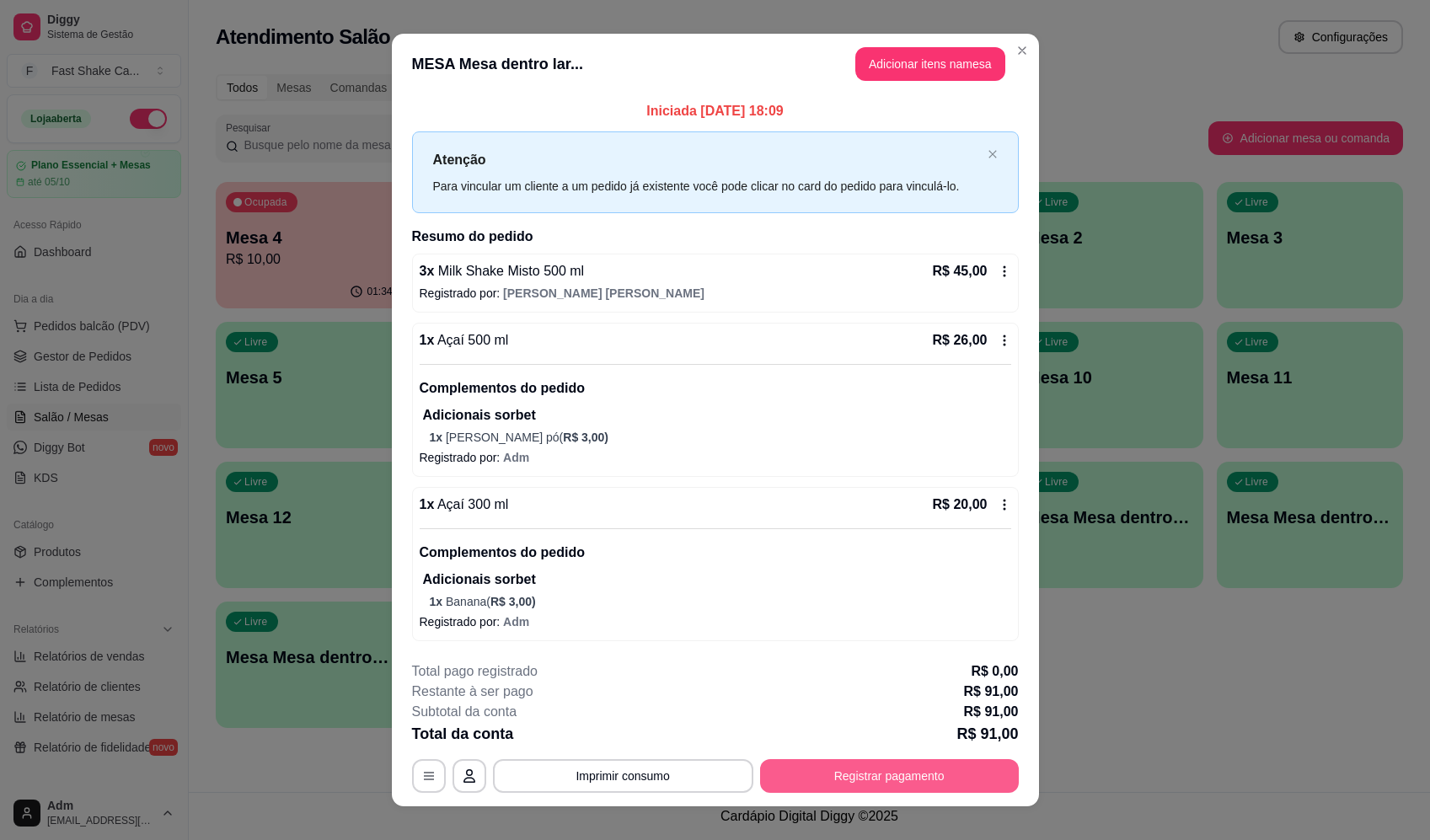
click at [879, 775] on button "Registrar pagamento" at bounding box center [889, 776] width 259 height 34
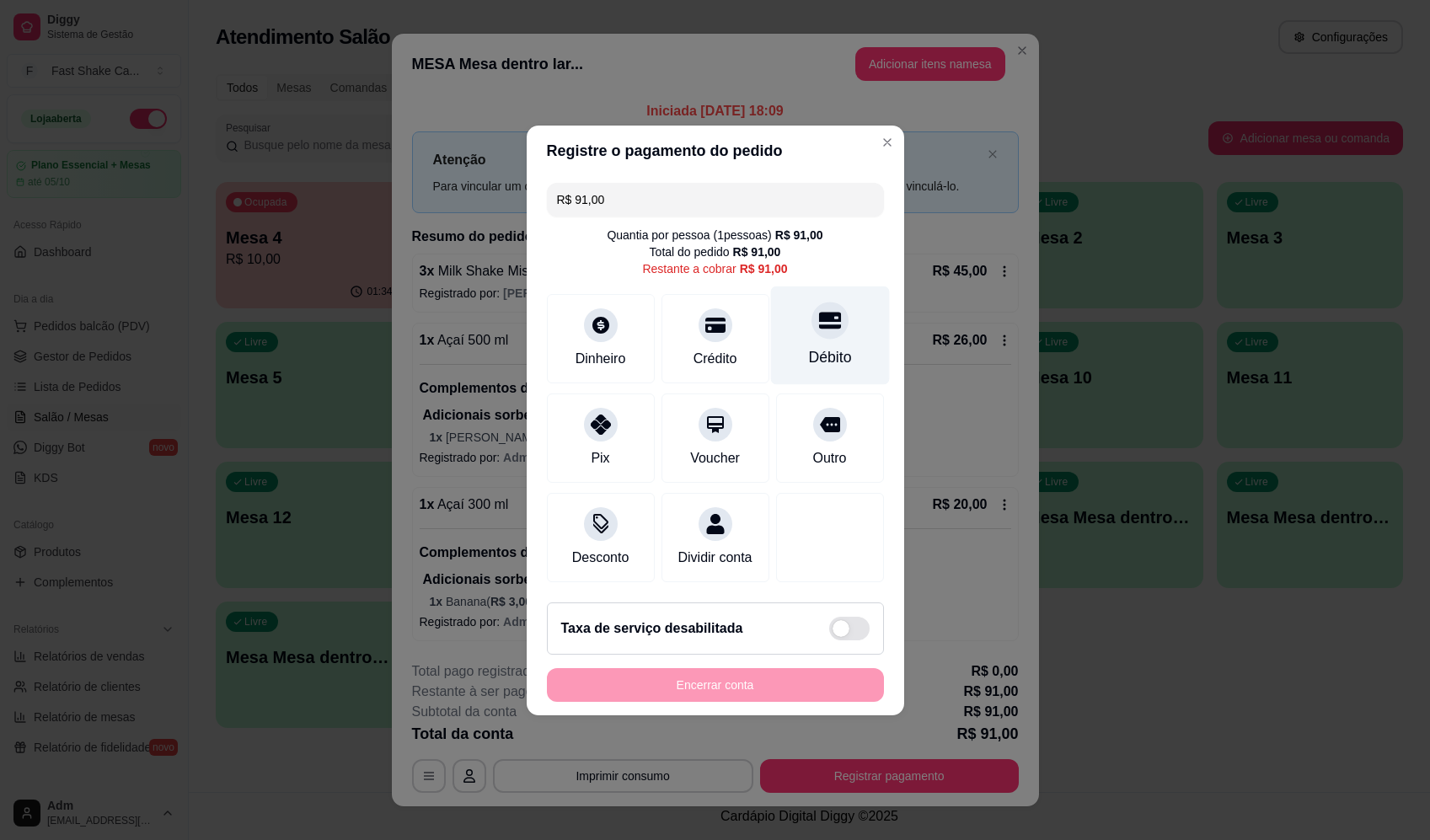
click at [821, 328] on div at bounding box center [831, 320] width 37 height 37
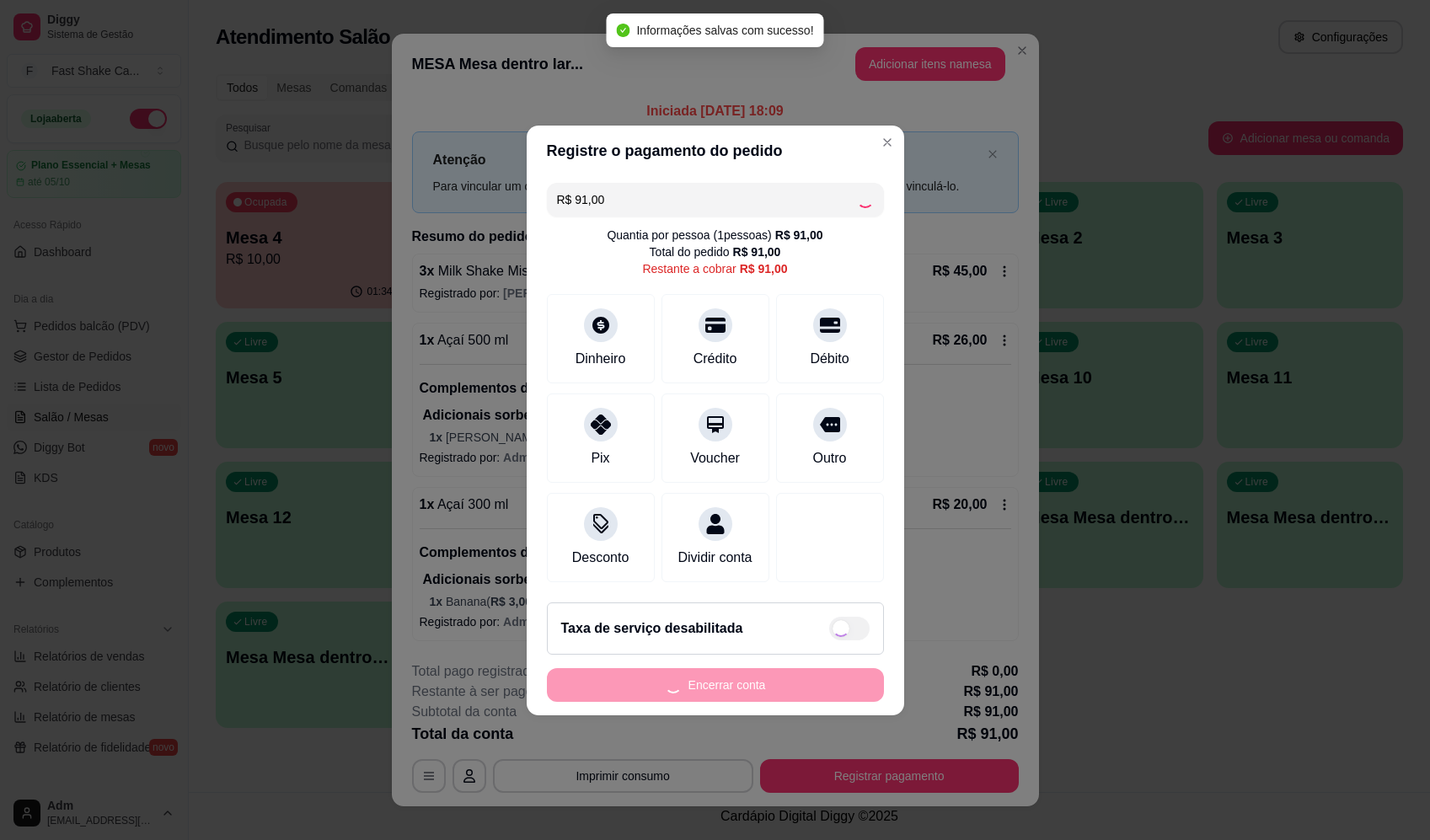
type input "R$ 0,00"
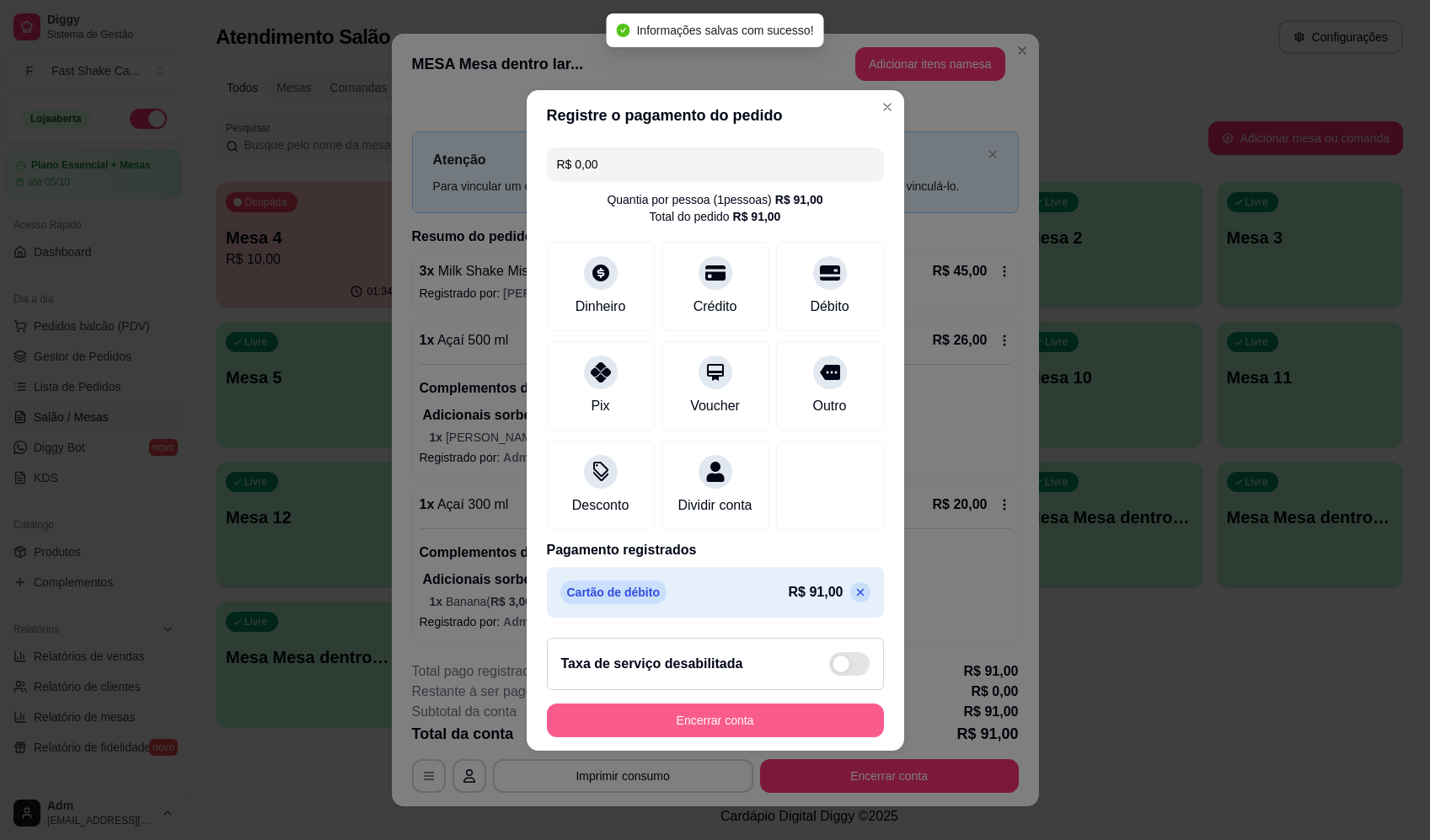
click at [778, 716] on button "Encerrar conta" at bounding box center [715, 721] width 337 height 34
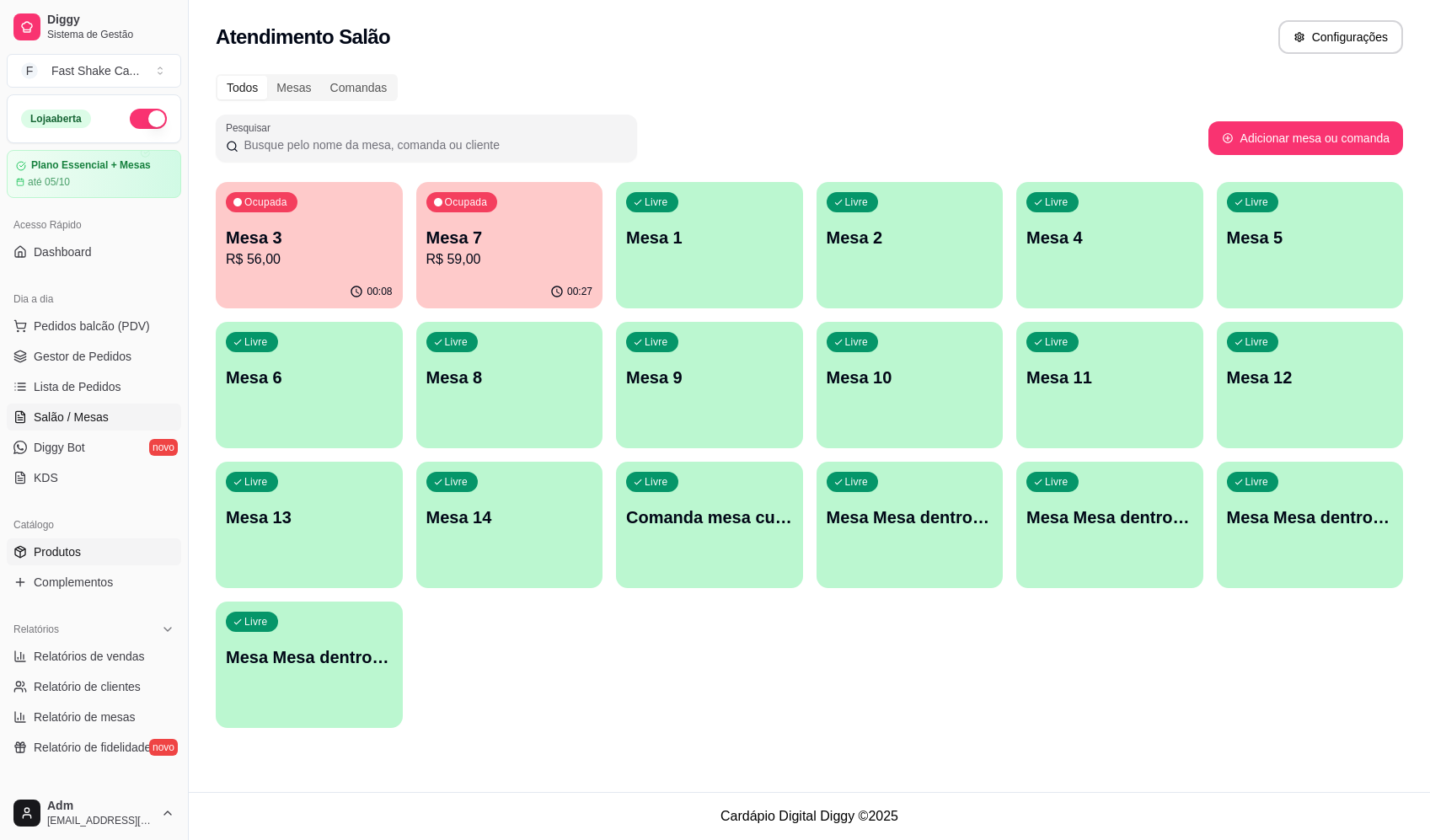
click at [68, 545] on span "Produtos" at bounding box center [57, 551] width 47 height 17
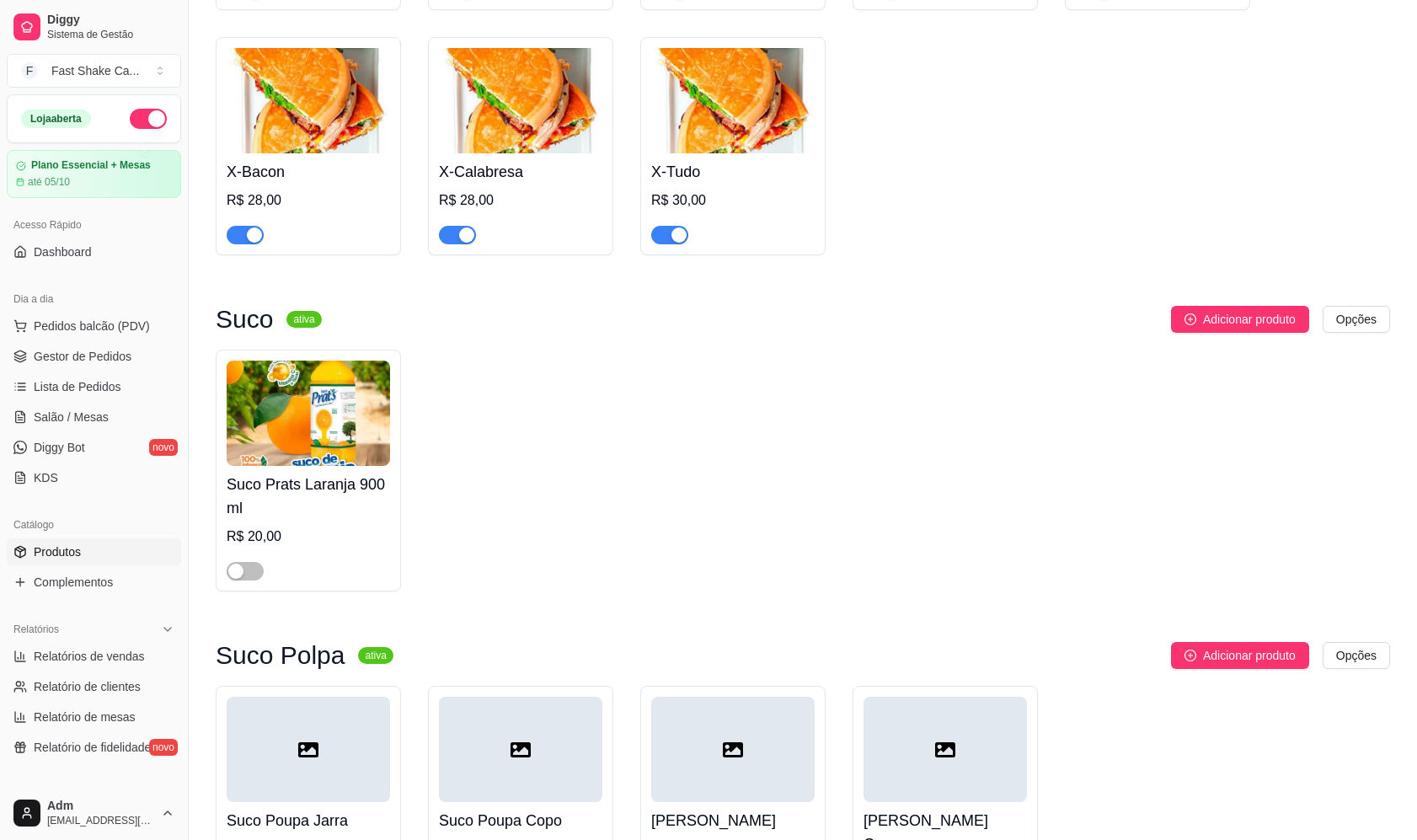
scroll to position [6403, 0]
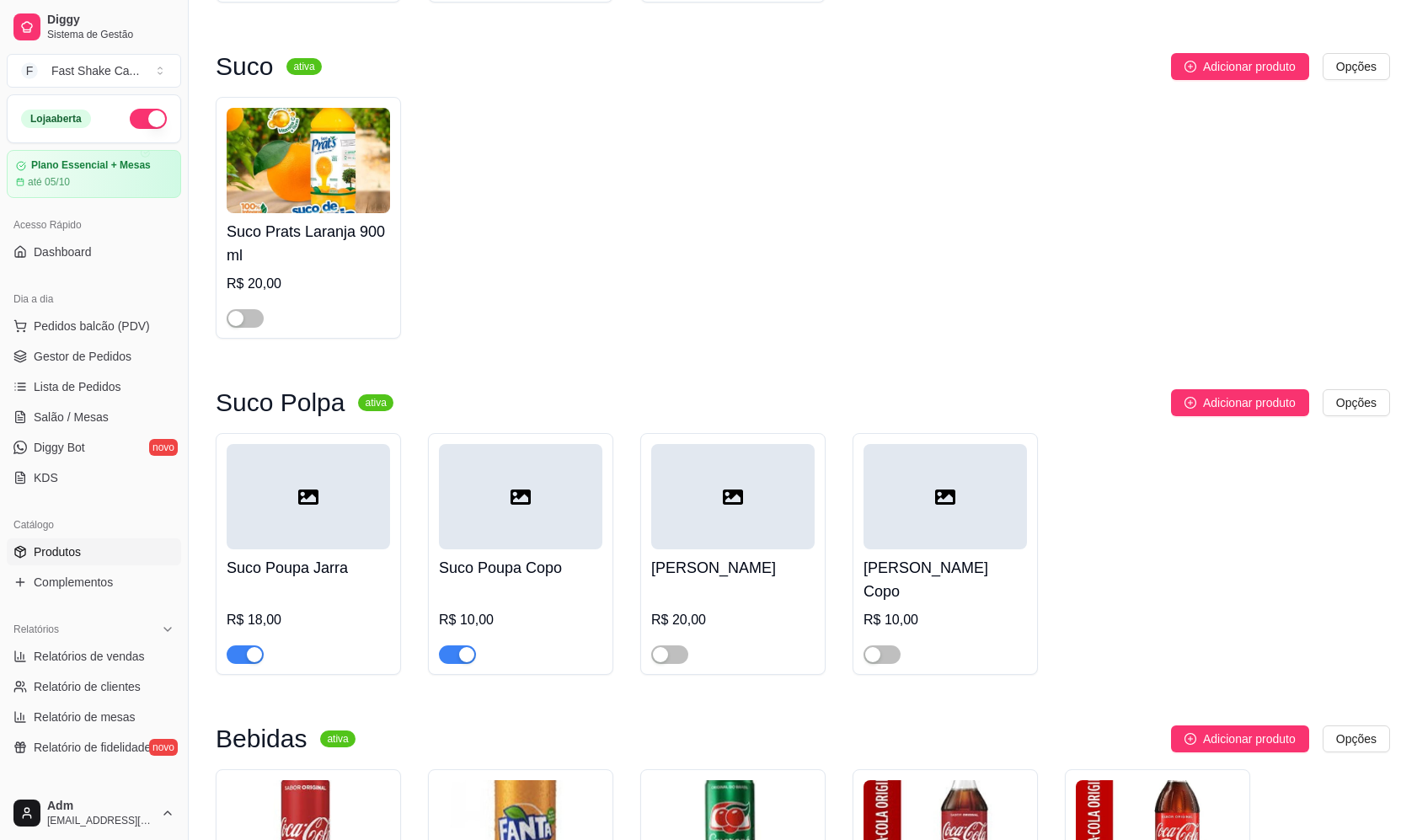
drag, startPoint x: 832, startPoint y: 258, endPoint x: 841, endPoint y: 254, distance: 9.8
click at [836, 256] on div "Suco Prats Laranja 900 ml R$ 20,00" at bounding box center [803, 218] width 1174 height 242
click at [60, 418] on span "Salão / Mesas" at bounding box center [71, 416] width 75 height 17
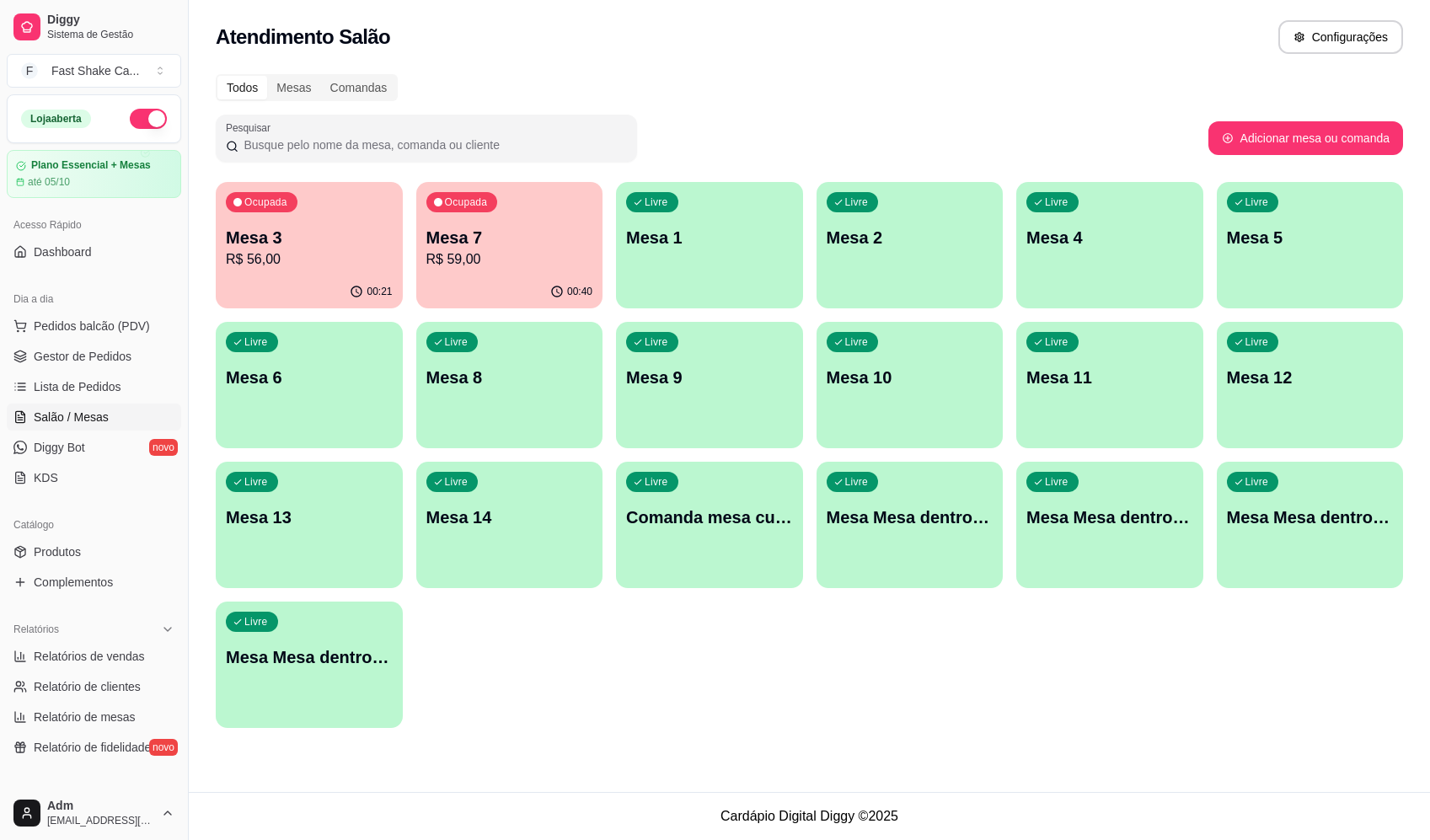
click at [467, 240] on p "Mesa 7" at bounding box center [509, 237] width 167 height 23
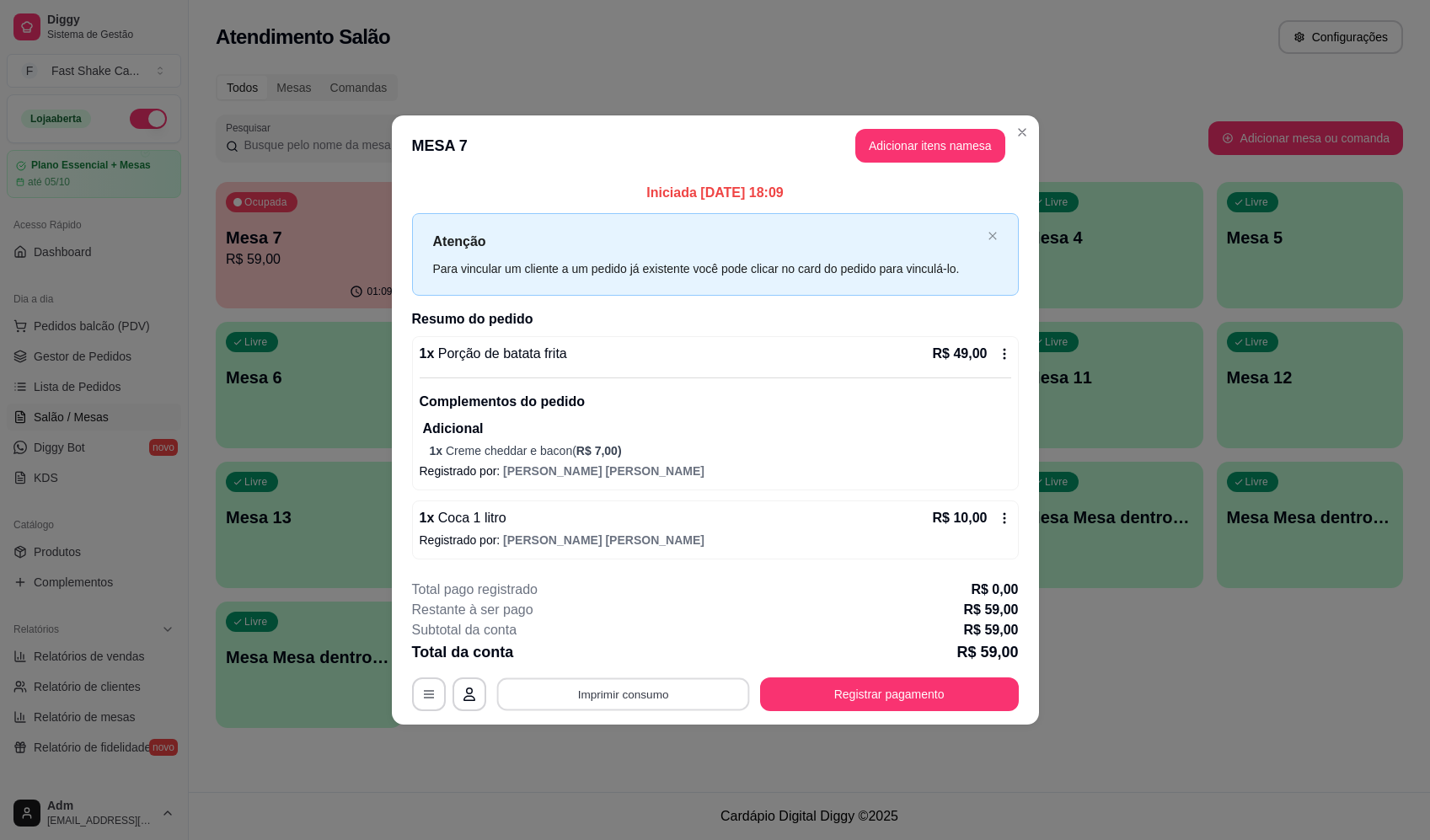
click at [630, 696] on button "Imprimir consumo" at bounding box center [623, 694] width 252 height 33
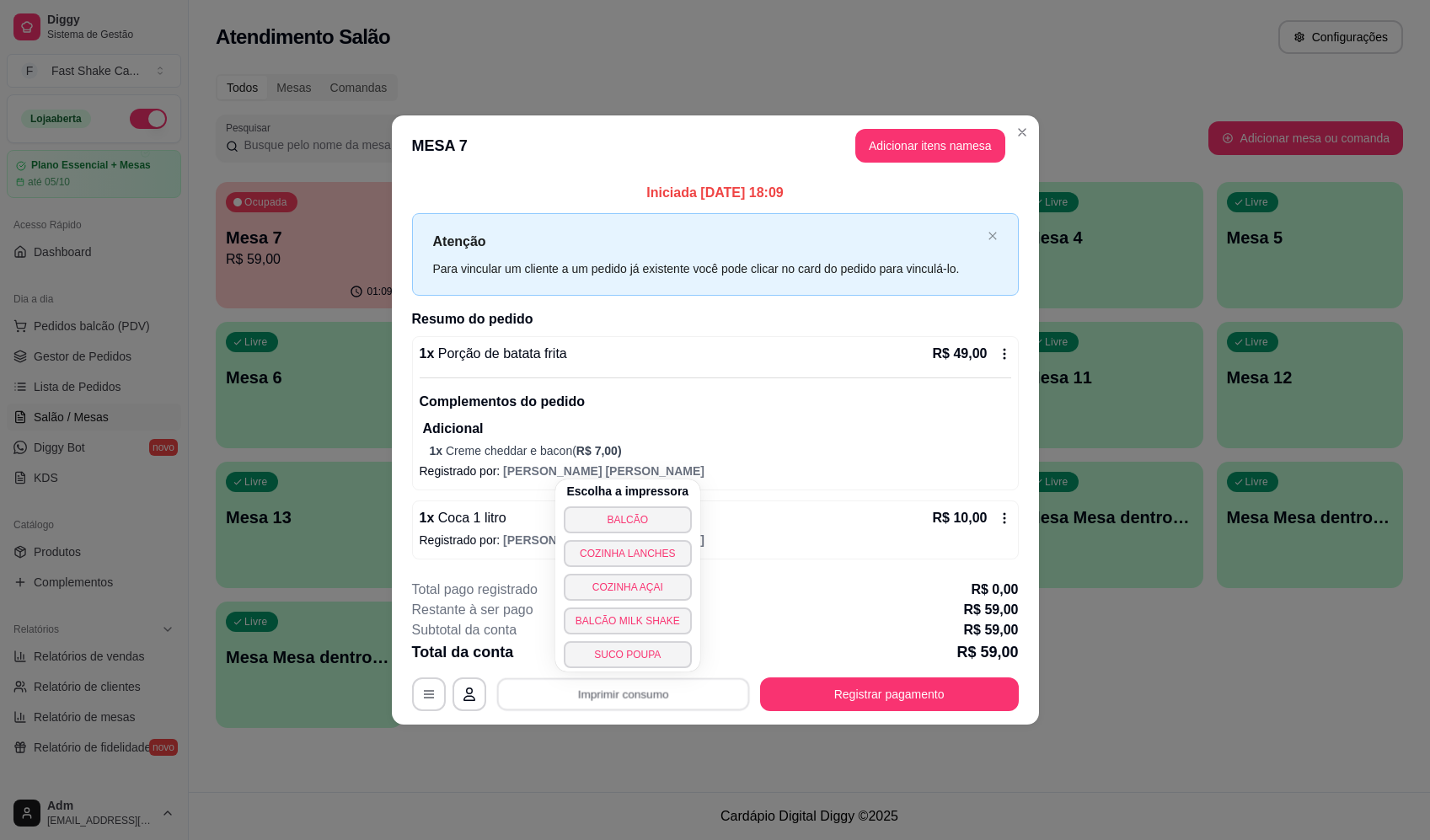
click at [636, 515] on button "BALCÃO" at bounding box center [628, 520] width 128 height 27
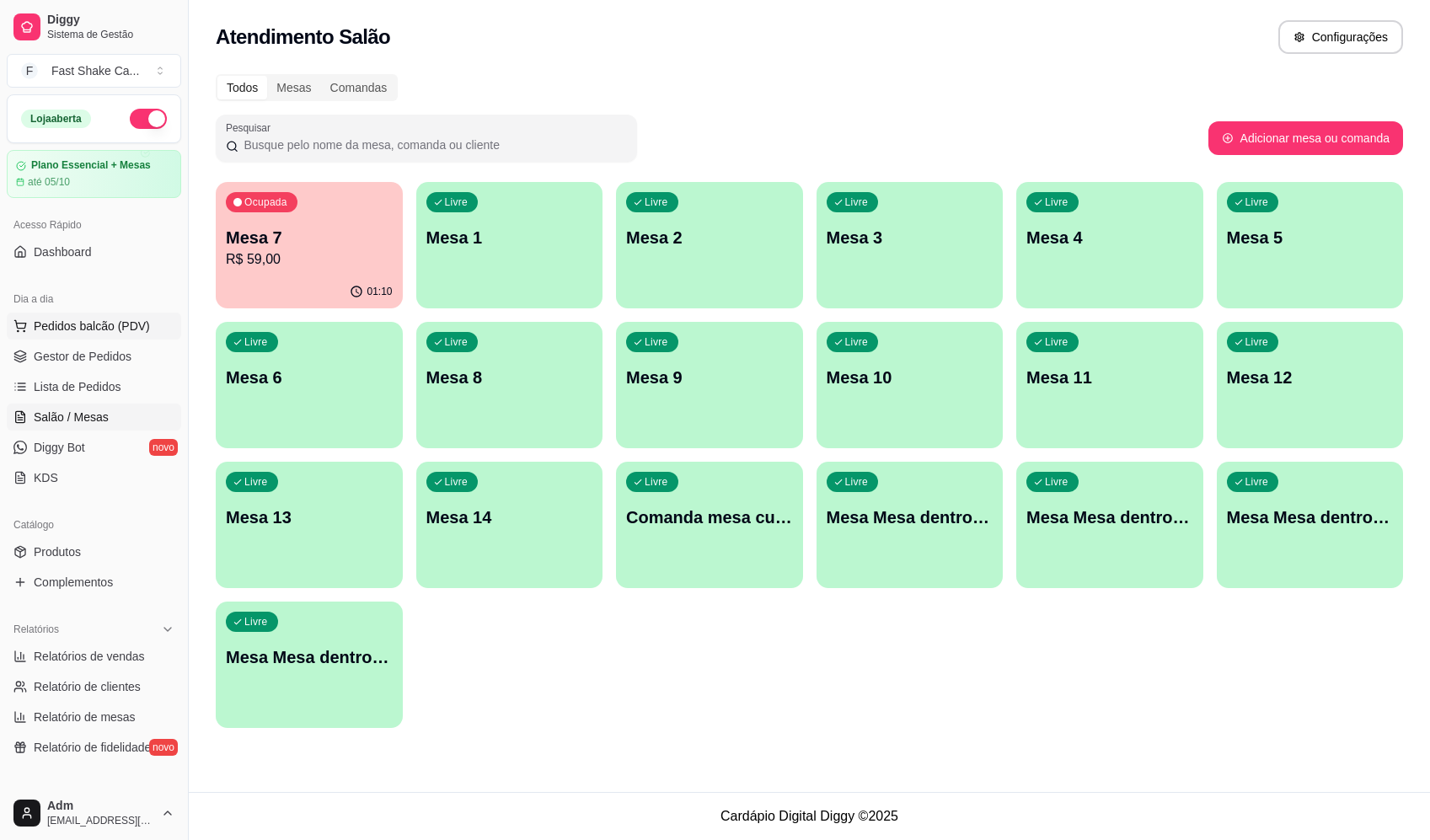
click at [80, 331] on span "Pedidos balcão (PDV)" at bounding box center [92, 325] width 116 height 17
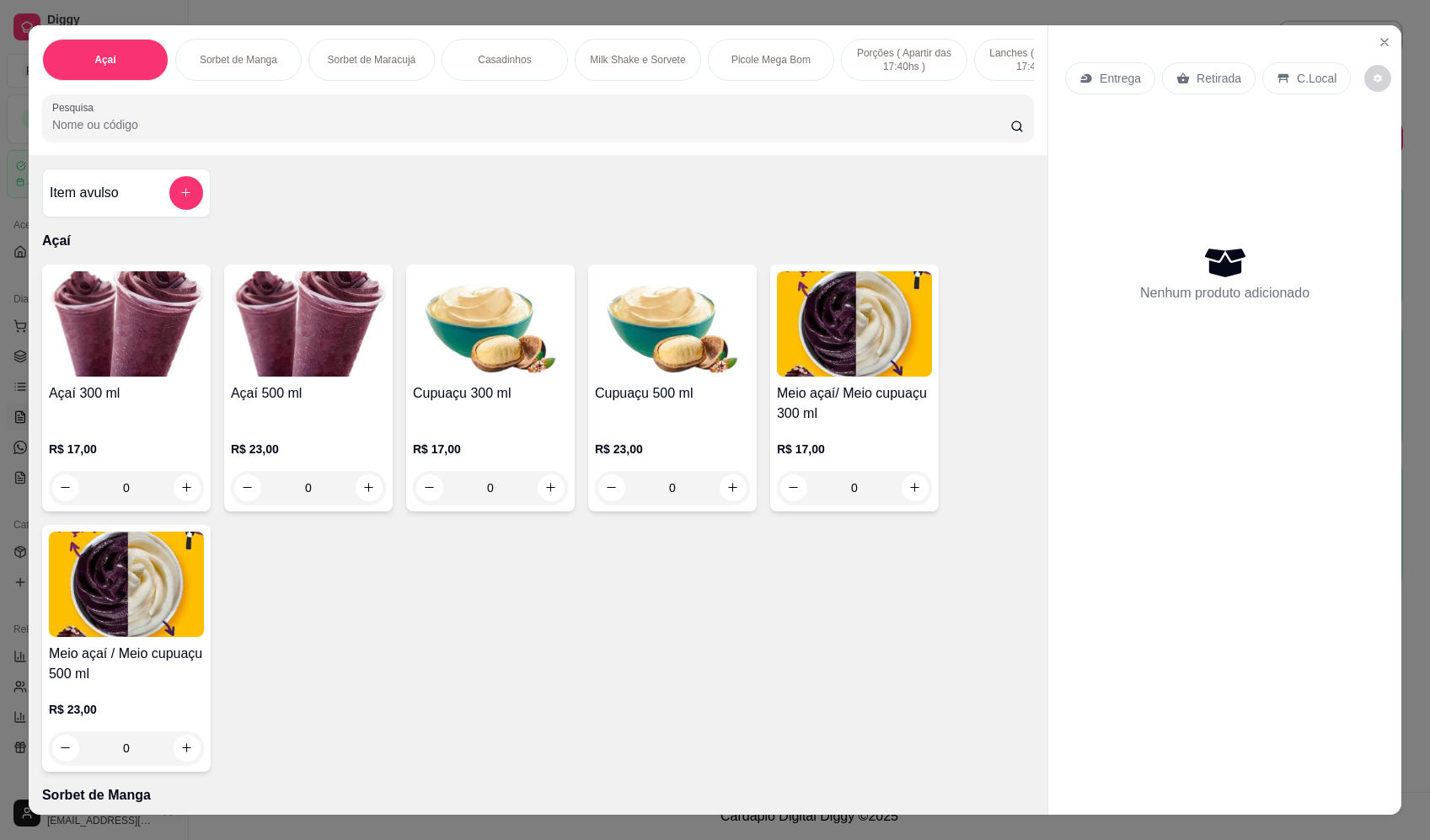
click at [434, 130] on input "Pesquisa" at bounding box center [532, 124] width 958 height 17
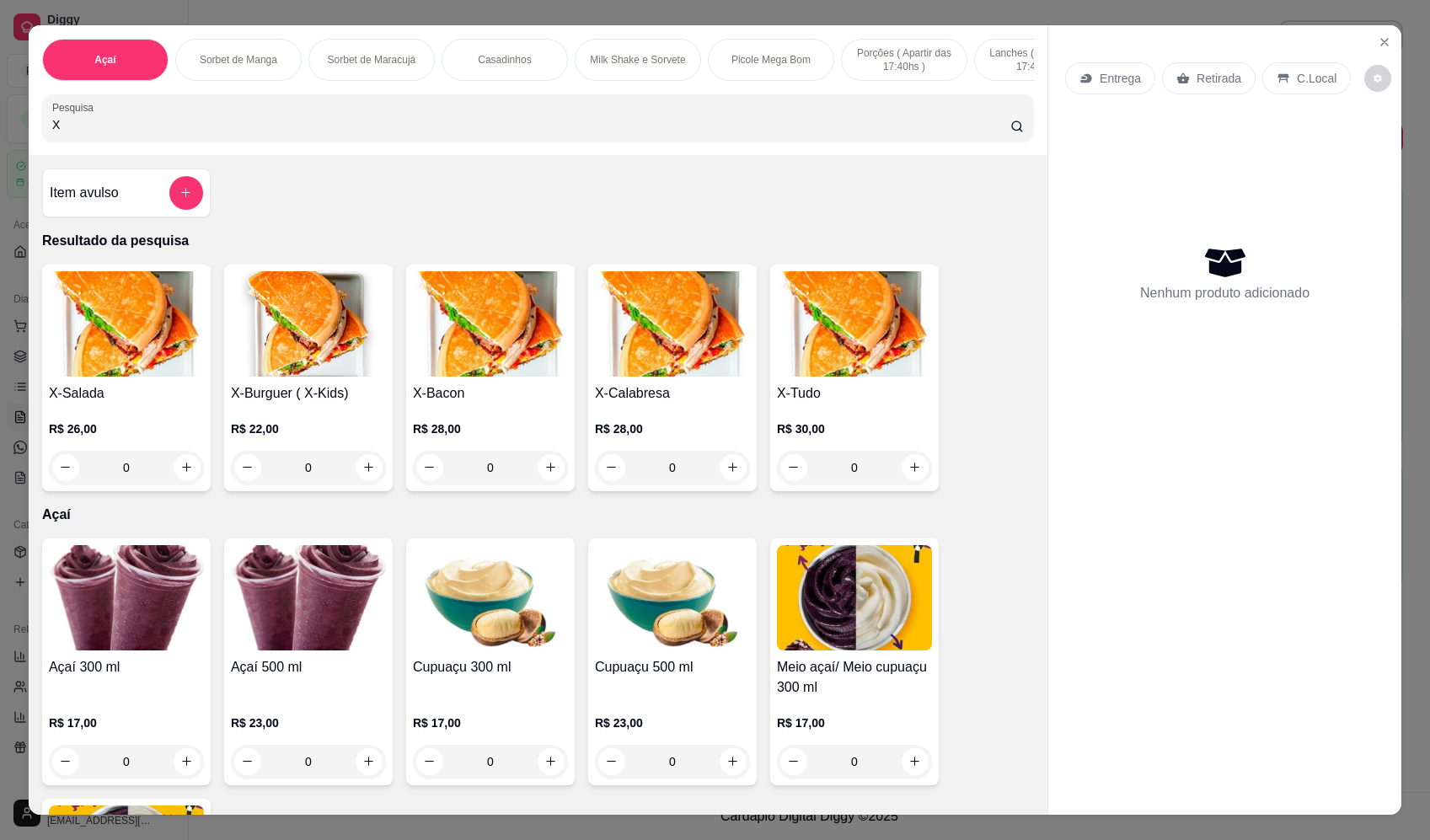
type input "X"
click at [910, 480] on div "0" at bounding box center [855, 468] width 155 height 34
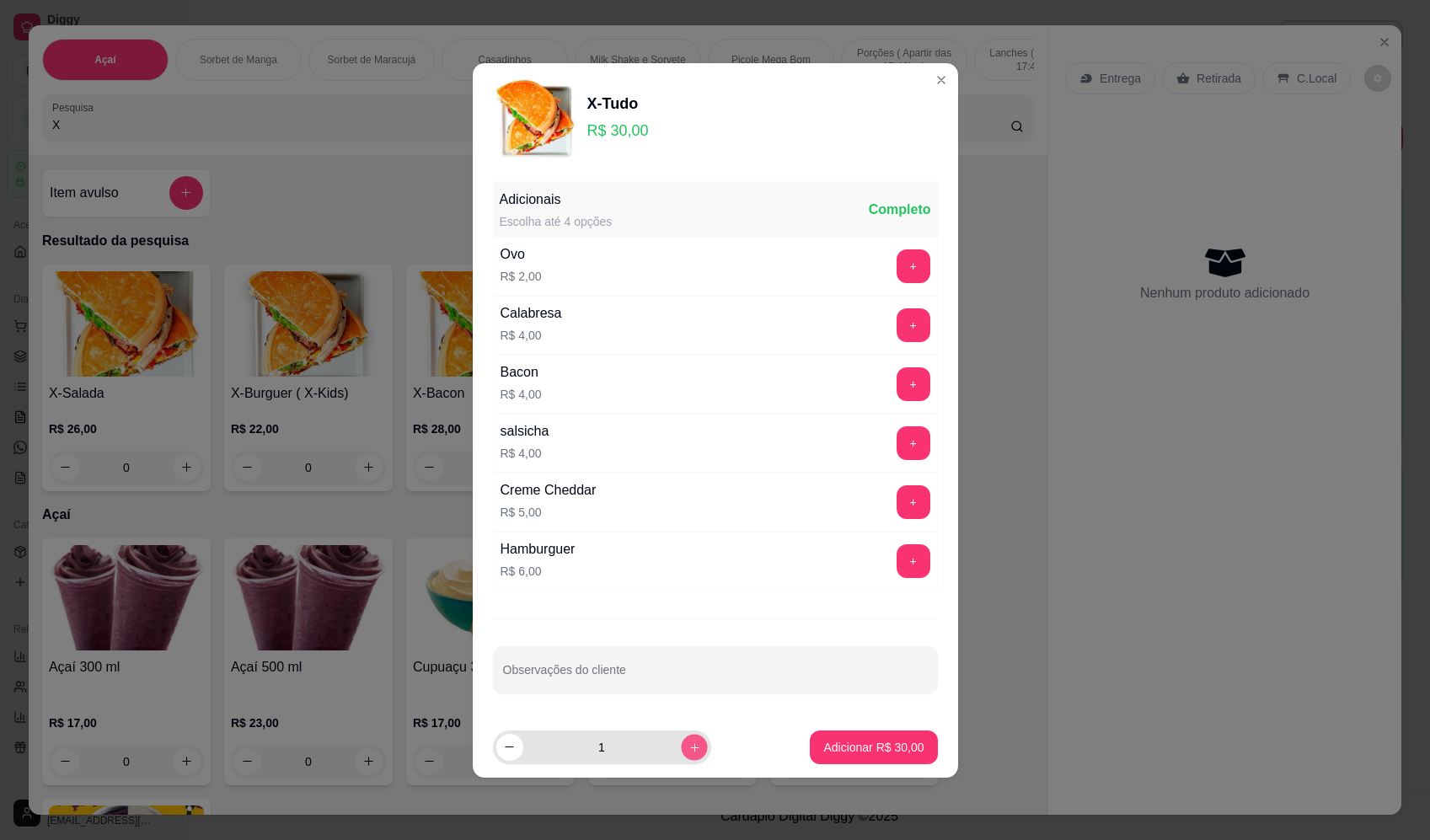
click at [688, 746] on icon "increase-product-quantity" at bounding box center [694, 747] width 12 height 12
type input "2"
click at [893, 746] on p "Adicionar R$ 60,00" at bounding box center [874, 747] width 98 height 16
type input "2"
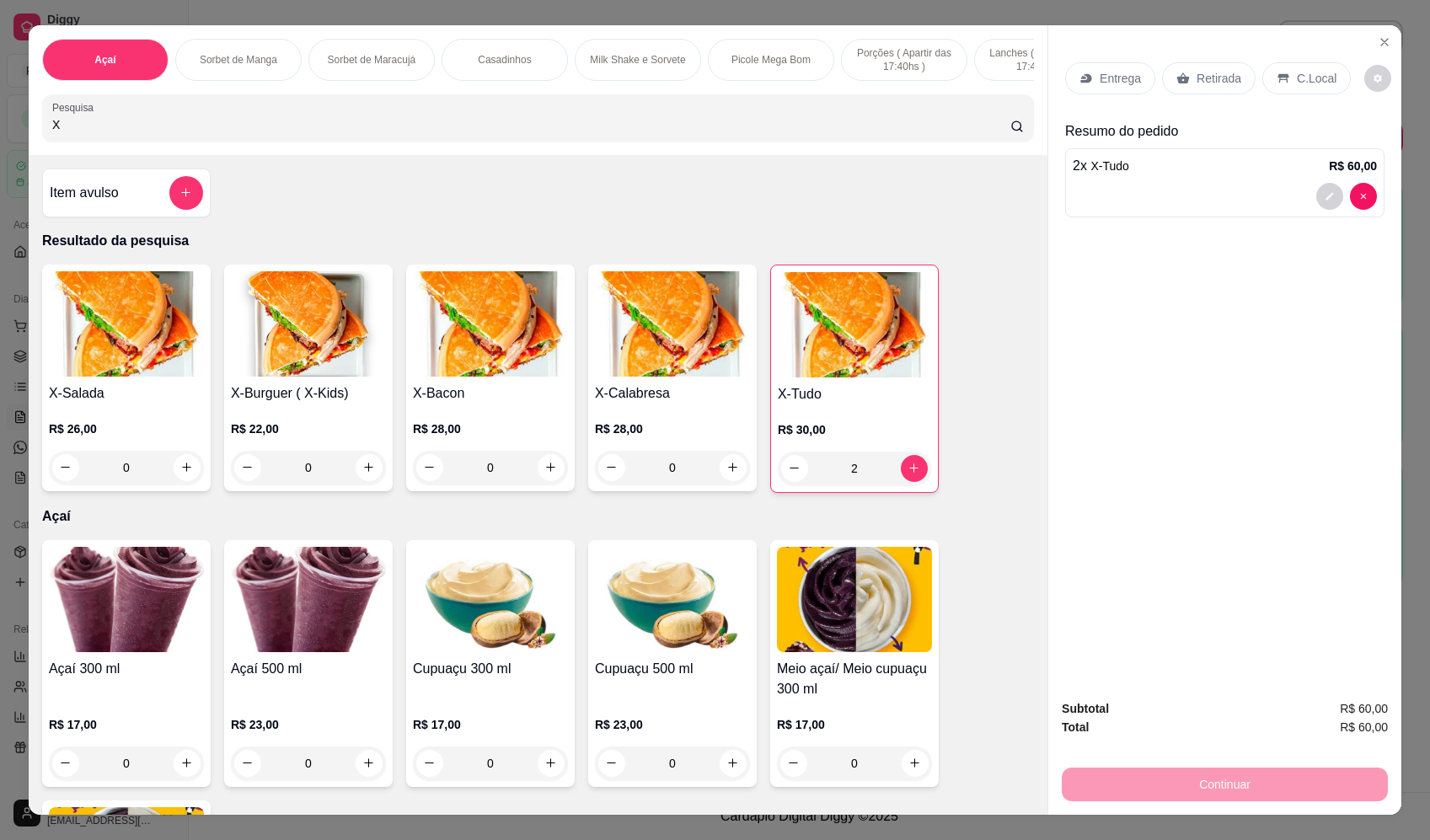
click at [1124, 76] on p "Entrega" at bounding box center [1120, 78] width 41 height 17
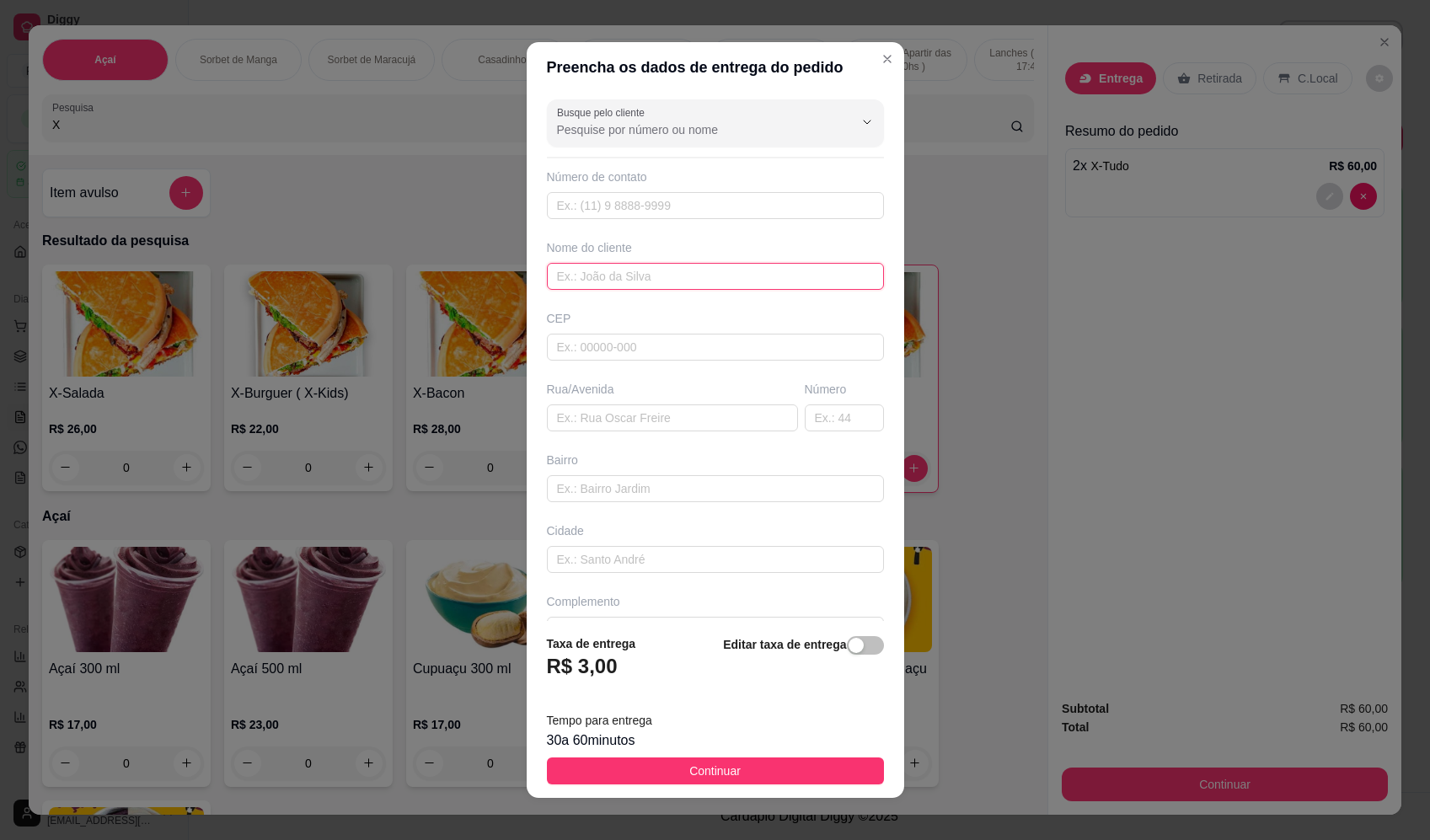
click at [717, 276] on input "text" at bounding box center [715, 276] width 337 height 27
type input "ALENCAR"
click at [649, 419] on input "text" at bounding box center [673, 418] width 252 height 27
paste input "rua assuncao 1167 casa de esquina"
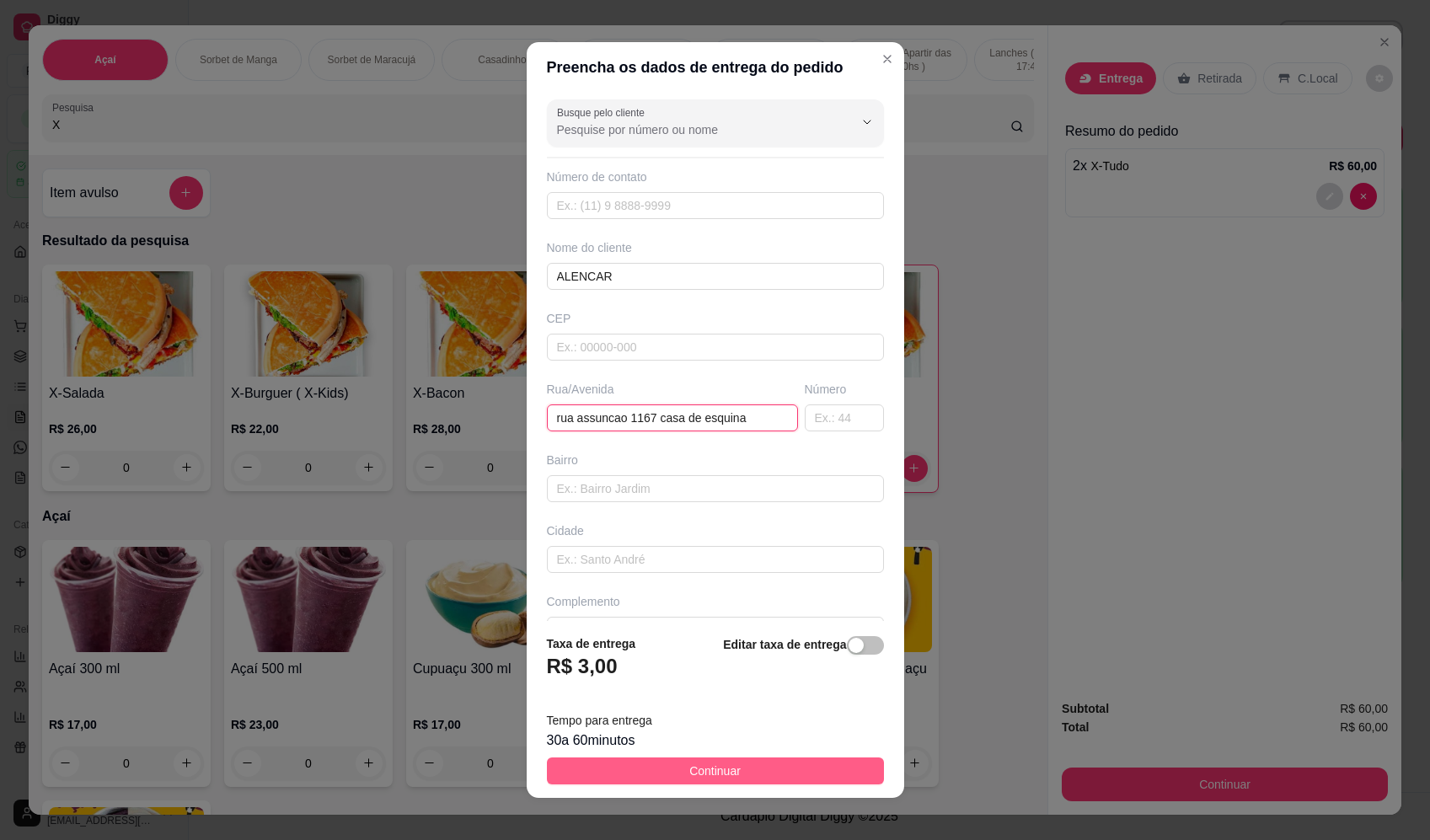
type input "rua assuncao 1167 casa de esquina"
click at [744, 766] on button "Continuar" at bounding box center [715, 770] width 337 height 27
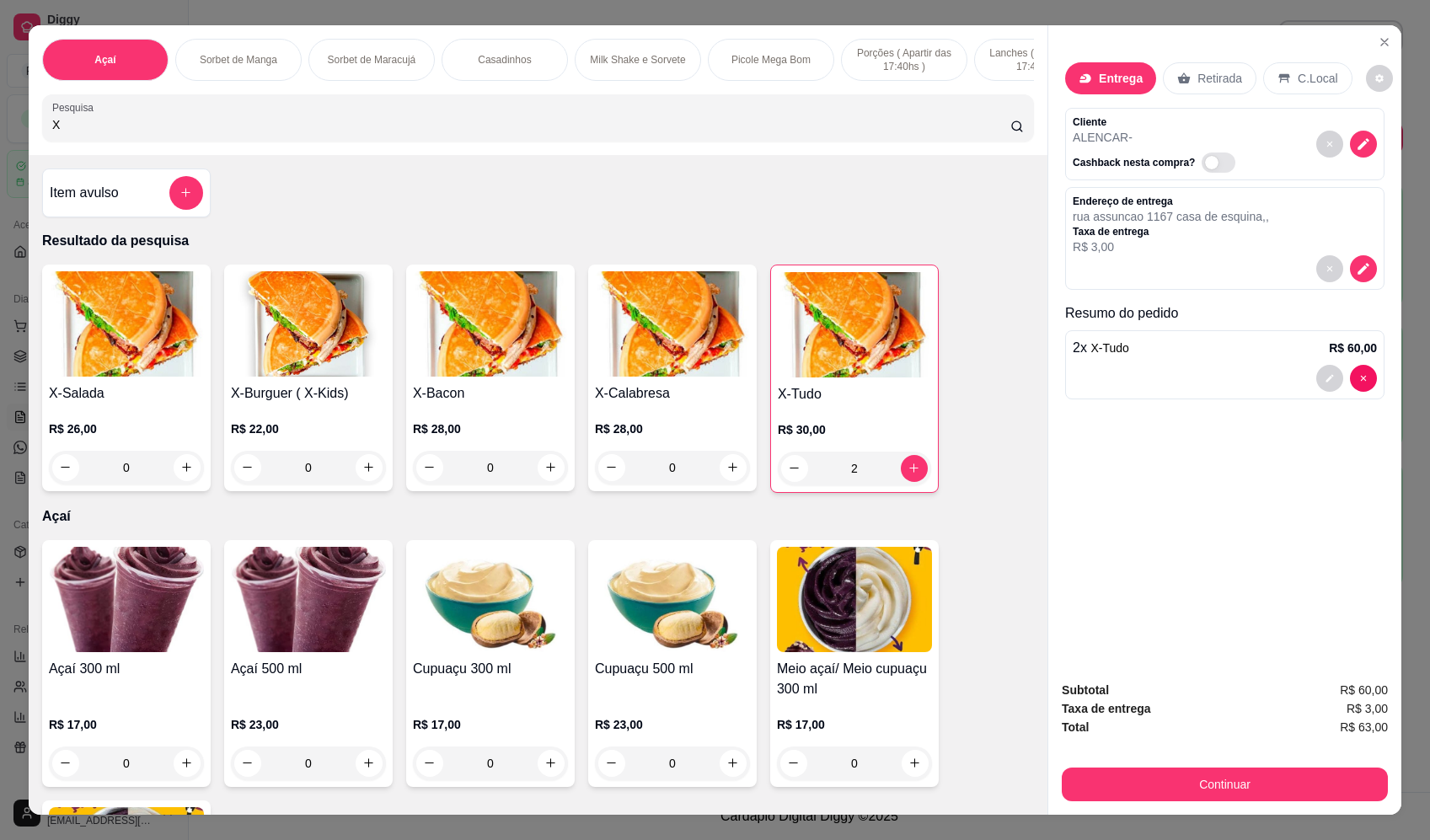
click at [35, 143] on div "Açaí Sorbet de Manga Sorbet de Maracujá Casadinhos Milk Shake e Sorvete Picole …" at bounding box center [538, 90] width 1019 height 130
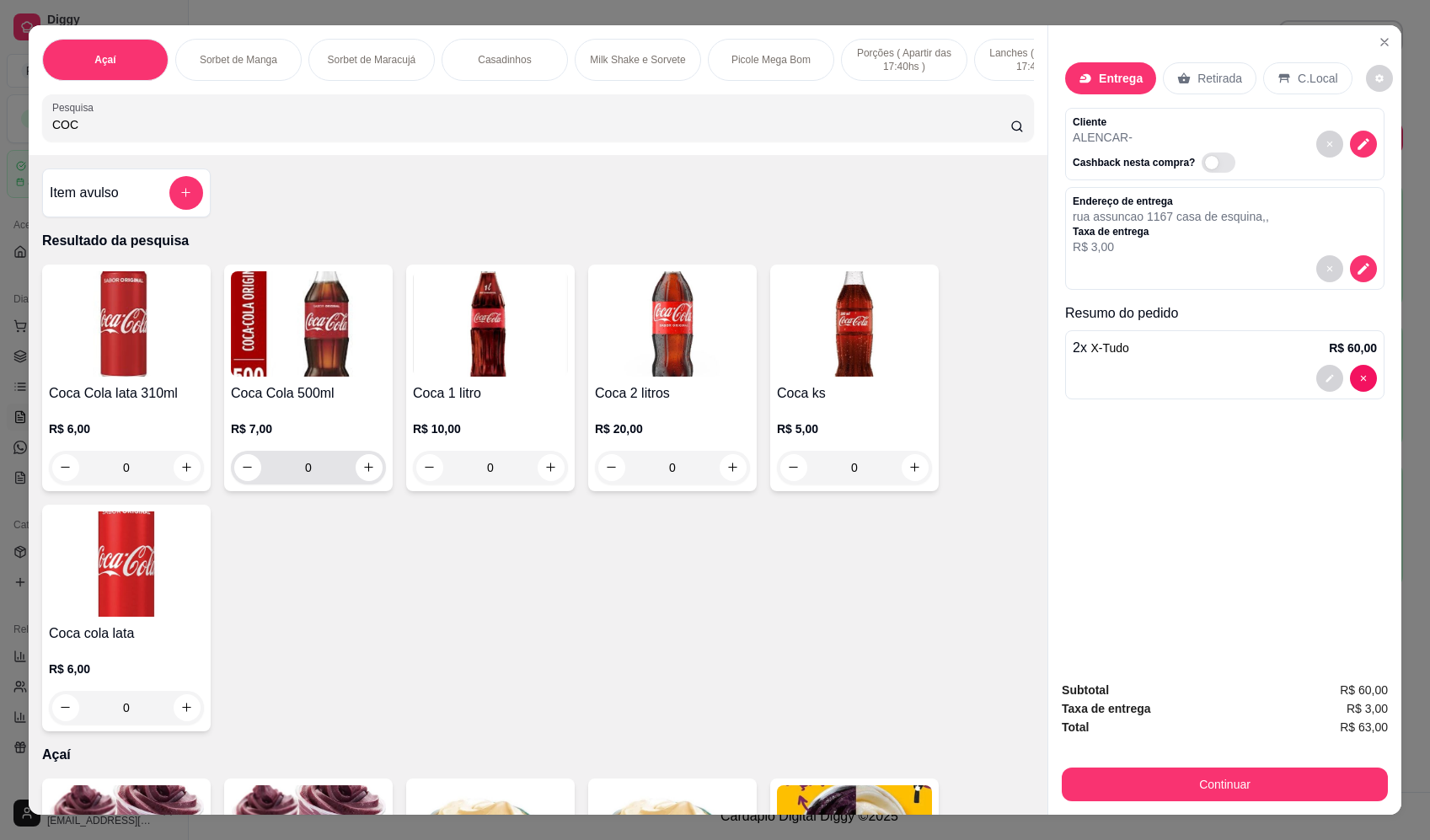
type input "COC"
click at [363, 474] on icon "increase-product-quantity" at bounding box center [369, 468] width 12 height 12
type input "1"
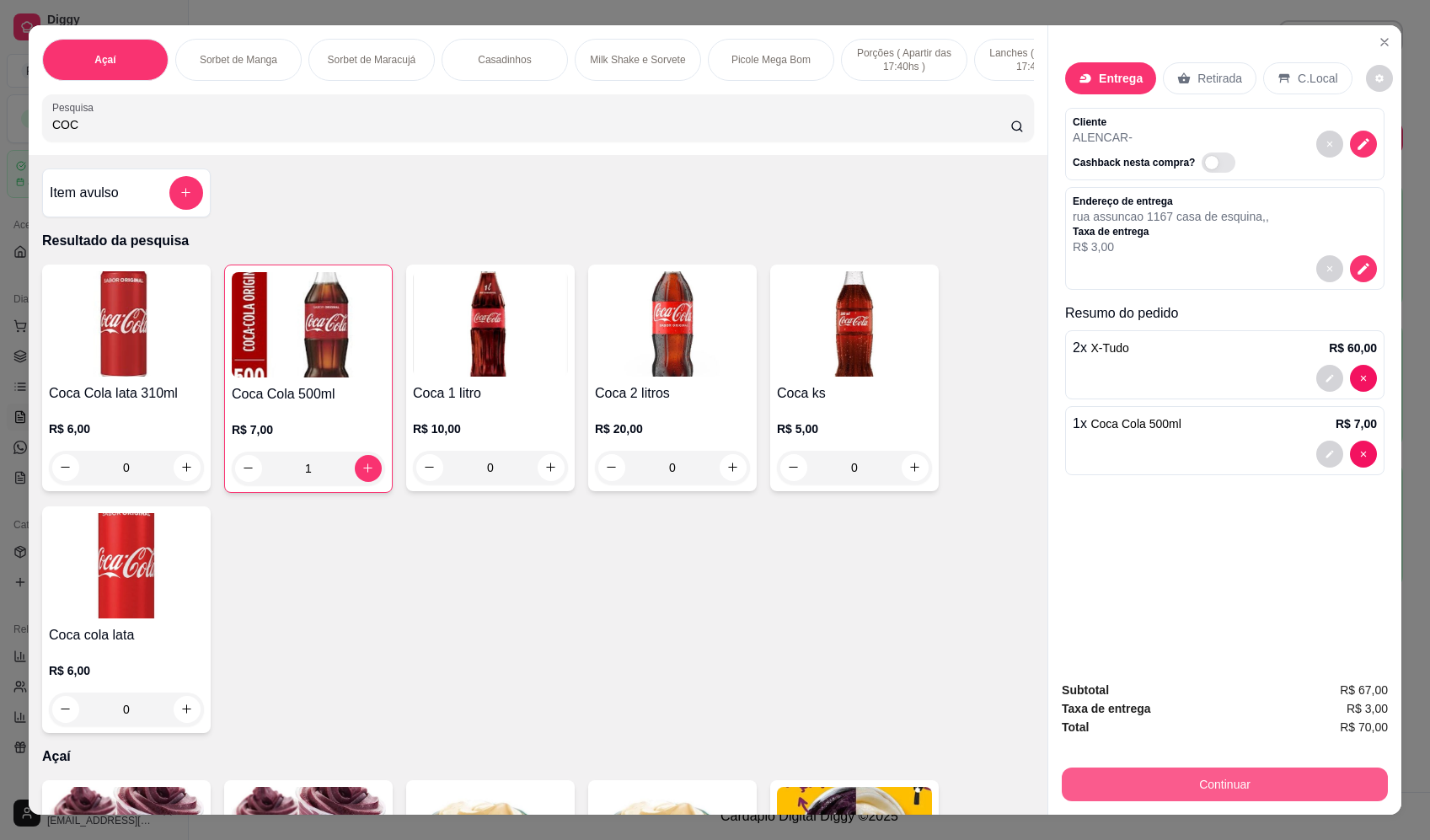
click at [1282, 803] on div "Subtotal R$ 67,00 Taxa de entrega R$ 3,00 Total R$ 70,00 Continuar" at bounding box center [1225, 740] width 353 height 147
click at [1278, 787] on button "Continuar" at bounding box center [1226, 785] width 327 height 34
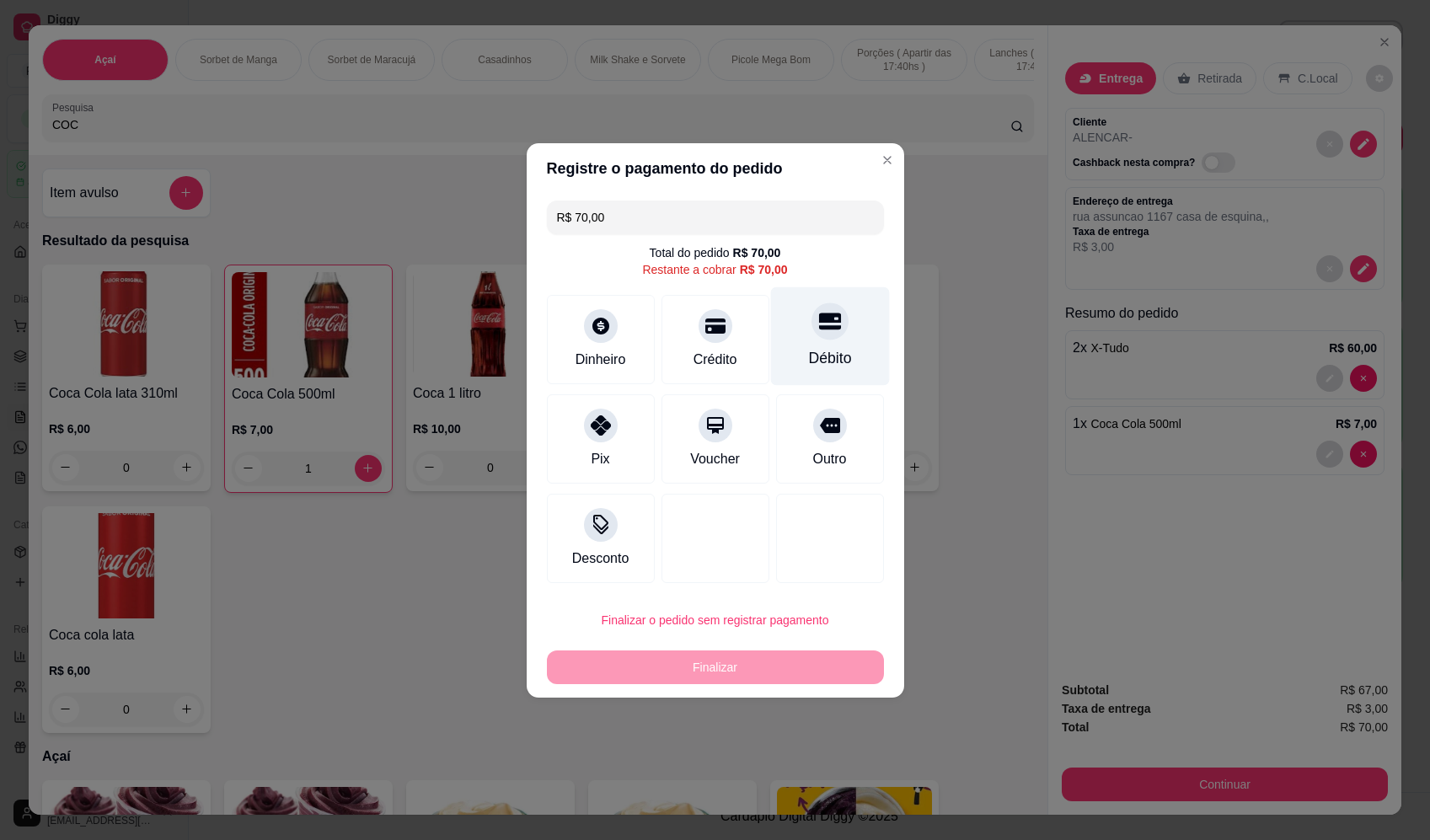
click at [837, 325] on div at bounding box center [831, 321] width 37 height 37
type input "R$ 0,00"
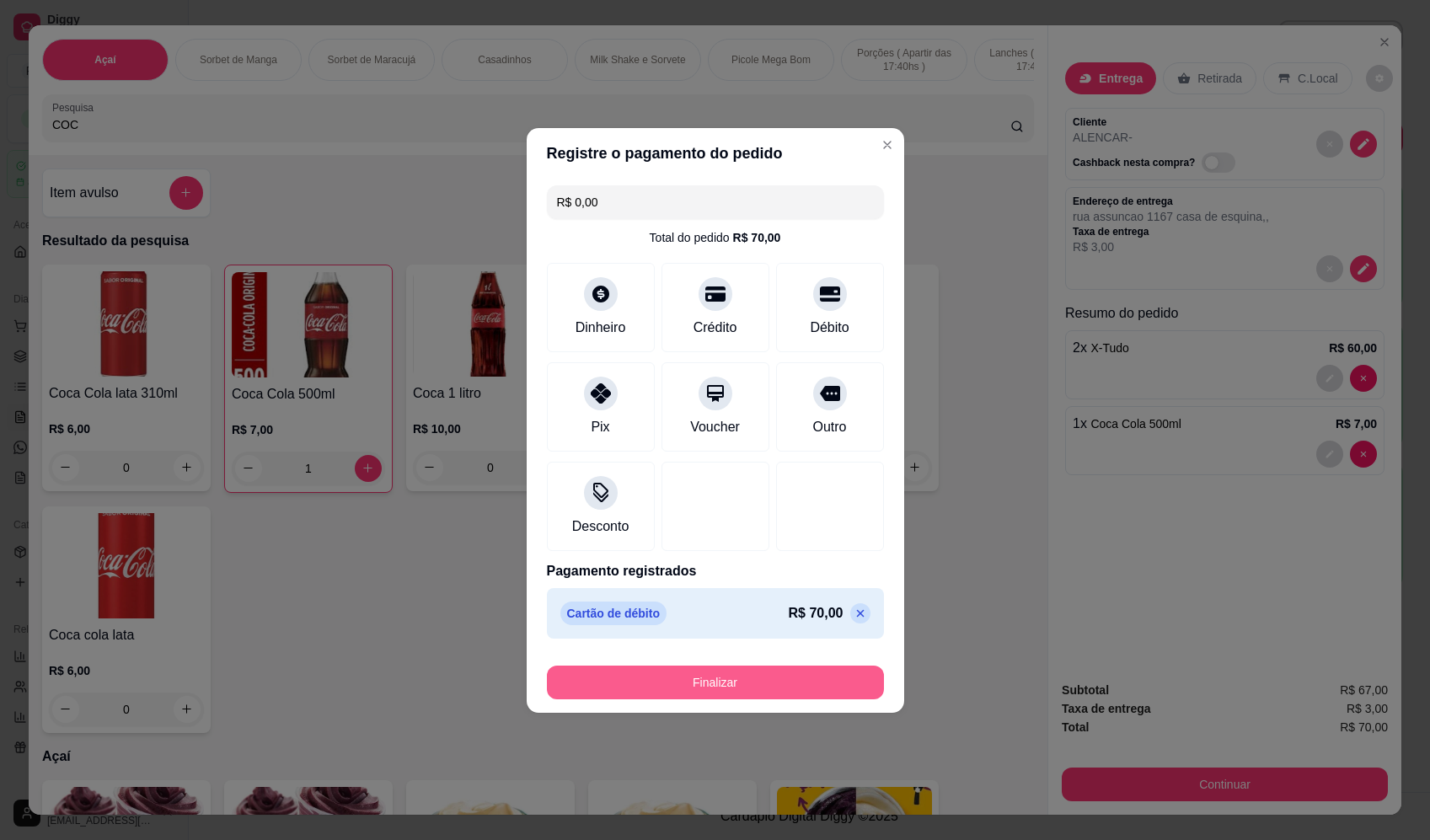
click at [800, 683] on button "Finalizar" at bounding box center [715, 682] width 337 height 34
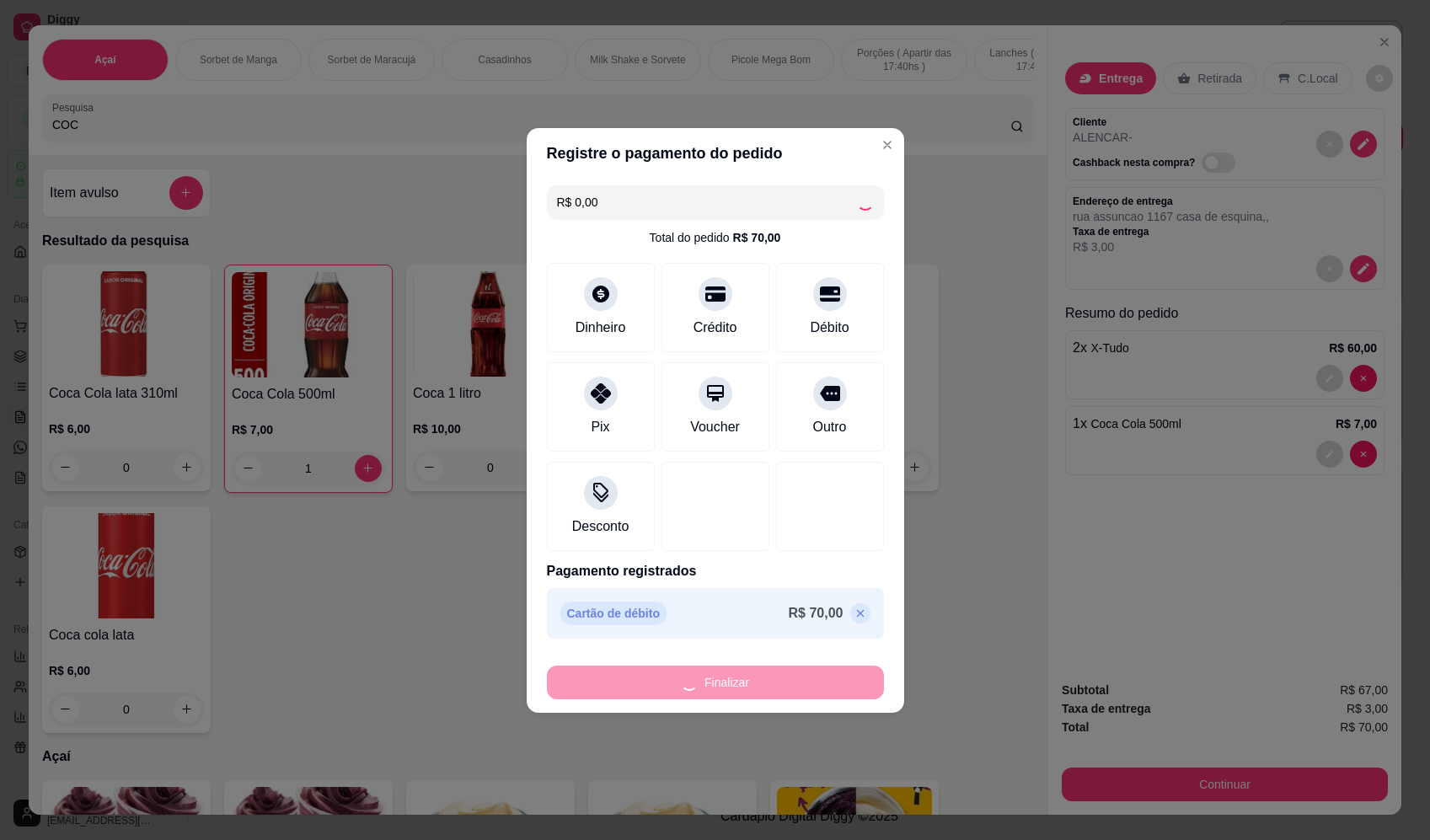
type input "0"
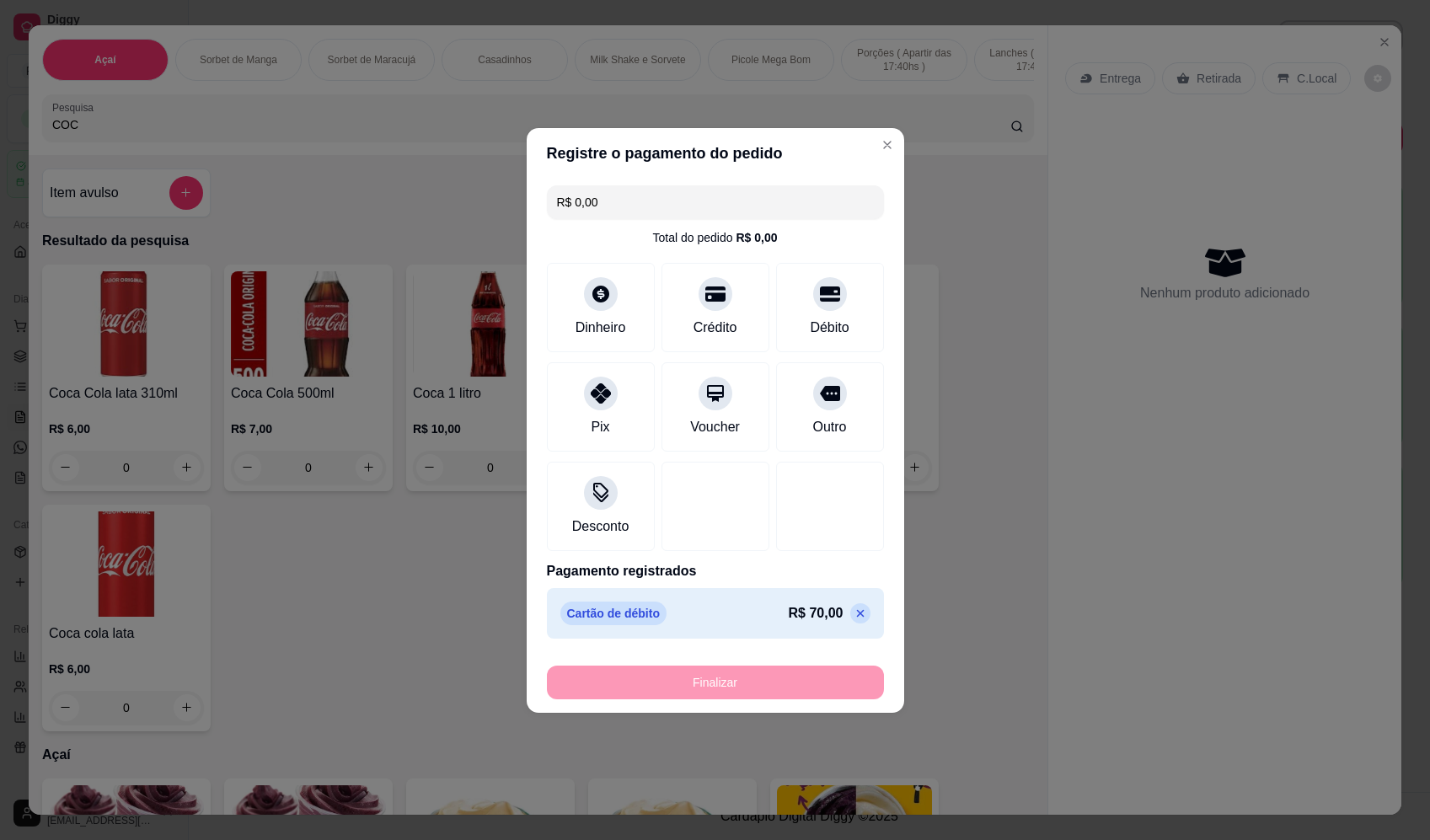
type input "-R$ 70,00"
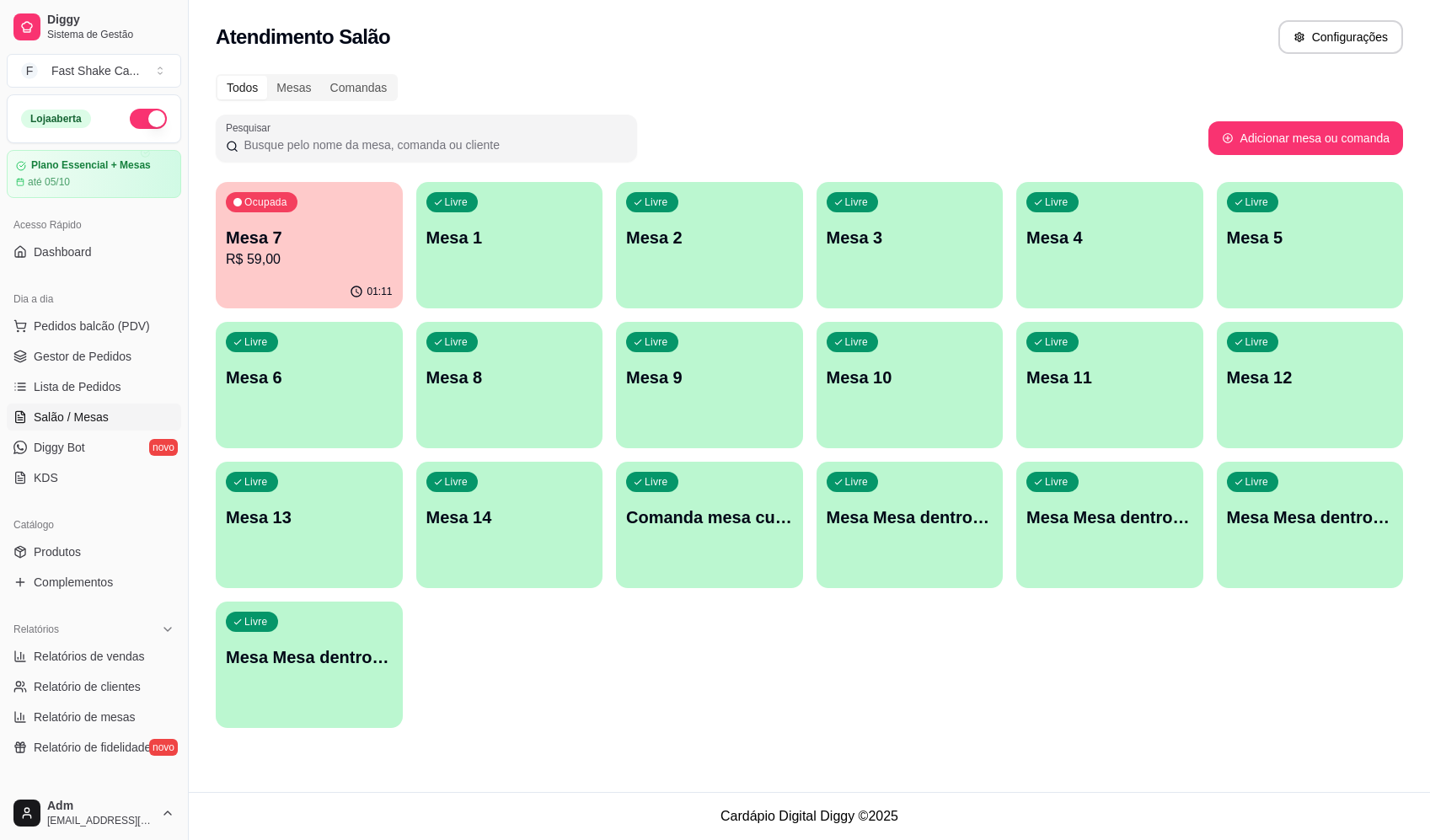
click at [335, 262] on p "R$ 59,00" at bounding box center [309, 259] width 167 height 21
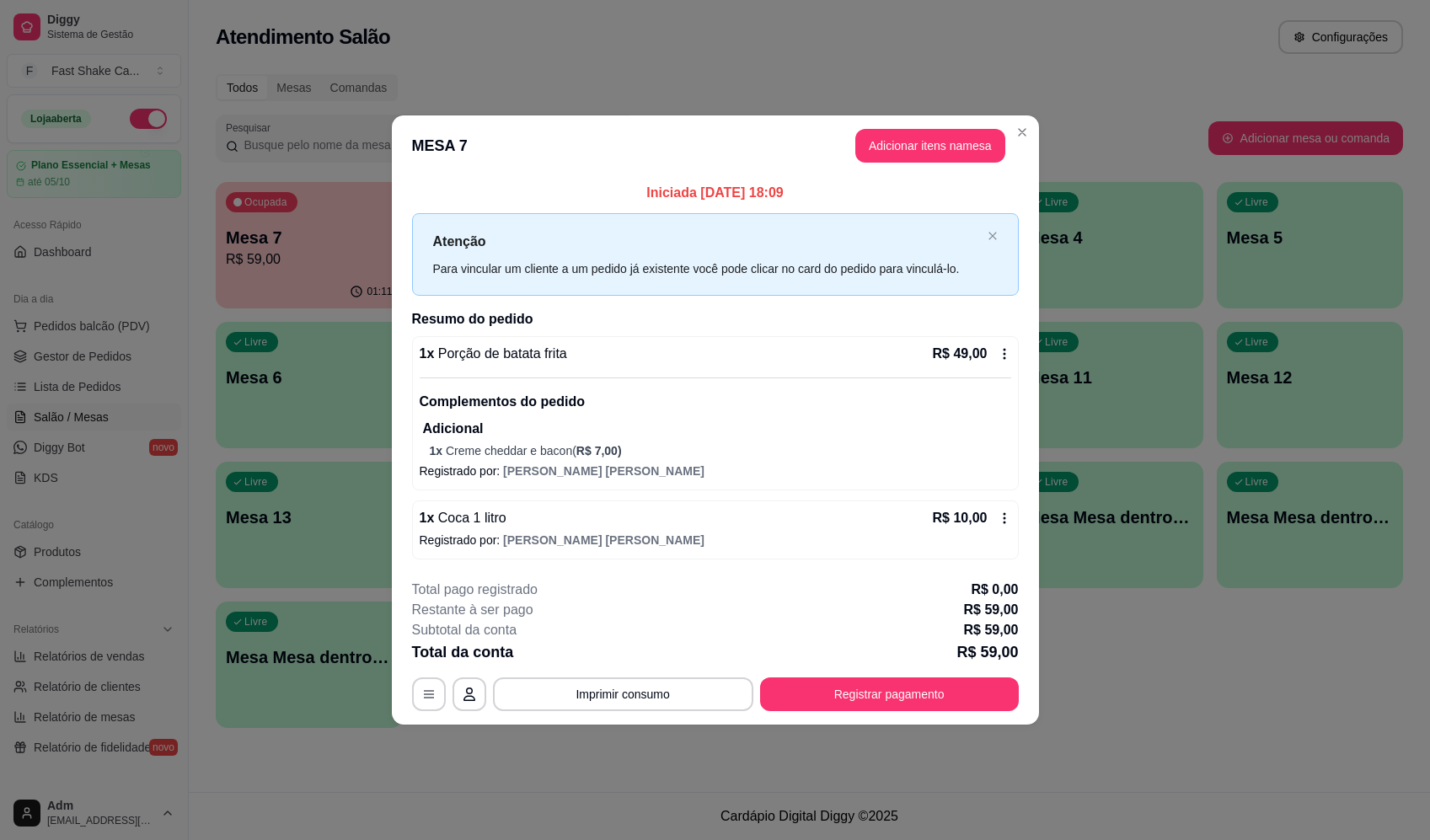
click at [820, 672] on div "**********" at bounding box center [715, 645] width 607 height 131
click at [831, 683] on button "Registrar pagamento" at bounding box center [889, 695] width 259 height 34
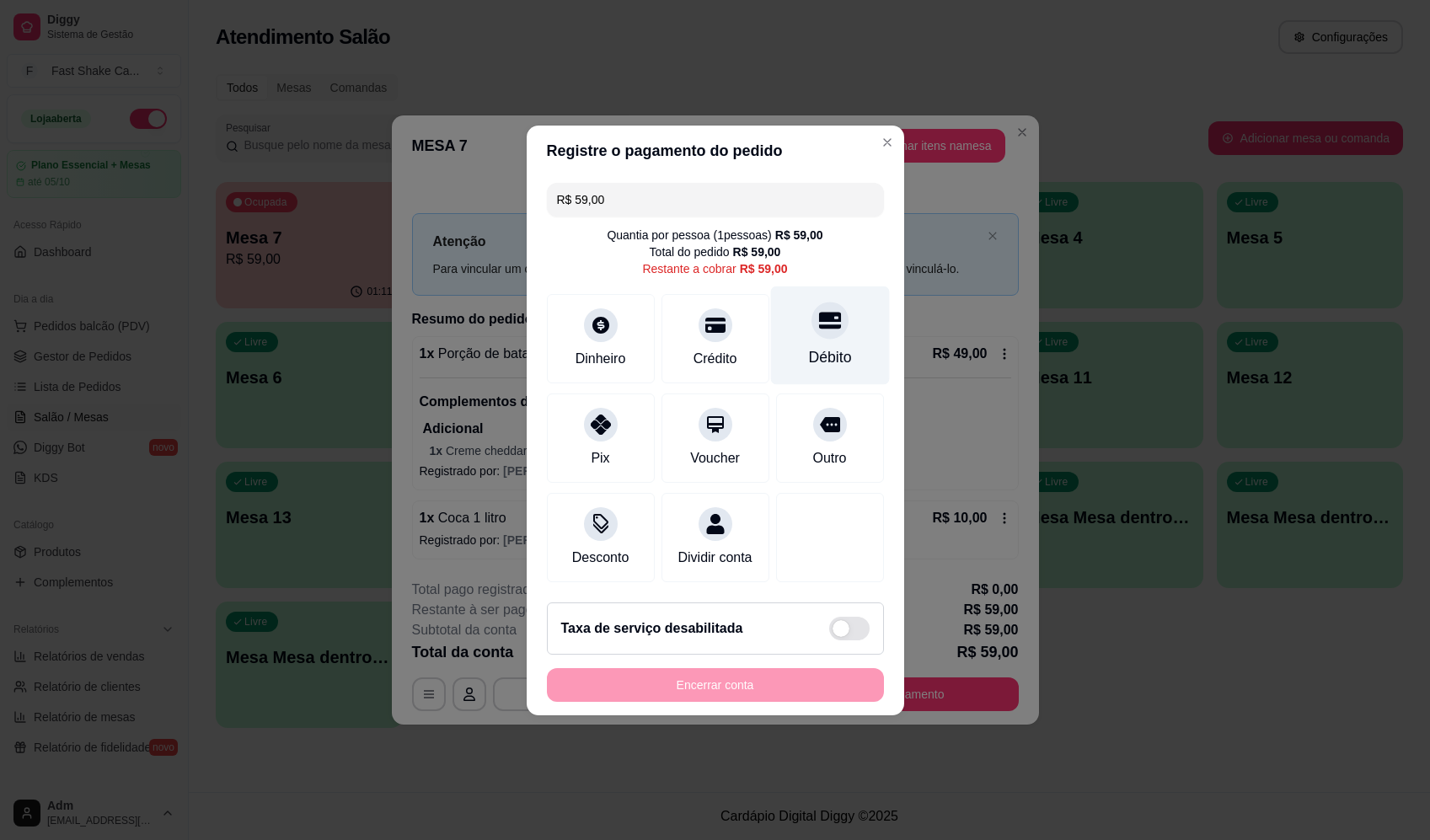
click at [818, 315] on icon at bounding box center [829, 320] width 22 height 17
type input "R$ 0,00"
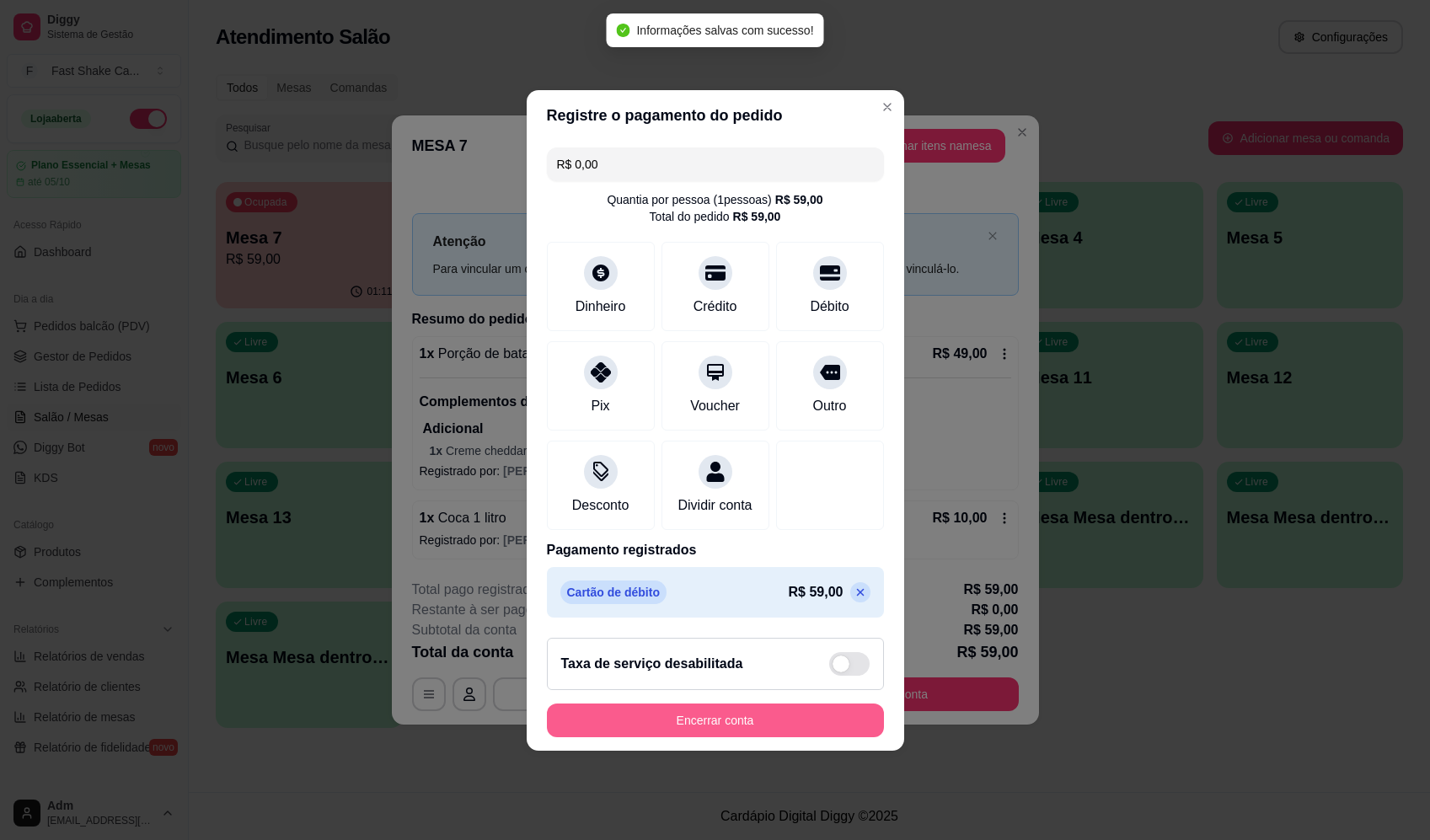
click at [803, 722] on button "Encerrar conta" at bounding box center [715, 721] width 337 height 34
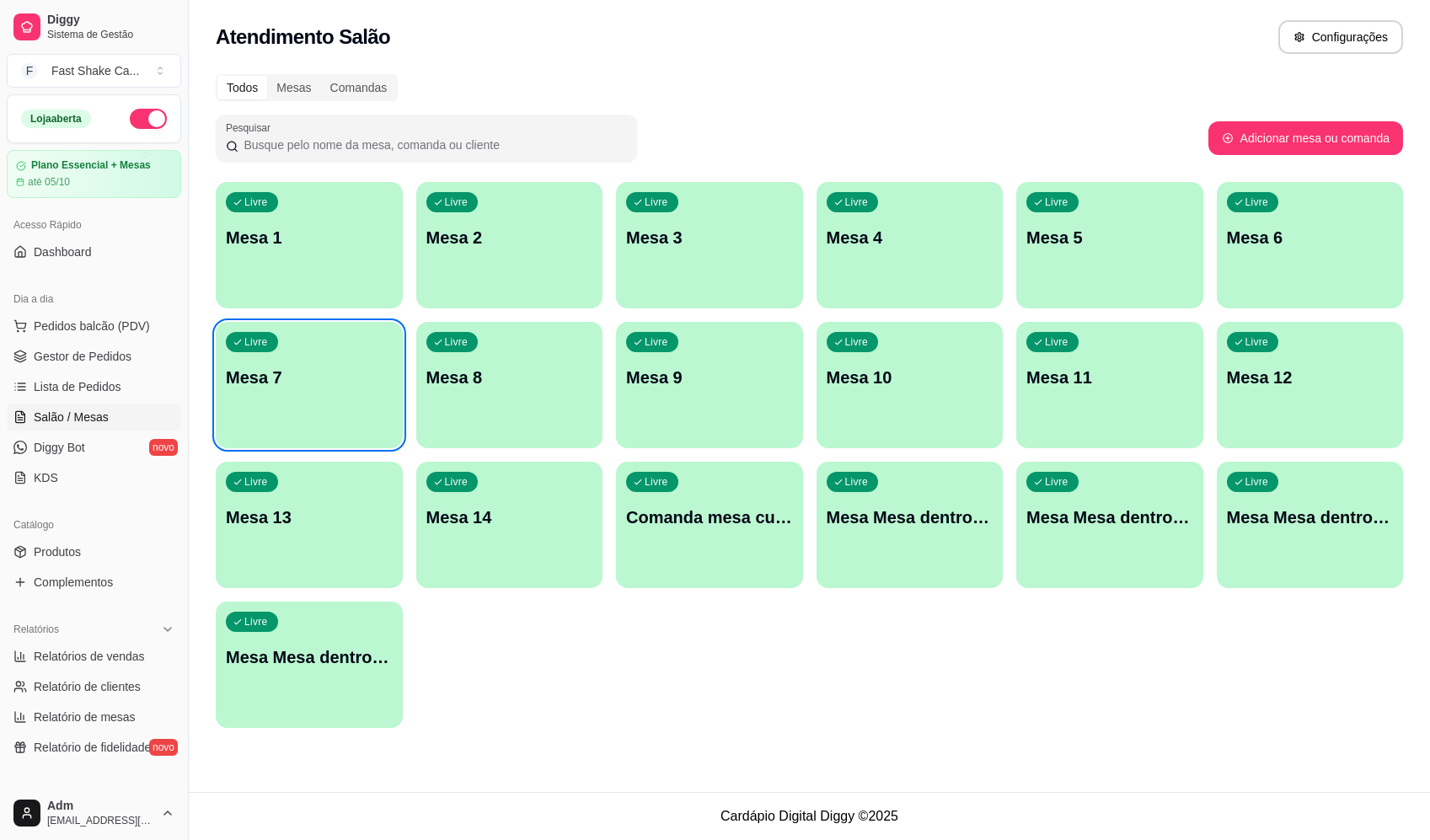
click at [746, 68] on div "Todos Mesas Comandas Pesquisar Adicionar mesa ou comanda Livre Mesa 1 Livre Mes…" at bounding box center [810, 406] width 1242 height 684
click at [113, 314] on button "Pedidos balcão (PDV)" at bounding box center [95, 326] width 175 height 27
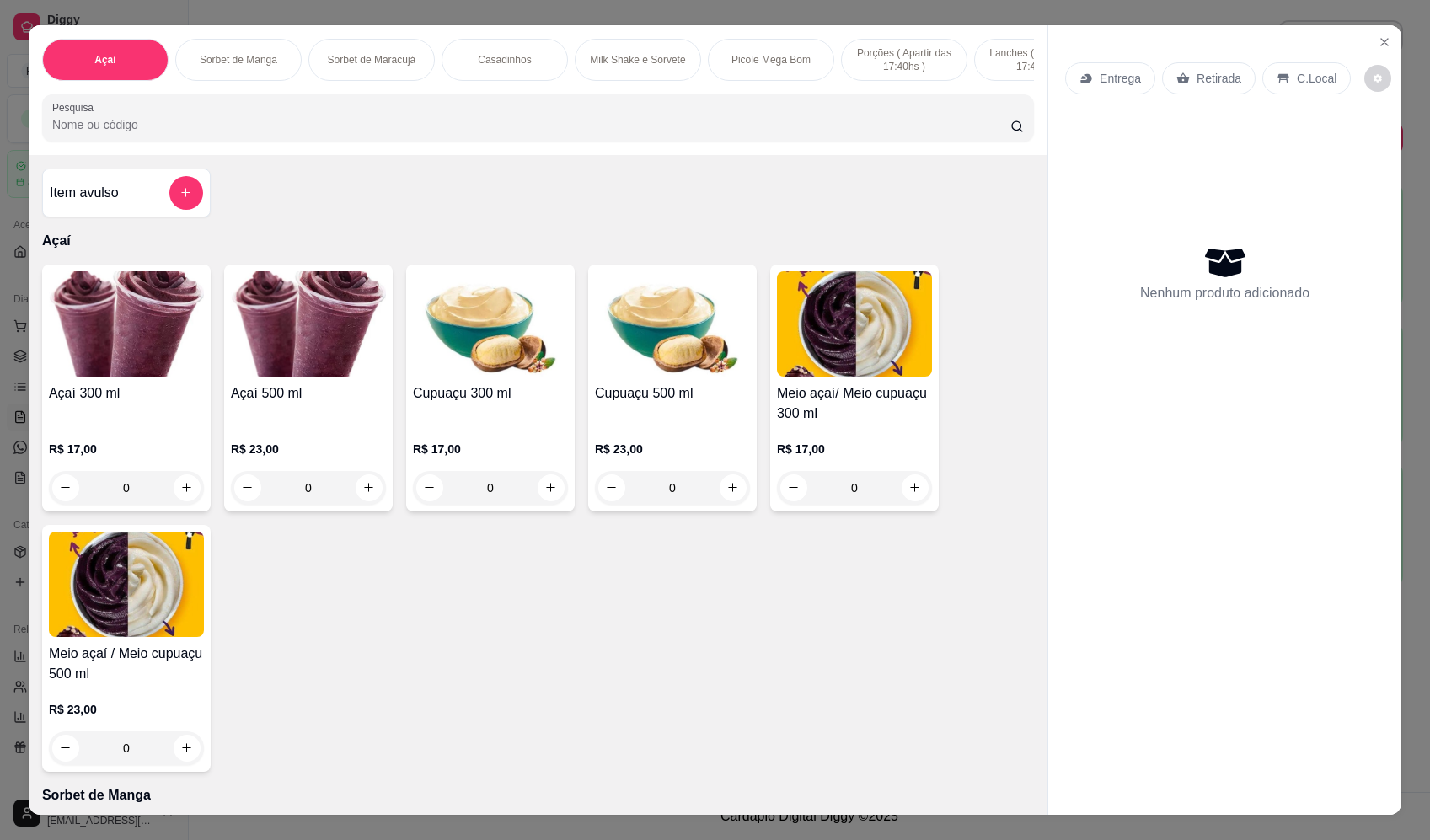
click at [186, 490] on div "0" at bounding box center [127, 488] width 155 height 34
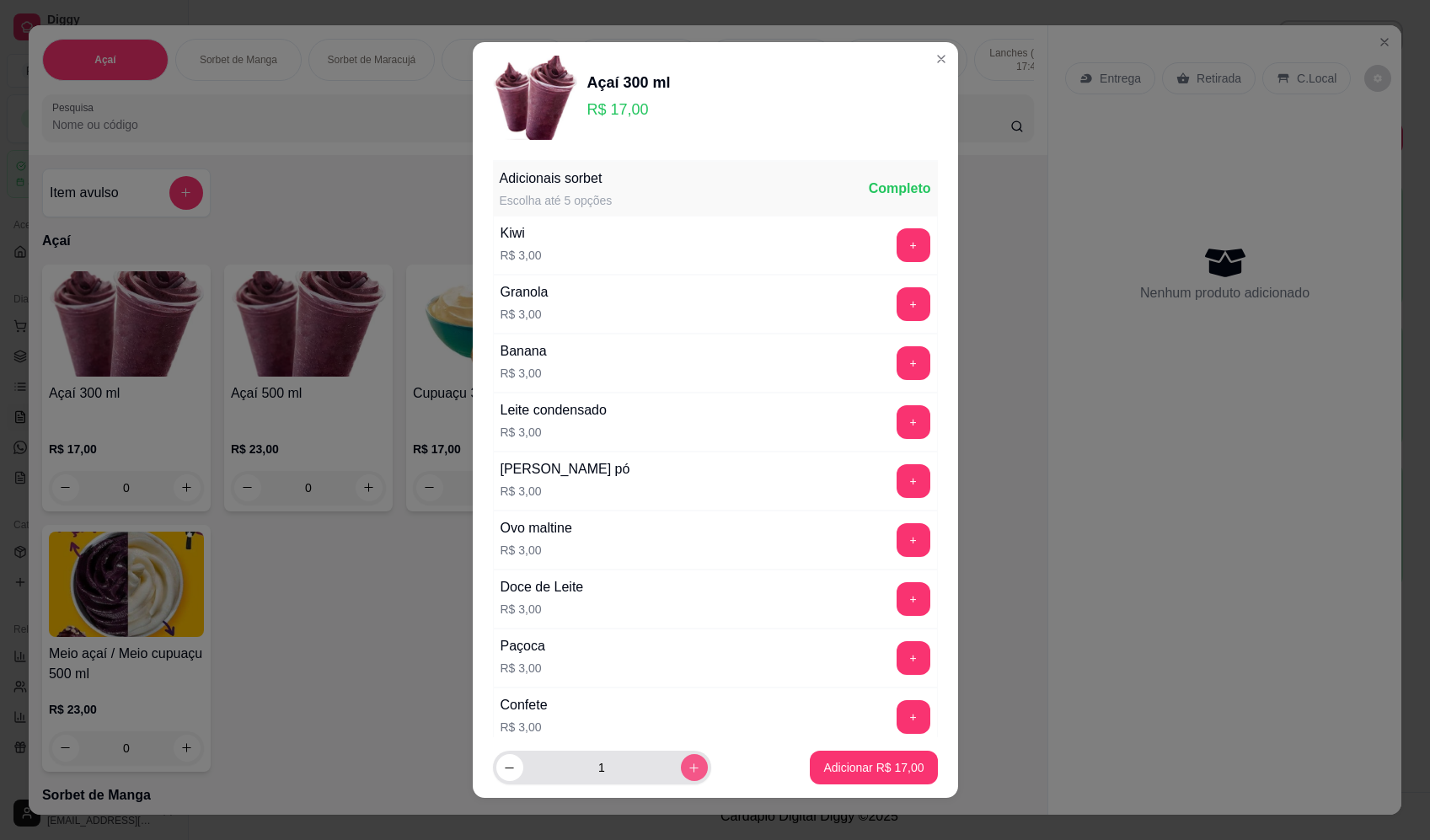
click at [688, 767] on icon "increase-product-quantity" at bounding box center [694, 768] width 12 height 12
type input "2"
click at [881, 766] on p "Adicionar R$ 34,00" at bounding box center [873, 767] width 100 height 17
type input "2"
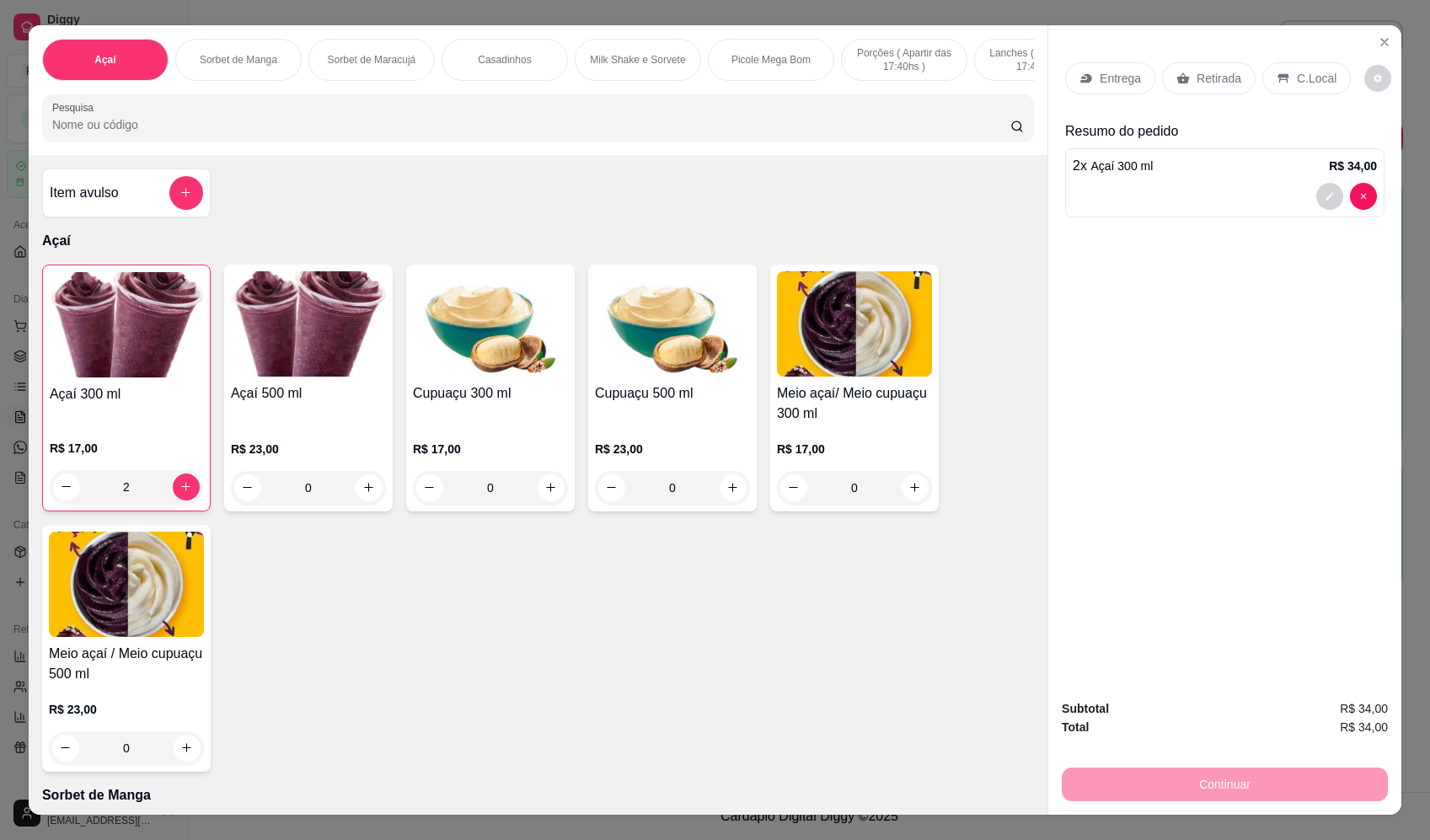
click at [1103, 73] on p "Entrega" at bounding box center [1120, 78] width 41 height 17
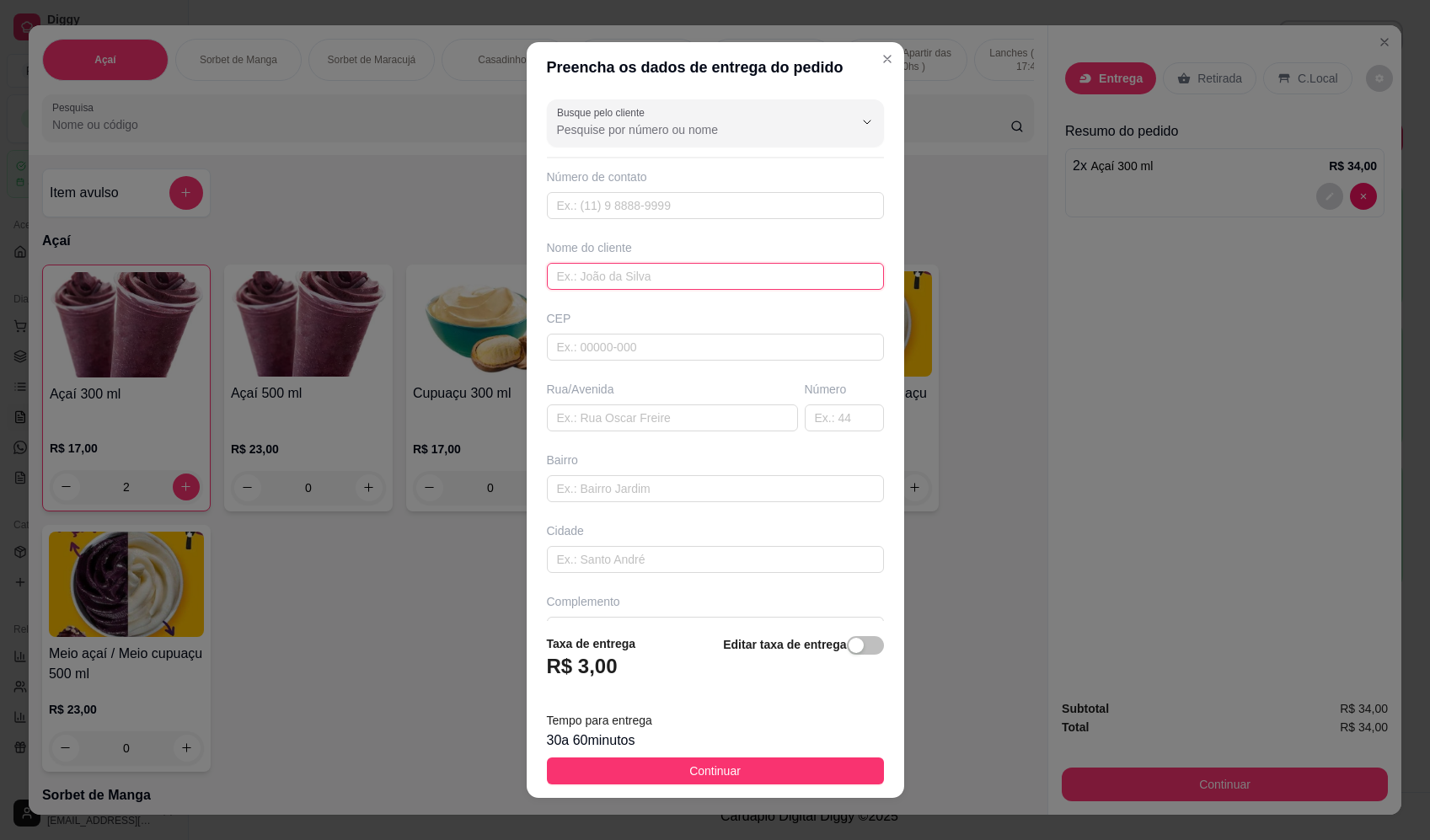
click at [678, 272] on input "text" at bounding box center [715, 276] width 337 height 27
type input "ALBIO"
click at [664, 416] on input "text" at bounding box center [673, 418] width 252 height 27
type input "CHACARA TRIANGULO"
click at [649, 283] on input "ALBIO" at bounding box center [715, 276] width 337 height 27
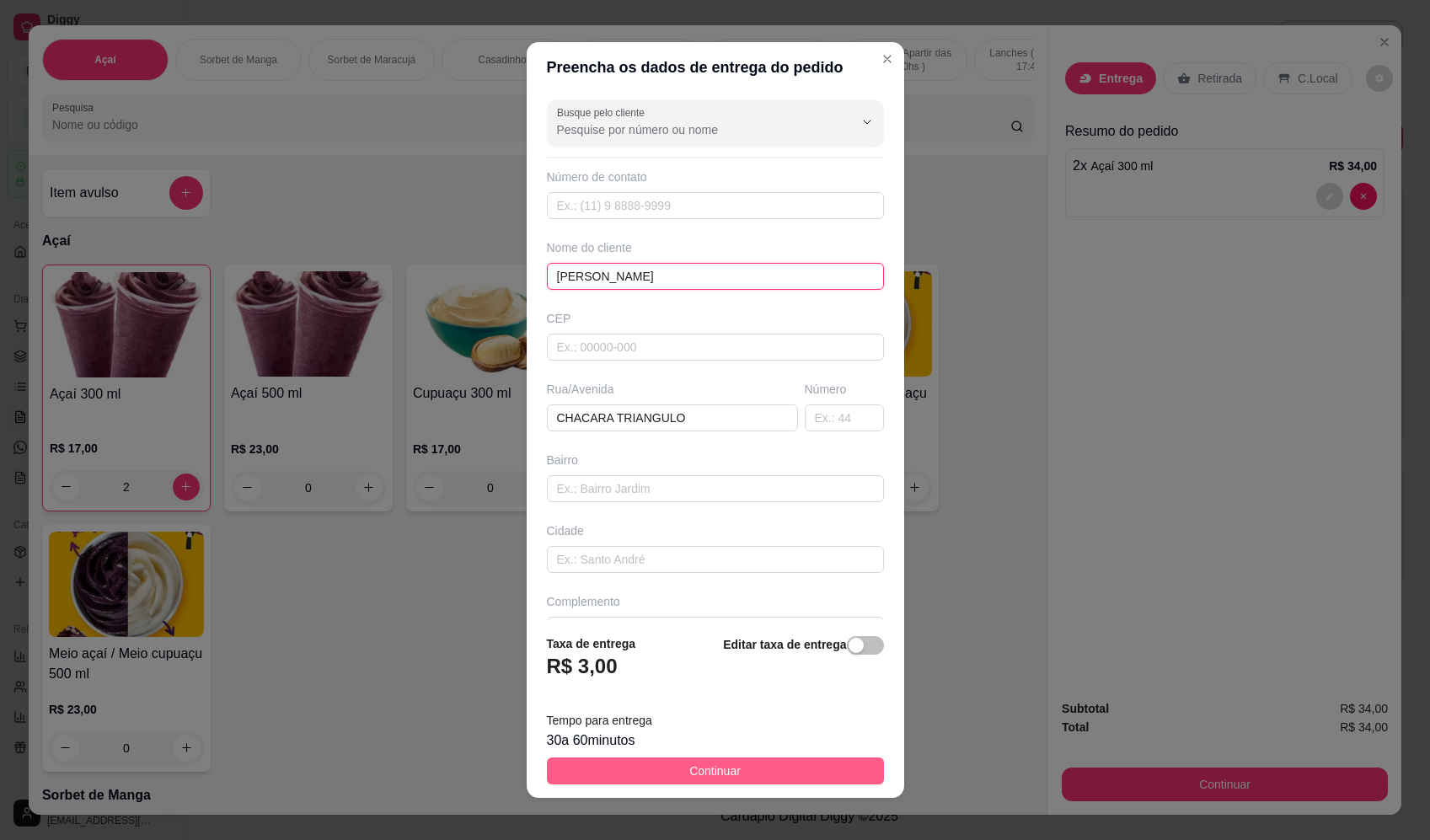
type input "ALBIO ZOZ"
click at [734, 757] on button "Continuar" at bounding box center [715, 770] width 337 height 27
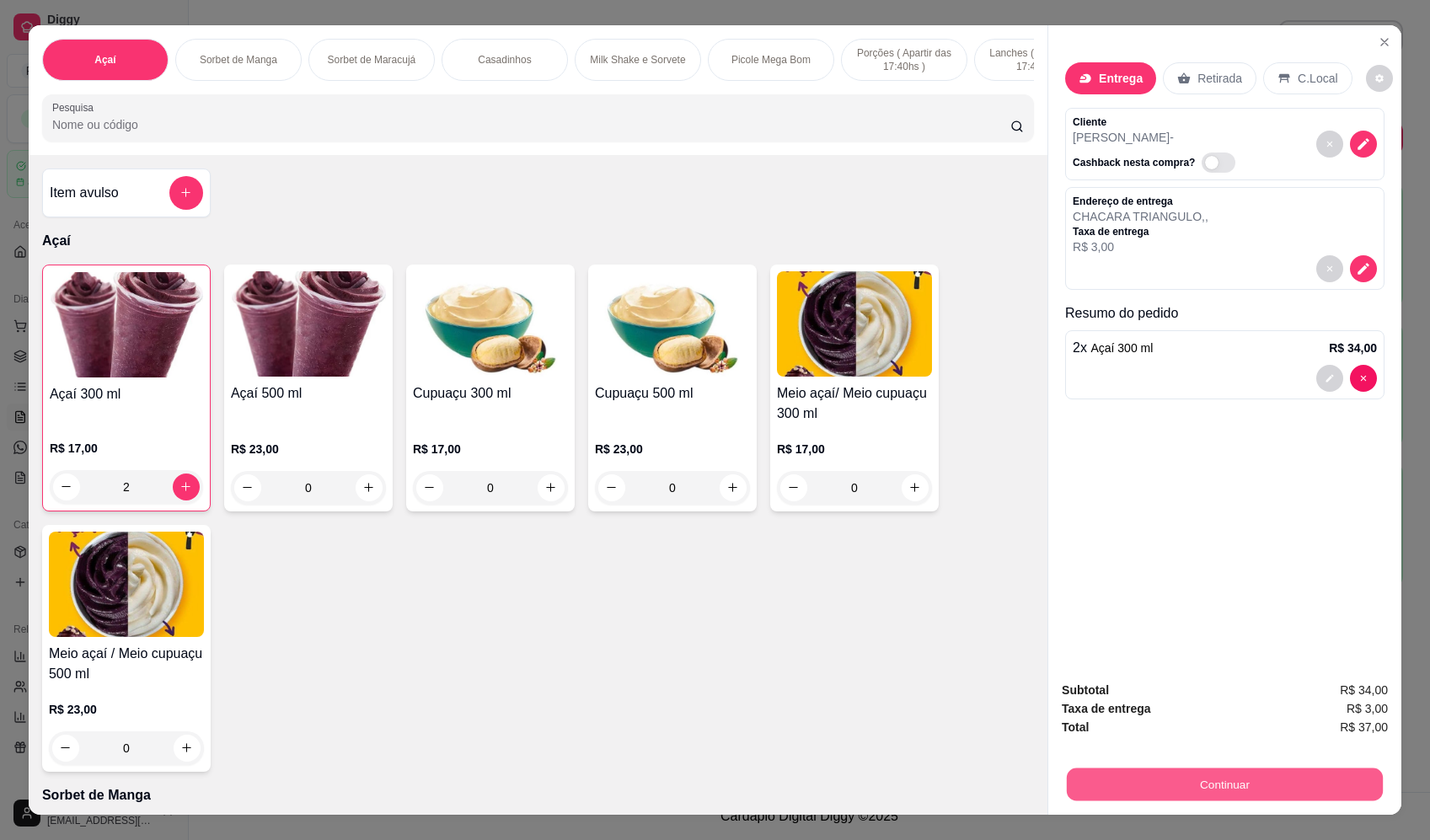
click at [1225, 770] on button "Continuar" at bounding box center [1225, 785] width 316 height 33
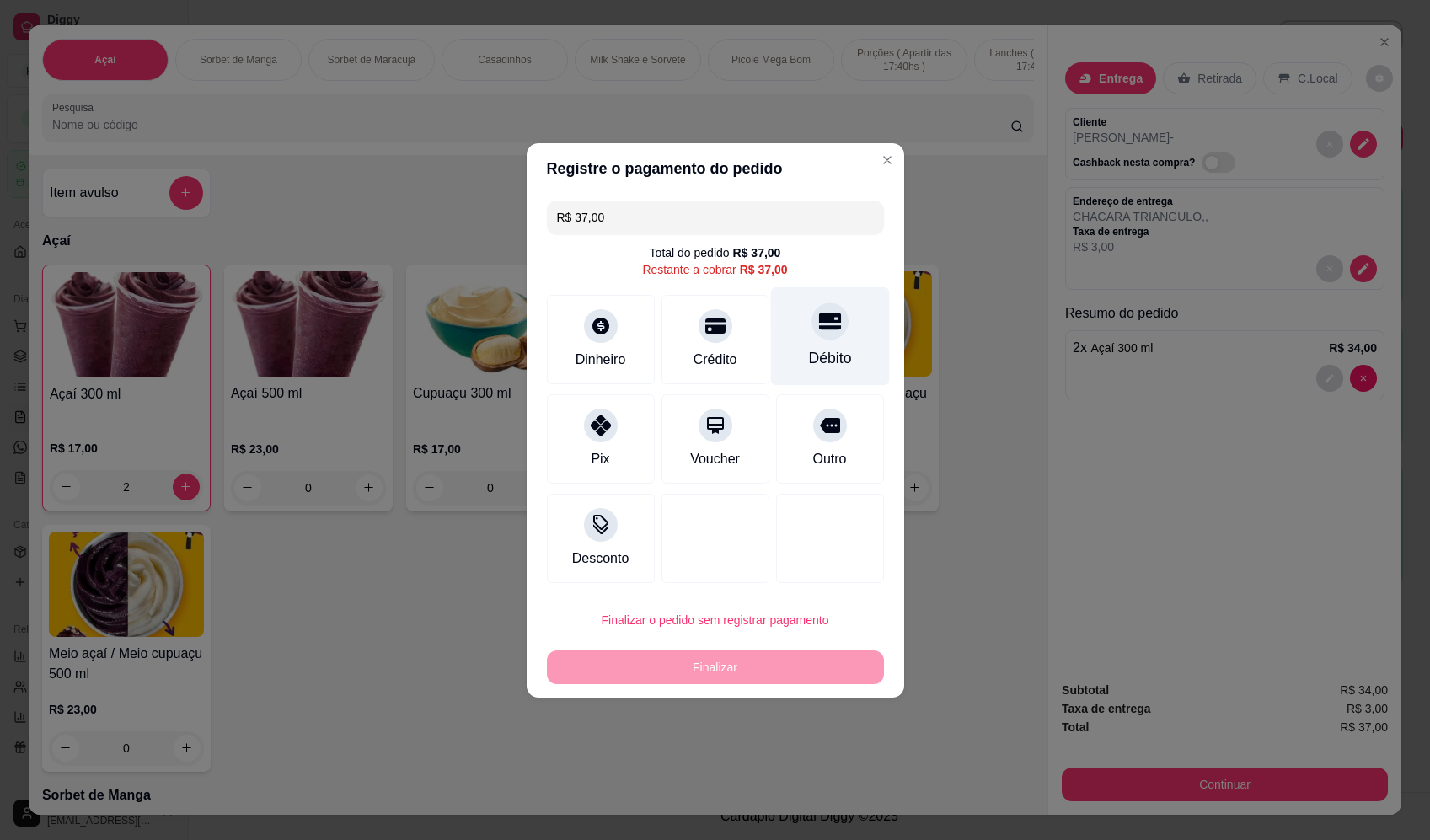
click at [798, 342] on div "Débito" at bounding box center [830, 335] width 119 height 99
type input "R$ 0,00"
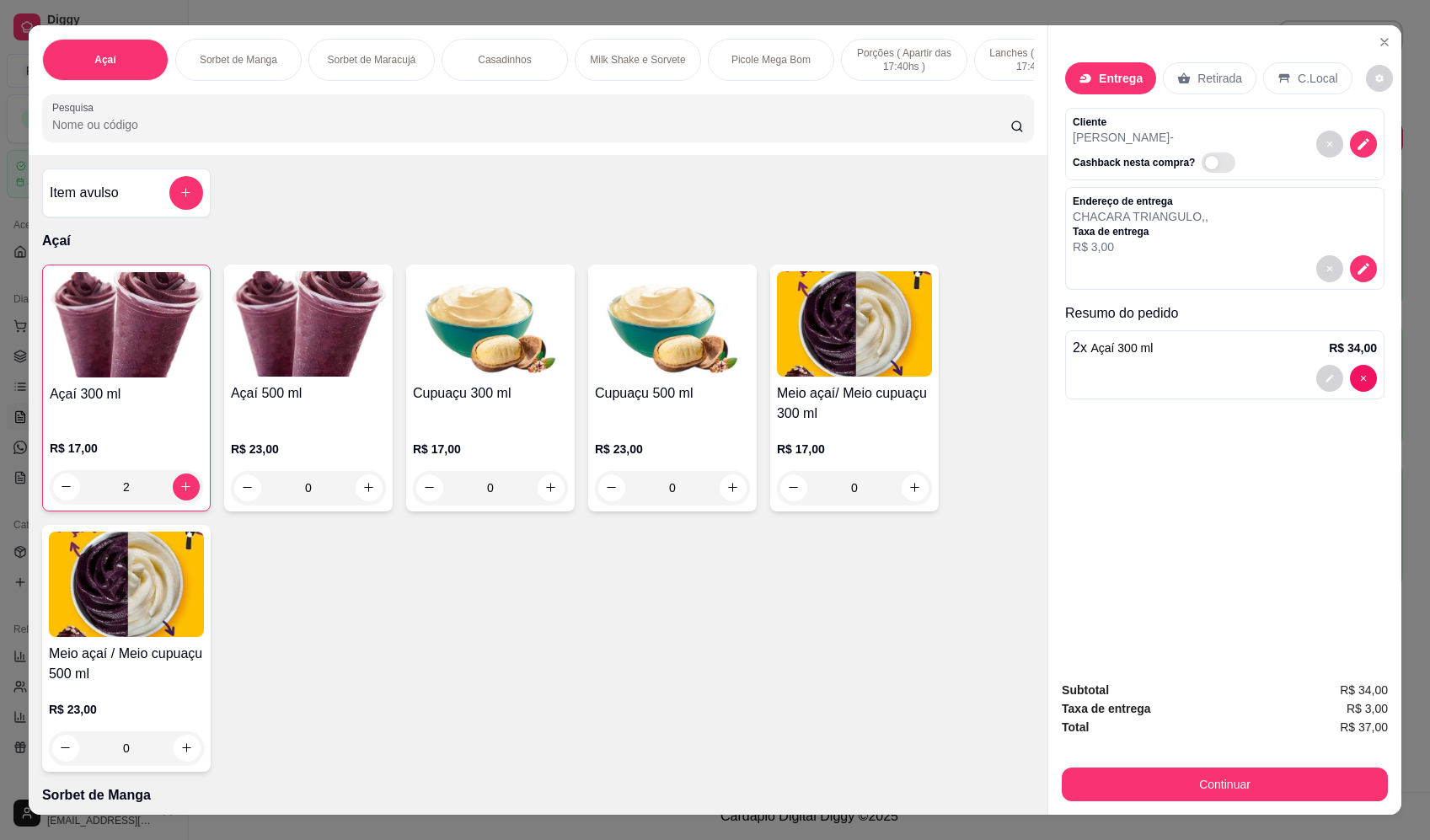
click at [791, 688] on div "Açaí 300 ml R$ 17,00 2 Açaí 500 ml R$ 23,00 0 Cupuaçu 300 ml R$ 17,00 0 Cupuaçu…" at bounding box center [538, 518] width 992 height 507
click at [1127, 795] on button "Continuar" at bounding box center [1226, 785] width 327 height 34
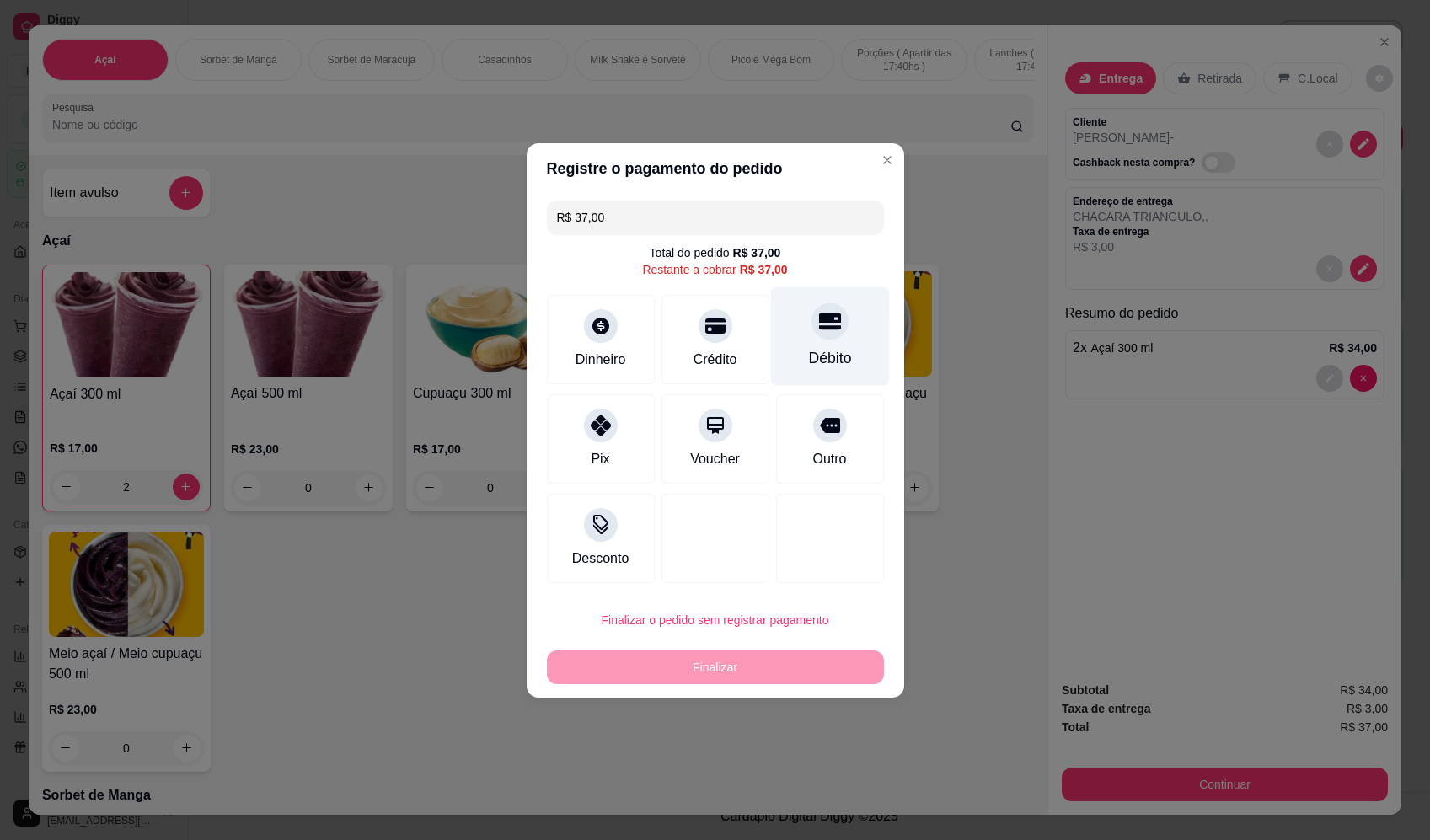
click at [783, 324] on div "Débito" at bounding box center [830, 335] width 119 height 99
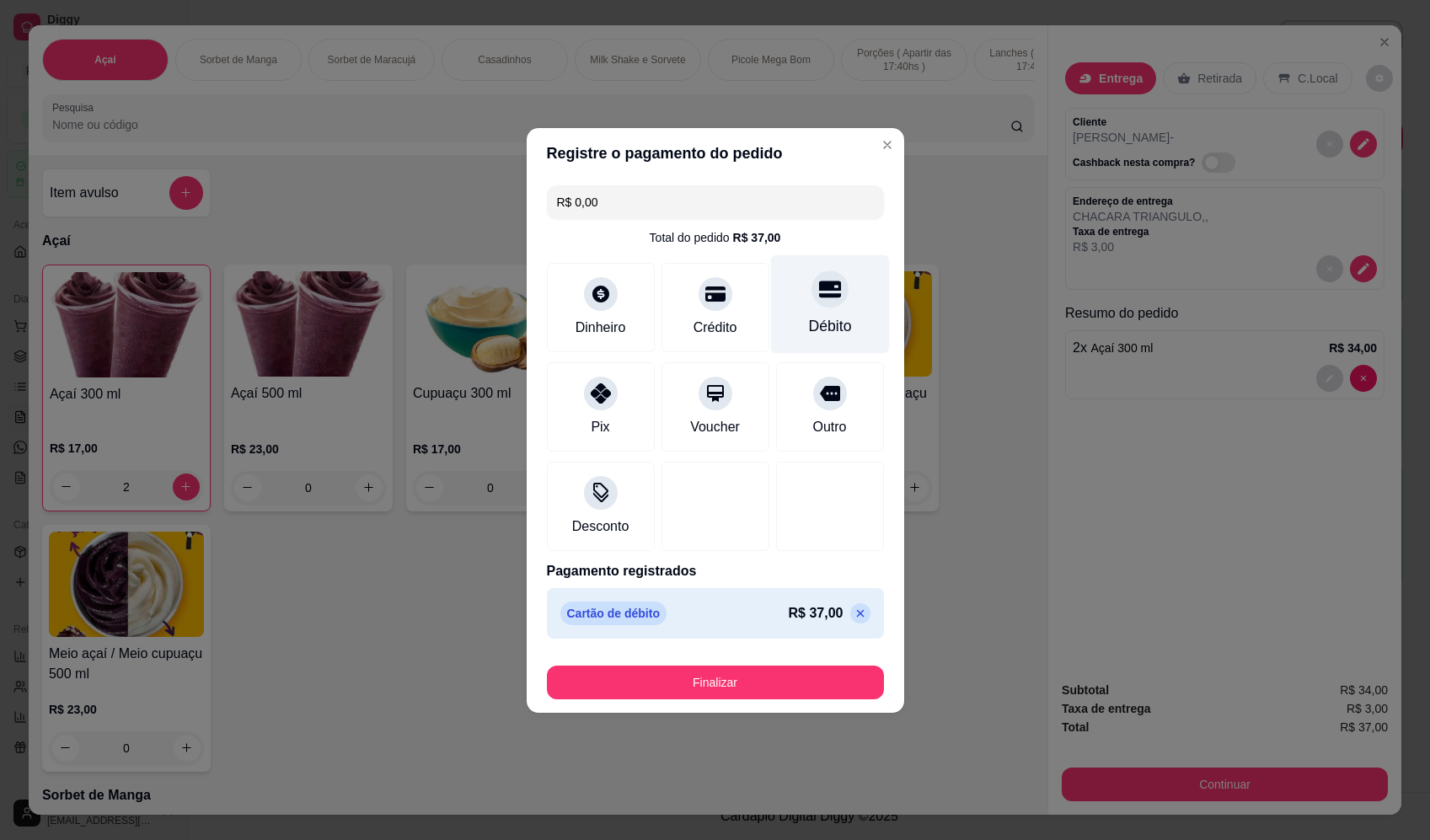
type input "R$ 0,00"
click at [751, 711] on footer "Finalizar" at bounding box center [715, 679] width 377 height 68
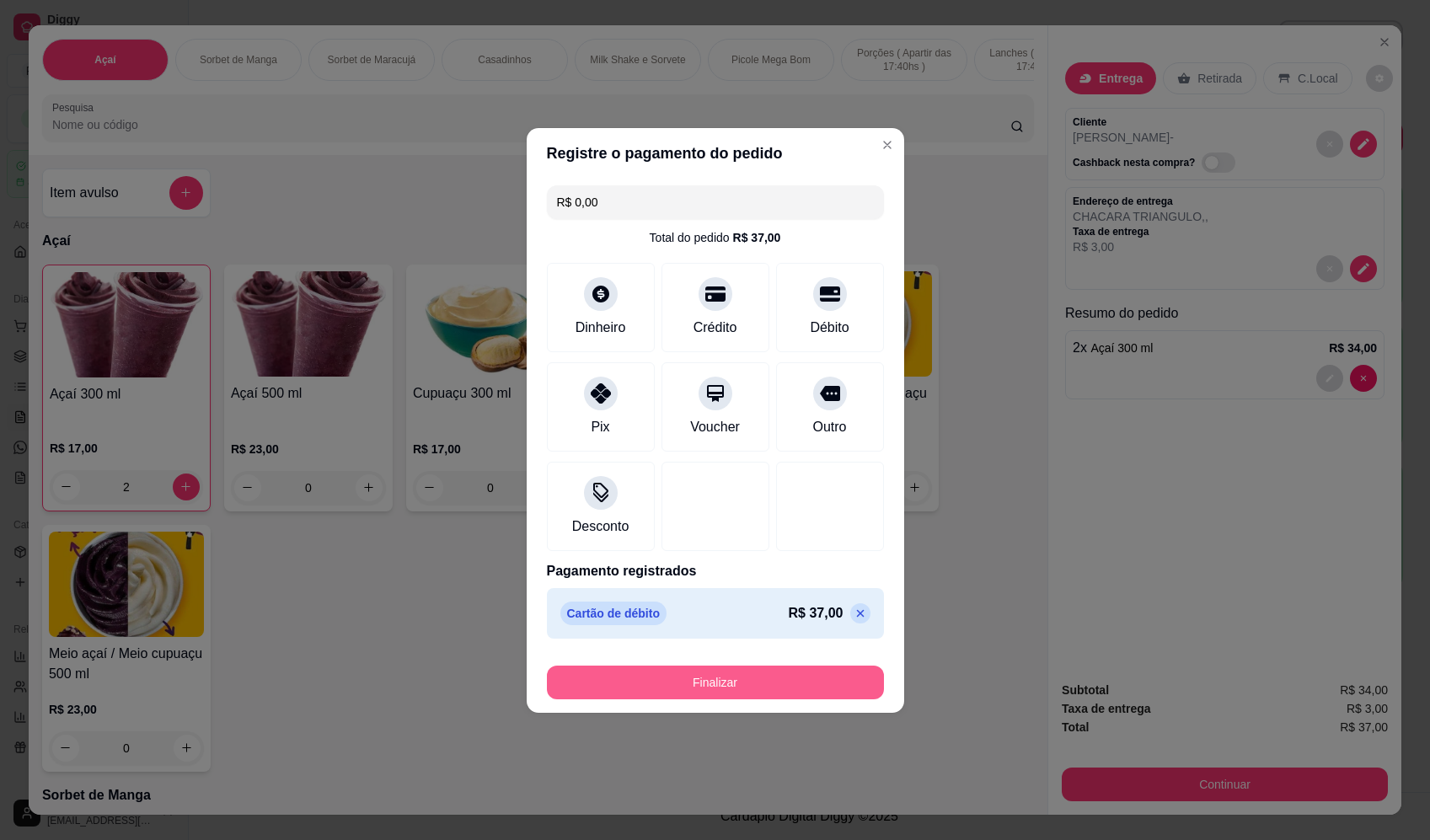
click at [755, 691] on button "Finalizar" at bounding box center [715, 682] width 337 height 34
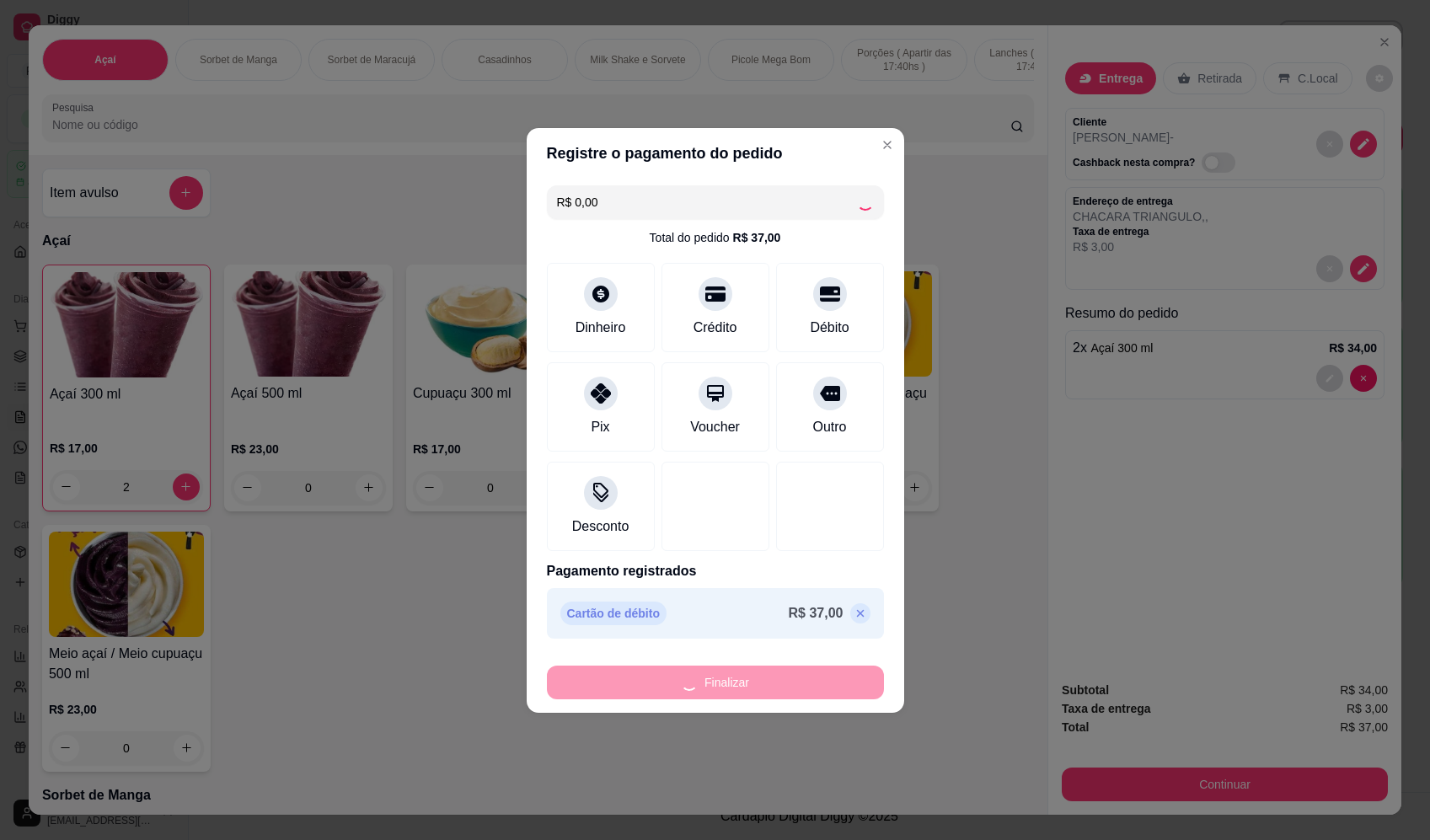
type input "0"
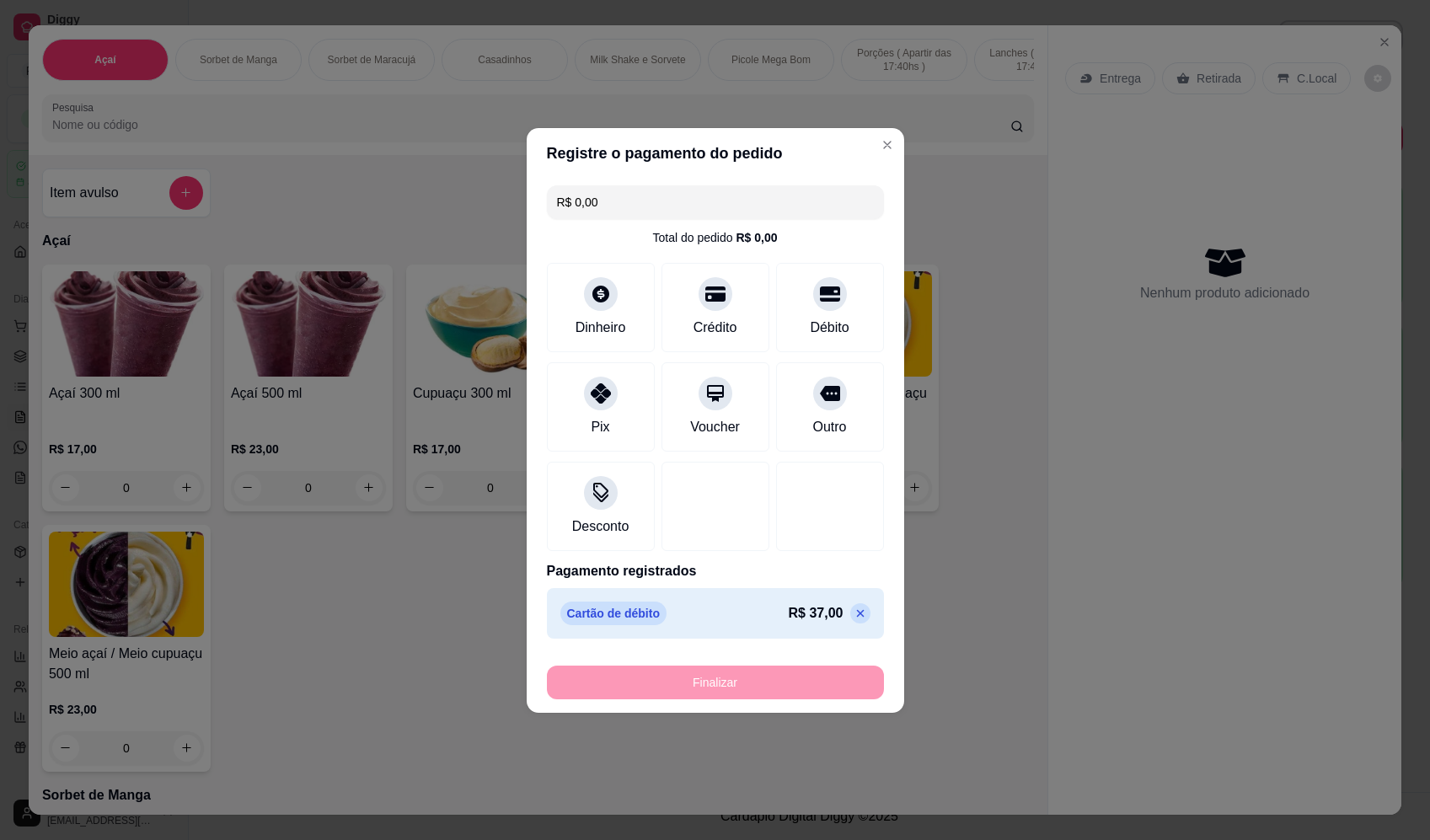
type input "-R$ 37,00"
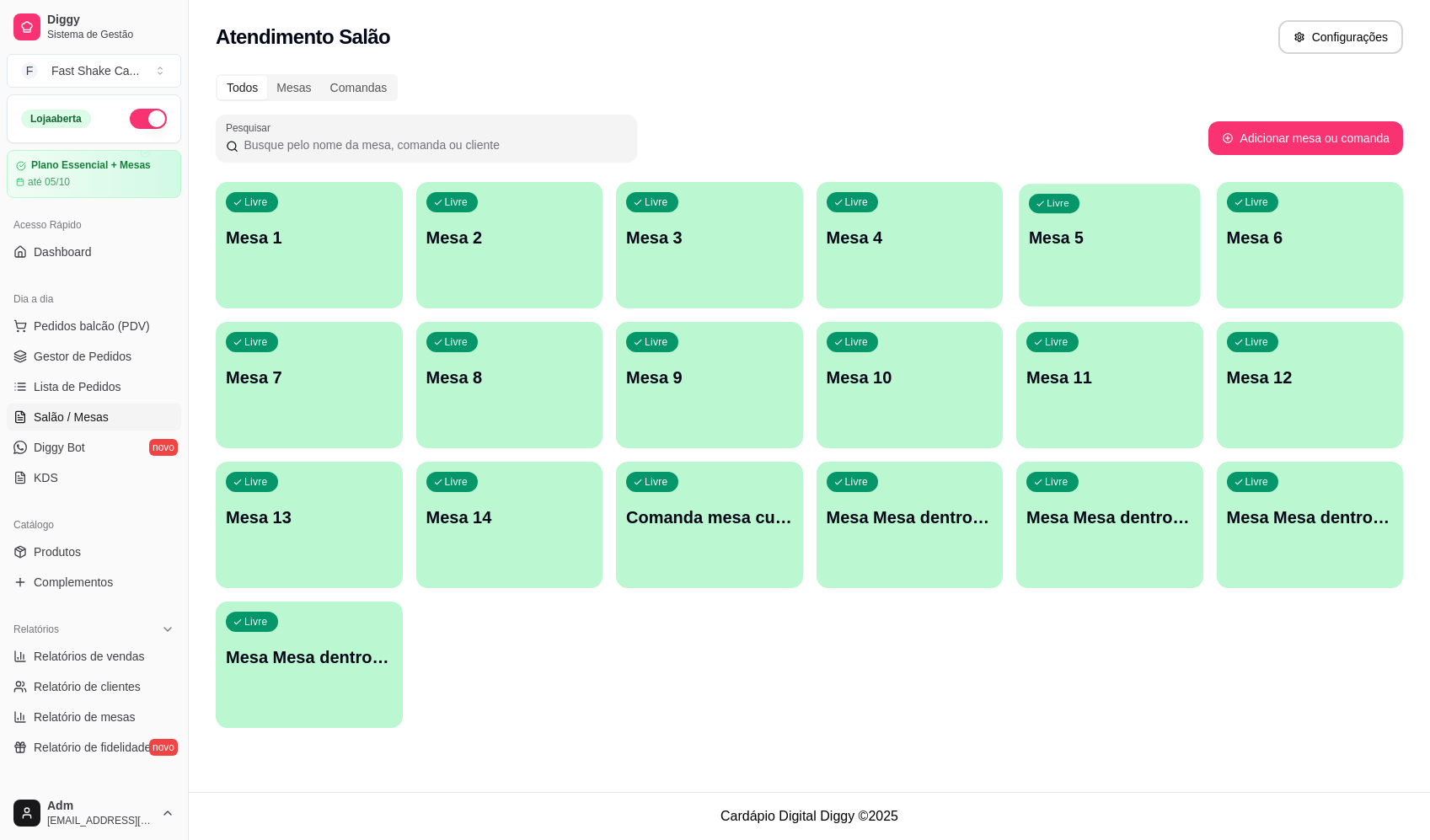
click at [1086, 216] on div "Livre Mesa 5" at bounding box center [1109, 235] width 181 height 103
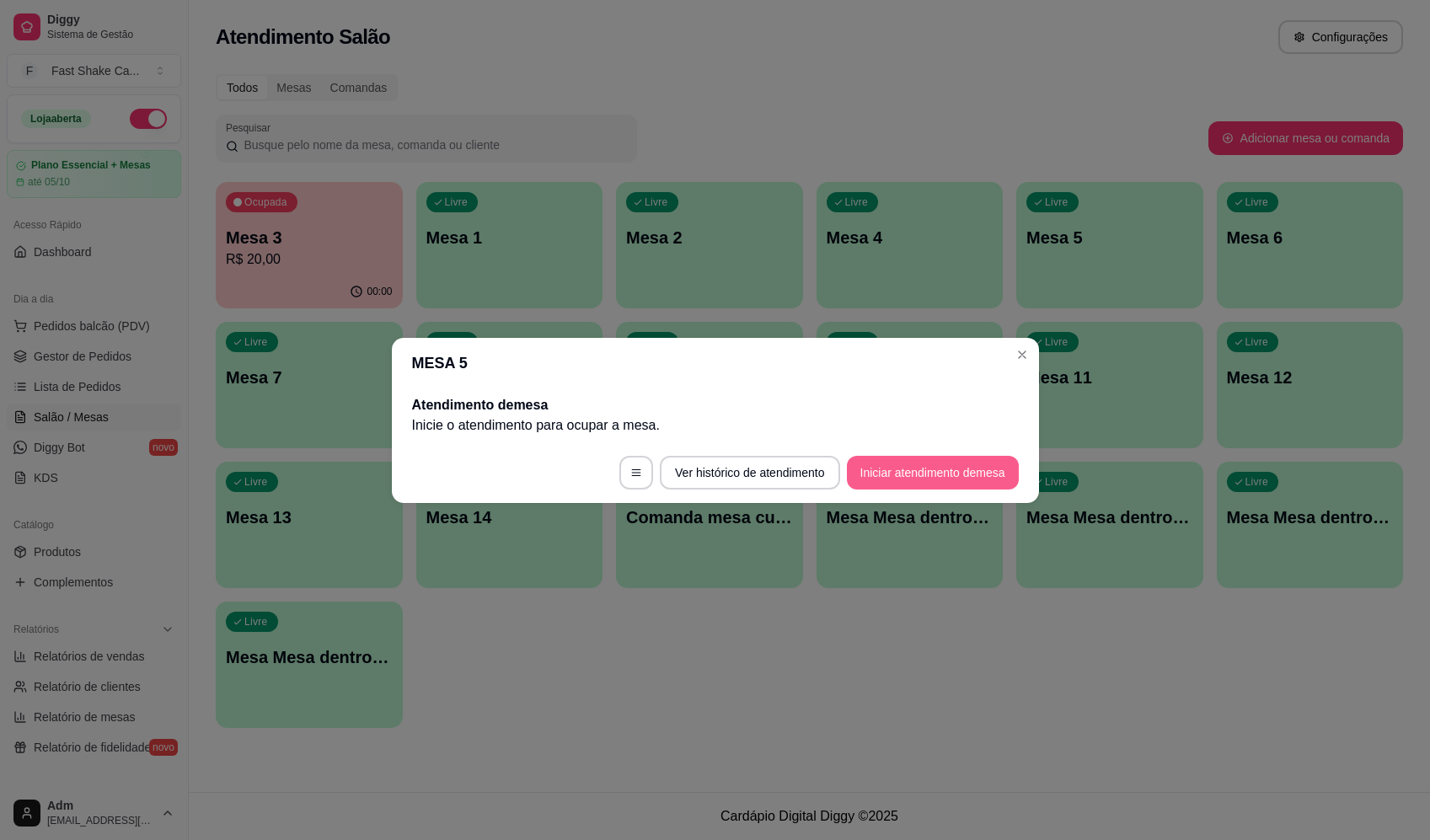
click at [889, 470] on button "Iniciar atendimento de mesa" at bounding box center [933, 473] width 172 height 34
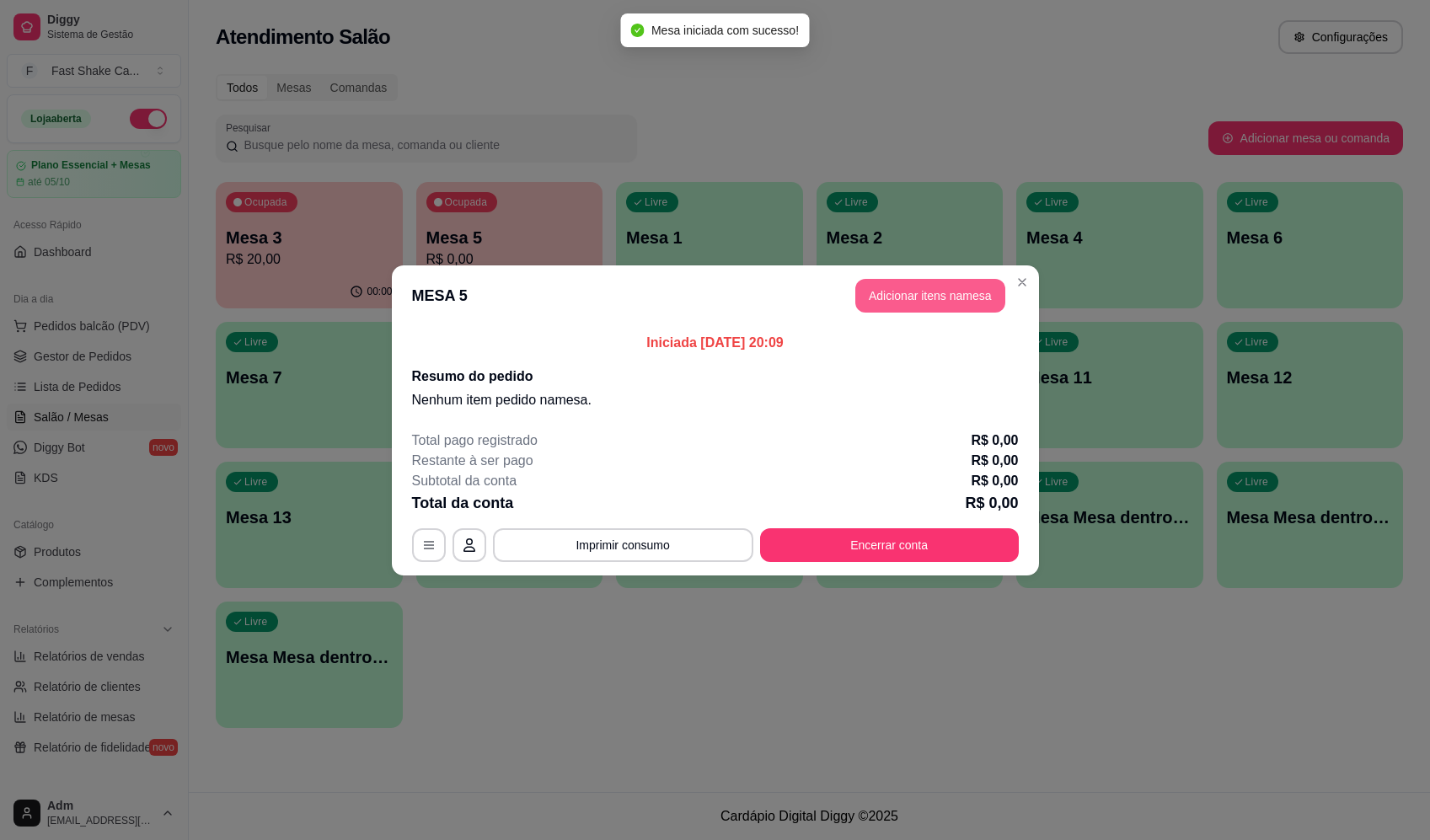
click at [940, 292] on button "Adicionar itens na mesa" at bounding box center [930, 296] width 150 height 34
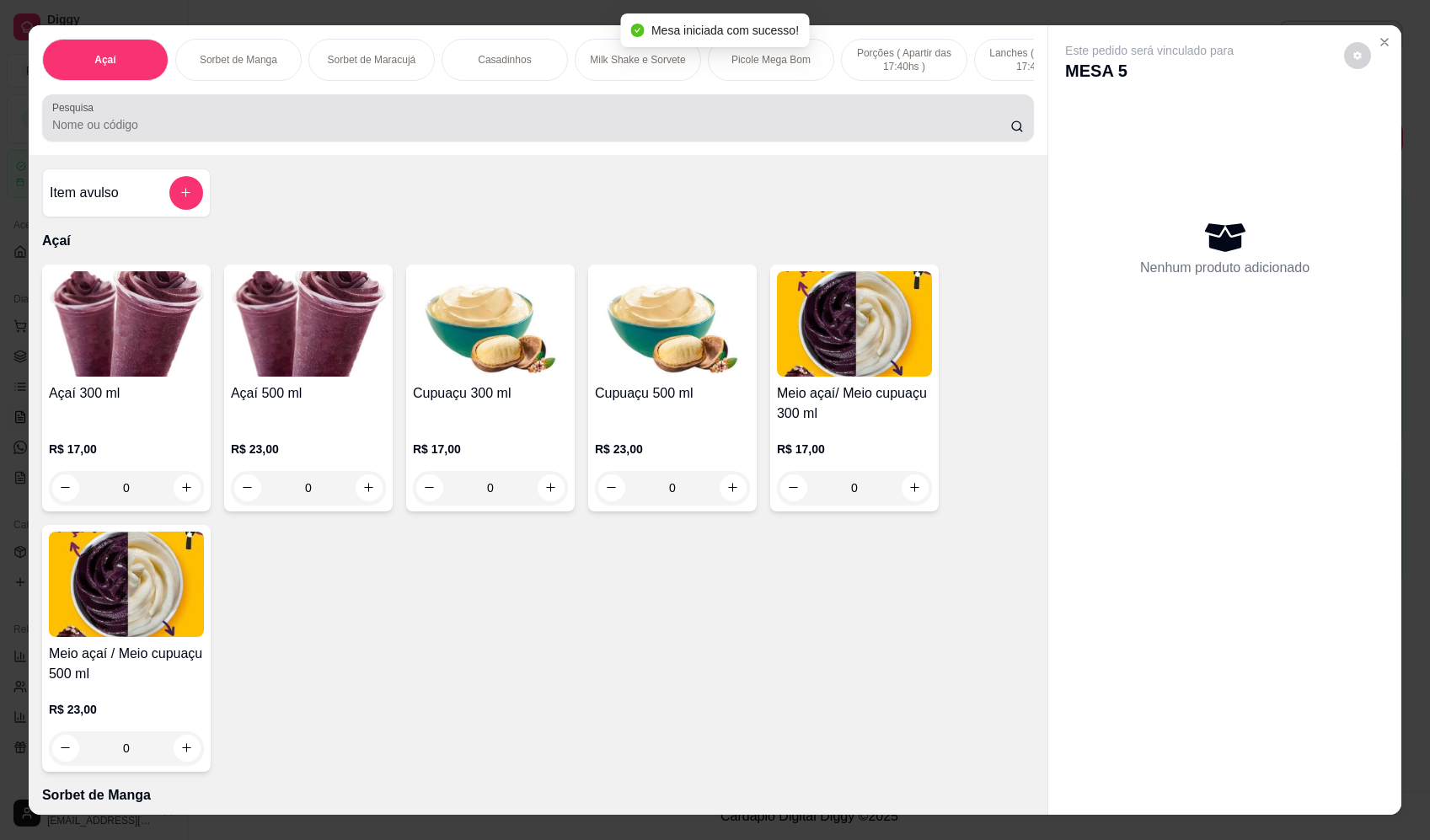
click at [557, 125] on div at bounding box center [538, 118] width 971 height 34
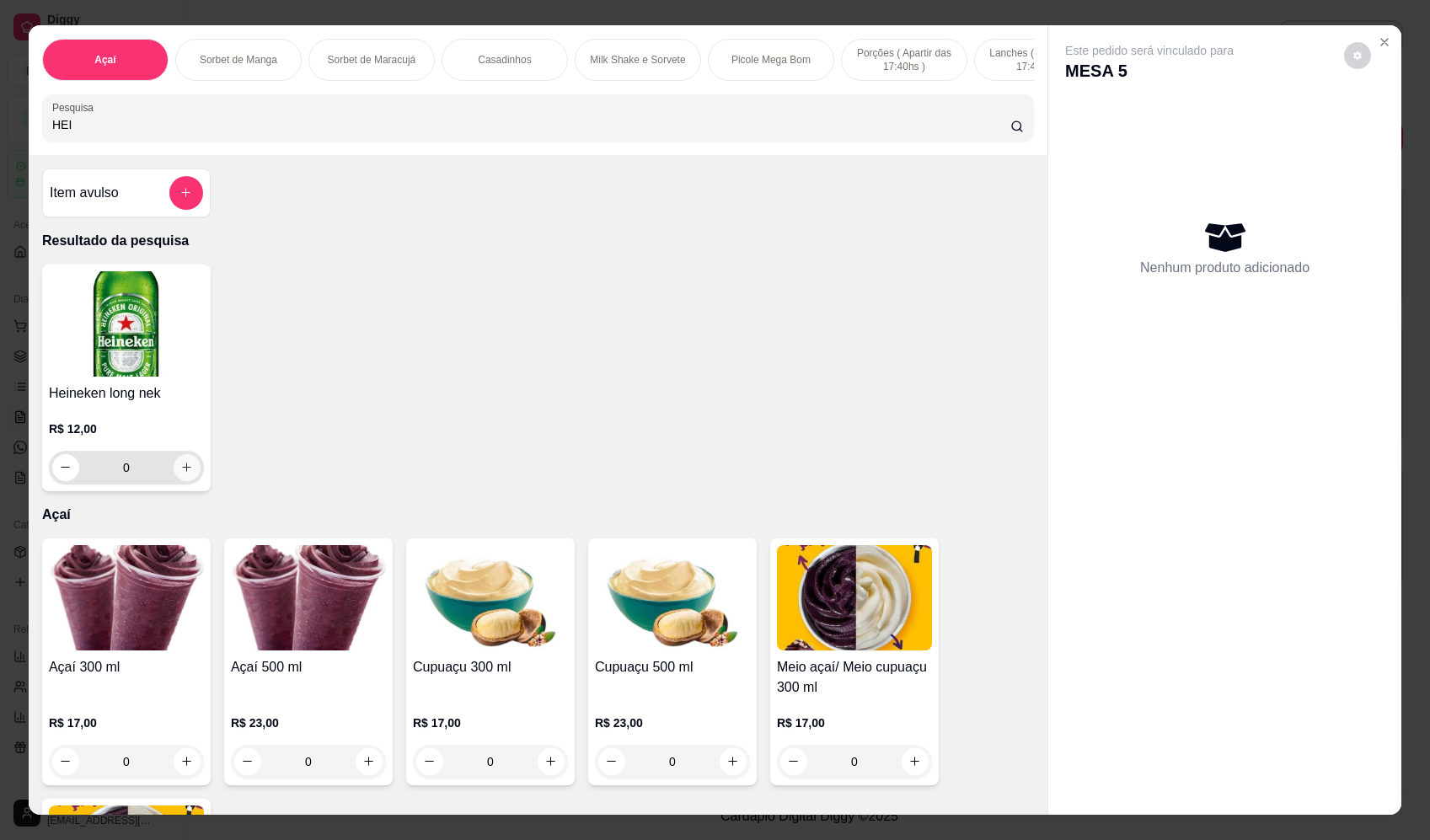
type input "HEI"
click at [186, 474] on icon "increase-product-quantity" at bounding box center [186, 467] width 12 height 12
type input "1"
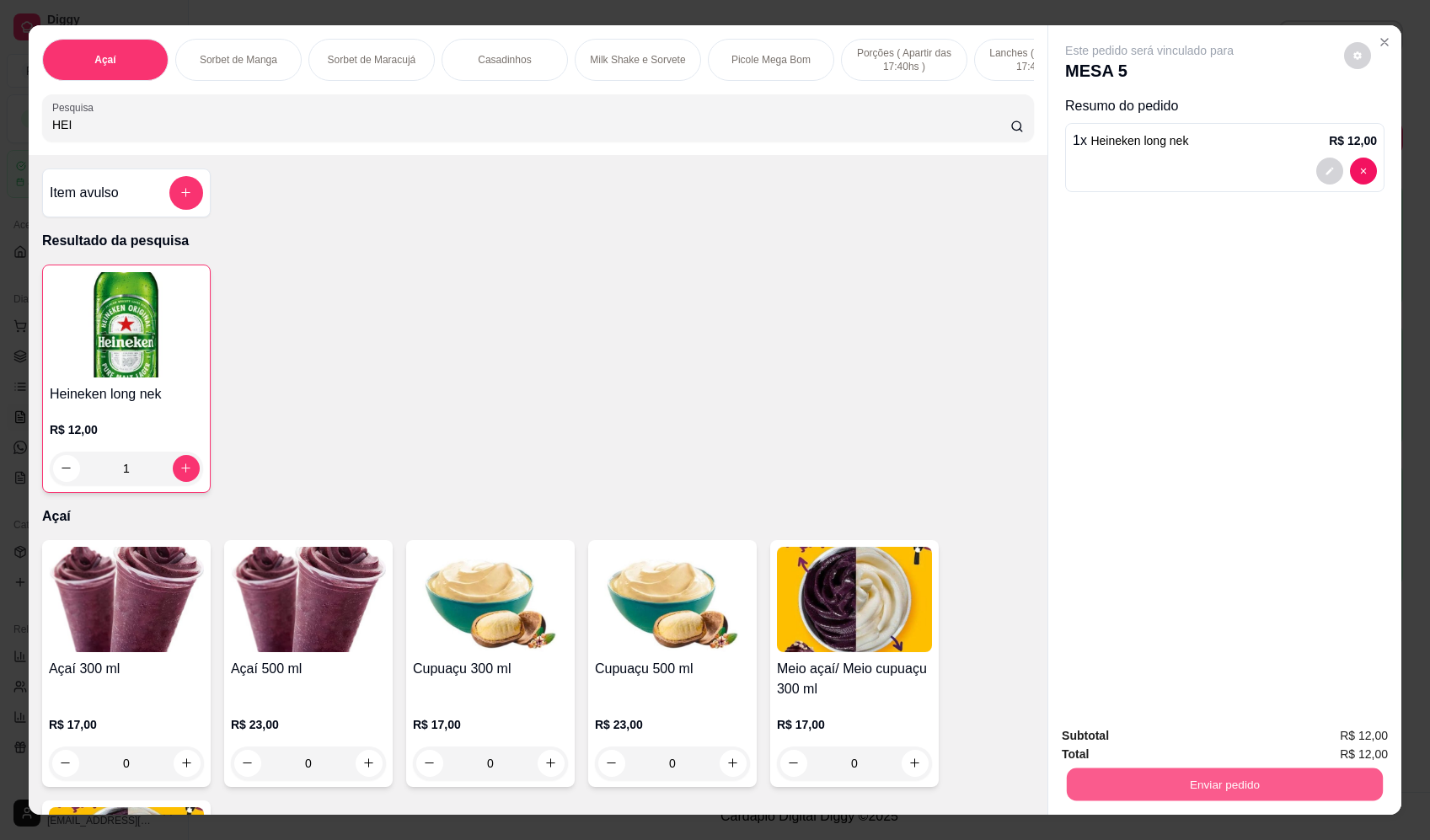
click at [1216, 784] on button "Enviar pedido" at bounding box center [1225, 785] width 316 height 33
click at [1369, 752] on button "Enviar pedido" at bounding box center [1344, 742] width 93 height 31
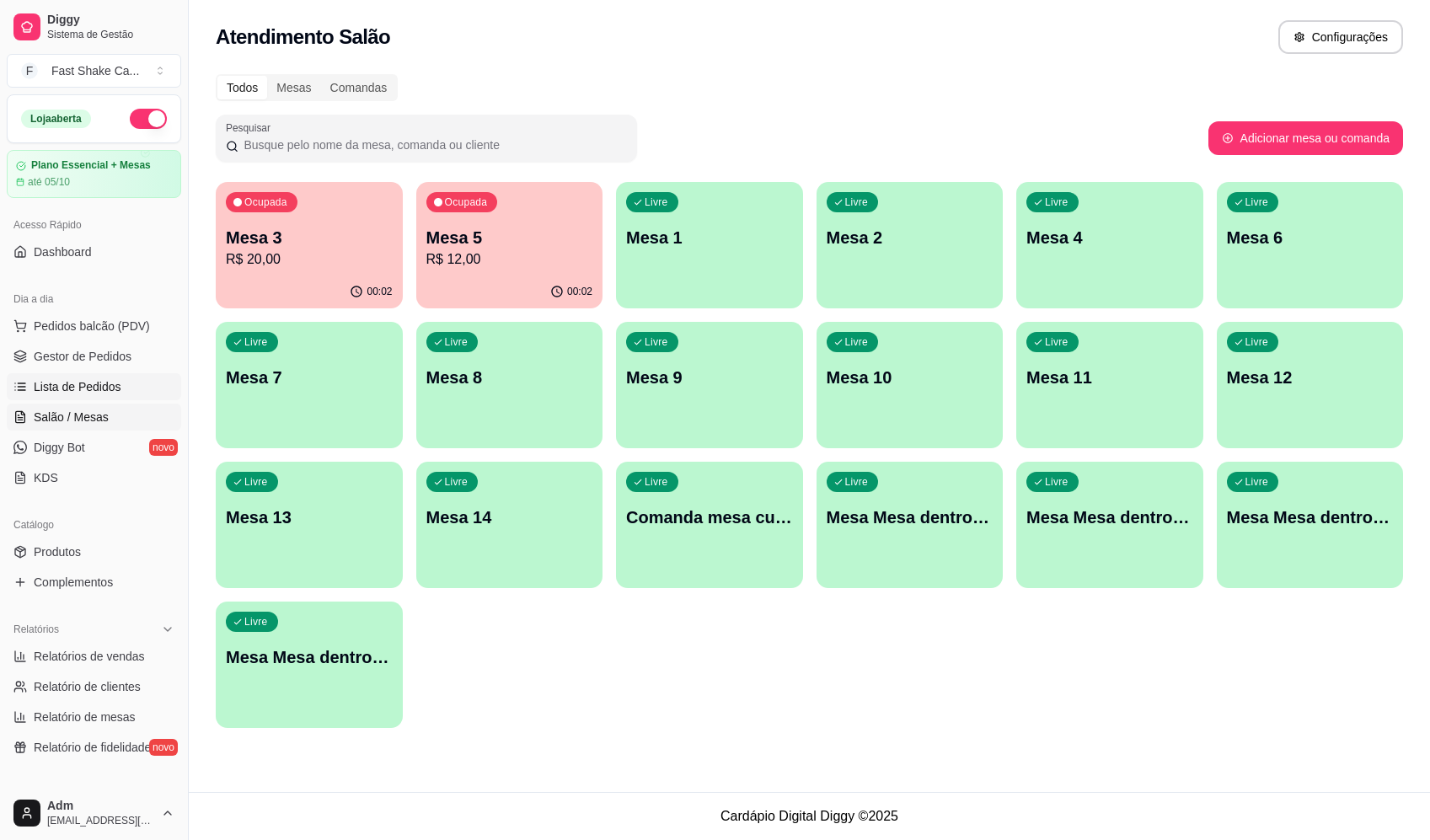
click at [85, 391] on span "Lista de Pedidos" at bounding box center [78, 386] width 87 height 17
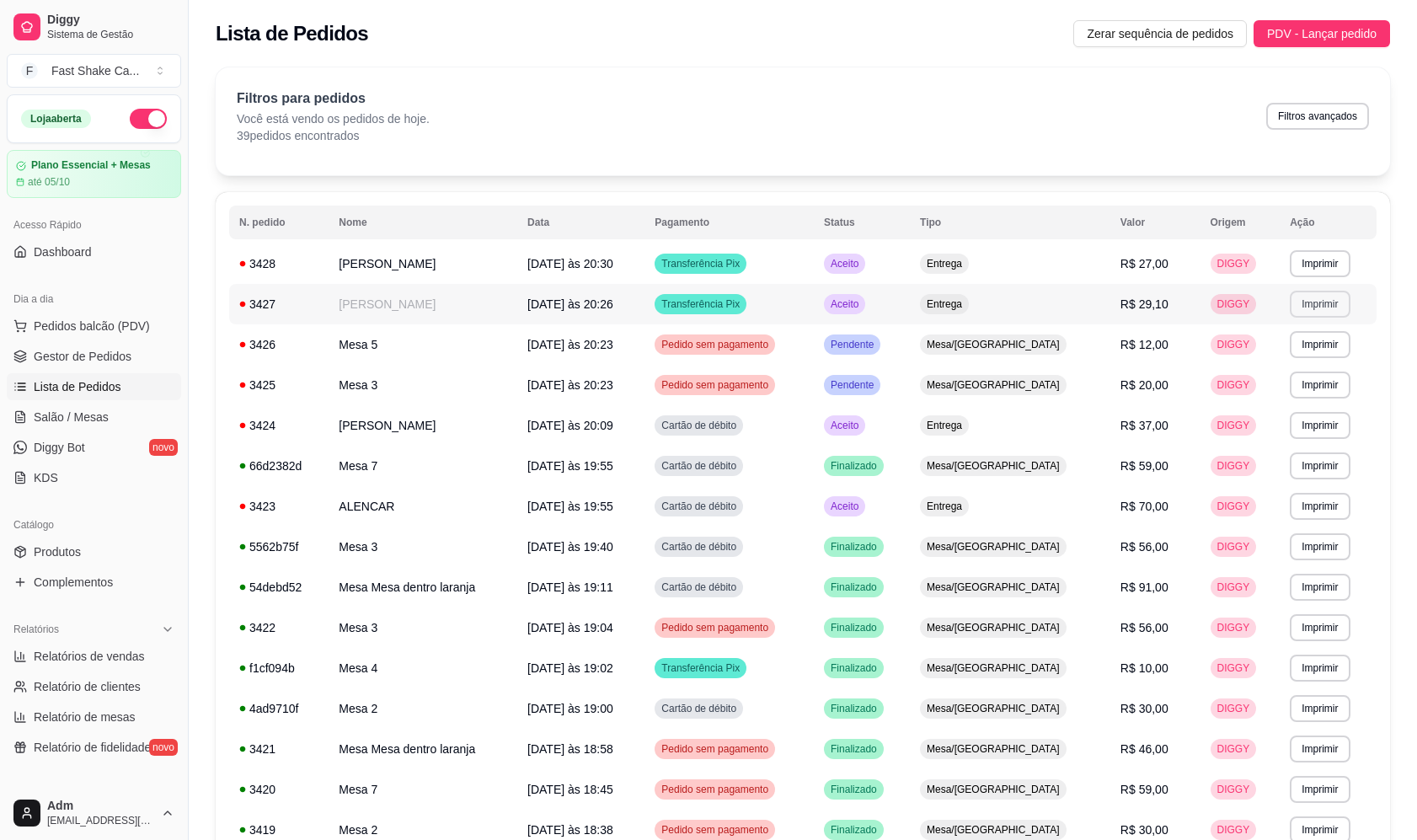
click at [1319, 309] on button "Imprimir" at bounding box center [1320, 304] width 60 height 27
click at [433, 303] on td "Jhenifer Laura" at bounding box center [423, 303] width 189 height 40
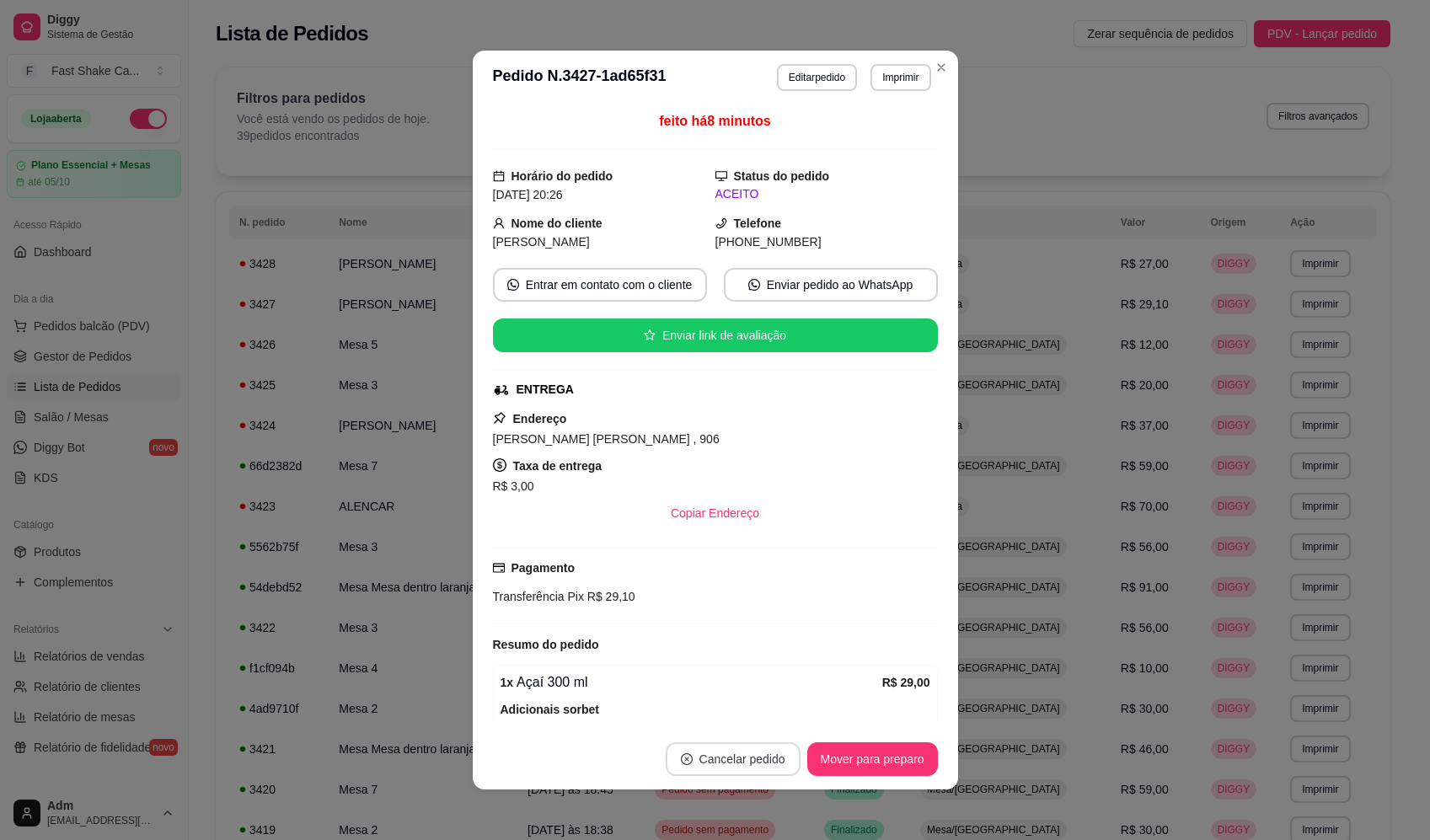
click at [738, 750] on button "Cancelar pedido" at bounding box center [732, 759] width 135 height 34
click at [778, 706] on button "Sim" at bounding box center [773, 717] width 68 height 34
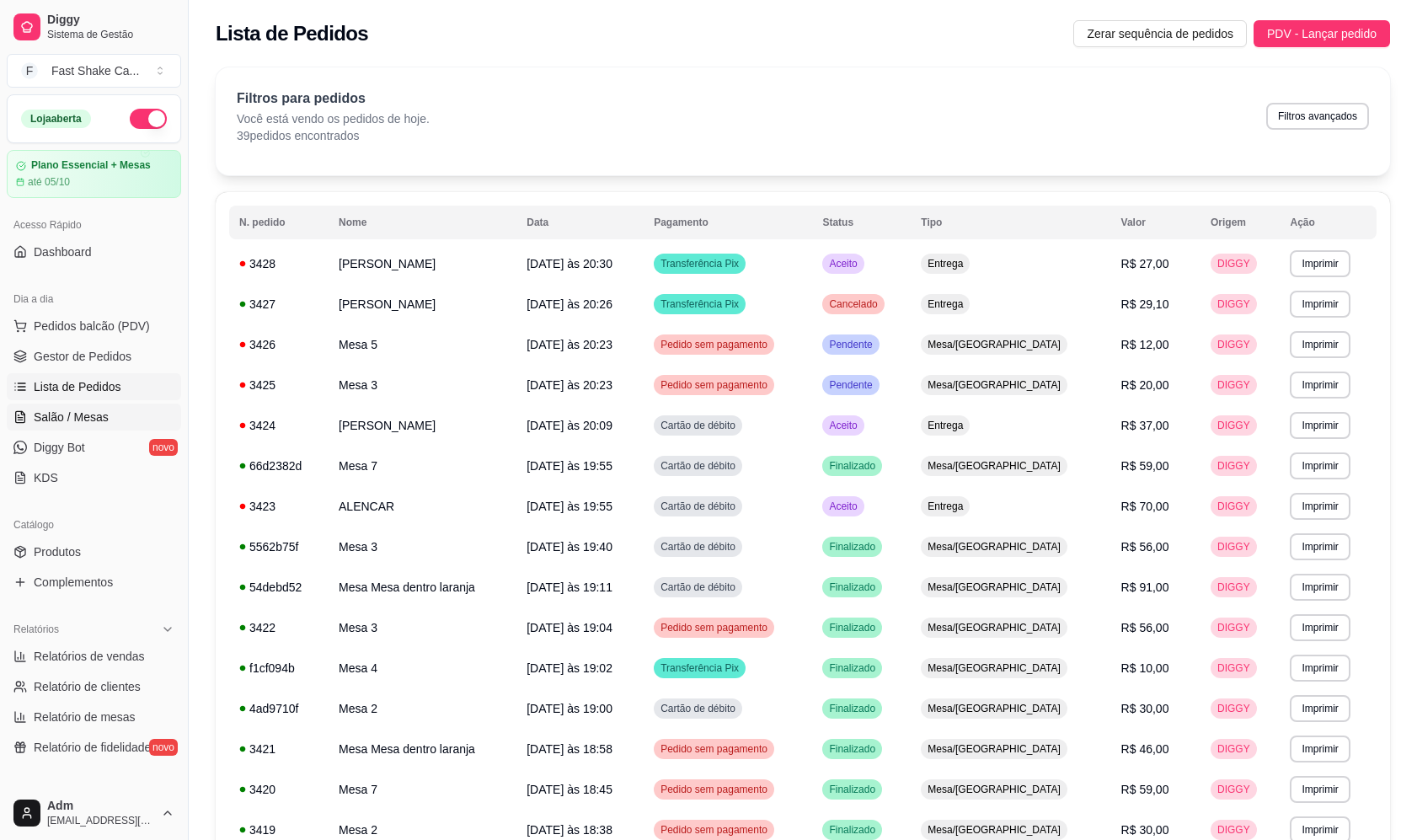
click at [95, 409] on span "Salão / Mesas" at bounding box center [71, 416] width 75 height 17
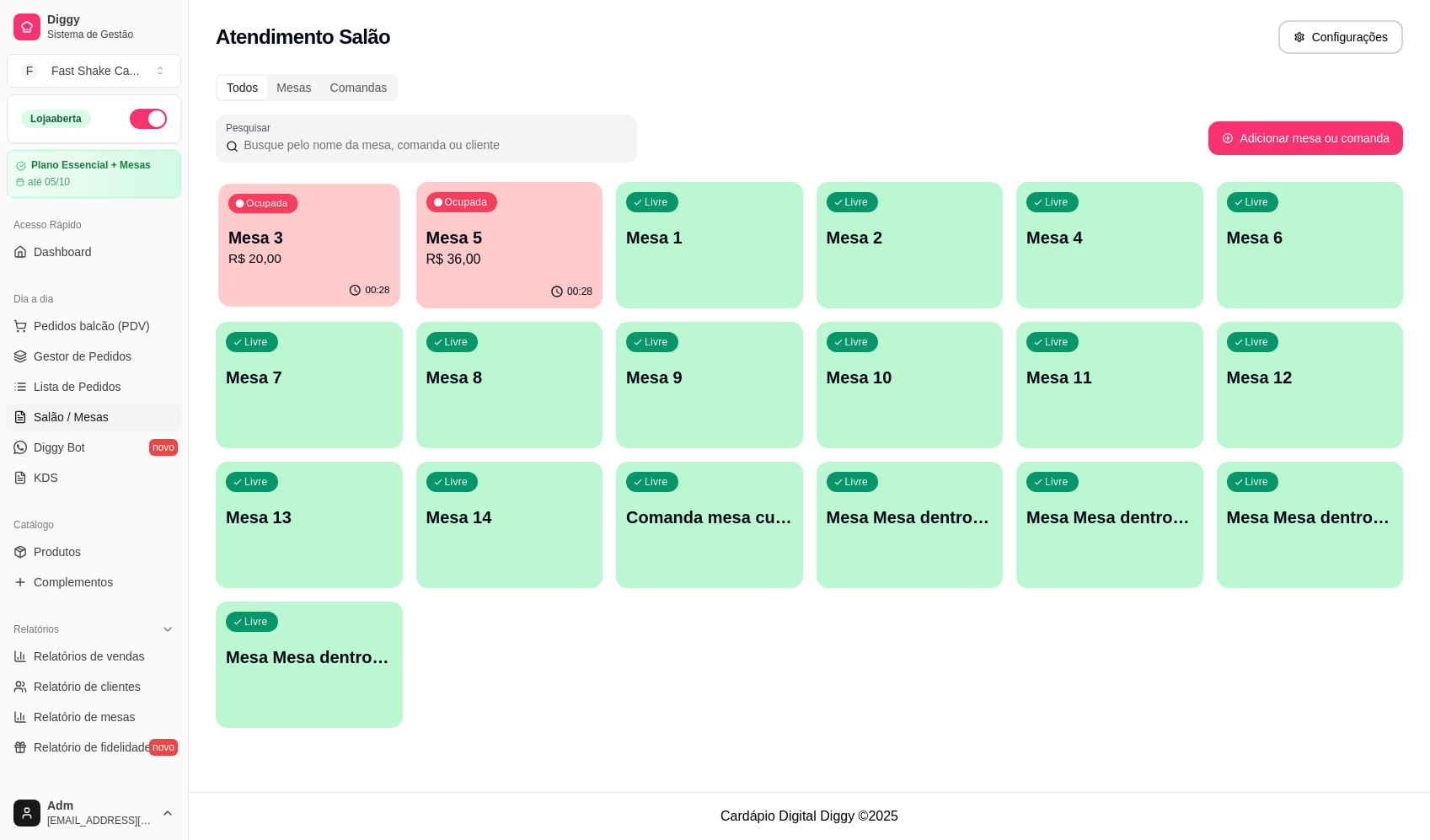
click at [313, 271] on div "Ocupada Mesa 3 R$ 20,00" at bounding box center [309, 229] width 181 height 91
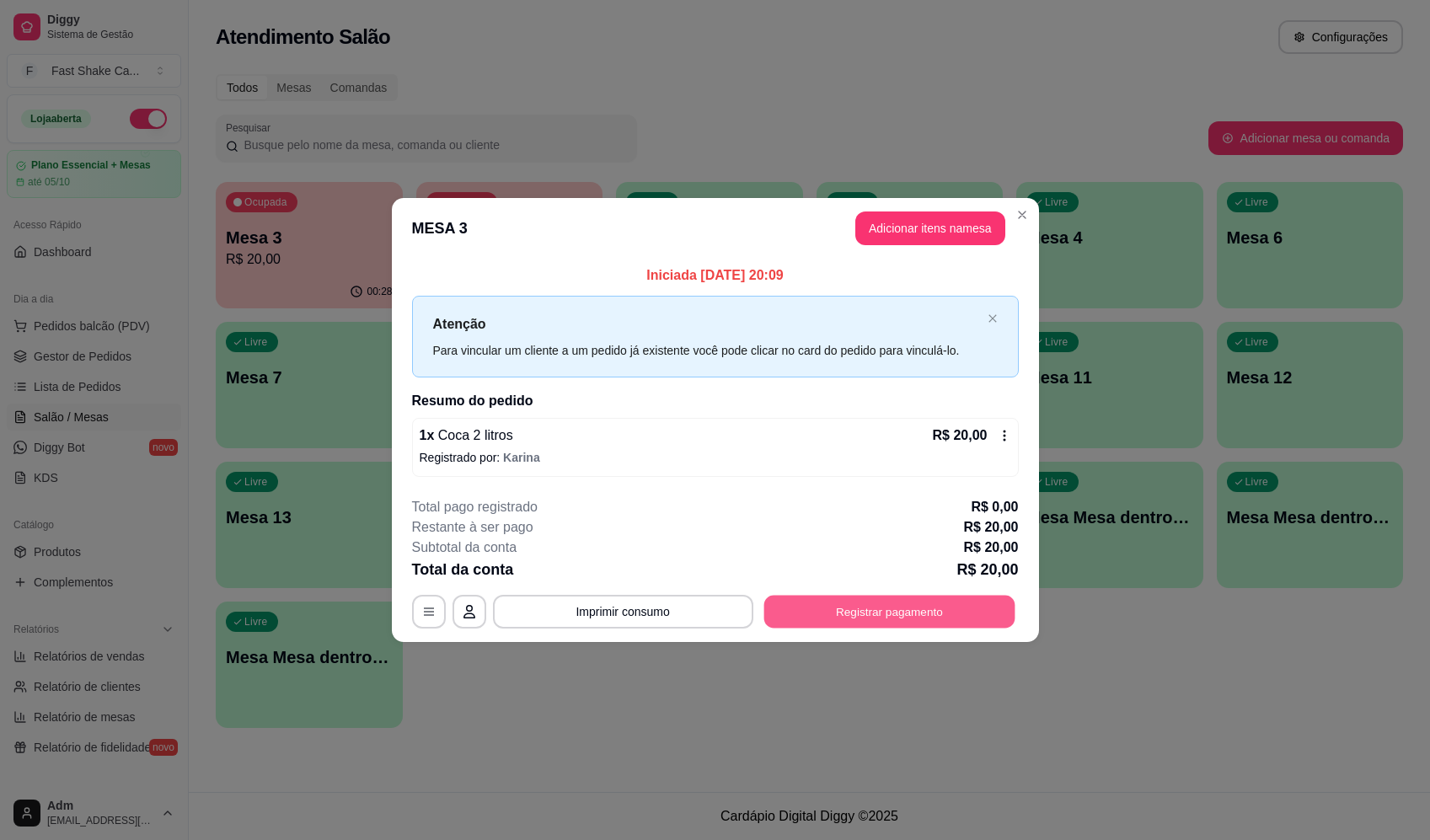
click at [890, 624] on button "Registrar pagamento" at bounding box center [889, 612] width 252 height 33
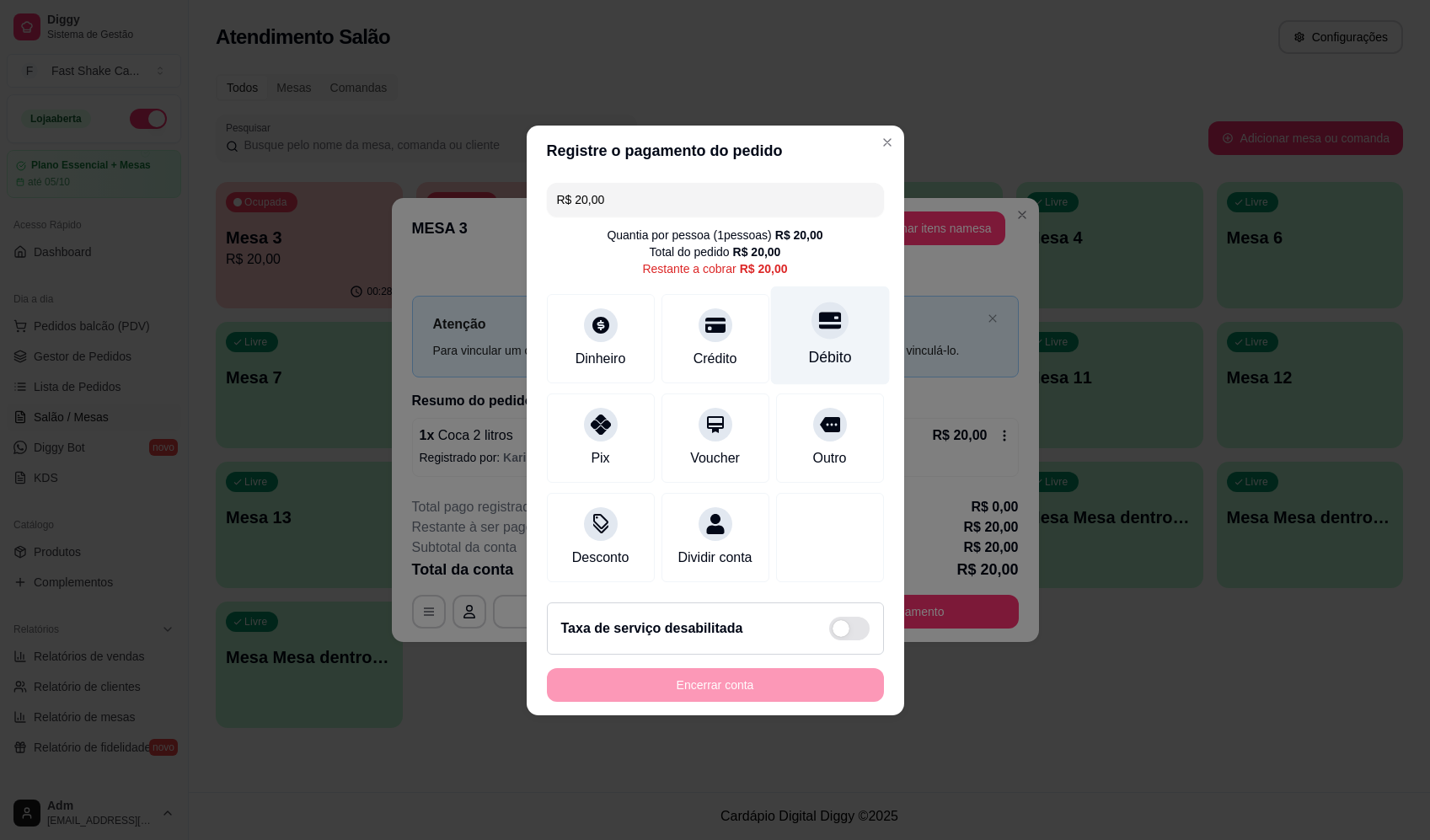
click at [798, 309] on div "Débito" at bounding box center [830, 334] width 119 height 99
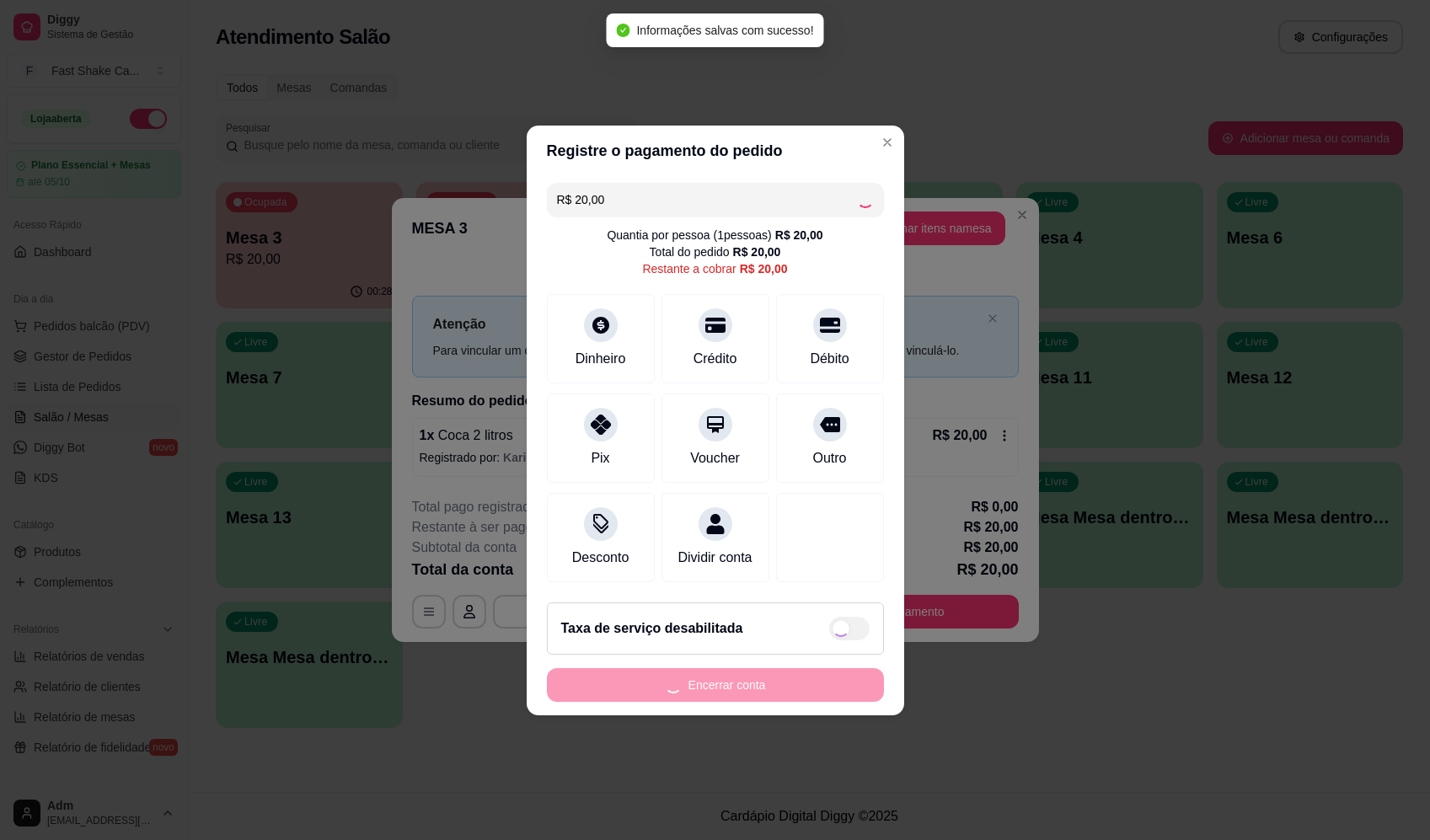
type input "R$ 0,00"
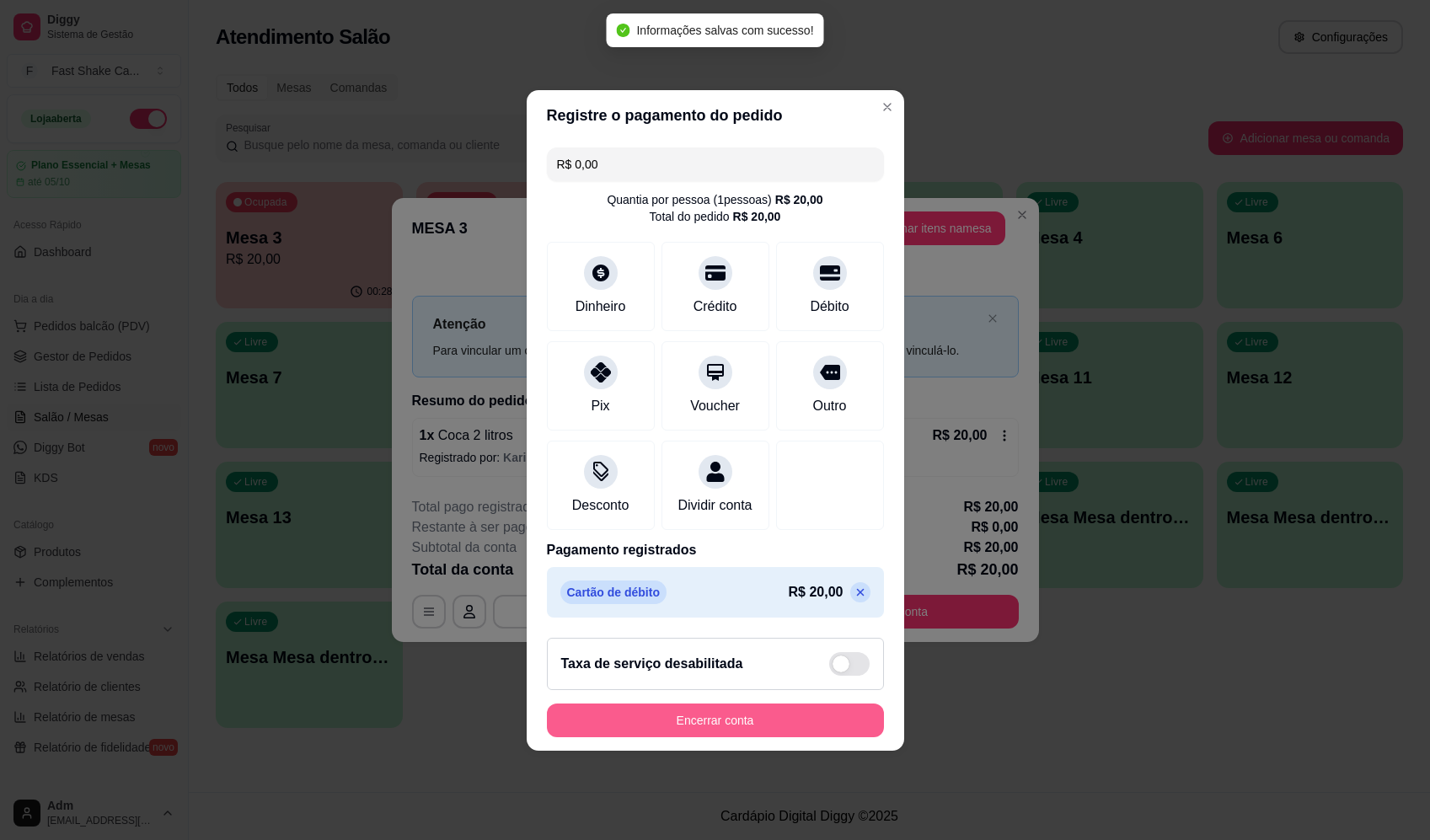
click at [790, 724] on button "Encerrar conta" at bounding box center [715, 721] width 337 height 34
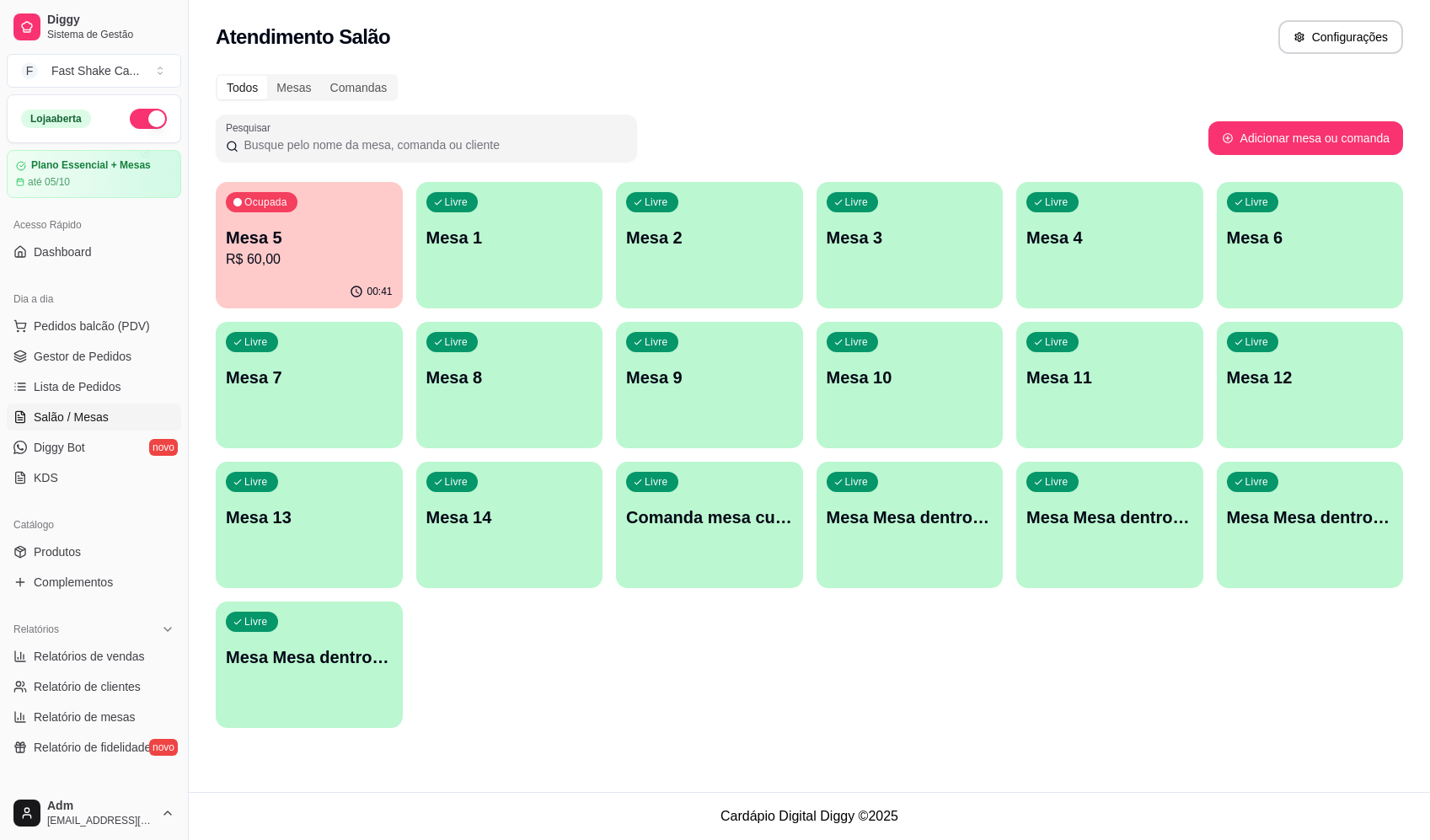
click at [269, 259] on p "R$ 60,00" at bounding box center [309, 259] width 167 height 21
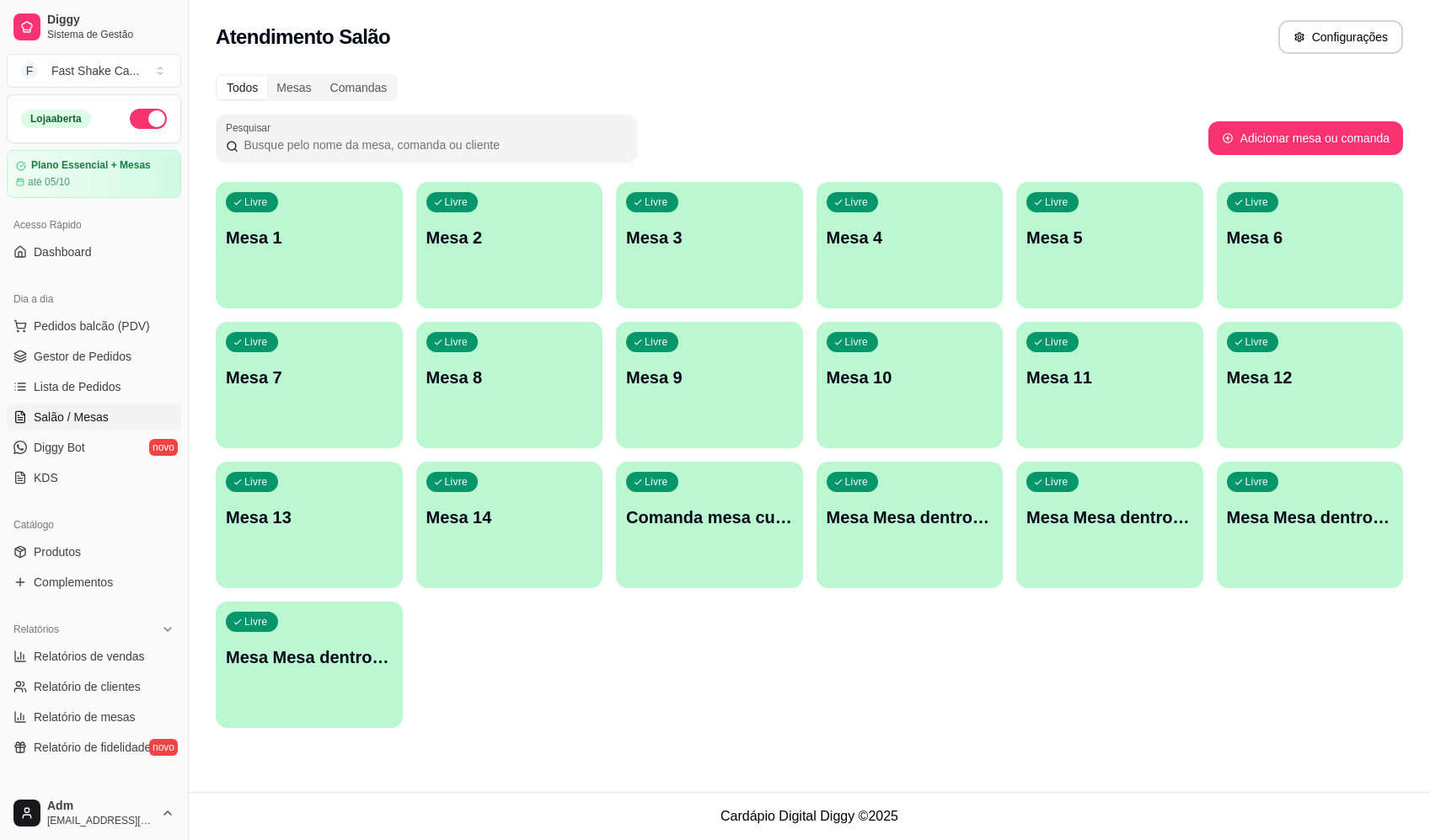
click at [754, 742] on div "Todos Mesas Comandas Pesquisar Adicionar mesa ou comanda Livre Mesa 1 Livre Mes…" at bounding box center [810, 406] width 1242 height 684
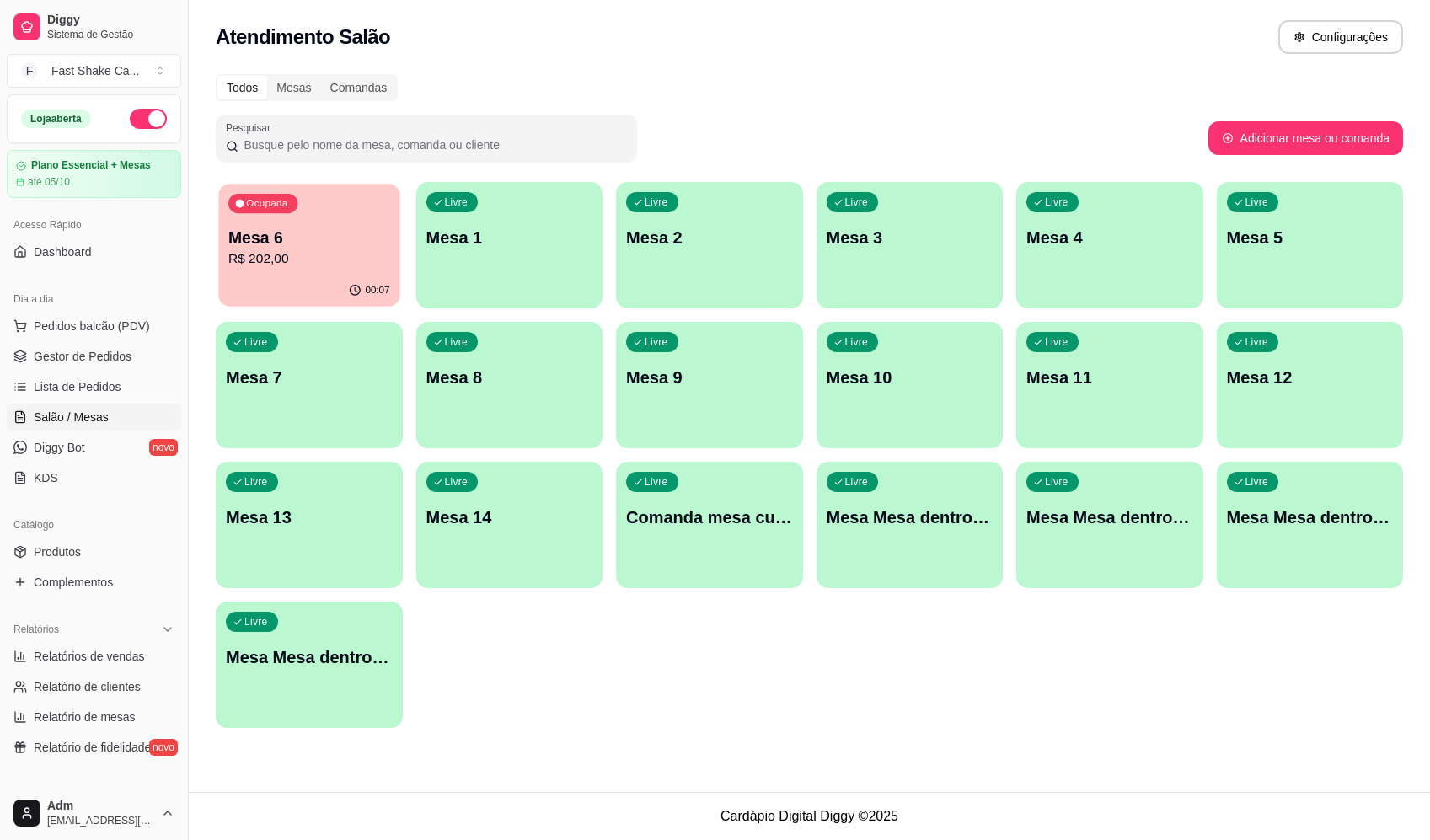
click at [286, 252] on p "R$ 202,00" at bounding box center [309, 259] width 161 height 20
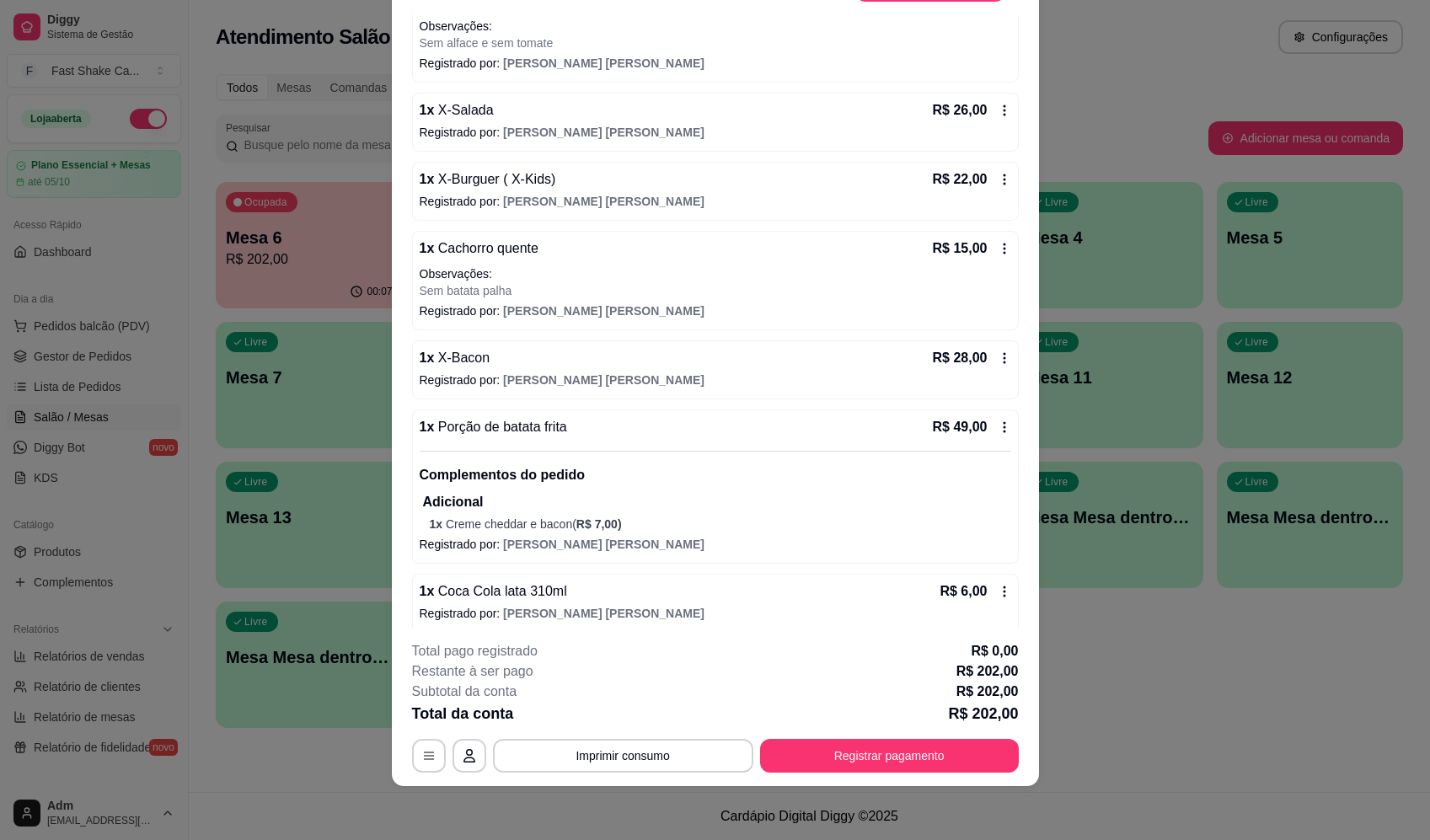
scroll to position [203, 0]
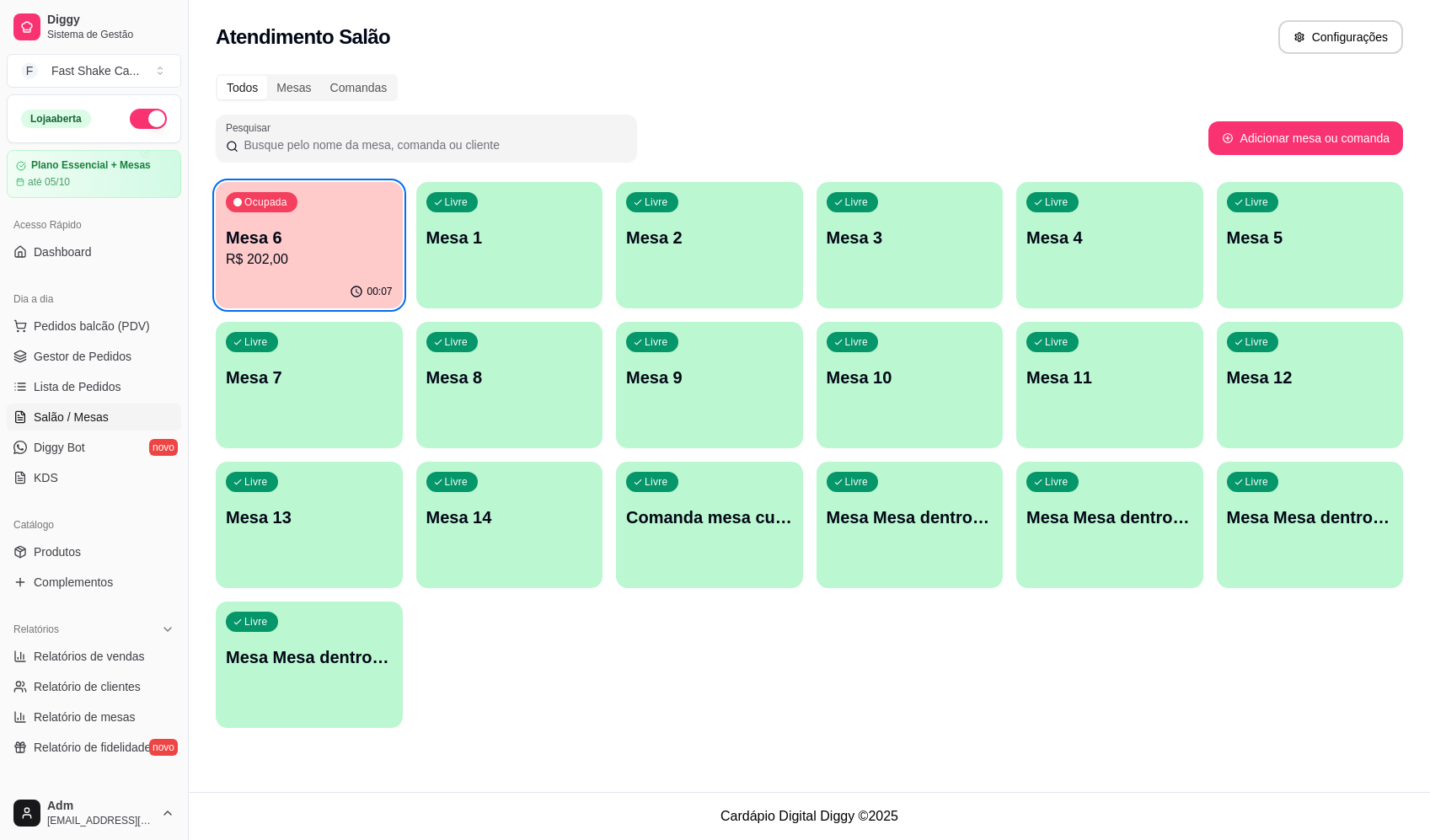
click at [463, 833] on footer "Cardápio Digital Diggy © 2025" at bounding box center [810, 816] width 1242 height 48
click at [696, 721] on div "Atendimento Salão Configurações Todos Mesas Comandas Pesquisar Adicionar mesa o…" at bounding box center [810, 396] width 1242 height 792
click at [802, 58] on div "Atendimento Salão Configurações" at bounding box center [810, 32] width 1242 height 64
click at [91, 417] on span "Salão / Mesas" at bounding box center [71, 416] width 75 height 17
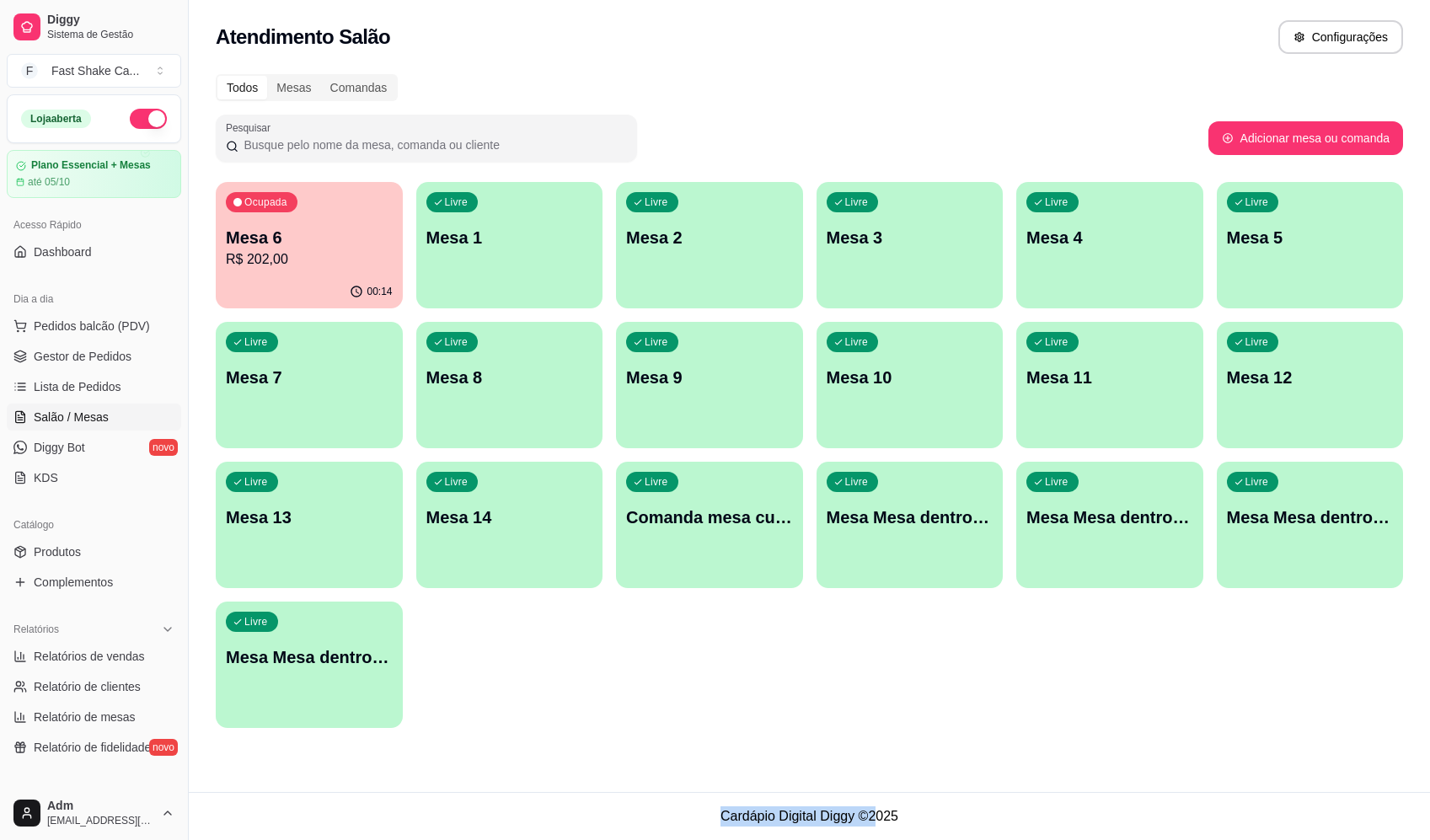
drag, startPoint x: 723, startPoint y: 814, endPoint x: 880, endPoint y: 819, distance: 157.1
click at [880, 820] on footer "Cardápio Digital Diggy © 2025" at bounding box center [810, 816] width 1242 height 48
click at [880, 819] on footer "Cardápio Digital Diggy © 2025" at bounding box center [810, 816] width 1242 height 48
click at [873, 814] on footer "Cardápio Digital Diggy © 2025" at bounding box center [810, 816] width 1242 height 48
drag, startPoint x: 902, startPoint y: 815, endPoint x: 723, endPoint y: 815, distance: 179.0
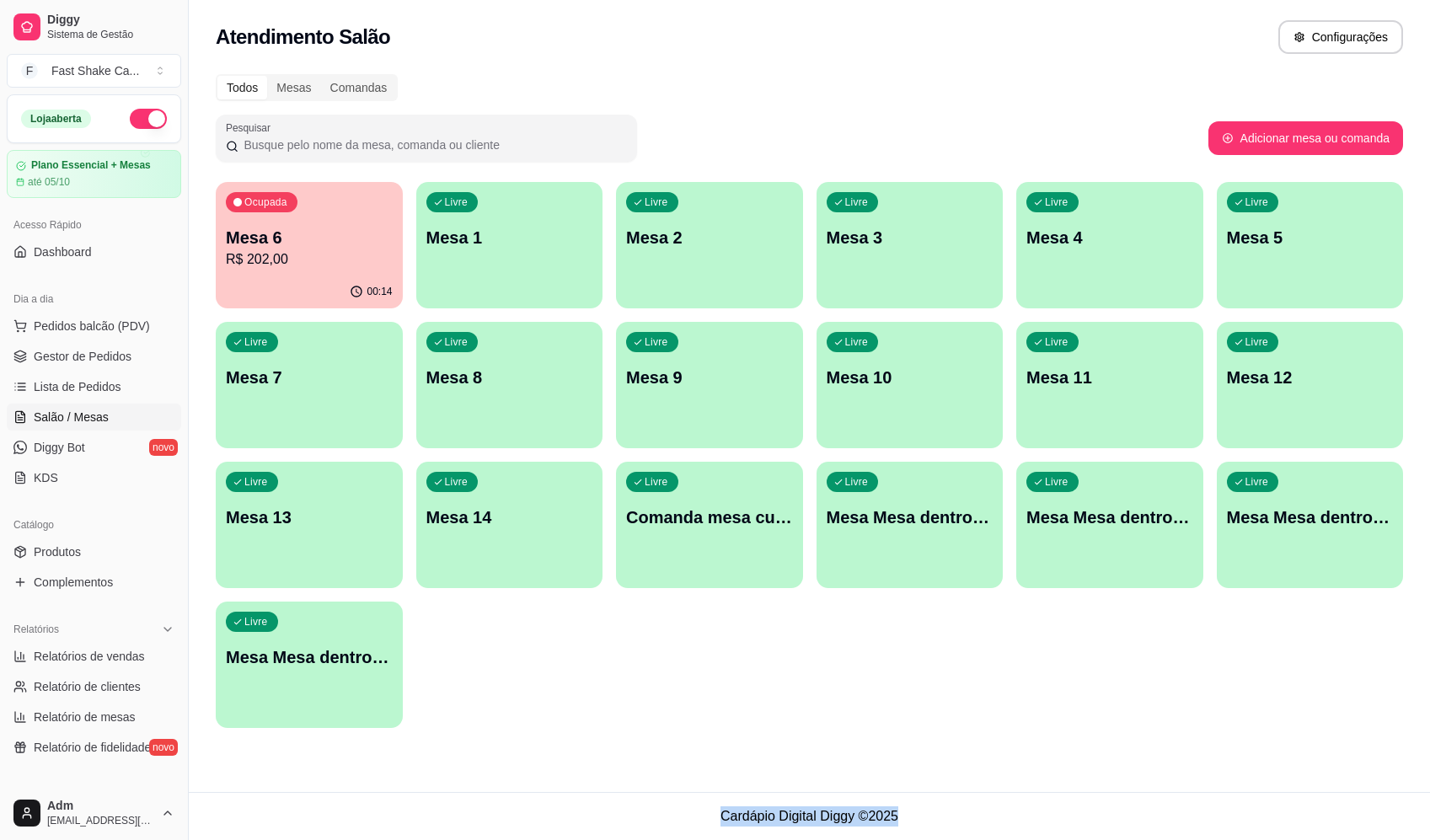
click at [723, 815] on footer "Cardápio Digital Diggy © 2025" at bounding box center [810, 816] width 1242 height 48
click at [723, 815] on footer "Cardápio Digital Diggy © 2025" at bounding box center [810, 816] width 1242 height 48
click at [742, 818] on footer "Cardápio Digital Diggy © 2025" at bounding box center [810, 816] width 1242 height 48
click at [765, 740] on div "Todos Mesas Comandas Pesquisar Adicionar mesa ou comanda Ocupada Mesa 6 R$ 202,…" at bounding box center [810, 406] width 1242 height 684
click at [252, 232] on p "Mesa 6" at bounding box center [309, 237] width 167 height 23
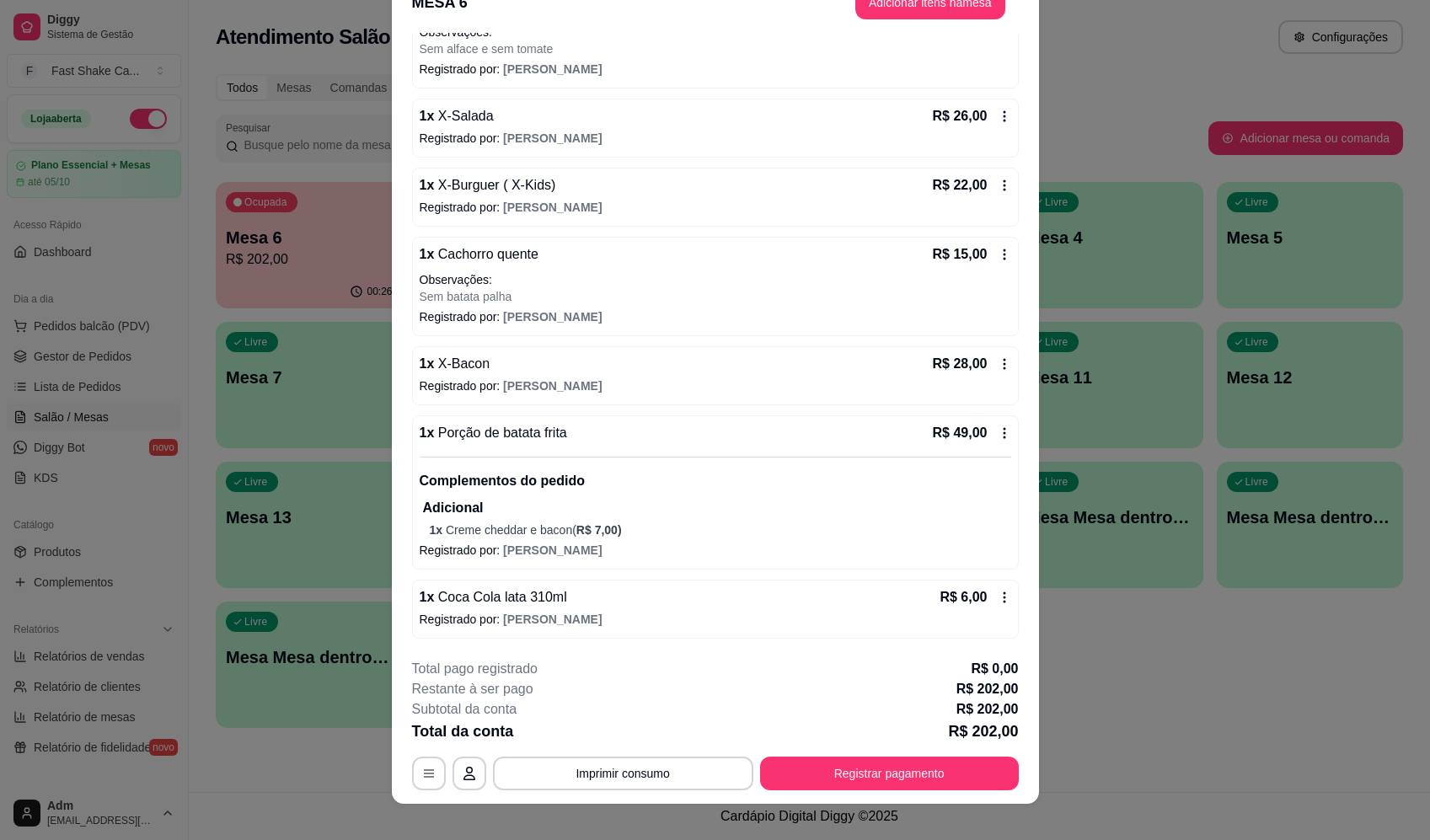
scroll to position [50, 0]
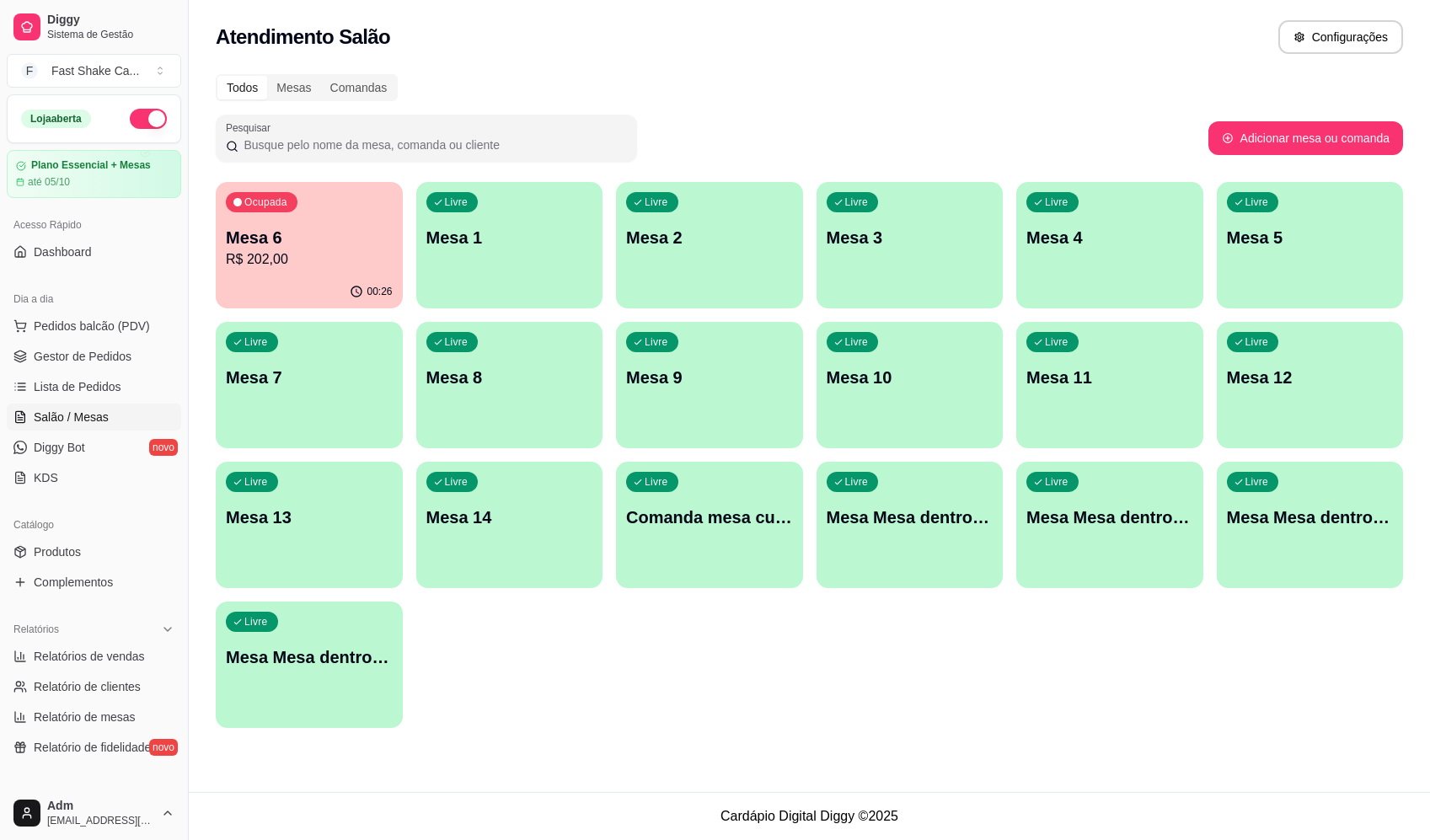
click at [667, 196] on span "Livre" at bounding box center [657, 202] width 29 height 13
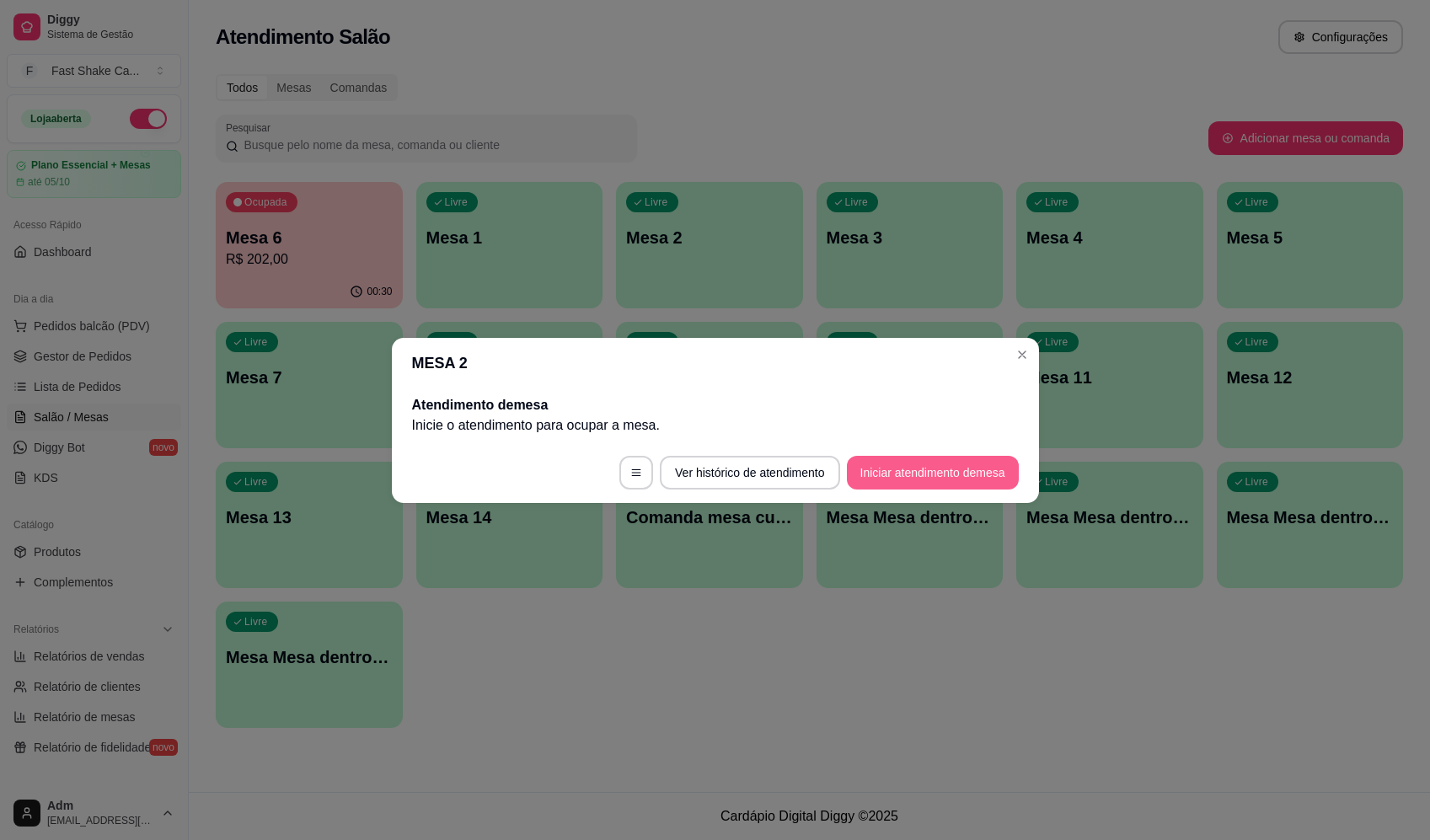
click at [953, 474] on button "Iniciar atendimento de mesa" at bounding box center [933, 473] width 172 height 34
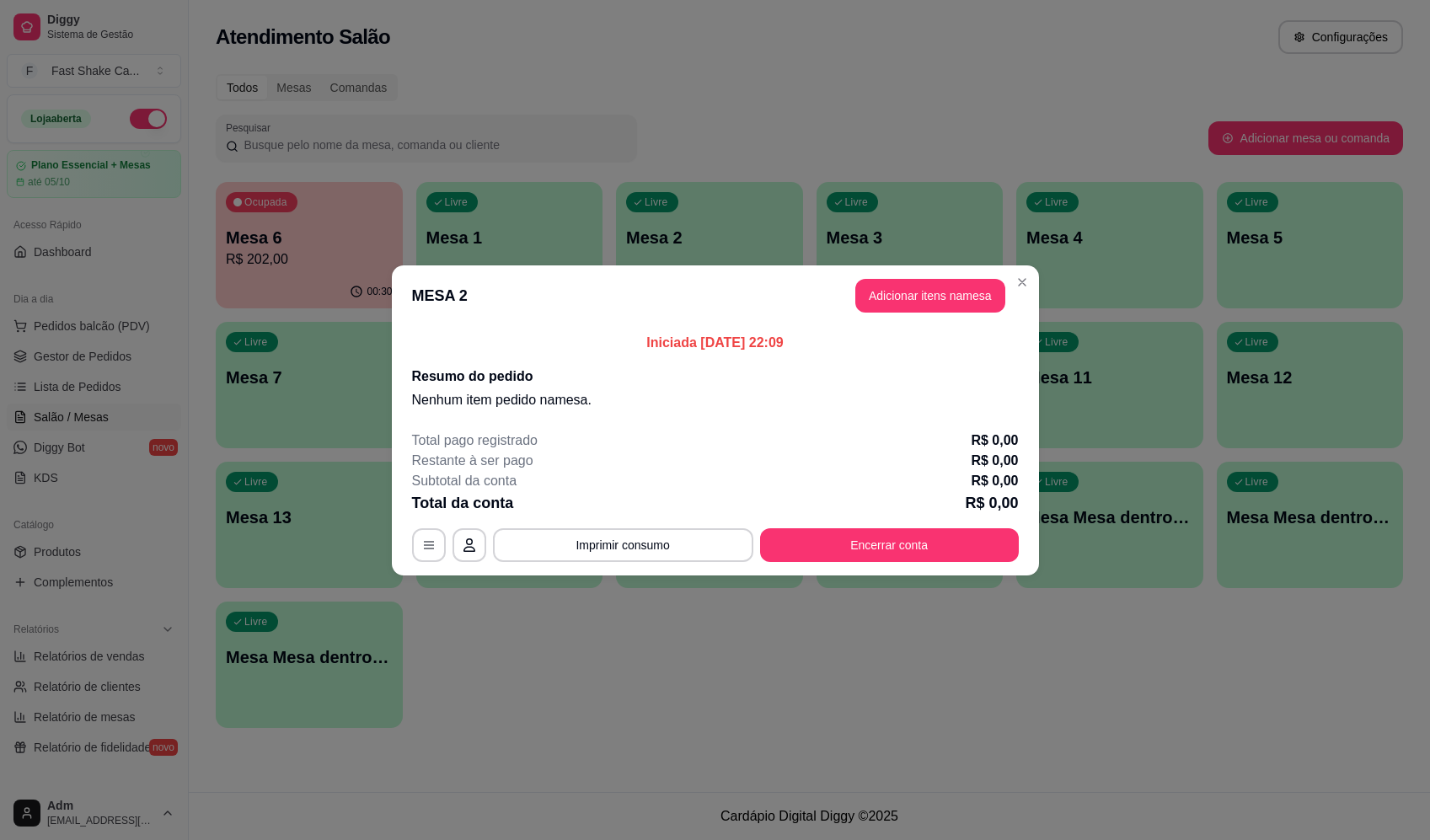
click at [940, 310] on button "Adicionar itens na mesa" at bounding box center [930, 296] width 150 height 34
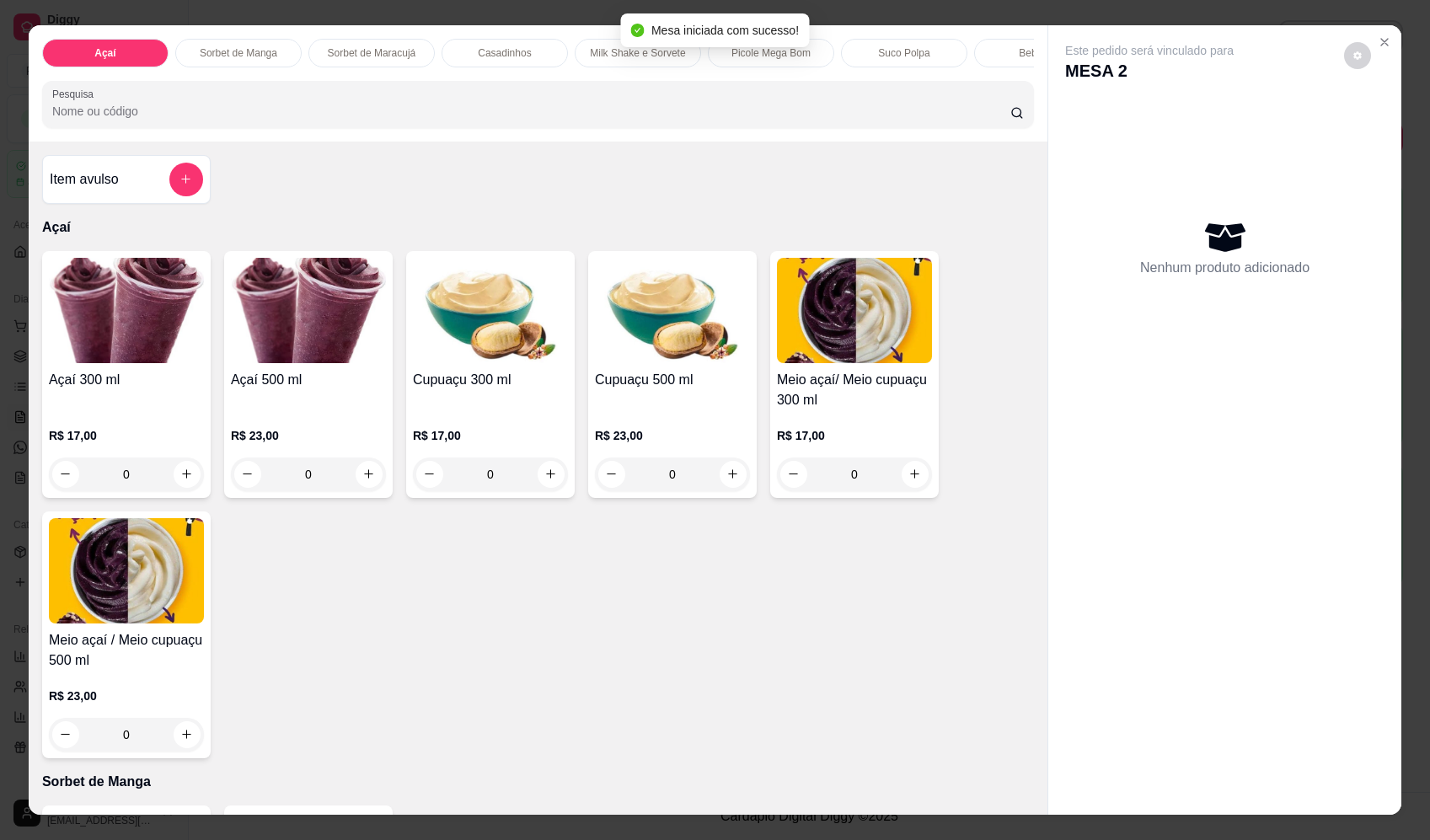
click at [172, 179] on button "add-separate-item" at bounding box center [186, 179] width 34 height 34
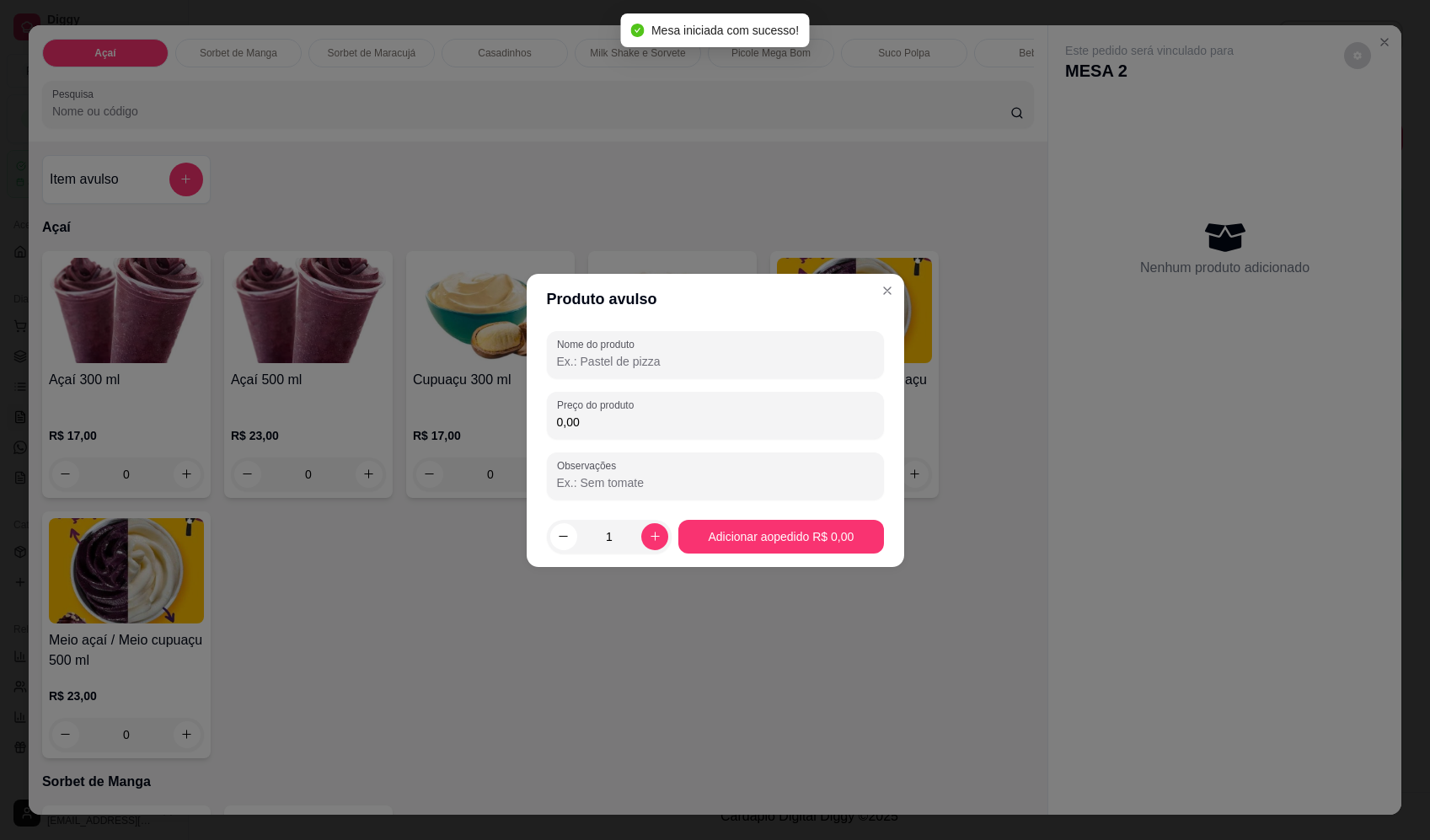
click at [657, 356] on input "Nome do produto" at bounding box center [715, 361] width 317 height 17
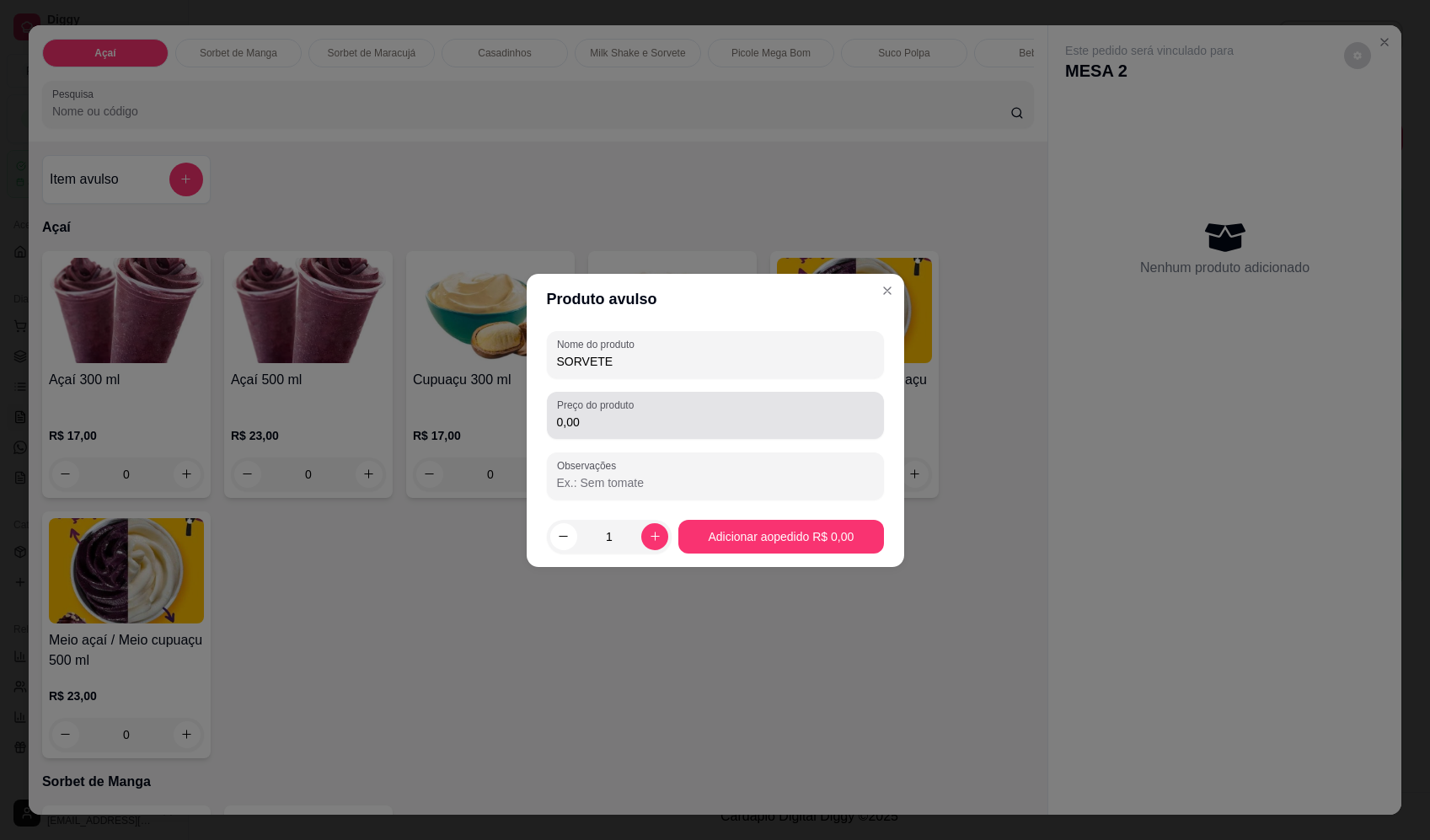
type input "SORVETE"
click at [665, 420] on input "0,00" at bounding box center [715, 422] width 317 height 17
type input "35,36"
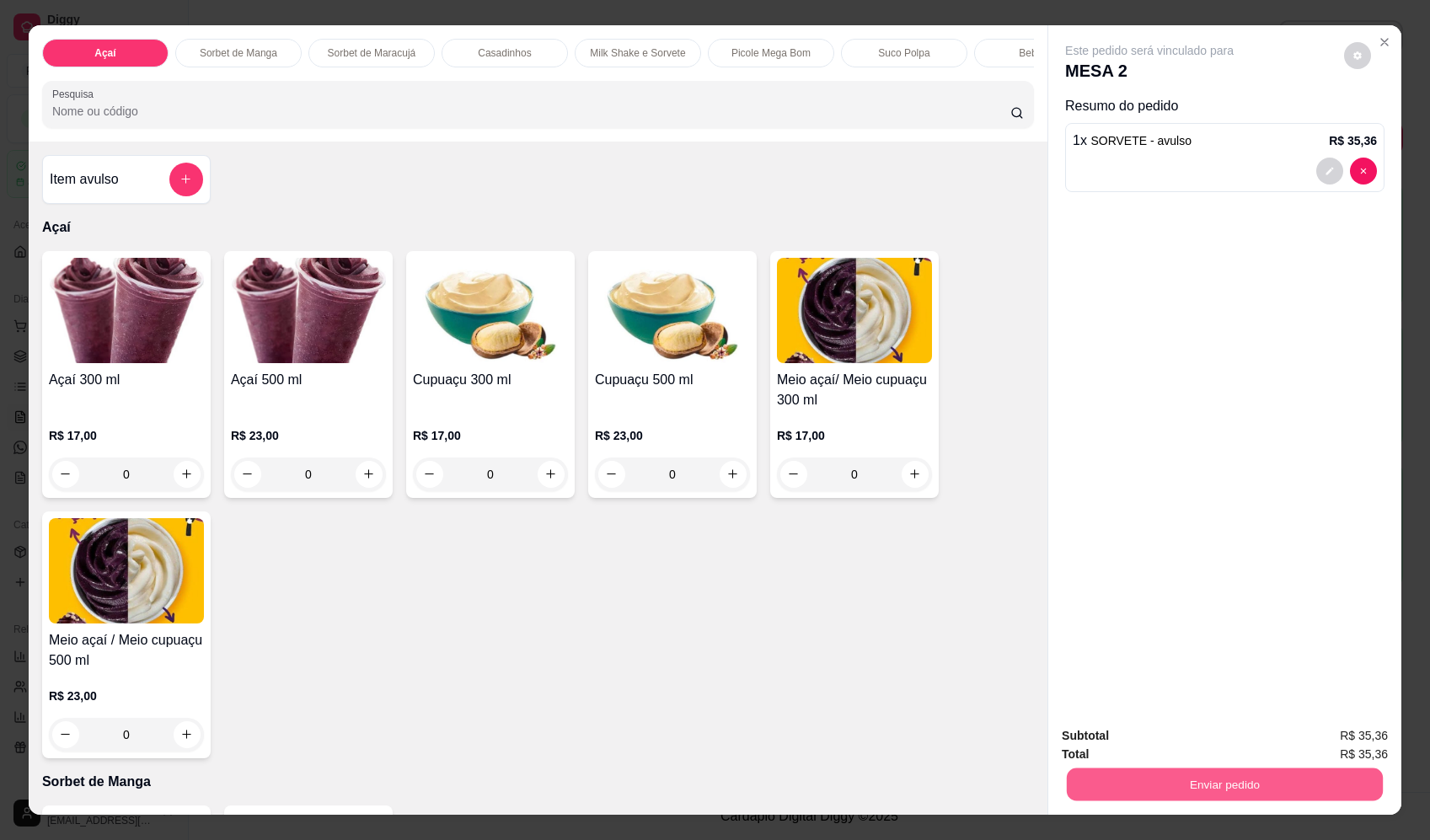
click at [1269, 792] on button "Enviar pedido" at bounding box center [1225, 785] width 316 height 33
click at [1338, 746] on button "Enviar pedido" at bounding box center [1344, 742] width 93 height 31
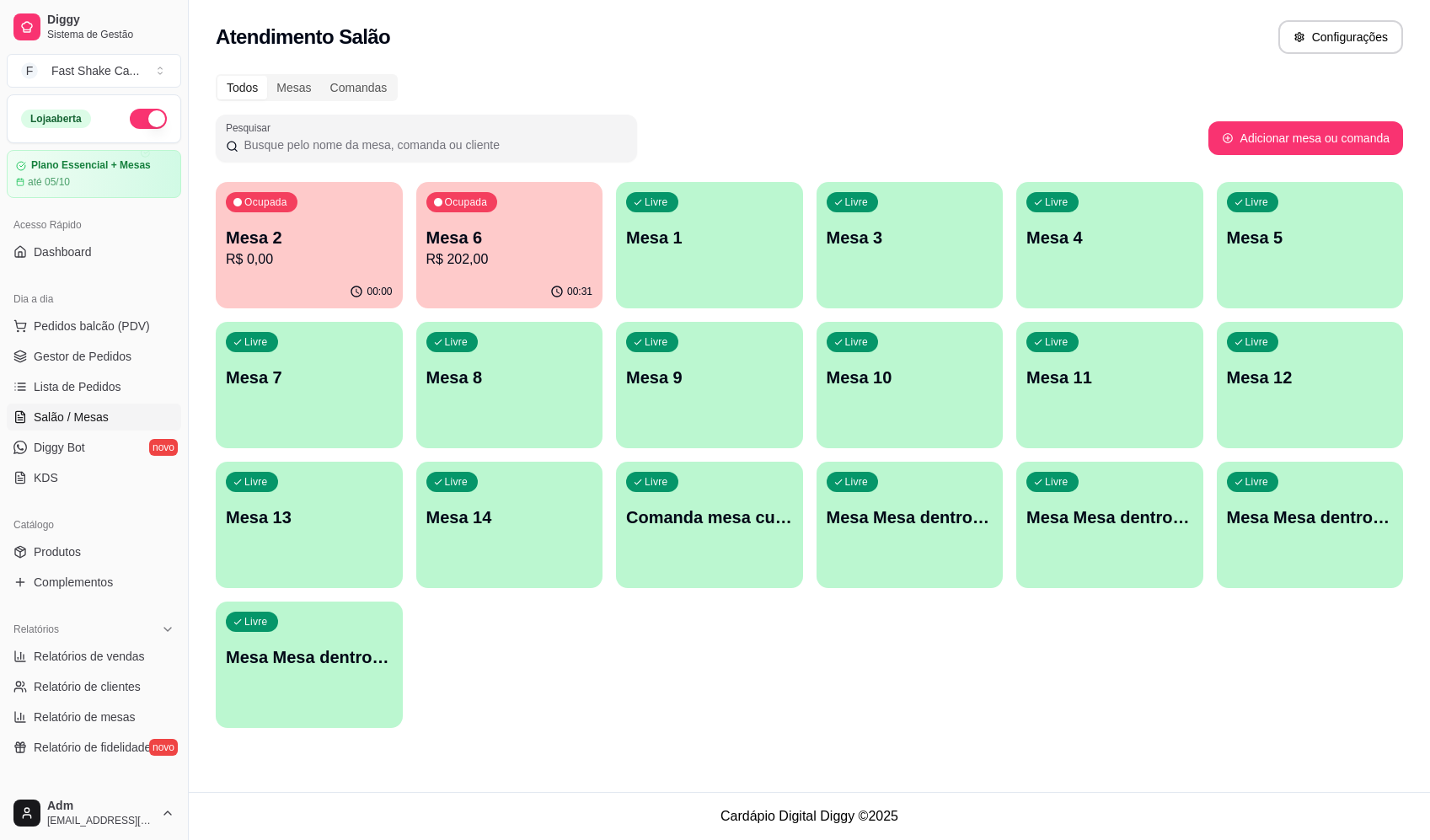
click at [472, 272] on div "Ocupada Mesa 6 R$ 202,00" at bounding box center [510, 228] width 187 height 94
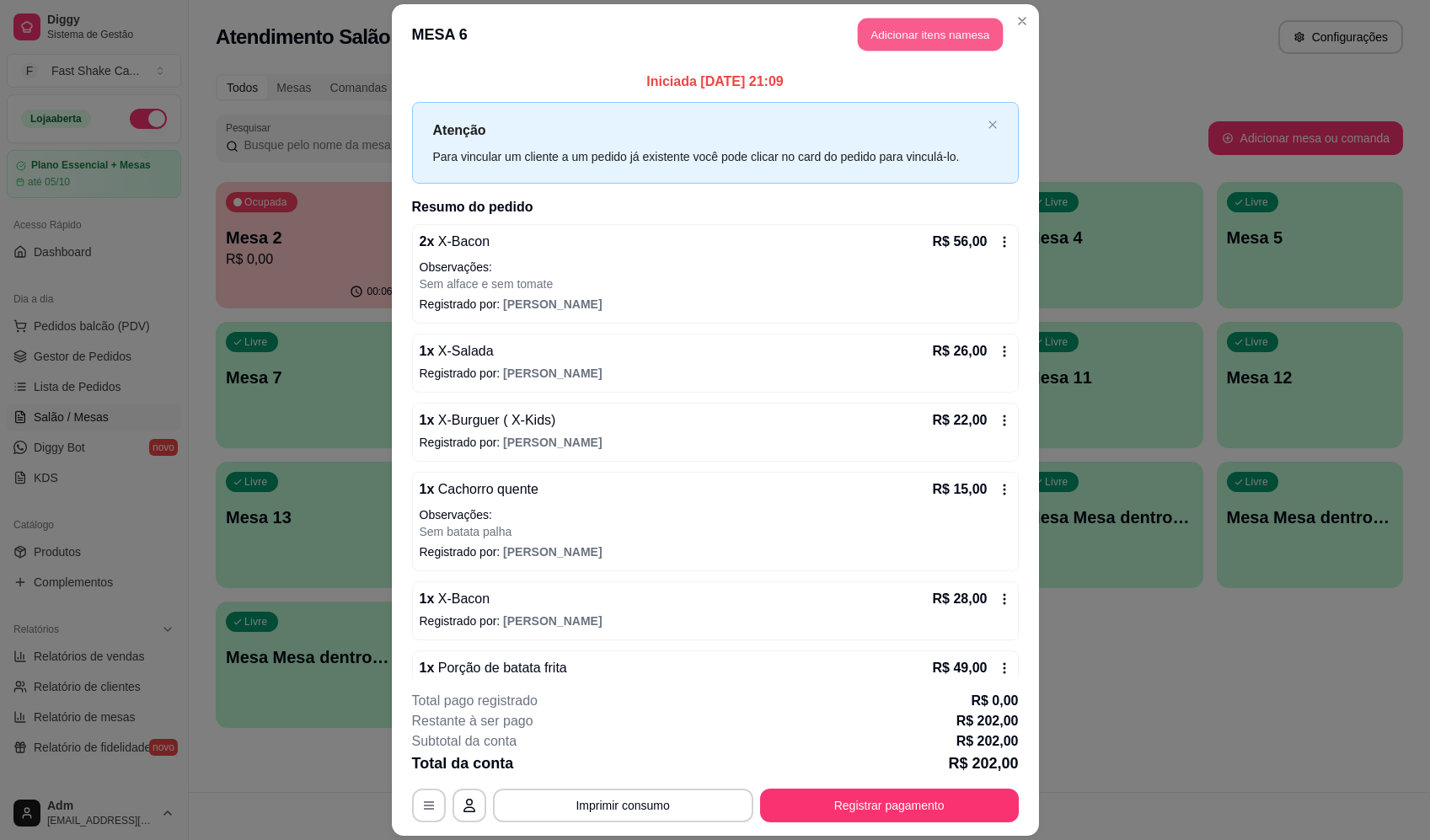
click at [912, 31] on button "Adicionar itens na mesa" at bounding box center [930, 35] width 145 height 33
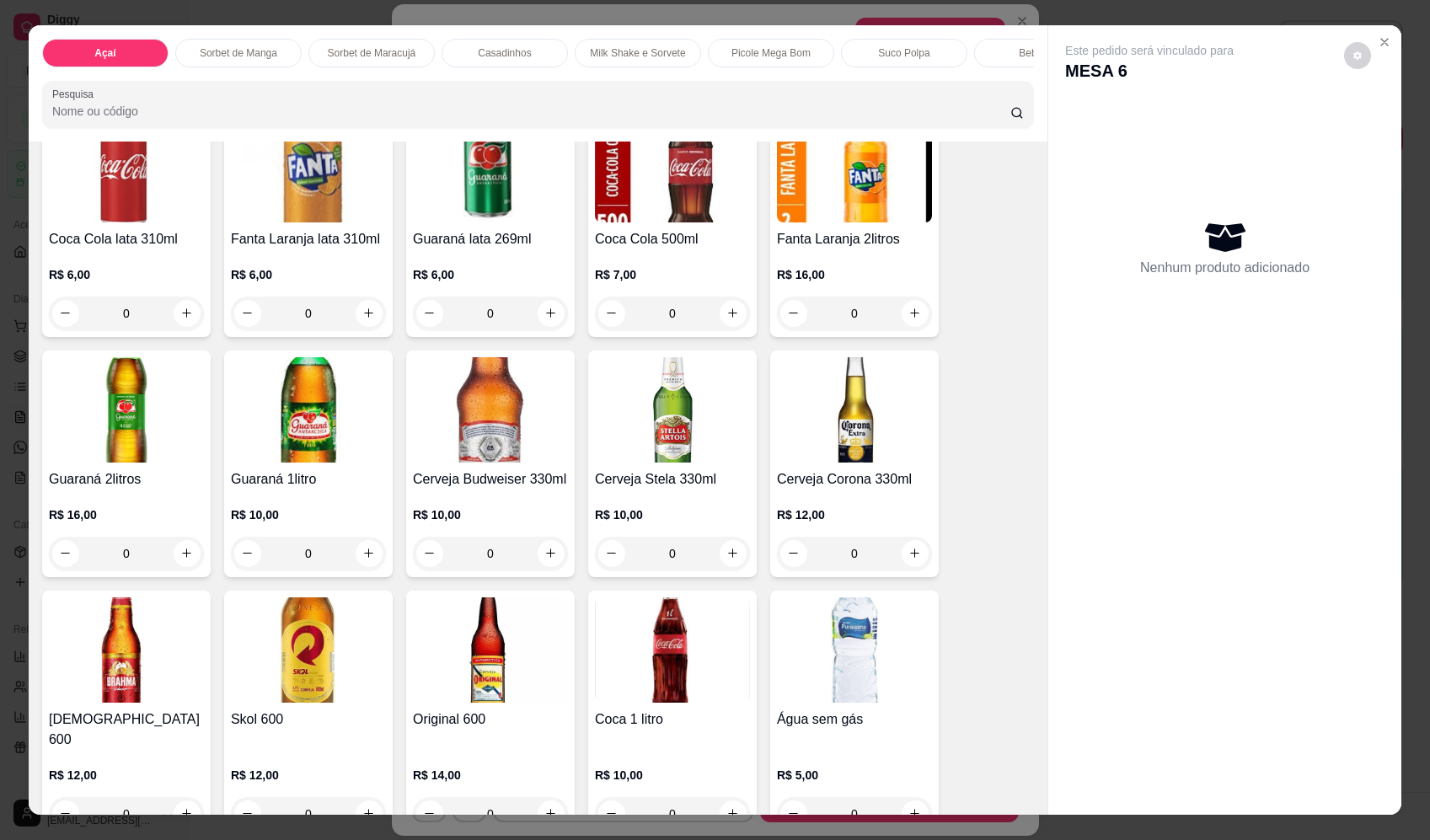
scroll to position [3370, 0]
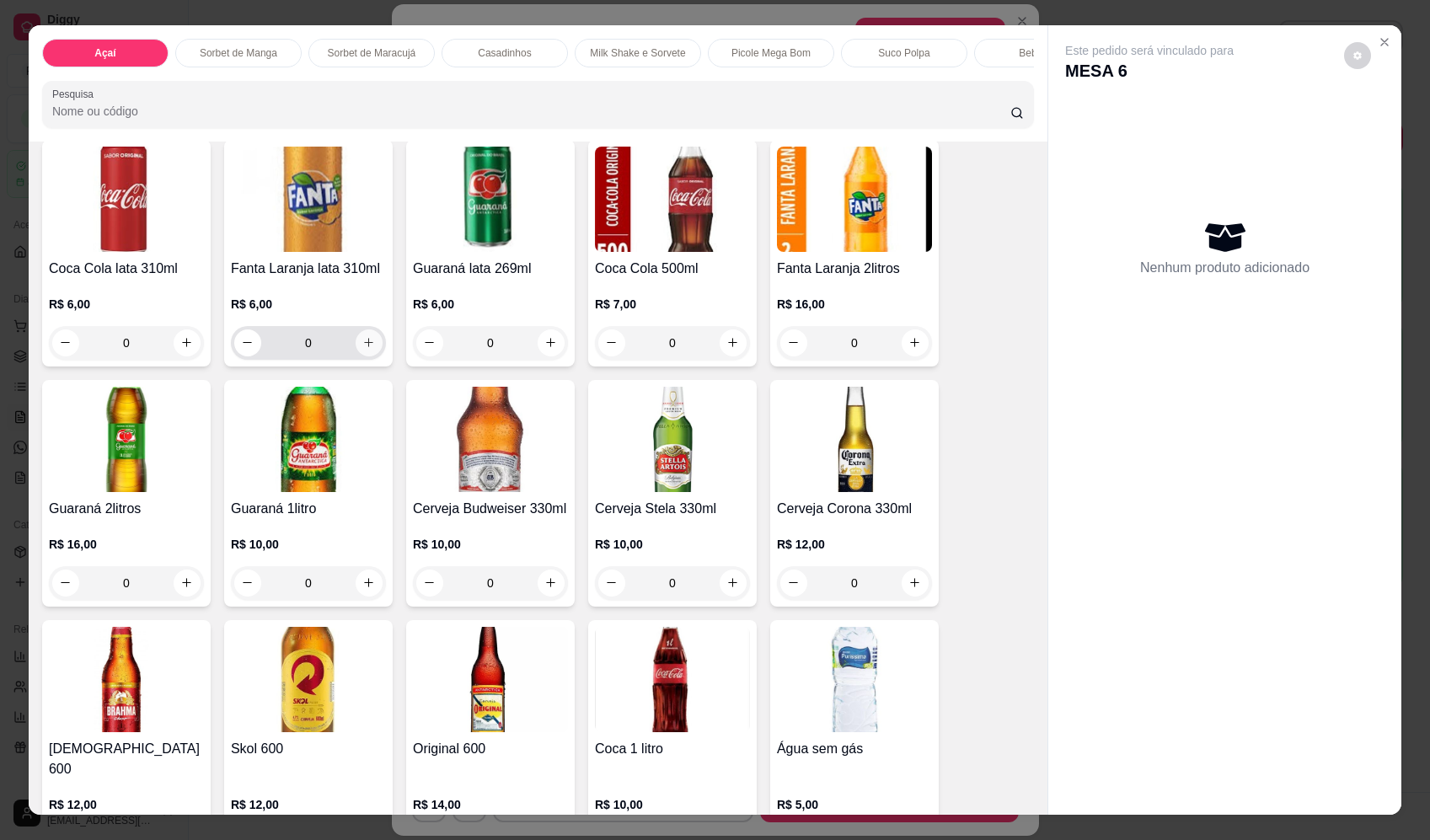
click at [362, 349] on icon "increase-product-quantity" at bounding box center [368, 342] width 12 height 12
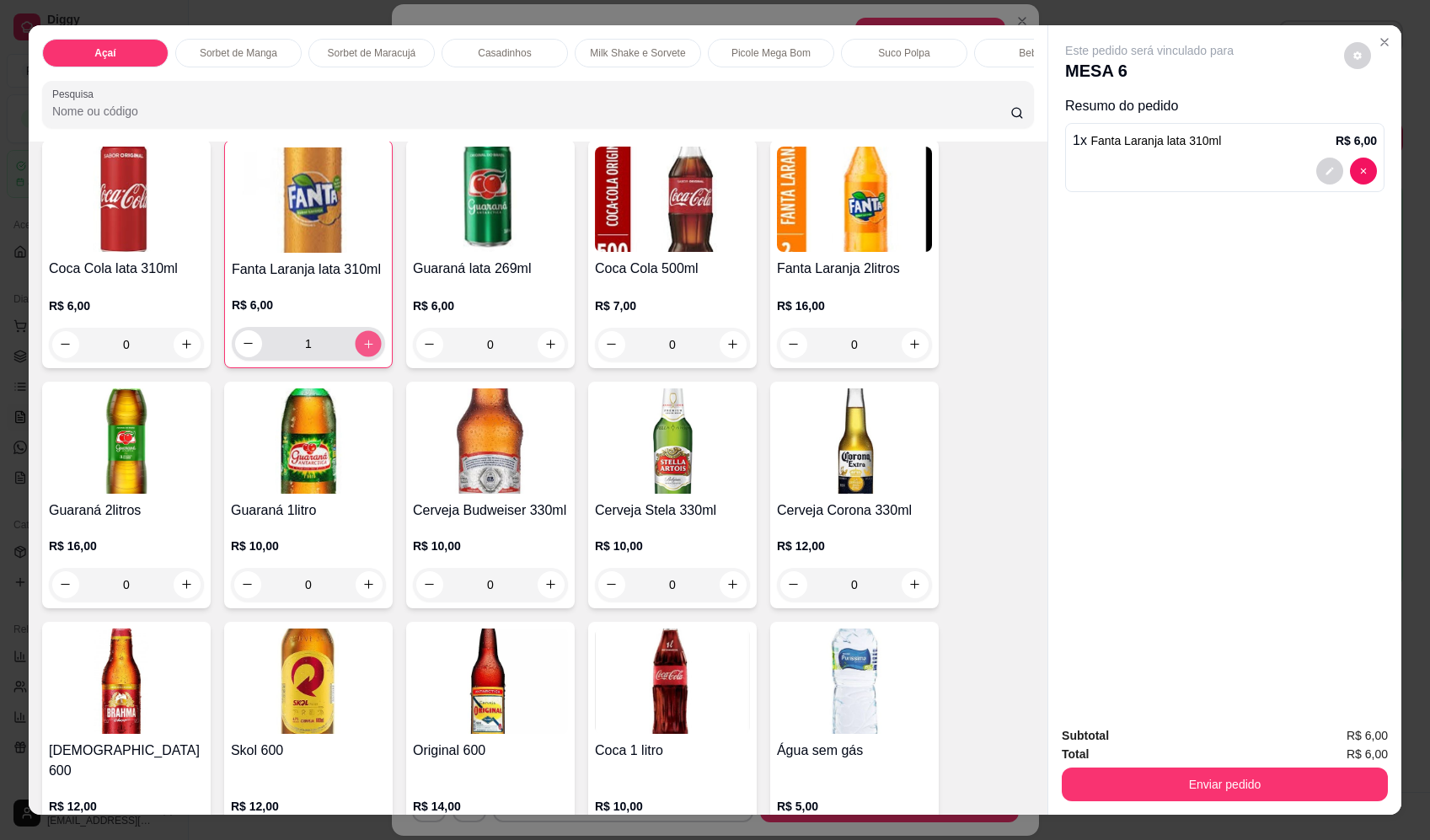
click at [364, 348] on icon "increase-product-quantity" at bounding box center [368, 343] width 8 height 8
type input "3"
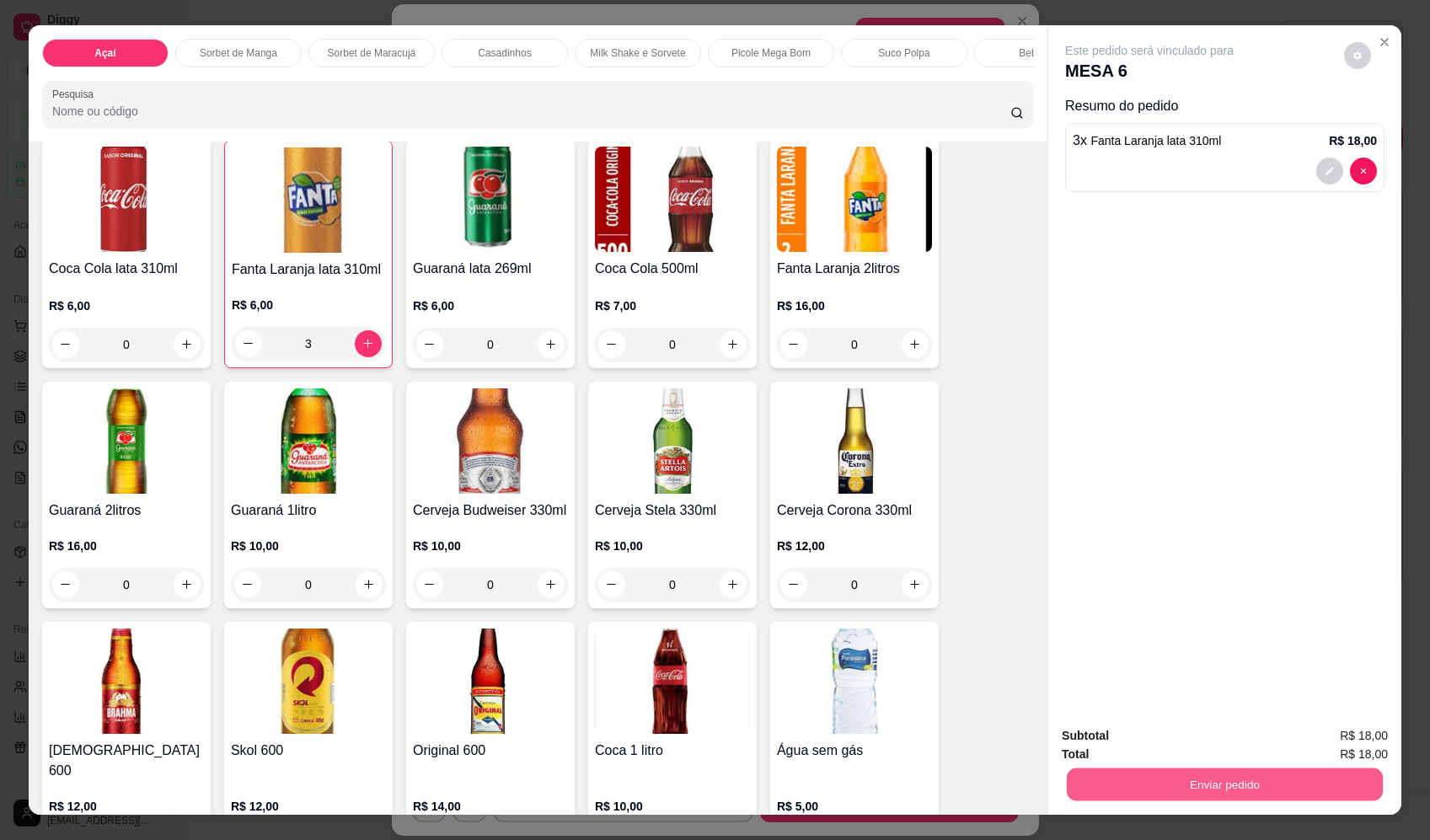
click at [1255, 791] on button "Enviar pedido" at bounding box center [1225, 785] width 316 height 33
click at [1382, 740] on button "Enviar pedido" at bounding box center [1344, 743] width 95 height 32
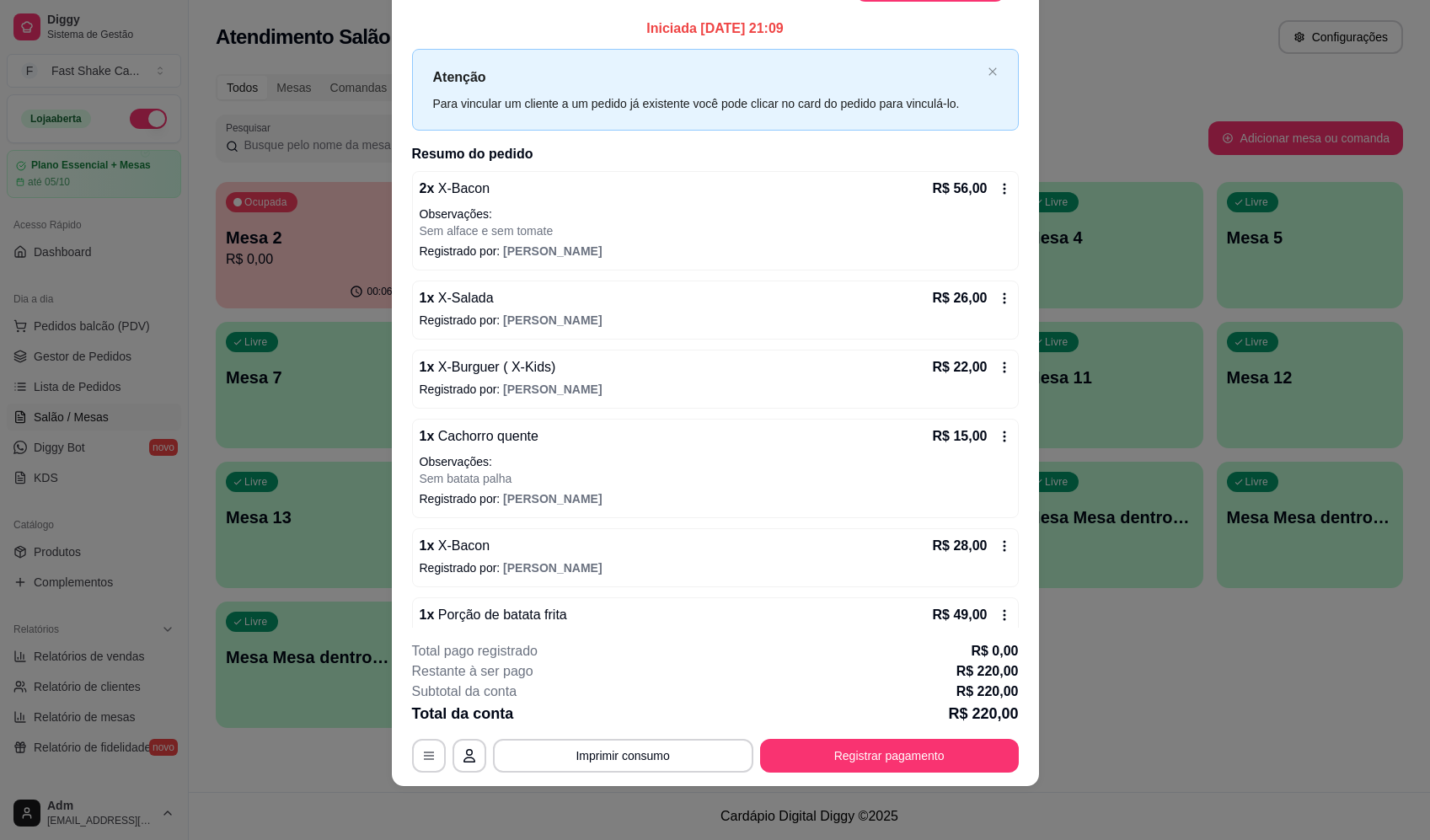
scroll to position [0, 0]
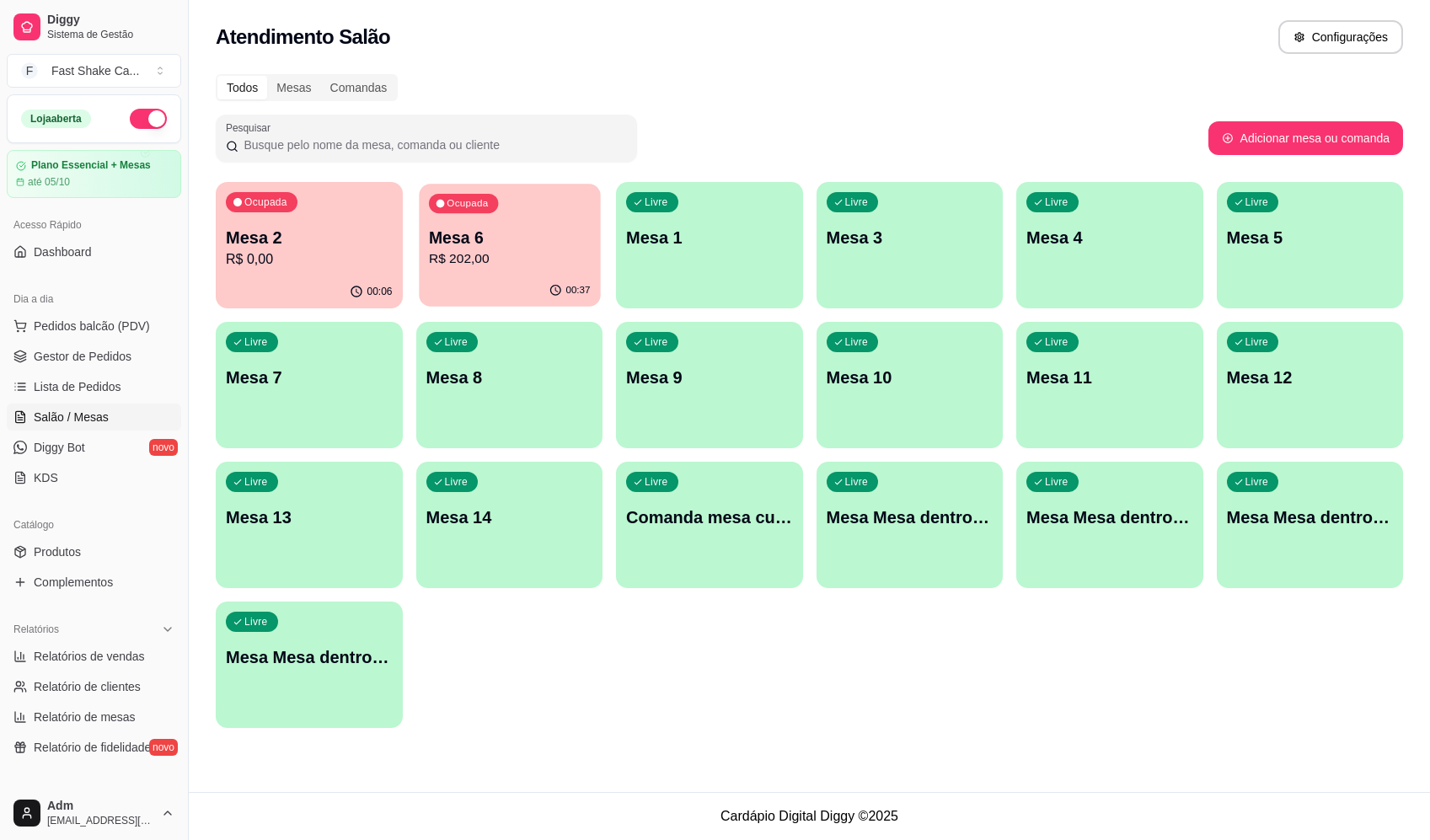
click at [579, 227] on p "Mesa 6" at bounding box center [508, 238] width 161 height 23
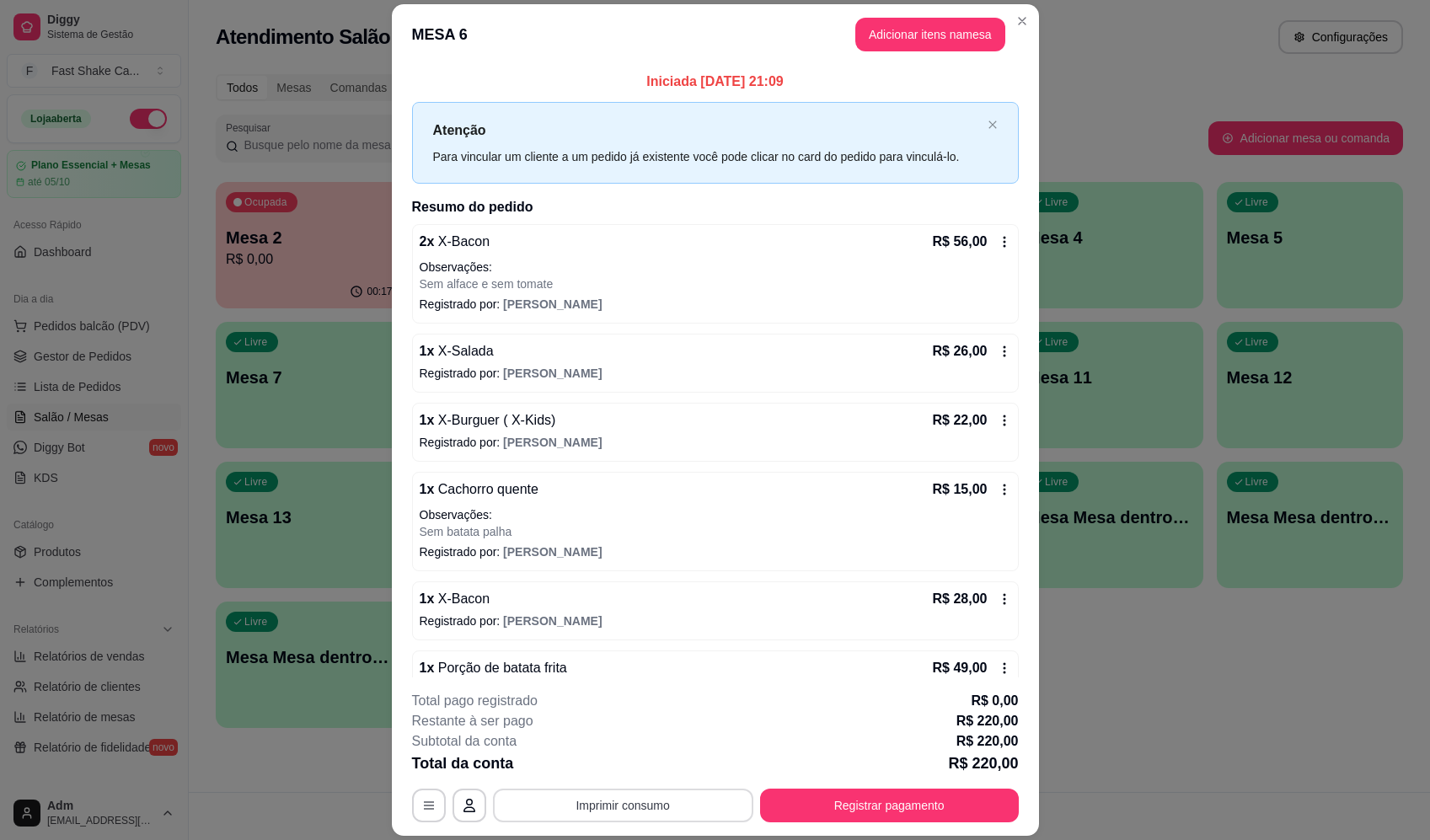
click at [631, 803] on button "Imprimir consumo" at bounding box center [624, 805] width 260 height 34
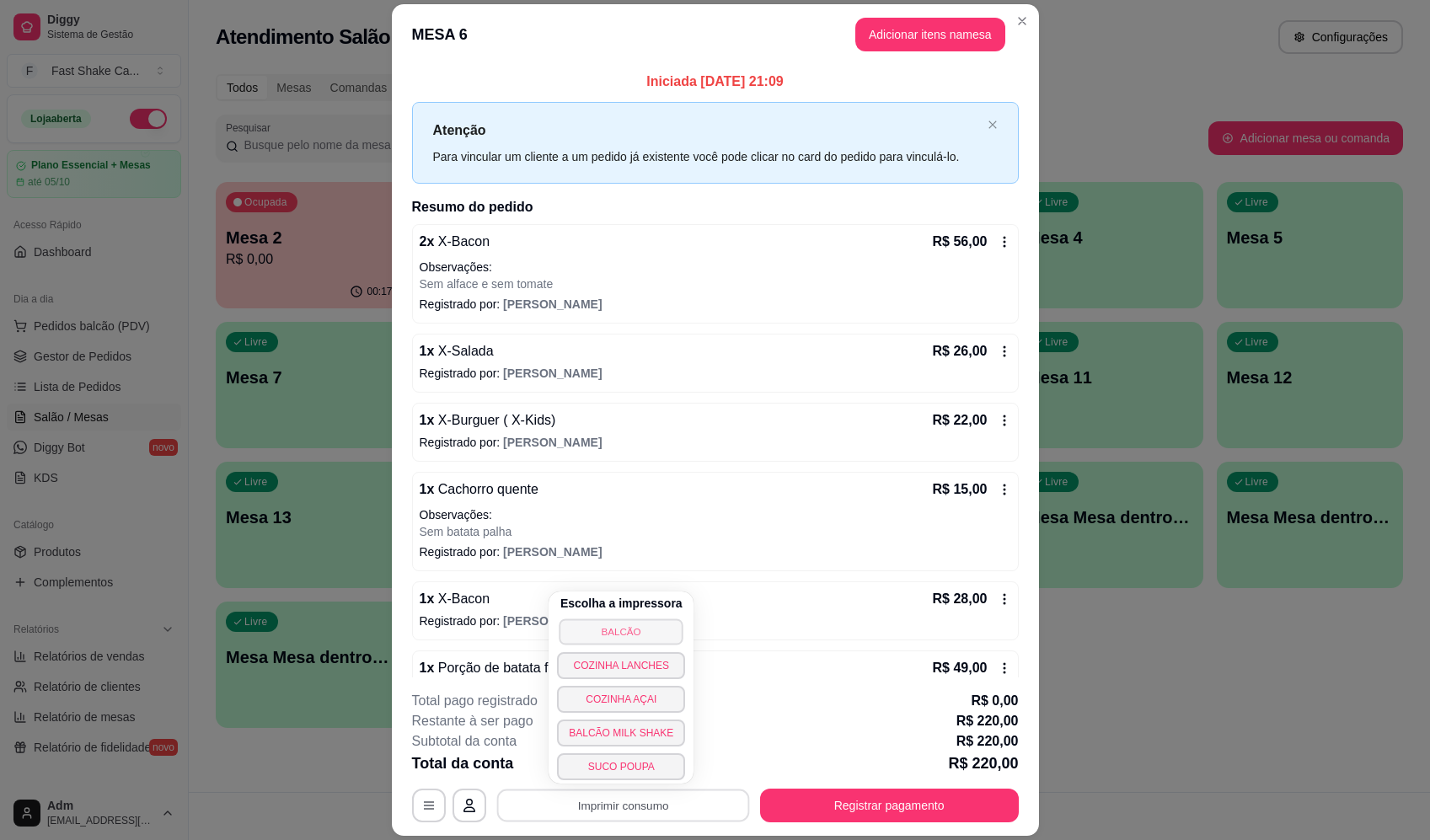
click at [634, 635] on button "BALCÃO" at bounding box center [621, 631] width 124 height 26
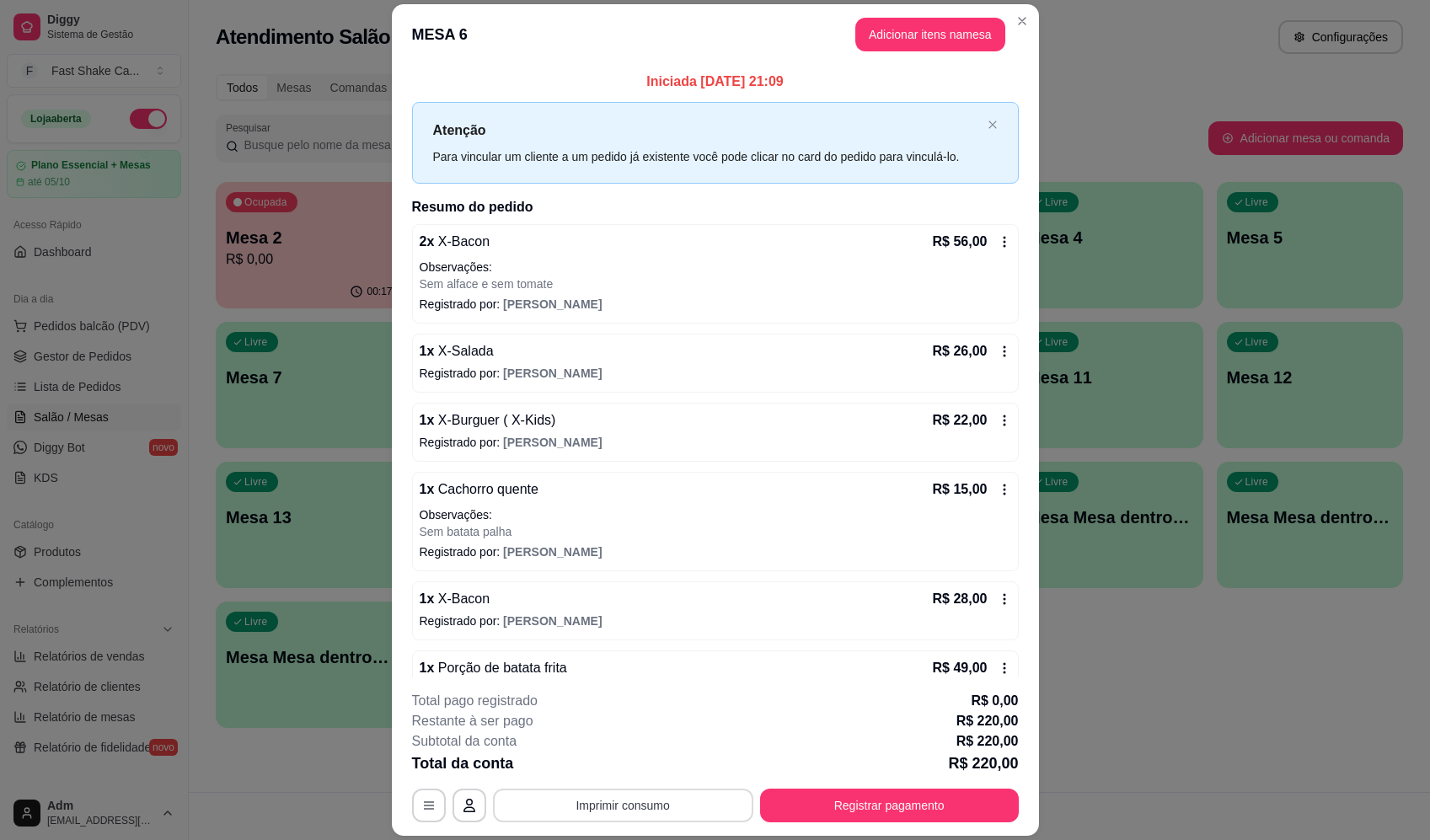
click at [704, 805] on button "Imprimir consumo" at bounding box center [624, 805] width 260 height 34
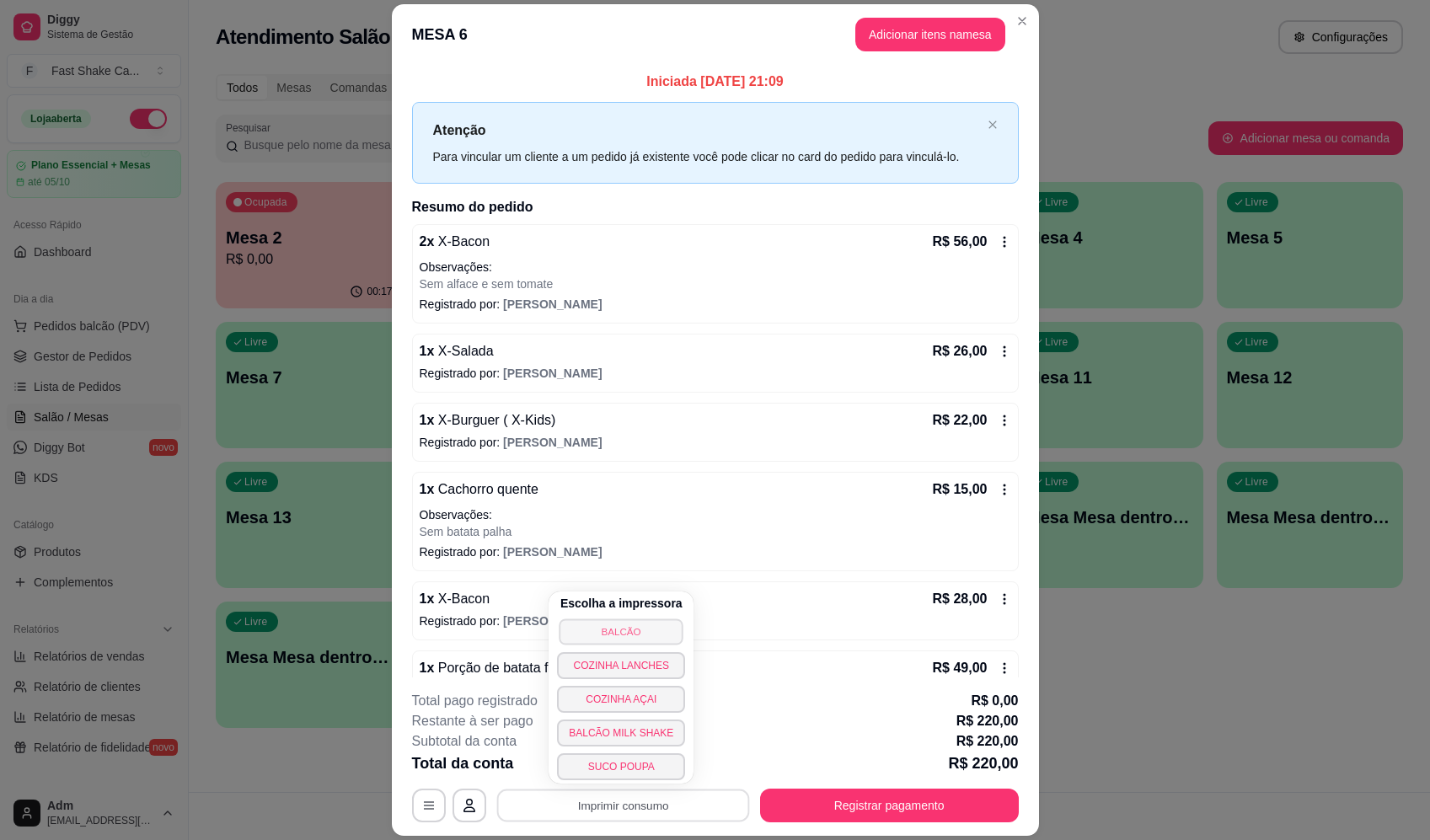
click at [643, 632] on button "BALCÃO" at bounding box center [621, 631] width 124 height 26
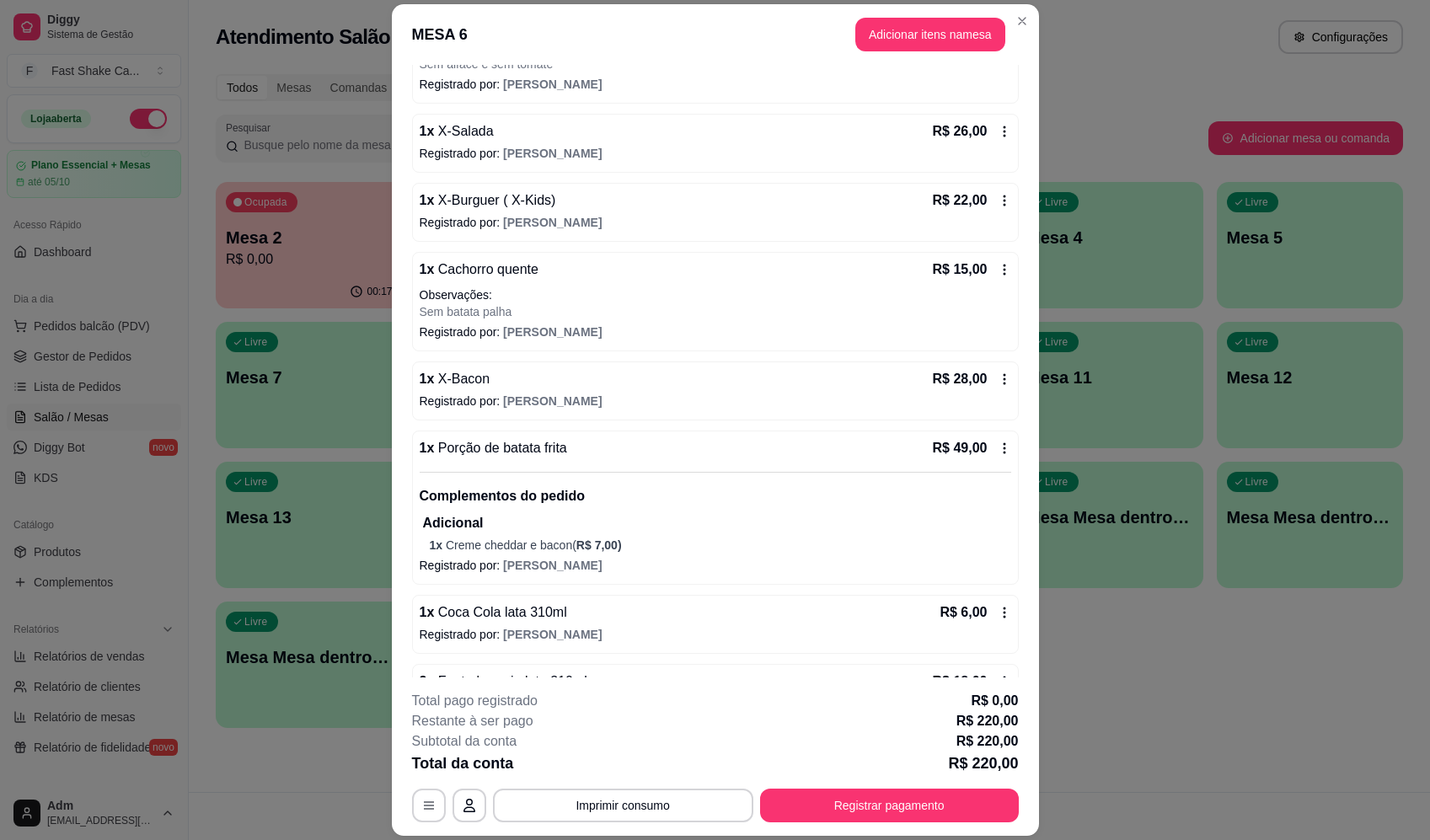
scroll to position [272, 0]
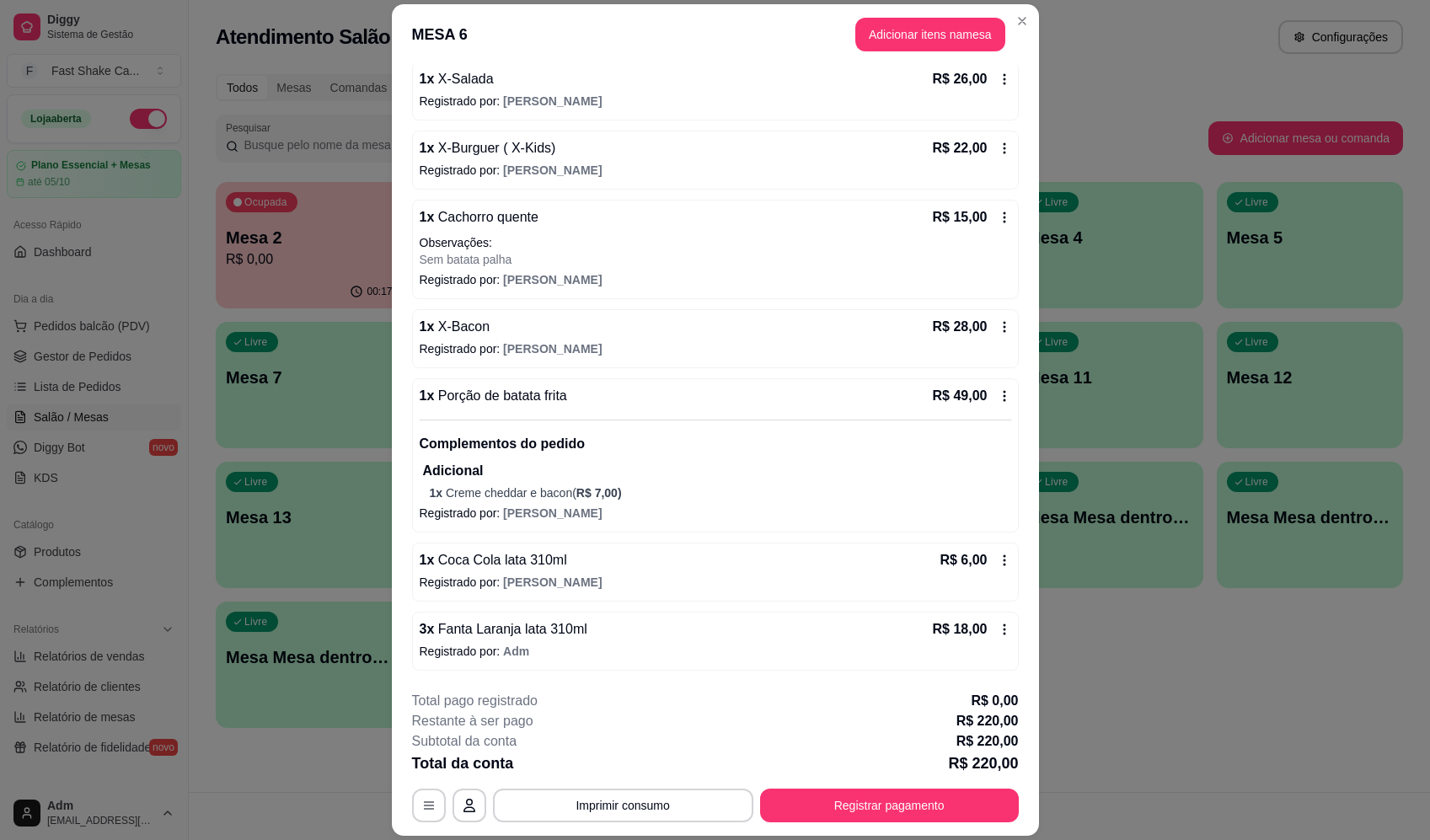
click at [998, 557] on icon at bounding box center [1004, 560] width 13 height 13
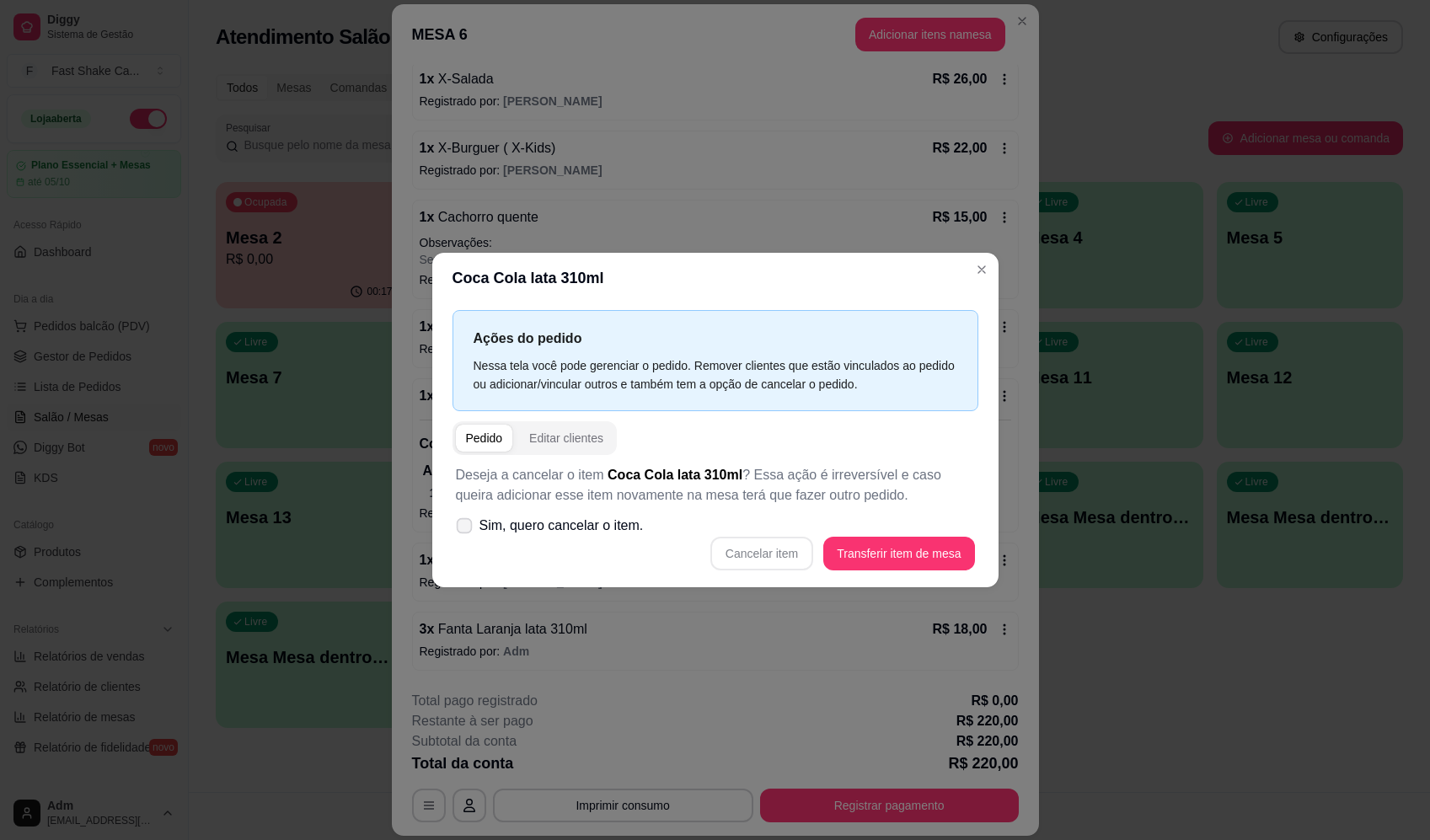
click at [466, 526] on icon at bounding box center [464, 525] width 12 height 9
click at [466, 528] on input "Sim, quero cancelar o item." at bounding box center [460, 533] width 11 height 11
checkbox input "true"
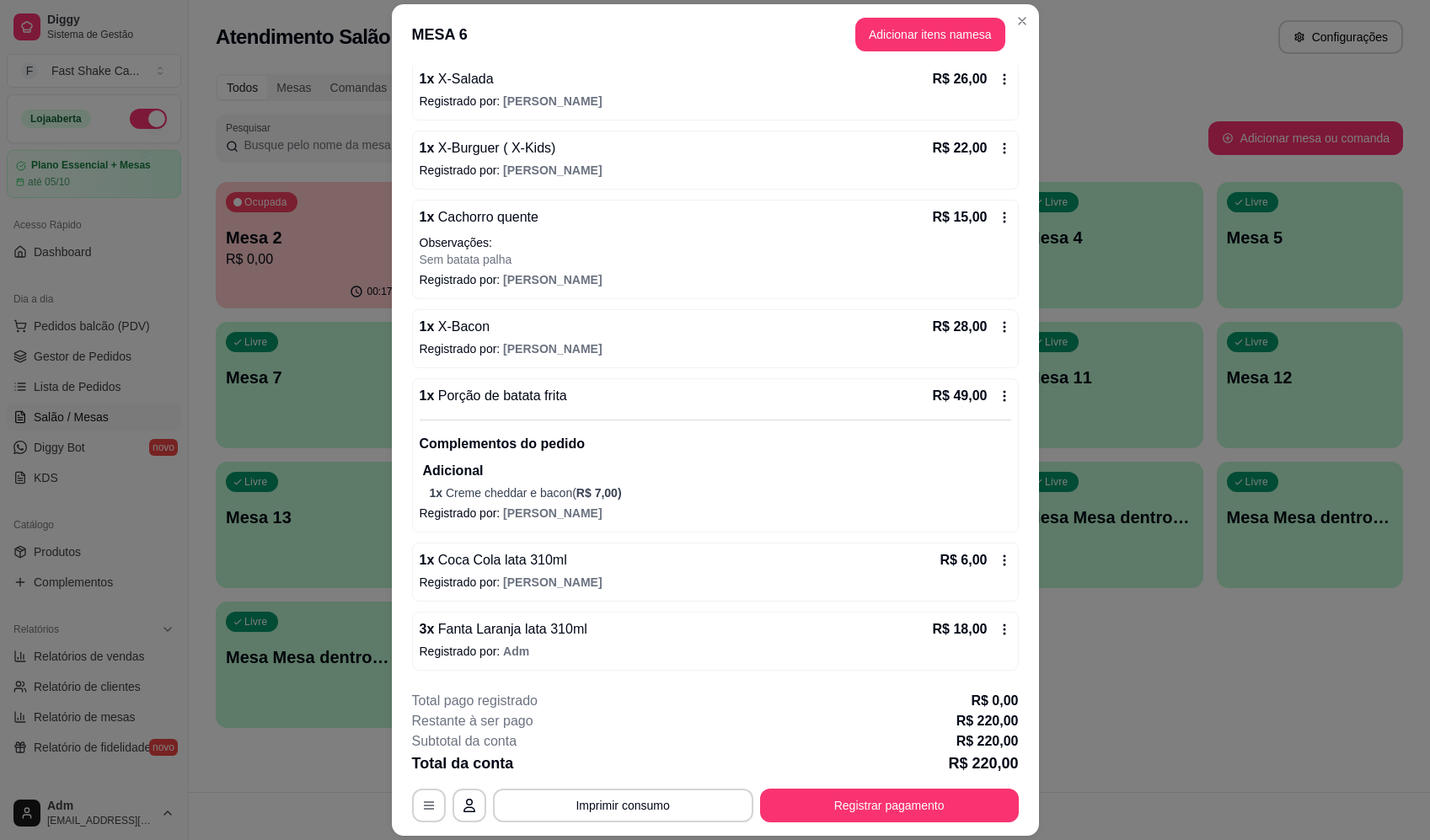
click at [998, 558] on icon at bounding box center [1004, 560] width 13 height 13
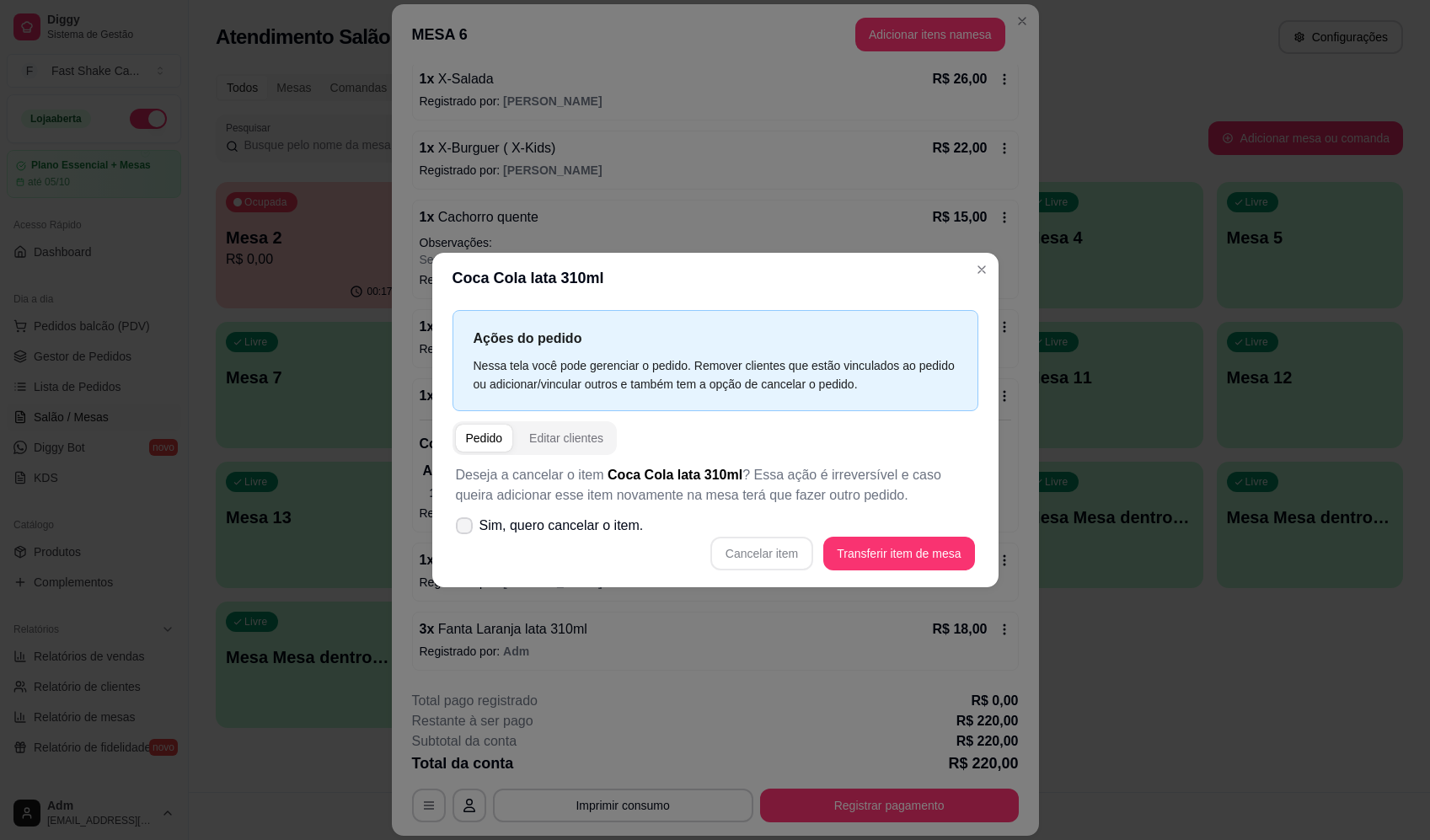
click at [460, 528] on icon at bounding box center [464, 525] width 13 height 10
click at [460, 528] on input "Sim, quero cancelar o item." at bounding box center [460, 533] width 11 height 11
checkbox input "true"
click at [769, 549] on button "Cancelar item" at bounding box center [762, 553] width 100 height 33
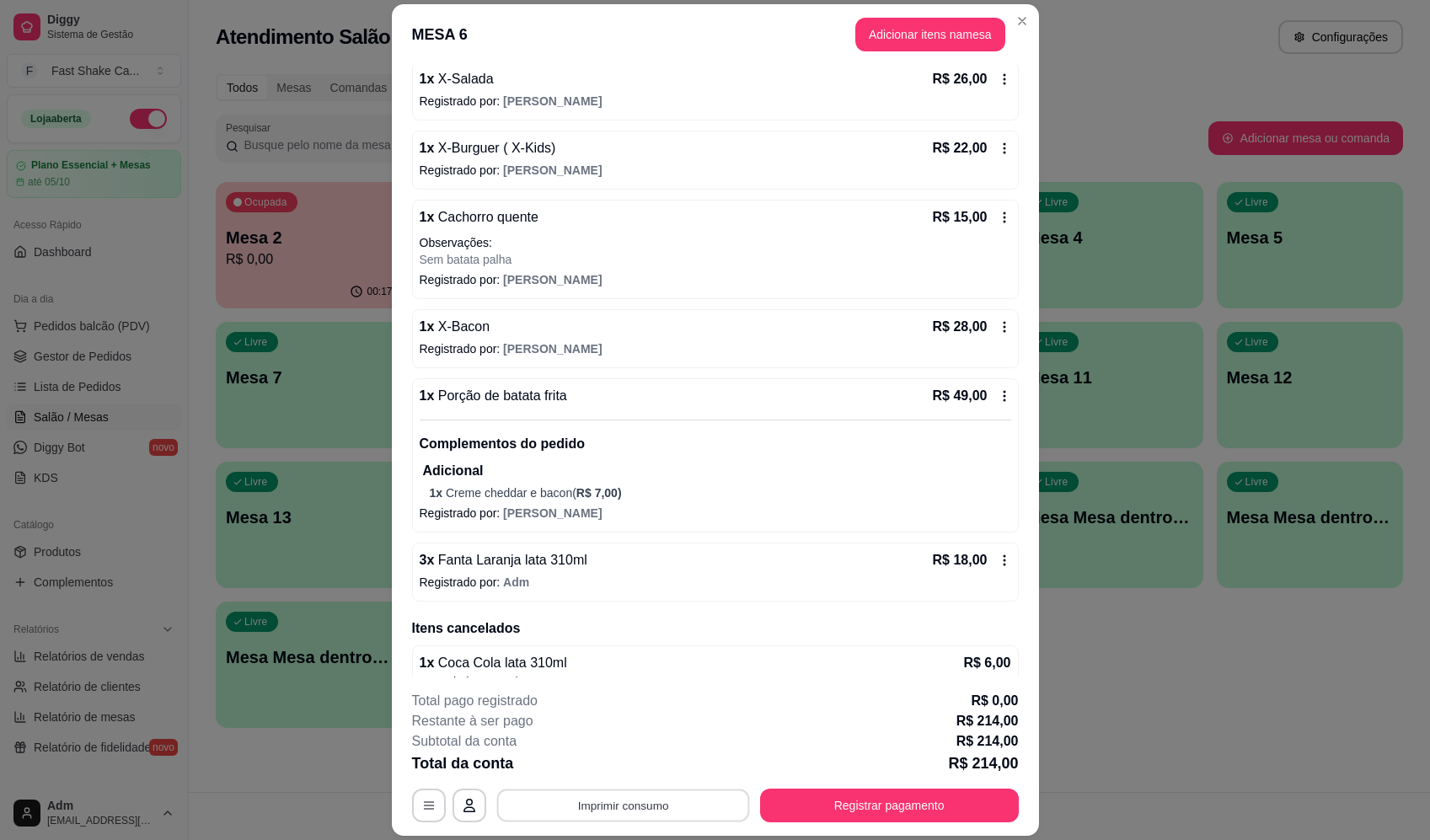
click at [637, 808] on button "Imprimir consumo" at bounding box center [623, 805] width 252 height 33
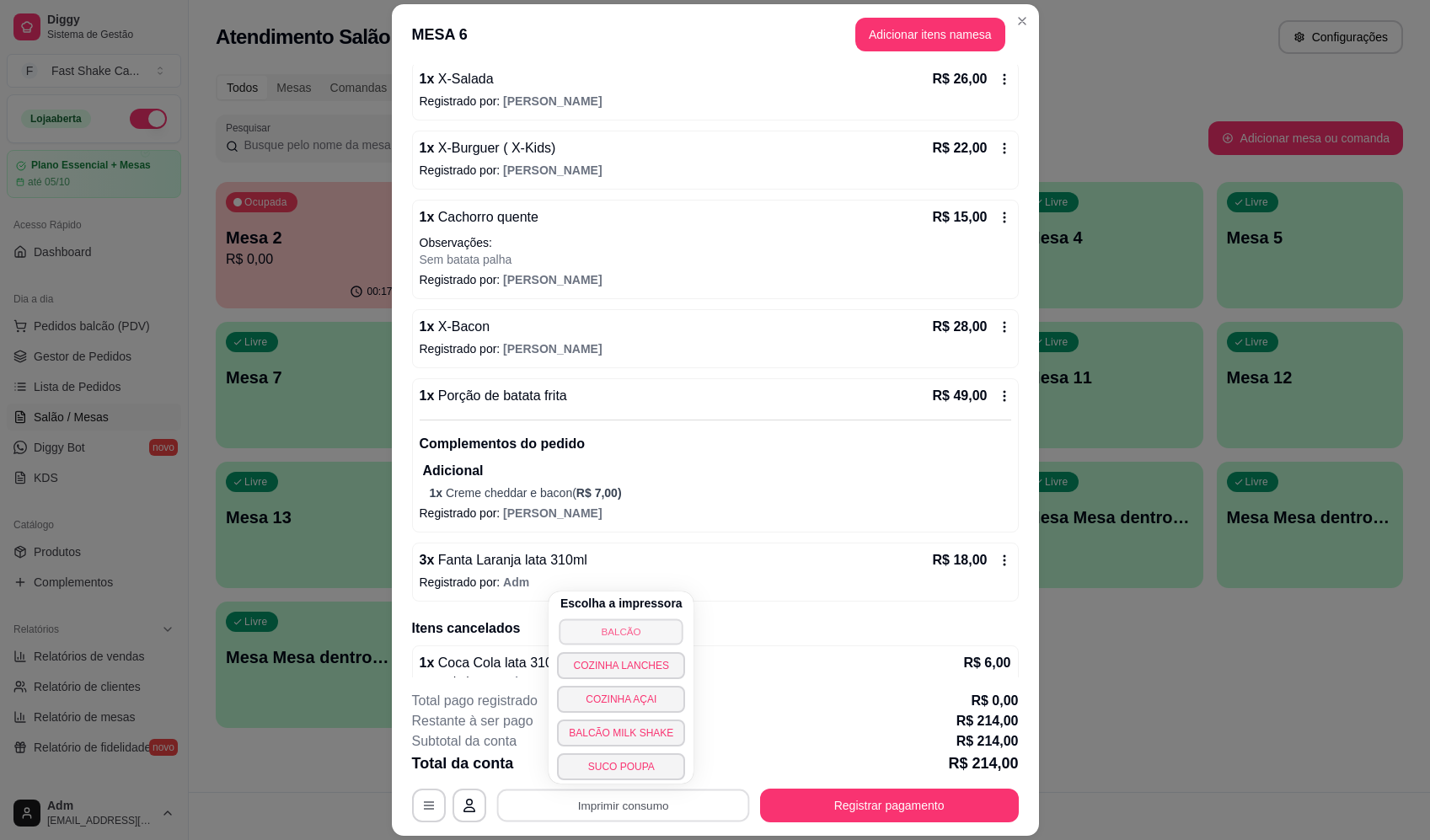
click at [634, 630] on button "BALCÃO" at bounding box center [621, 631] width 124 height 26
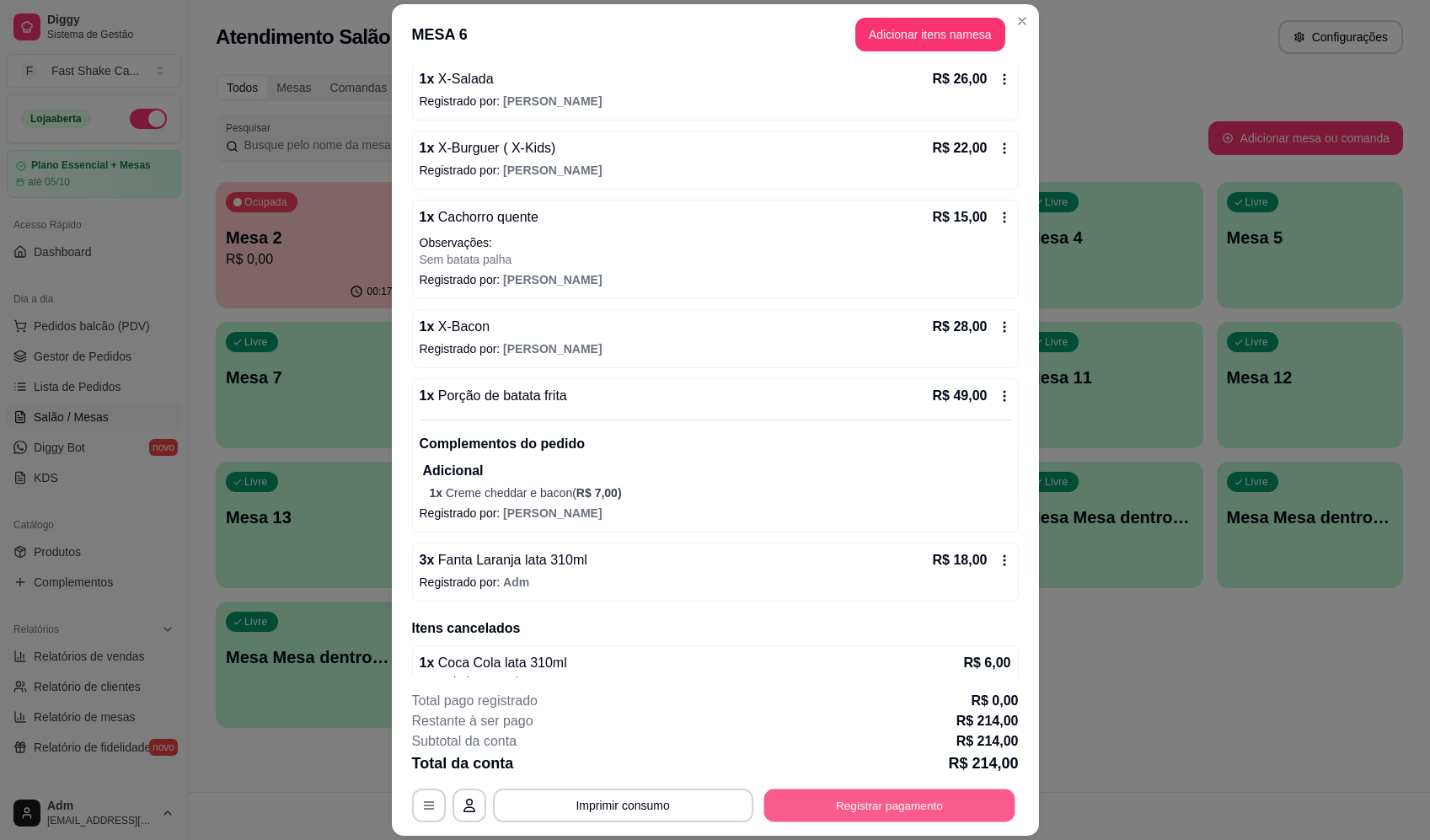
click at [912, 807] on button "Registrar pagamento" at bounding box center [889, 805] width 252 height 33
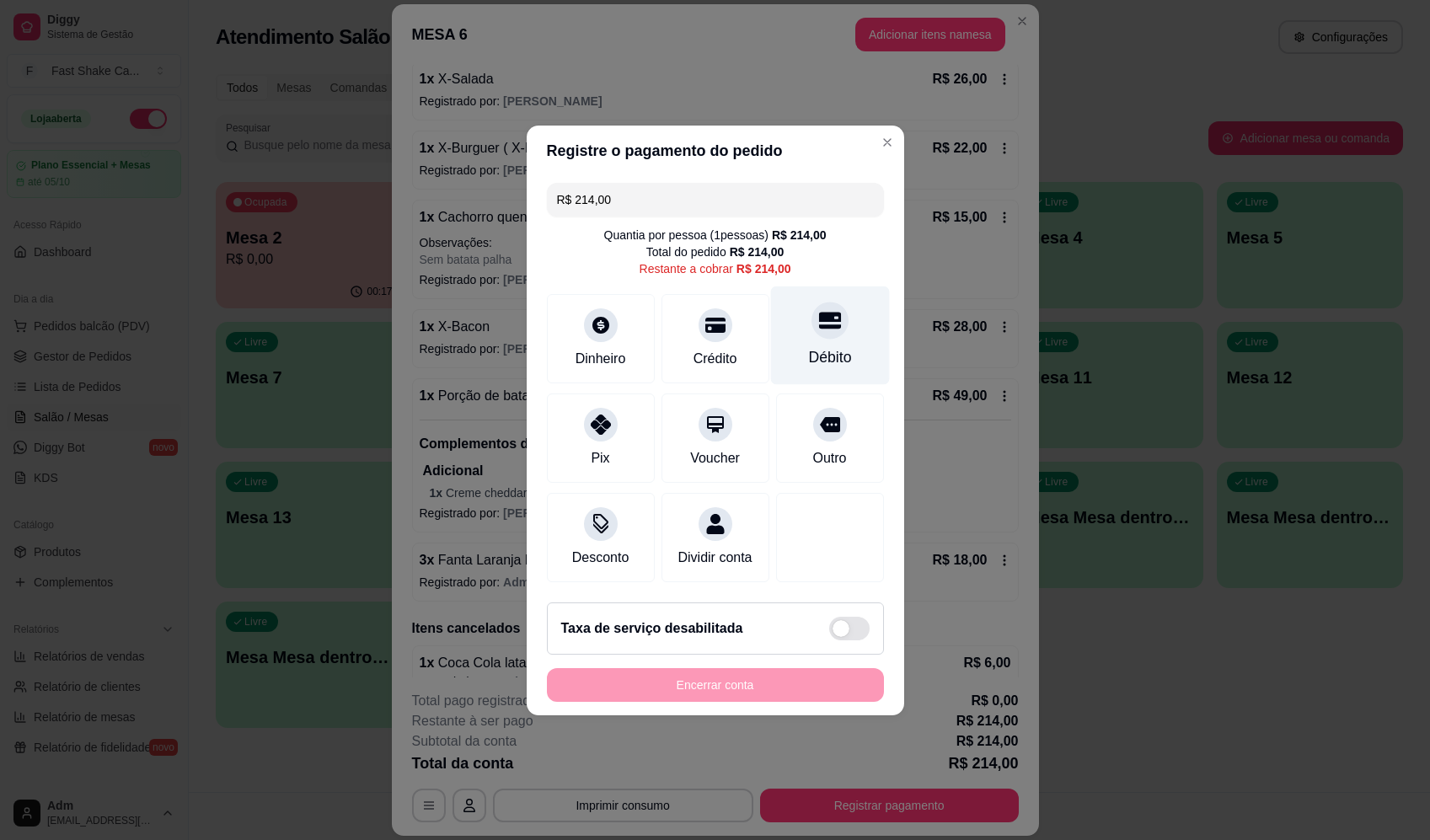
click at [789, 325] on div "Débito" at bounding box center [830, 334] width 119 height 99
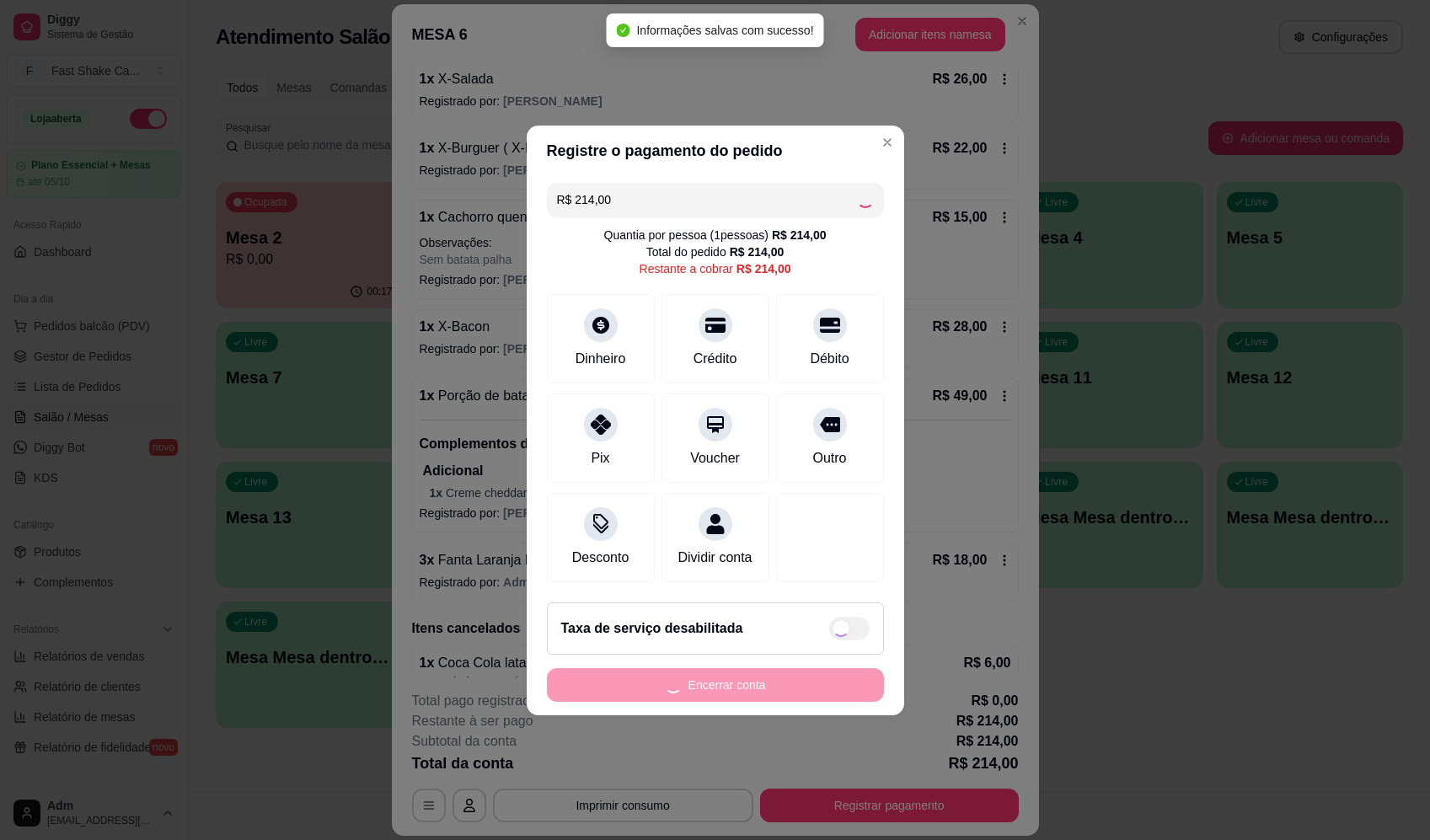
type input "R$ 0,00"
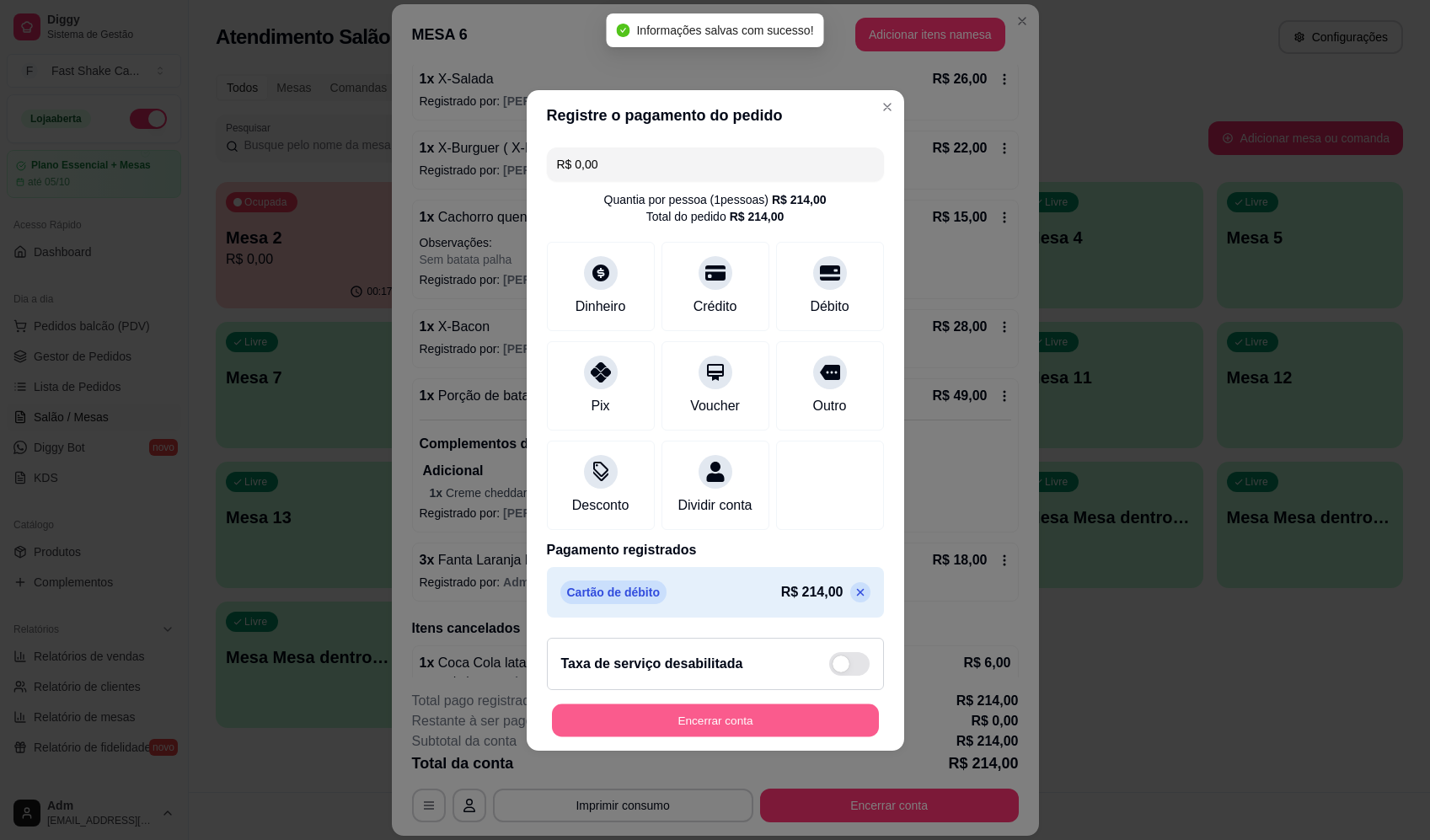
click at [772, 729] on button "Encerrar conta" at bounding box center [715, 720] width 327 height 33
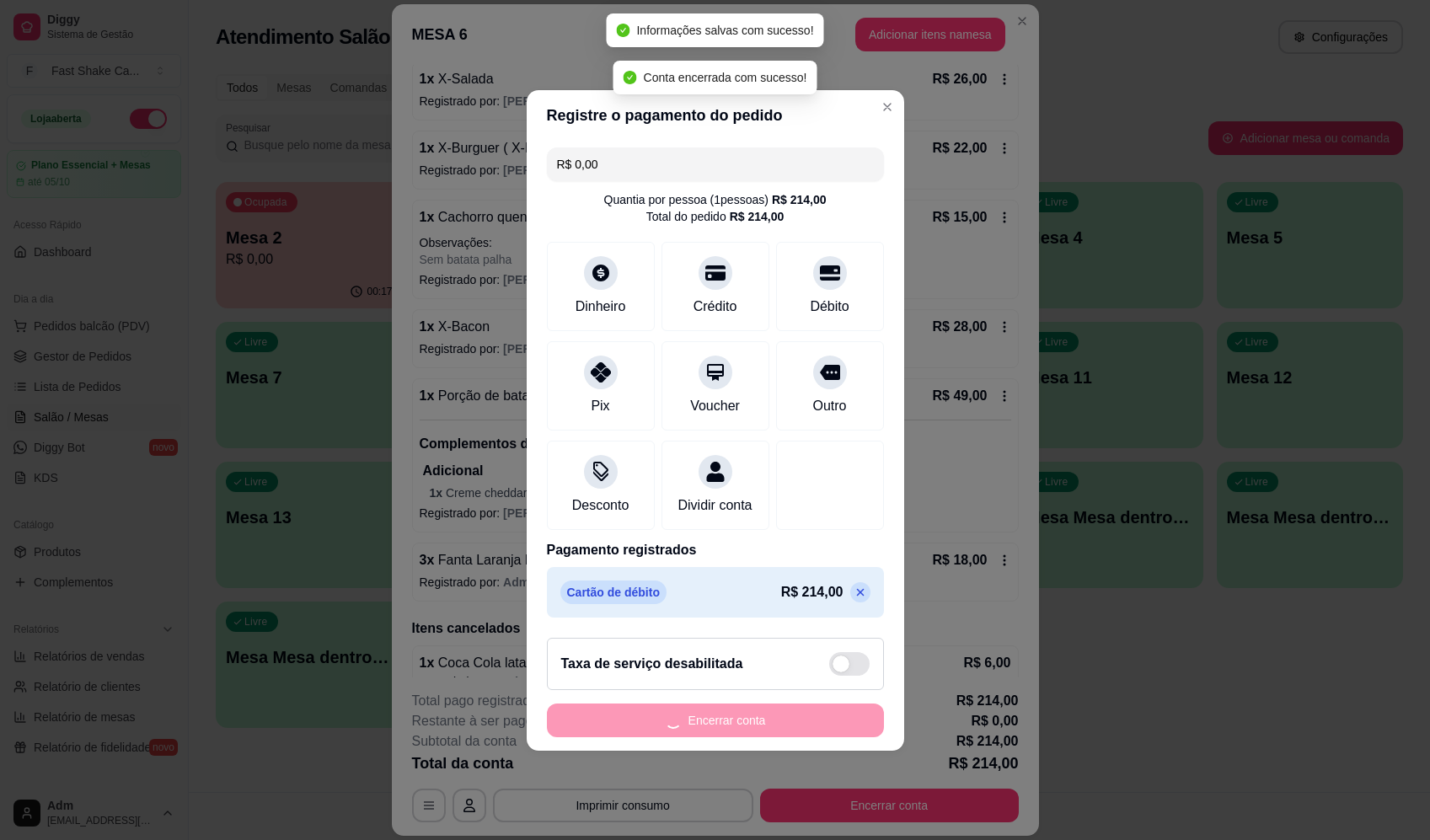
scroll to position [0, 0]
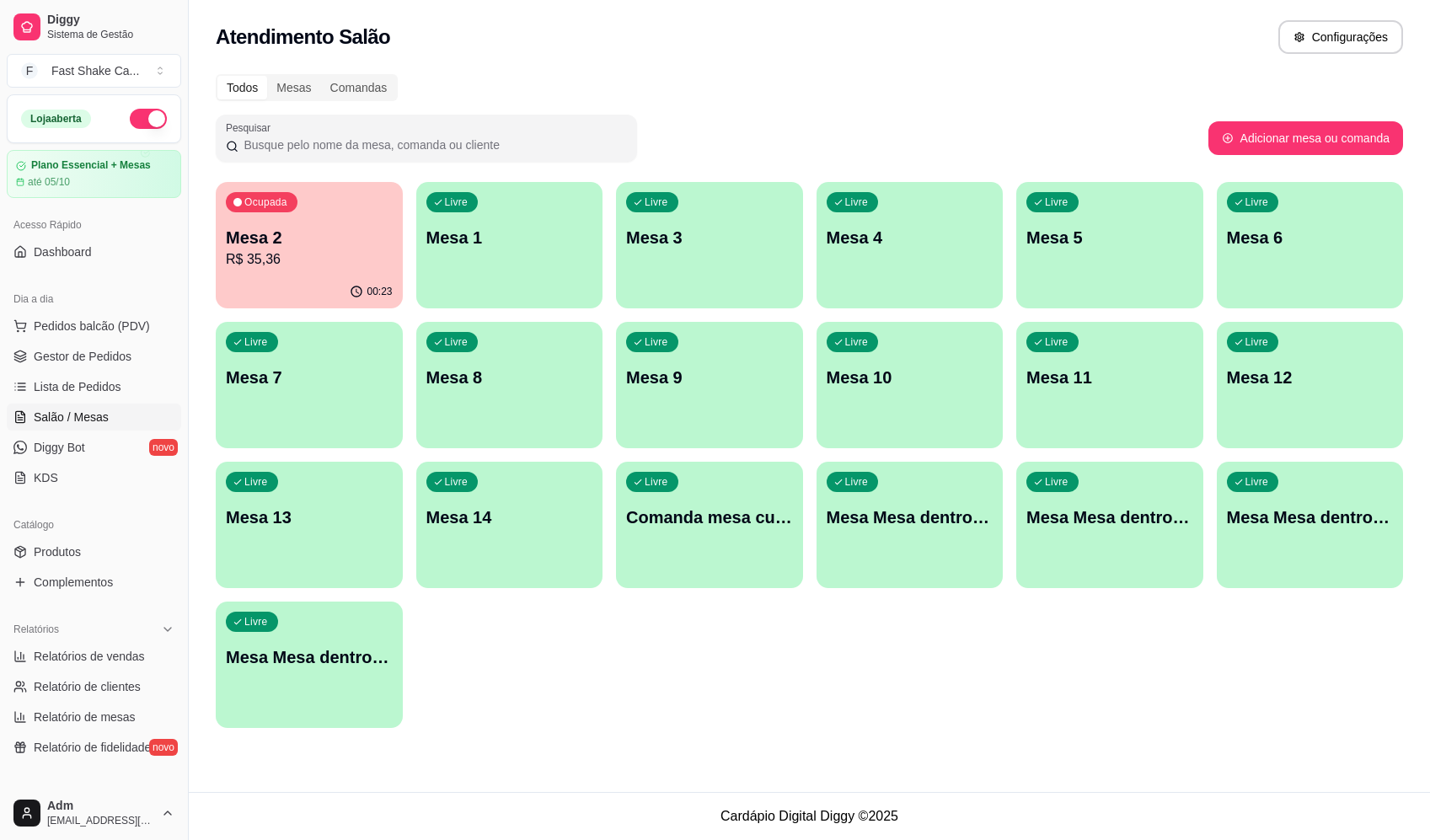
click at [244, 294] on div "00:23" at bounding box center [310, 292] width 187 height 33
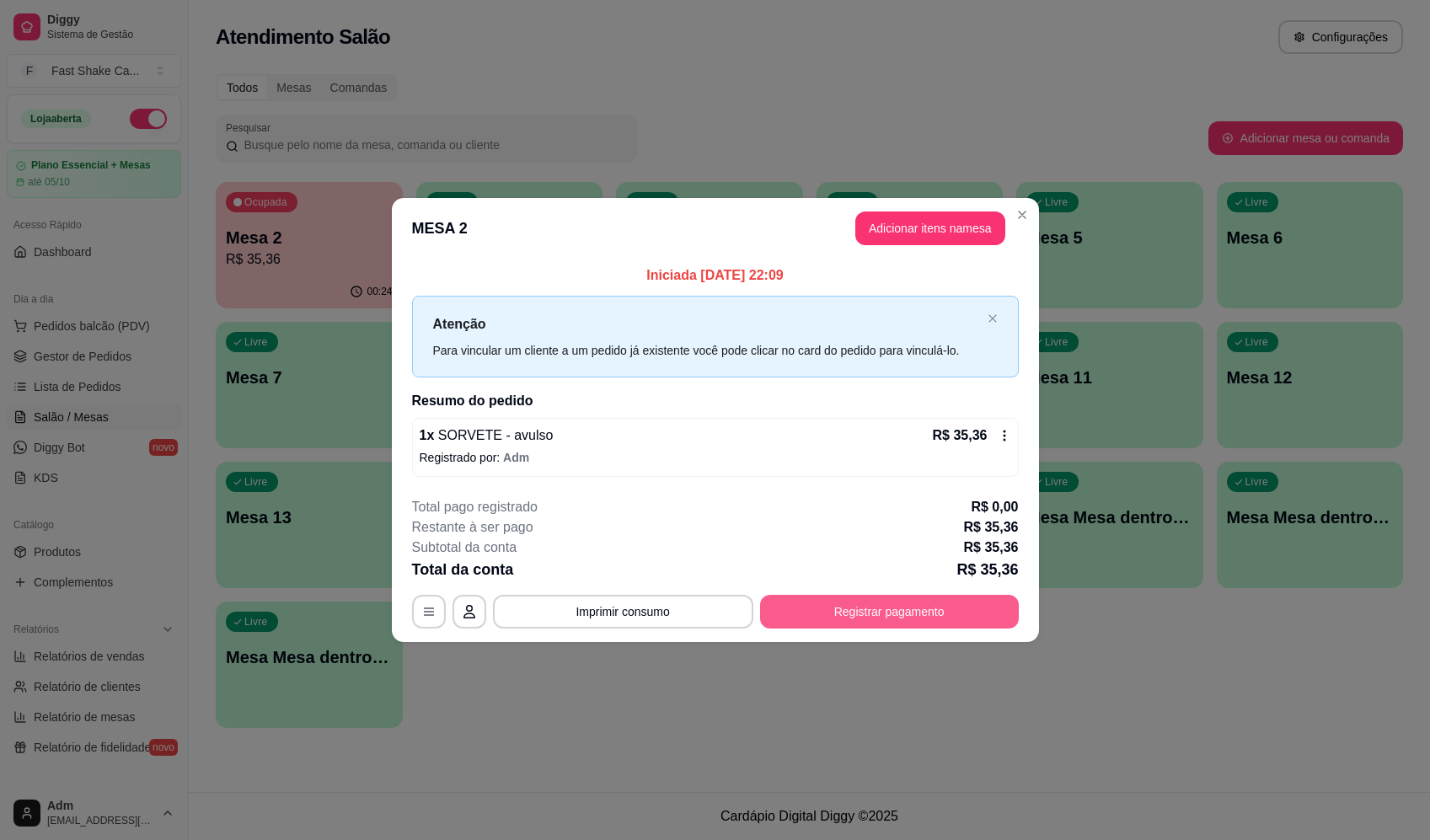
click at [971, 610] on button "Registrar pagamento" at bounding box center [889, 612] width 259 height 34
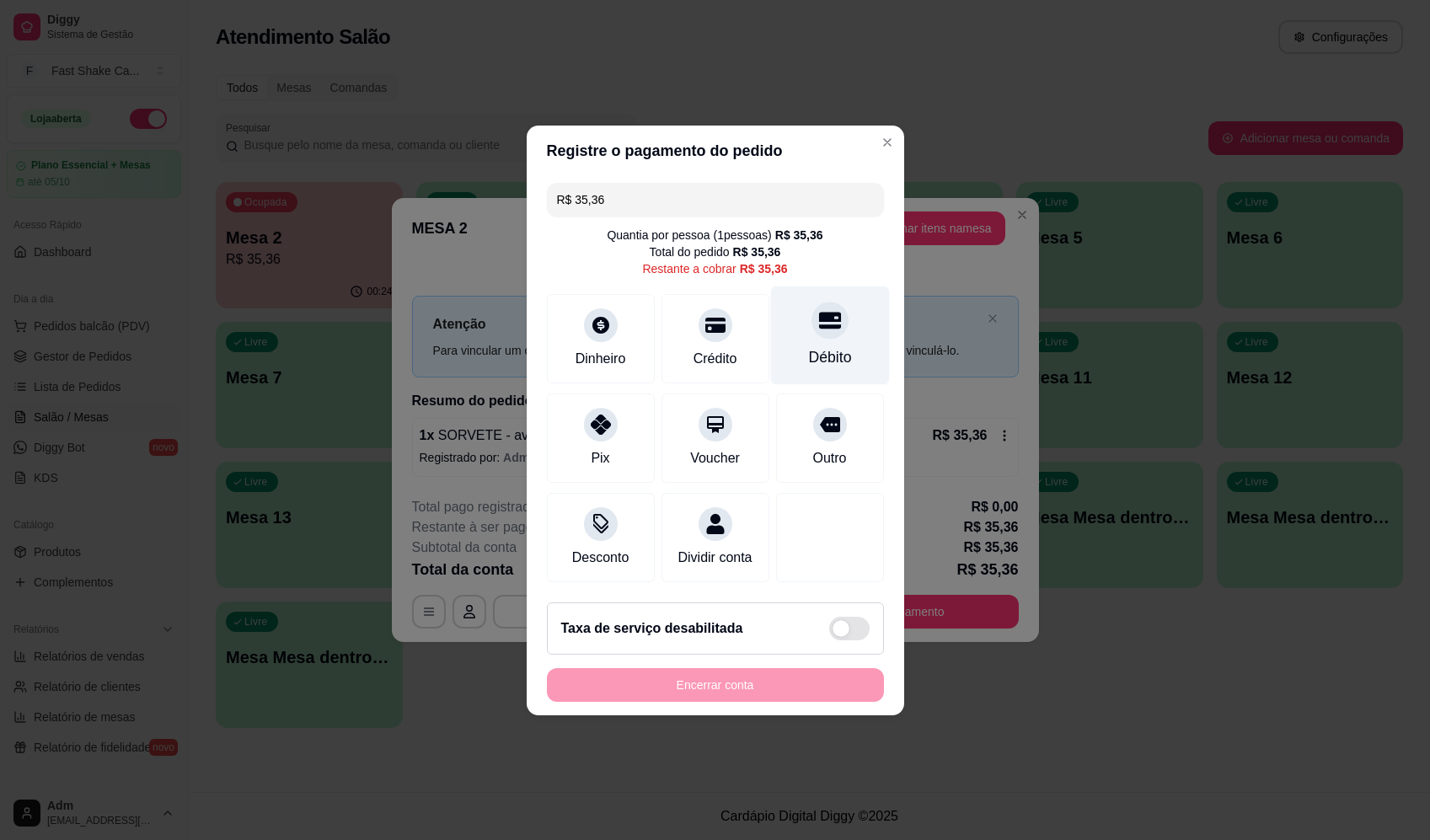
click at [822, 312] on icon at bounding box center [829, 320] width 22 height 17
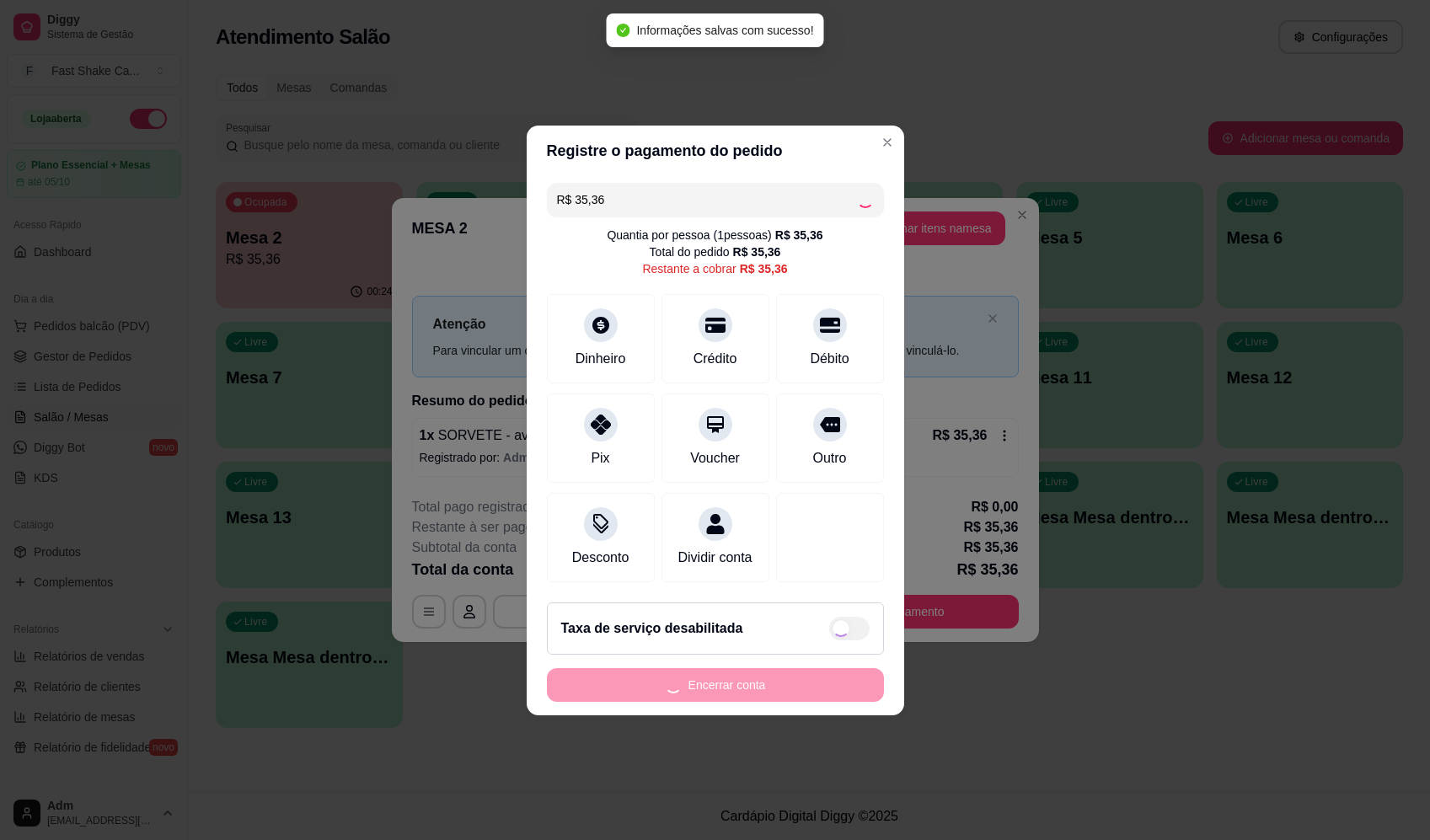
type input "R$ 0,00"
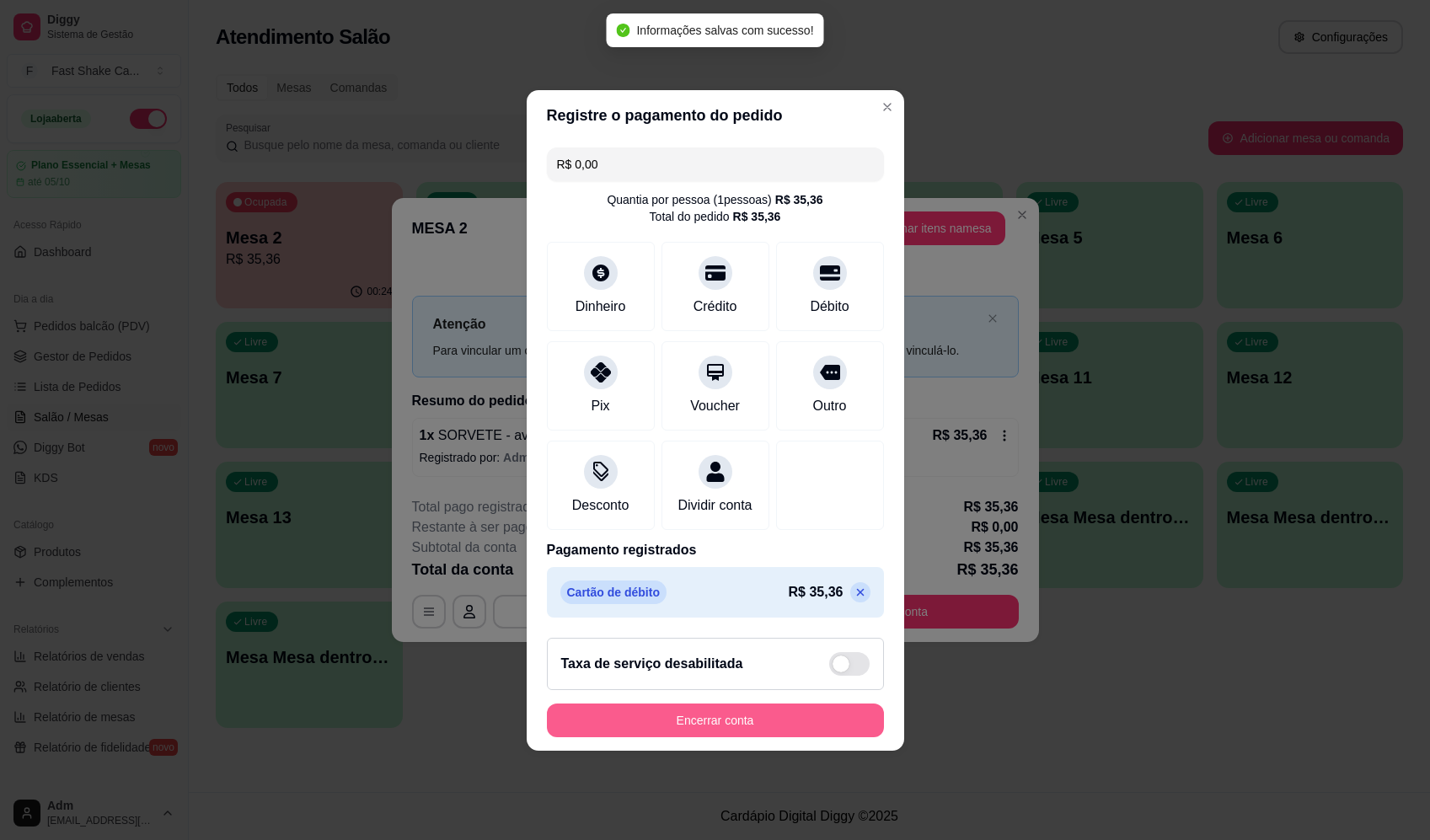
click at [781, 722] on button "Encerrar conta" at bounding box center [715, 721] width 337 height 34
